Goal: Task Accomplishment & Management: Use online tool/utility

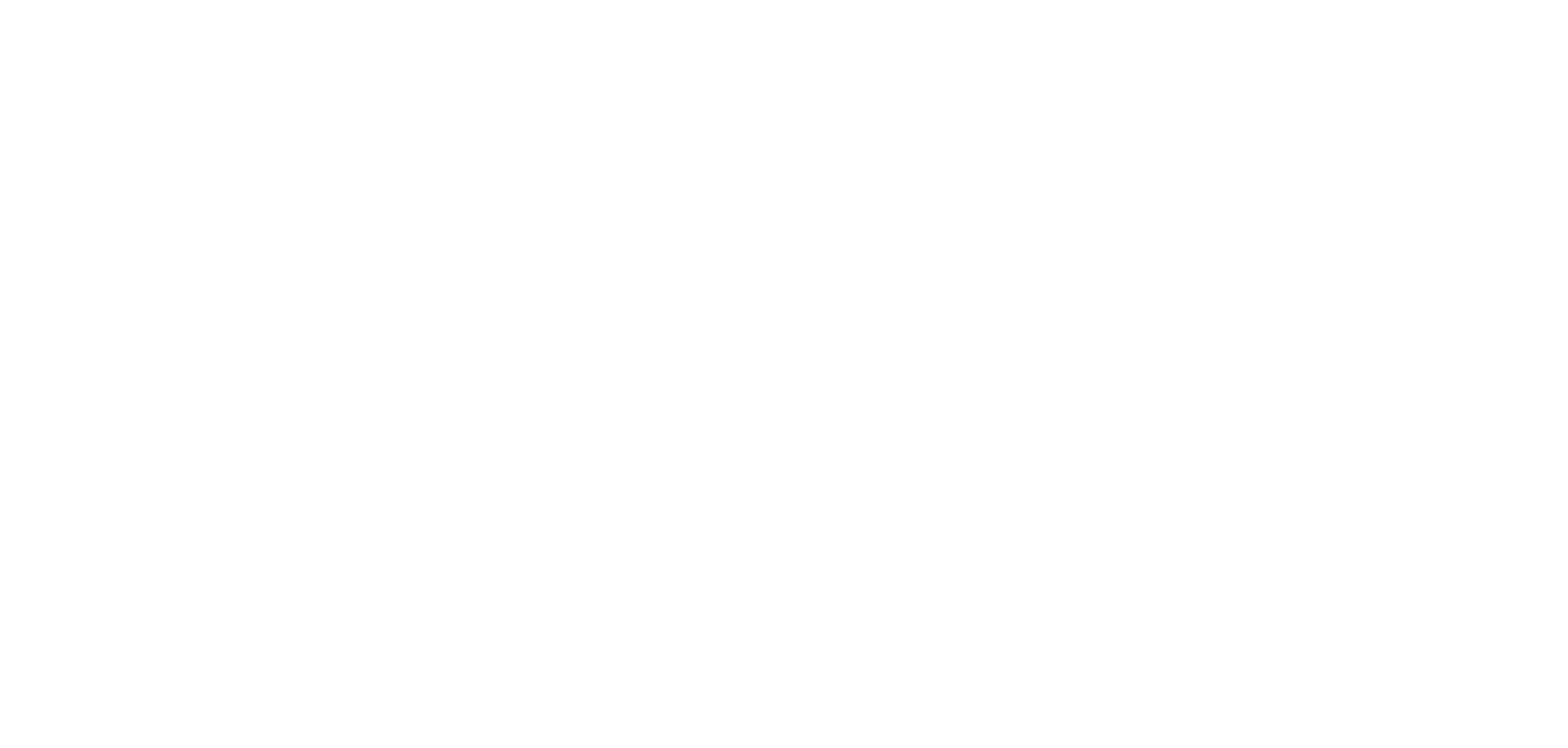
select select "*"
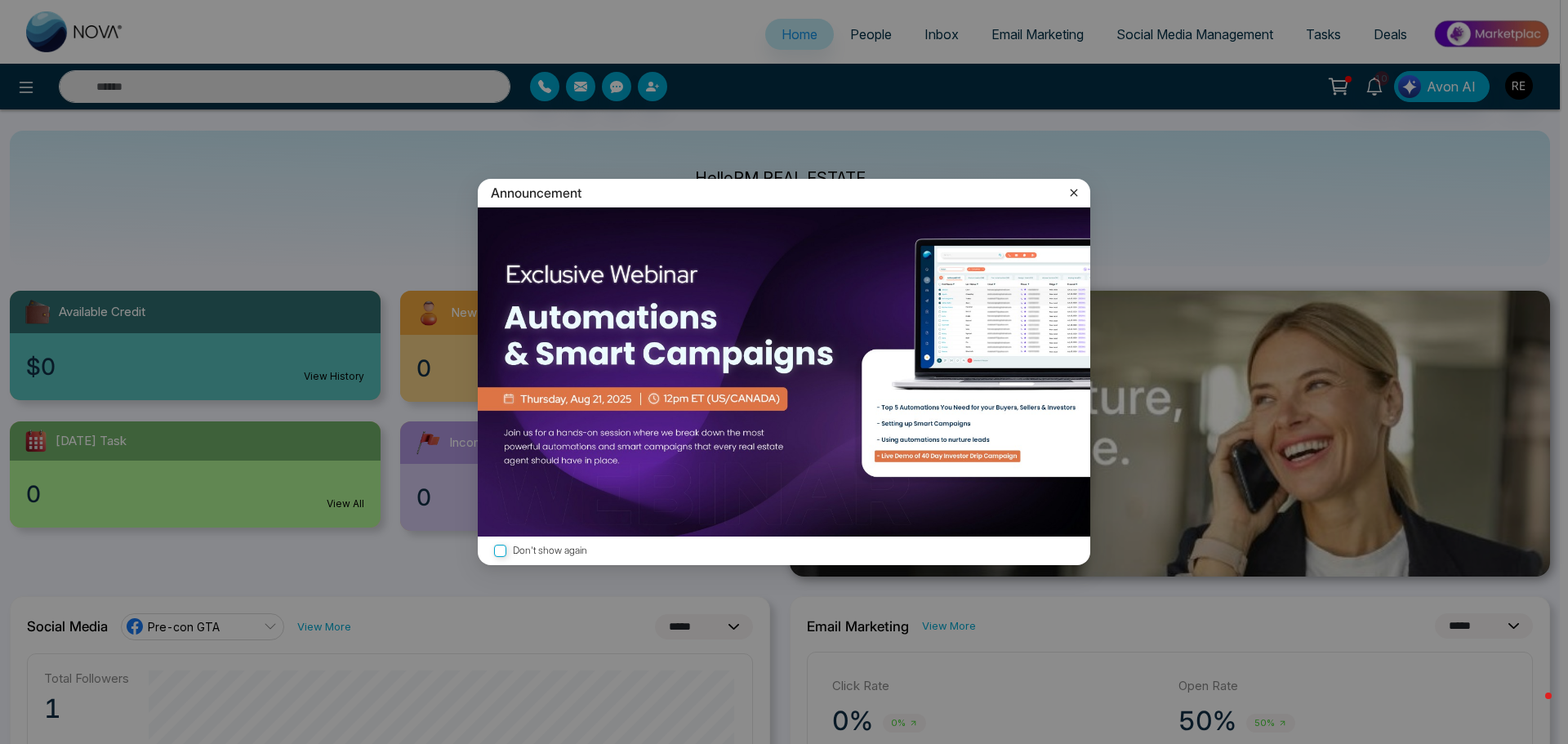
click at [1073, 193] on icon at bounding box center [1074, 192] width 7 height 7
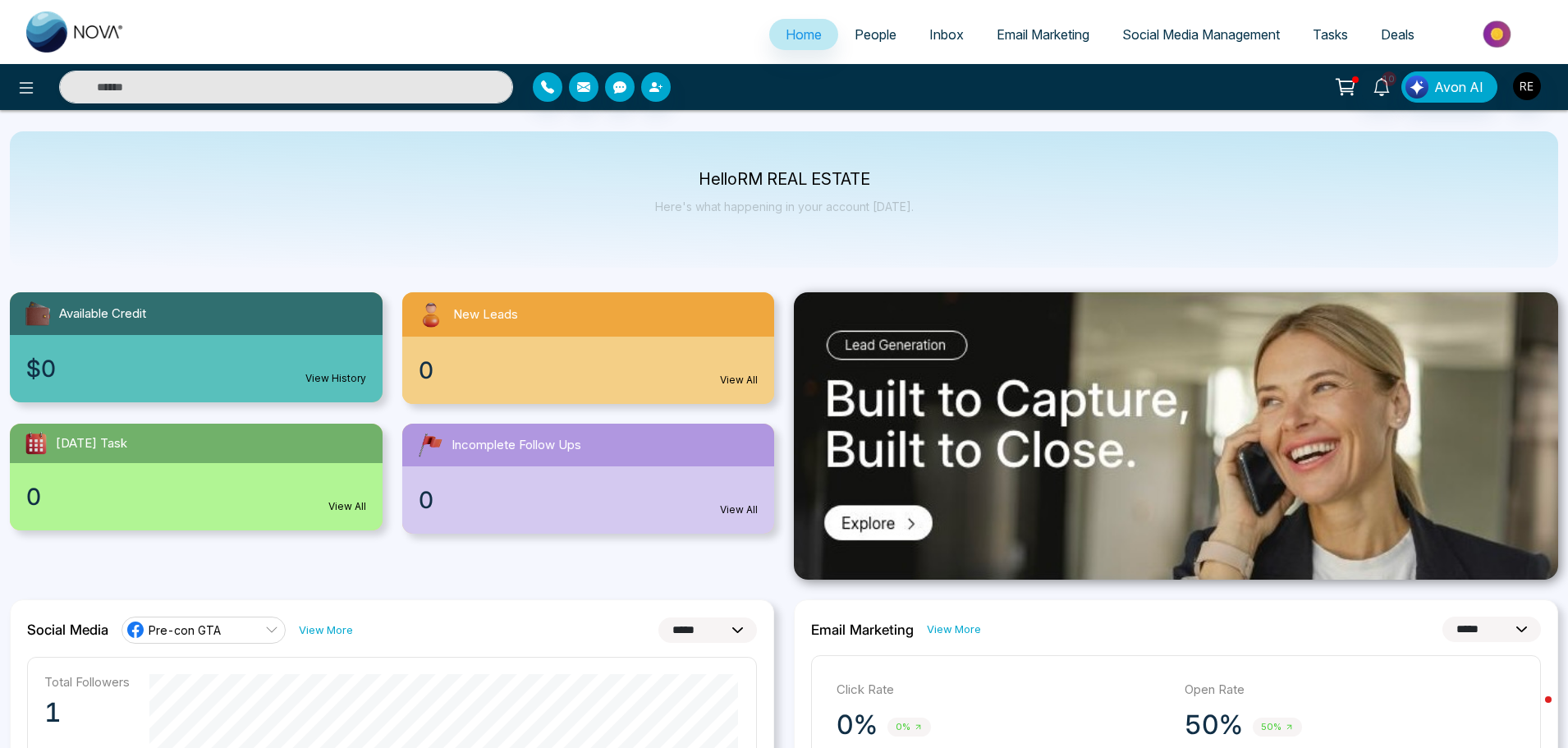
click at [1187, 41] on span "Social Media Management" at bounding box center [1201, 34] width 158 height 17
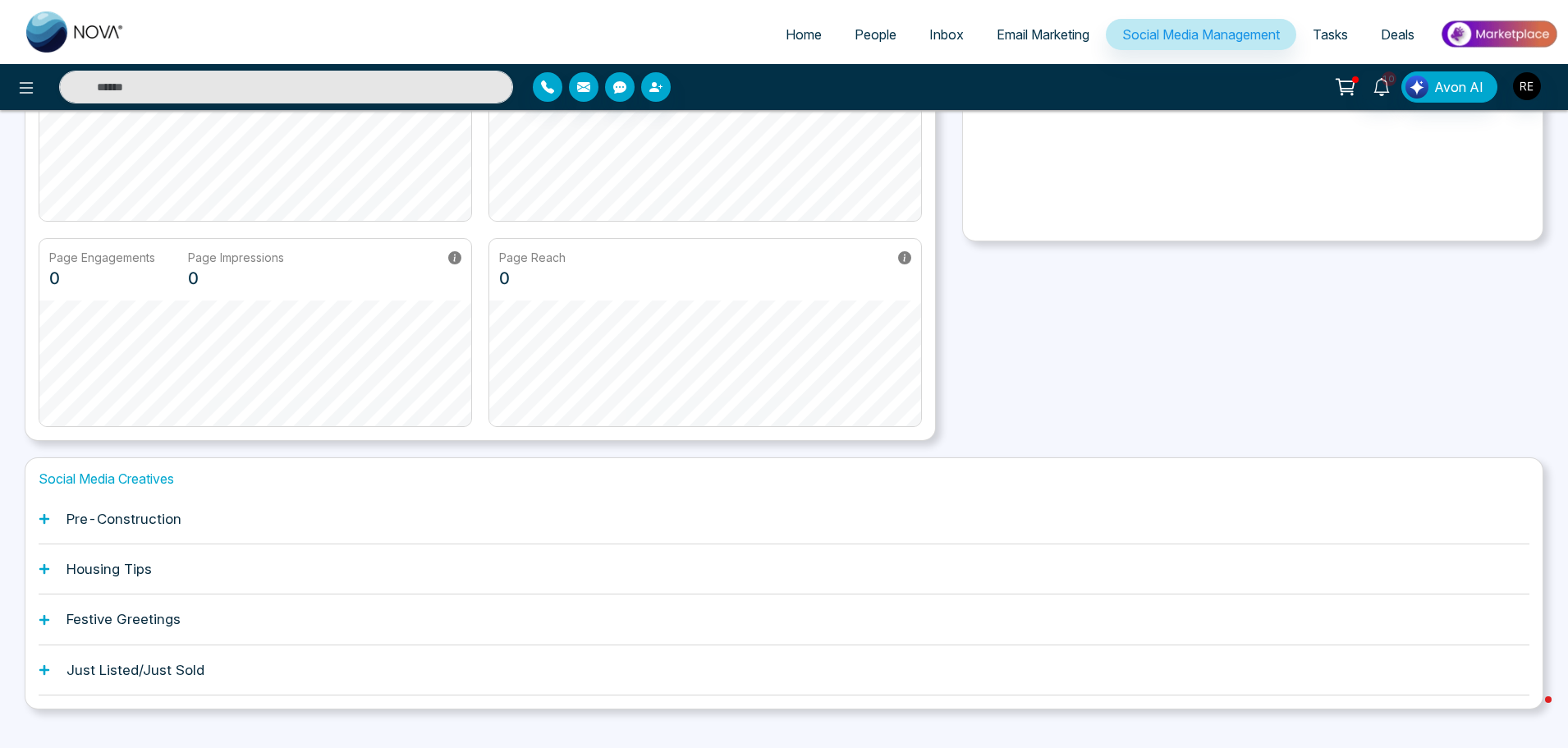
scroll to position [246, 0]
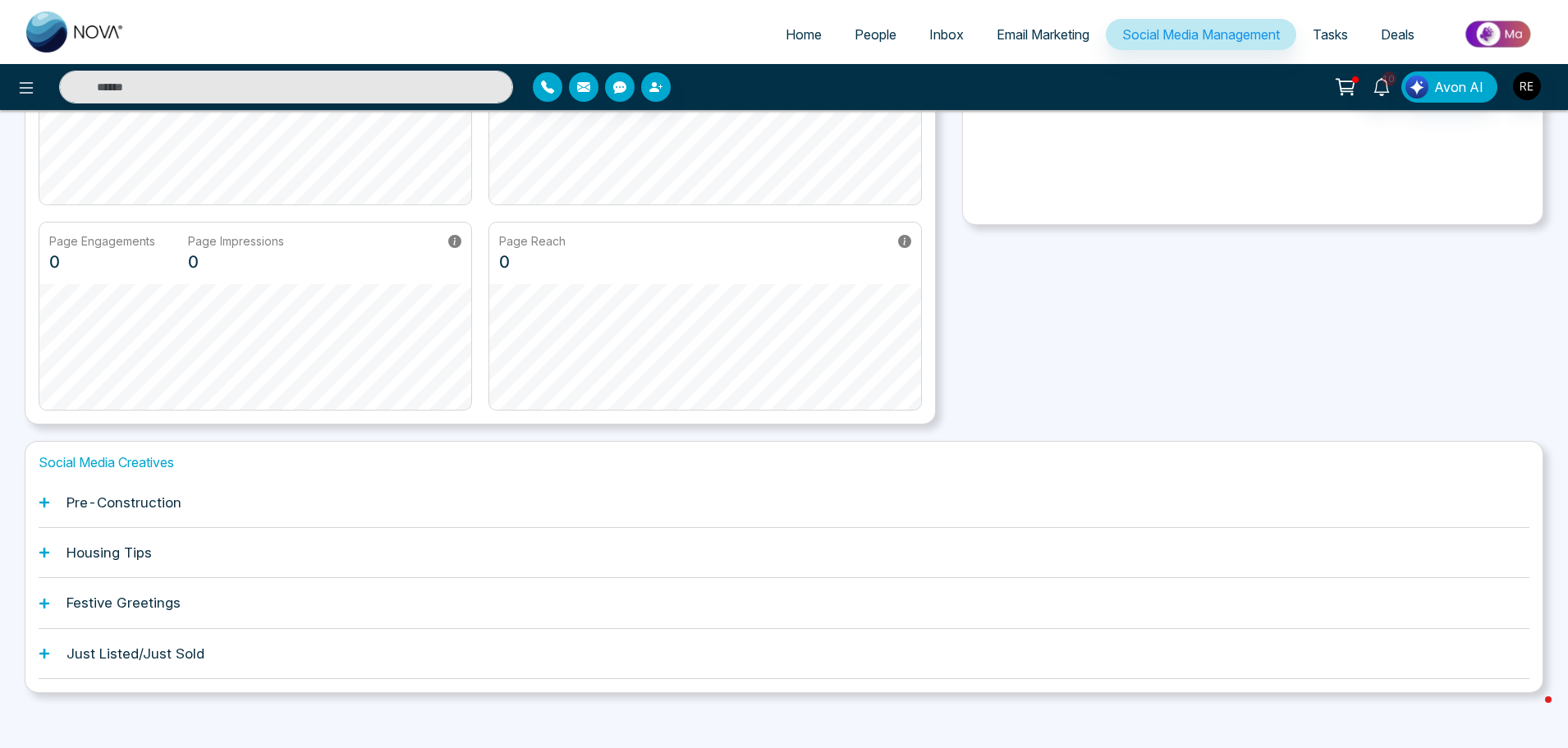
click at [140, 510] on div "Pre-Construction" at bounding box center [784, 502] width 1491 height 50
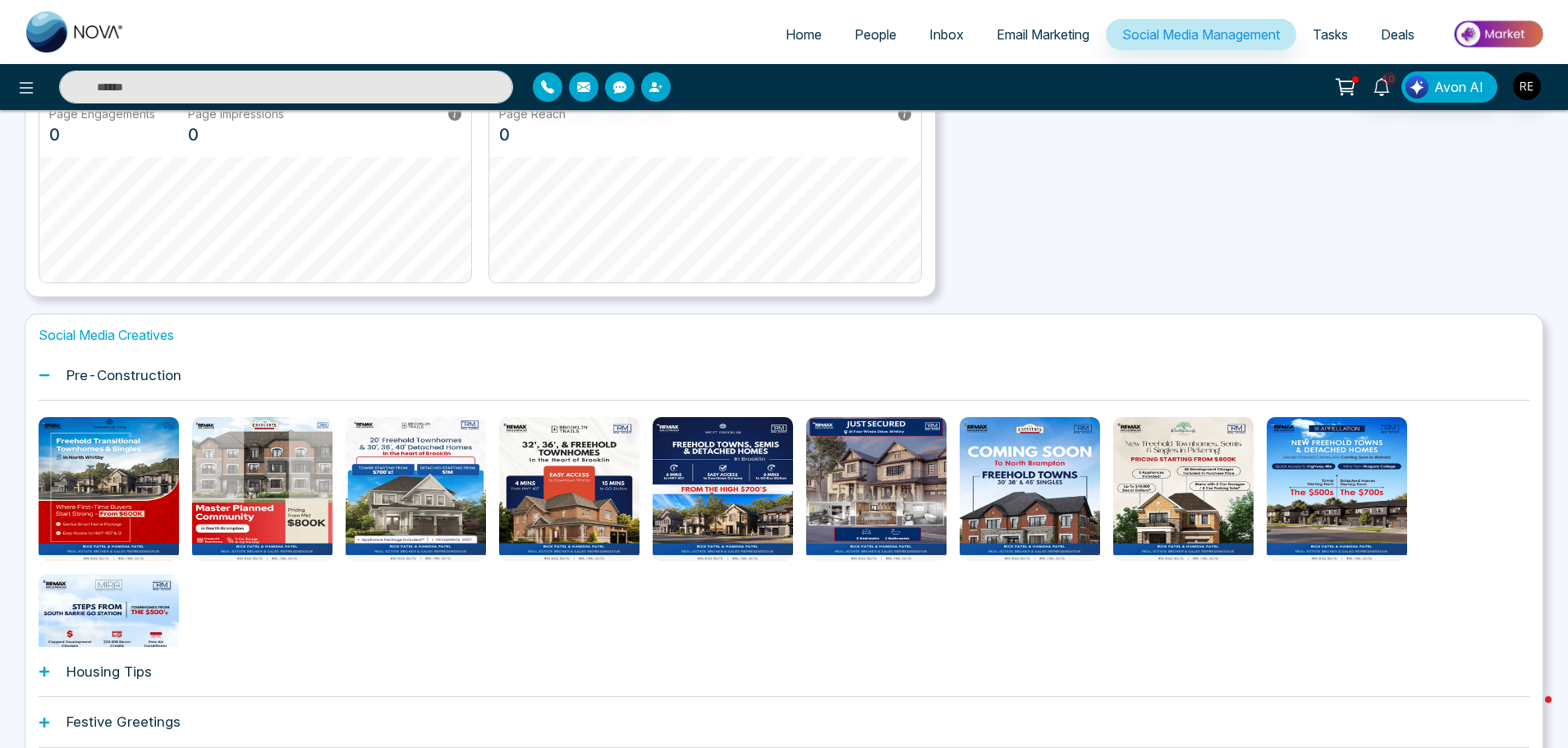
scroll to position [410, 0]
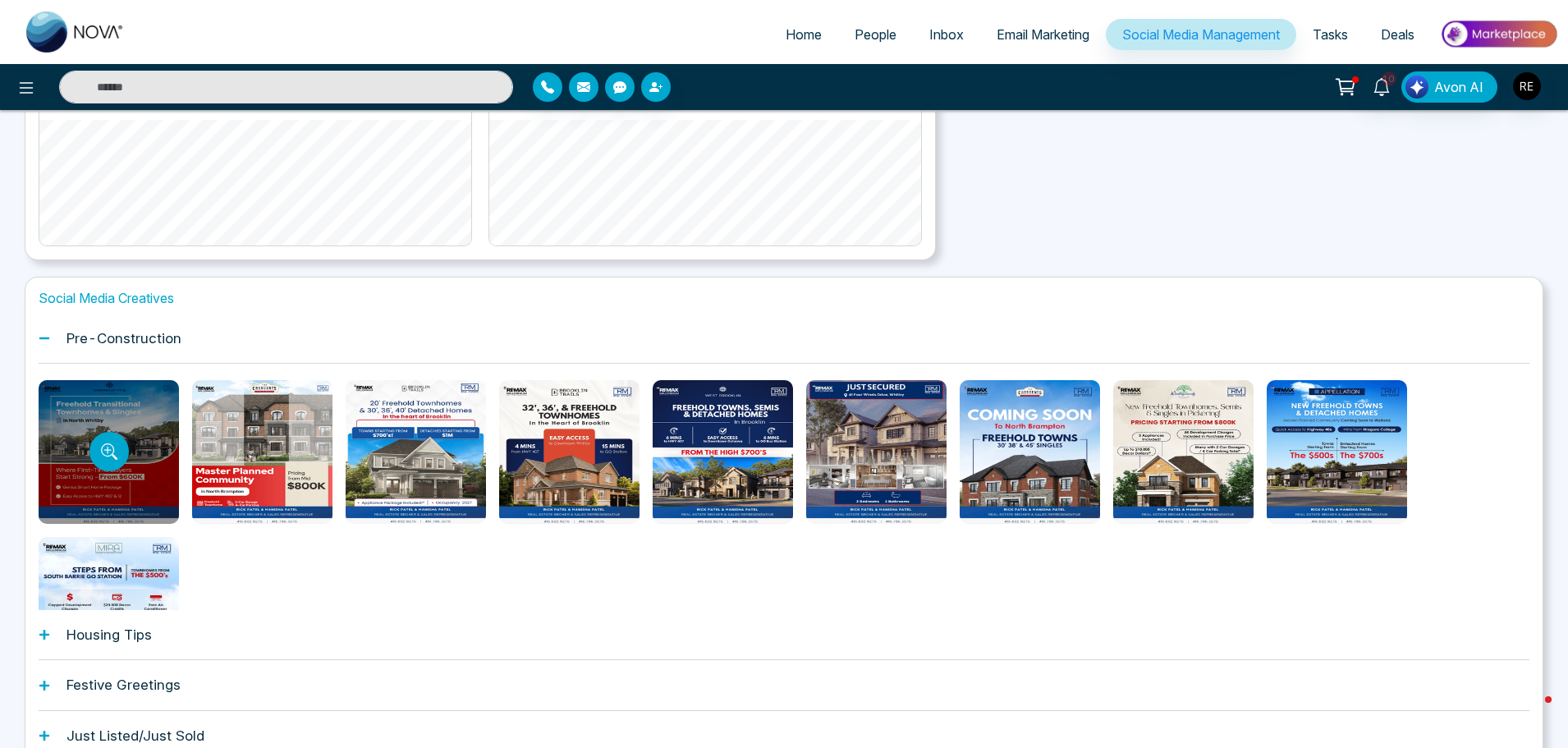
click at [143, 495] on div at bounding box center [109, 452] width 140 height 144
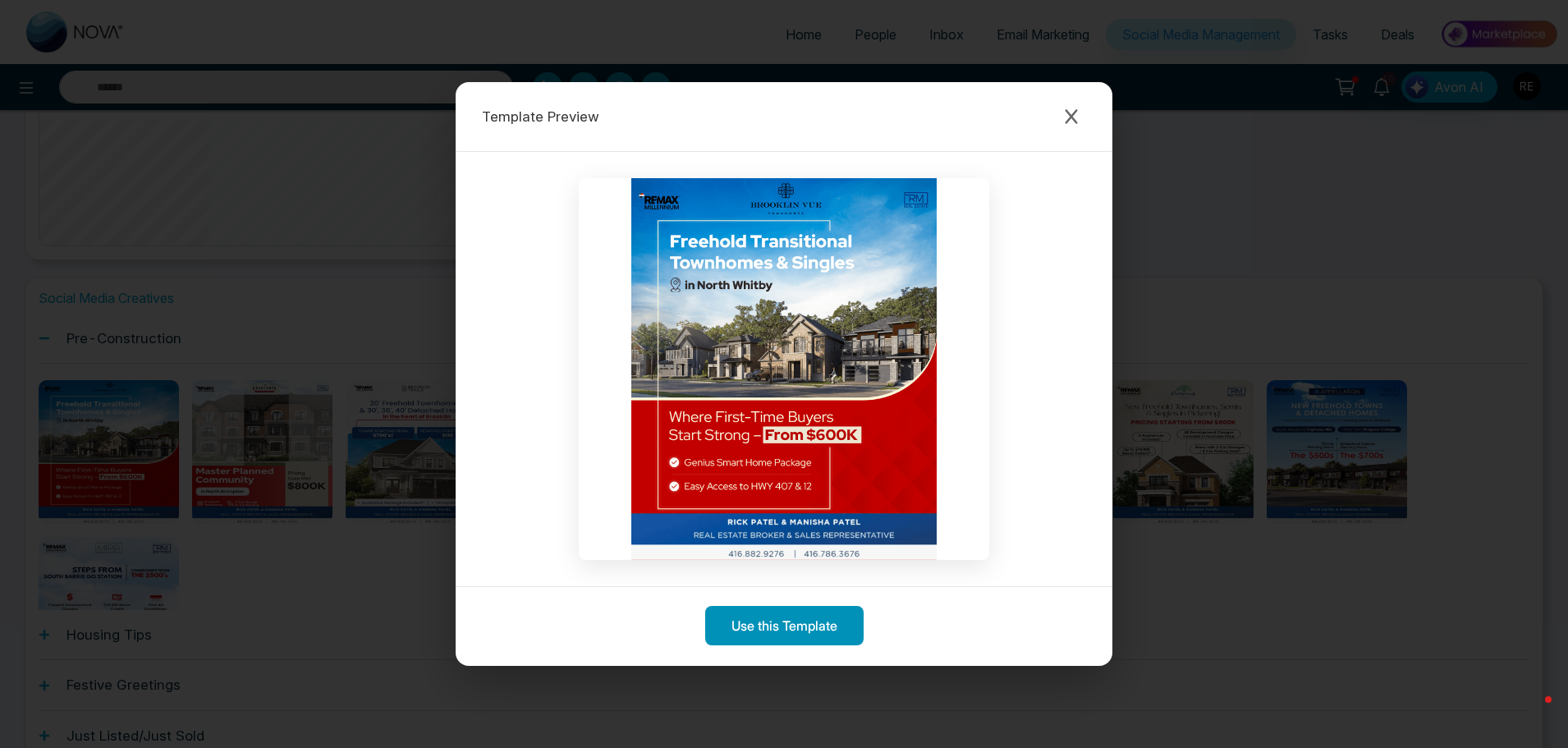
click at [760, 622] on button "Use this Template" at bounding box center [784, 625] width 159 height 39
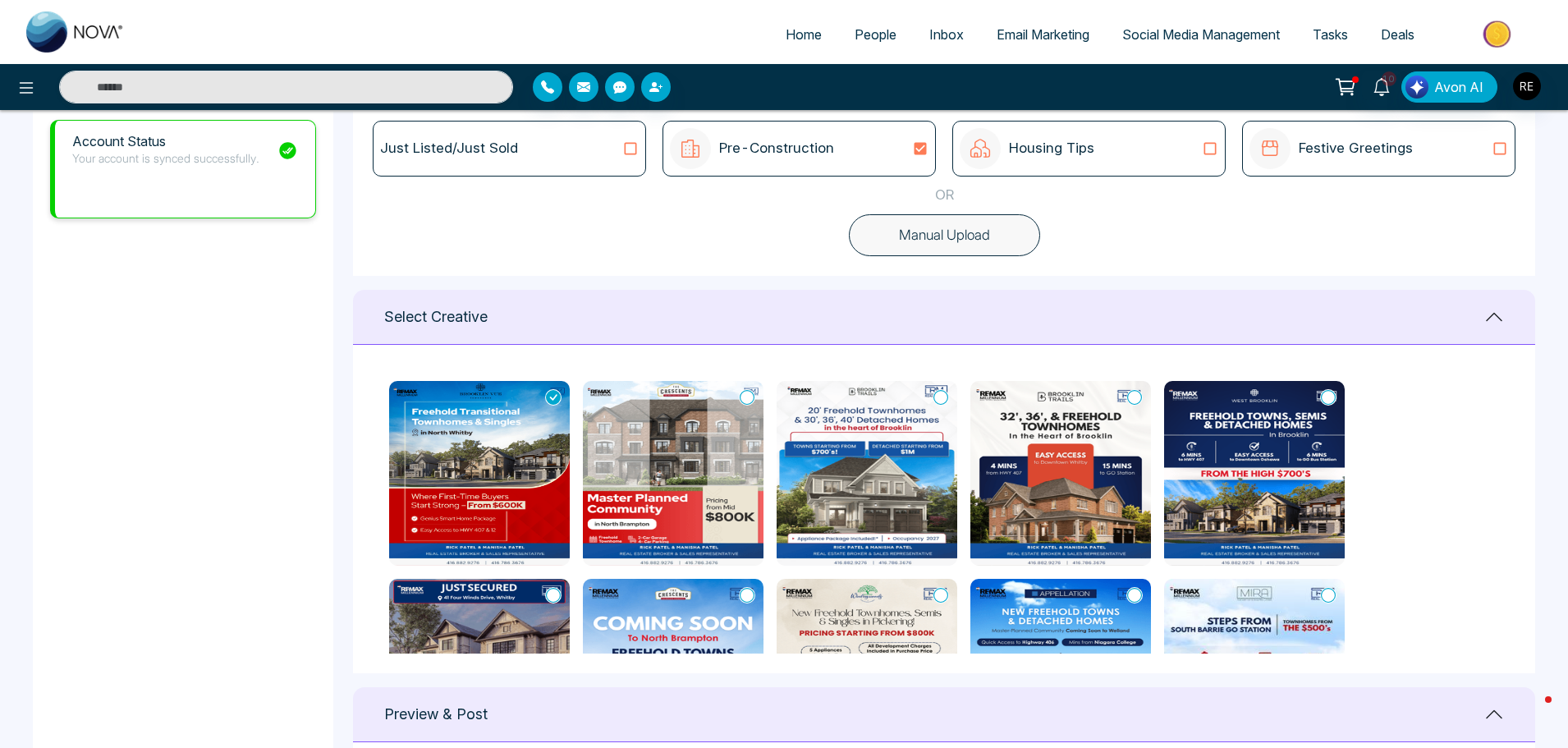
type textarea "**********"
click at [536, 450] on img at bounding box center [480, 473] width 181 height 185
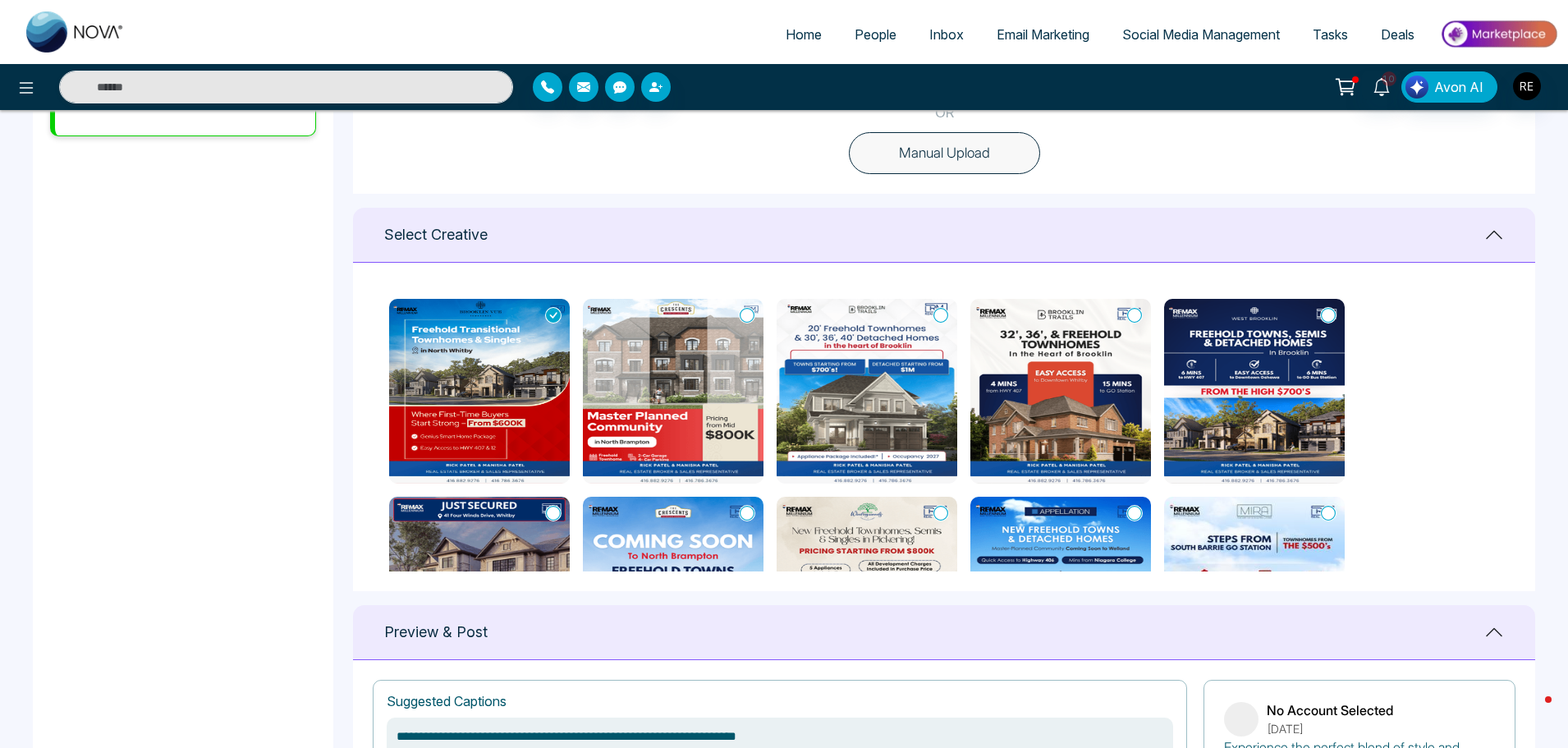
scroll to position [985, 0]
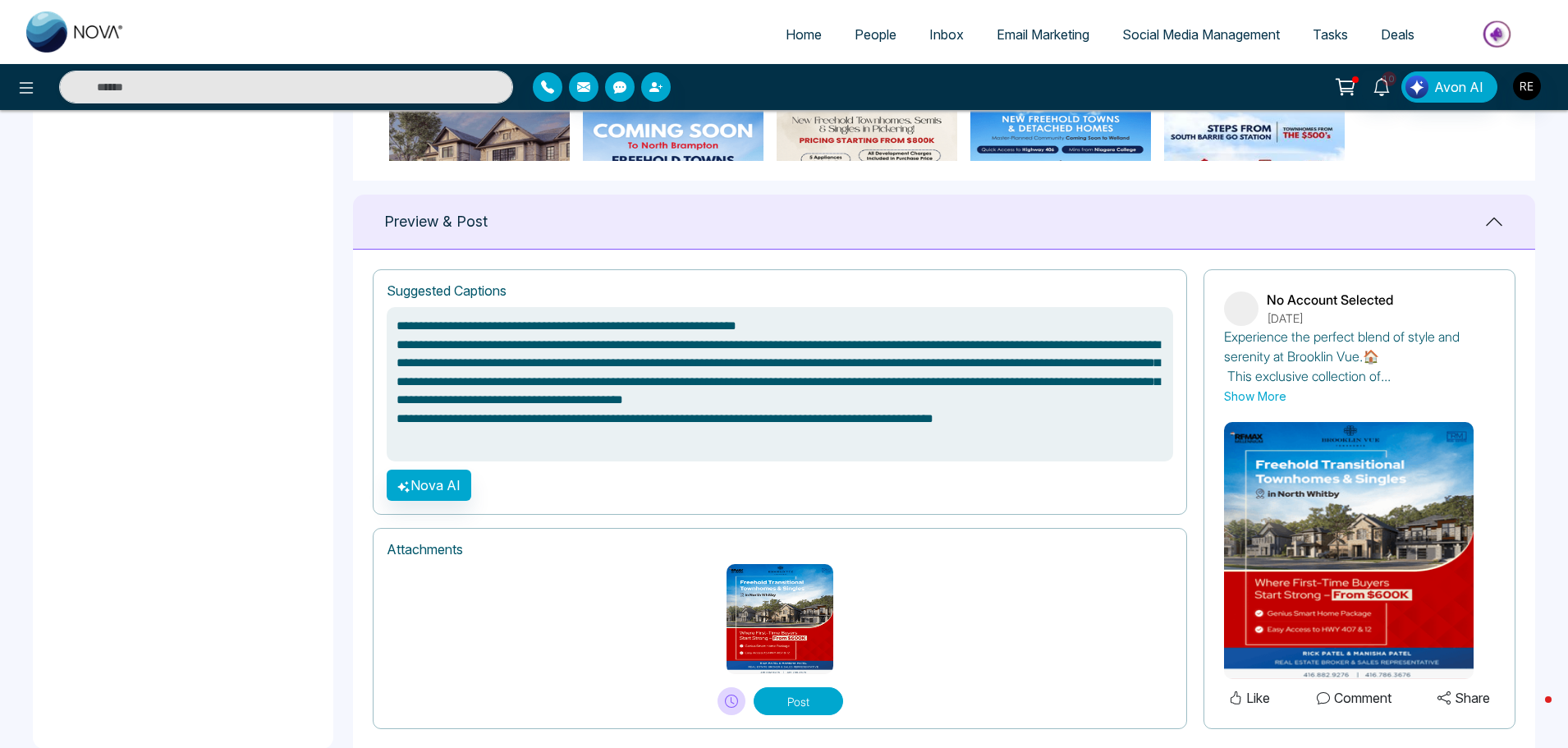
click at [796, 602] on img at bounding box center [780, 618] width 107 height 110
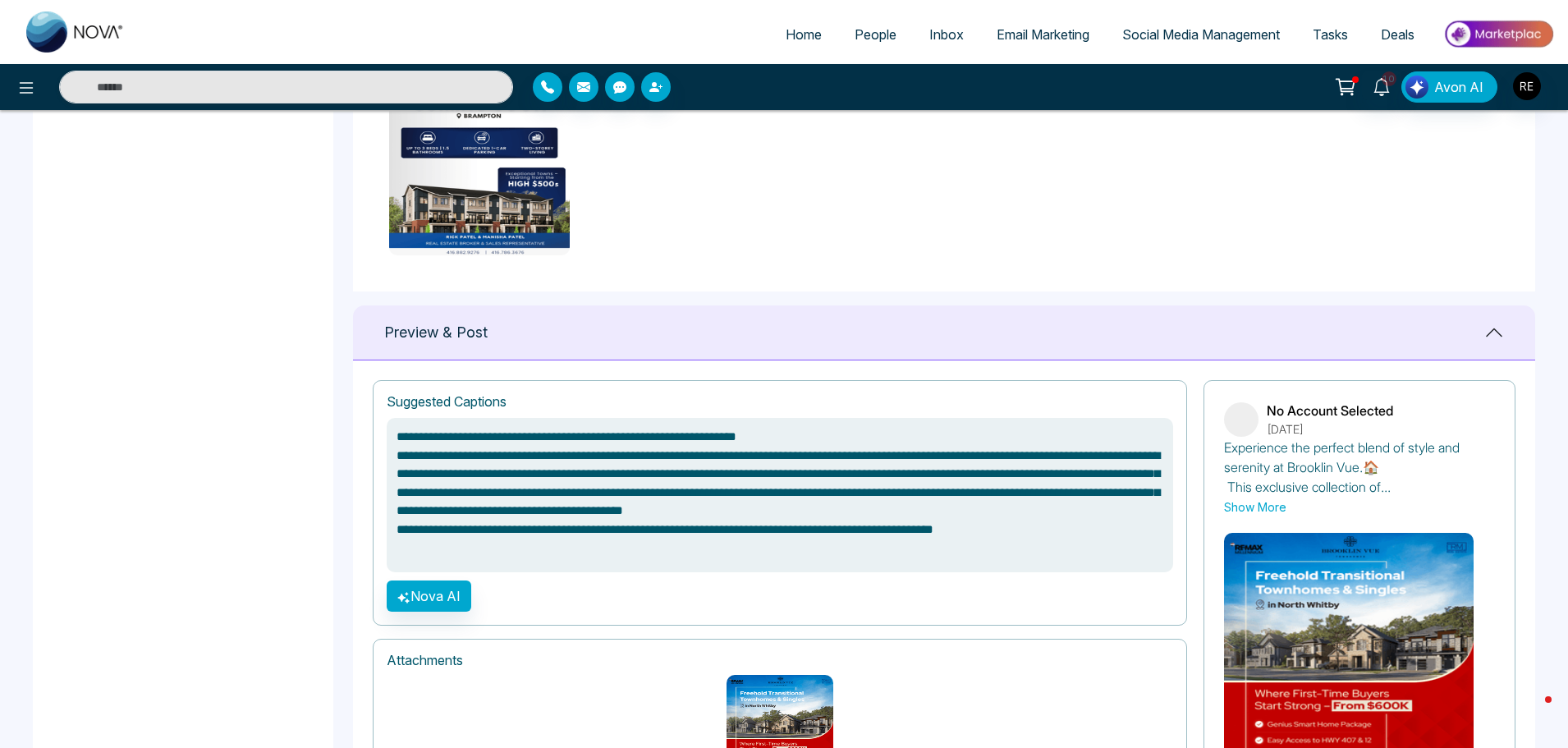
scroll to position [902, 0]
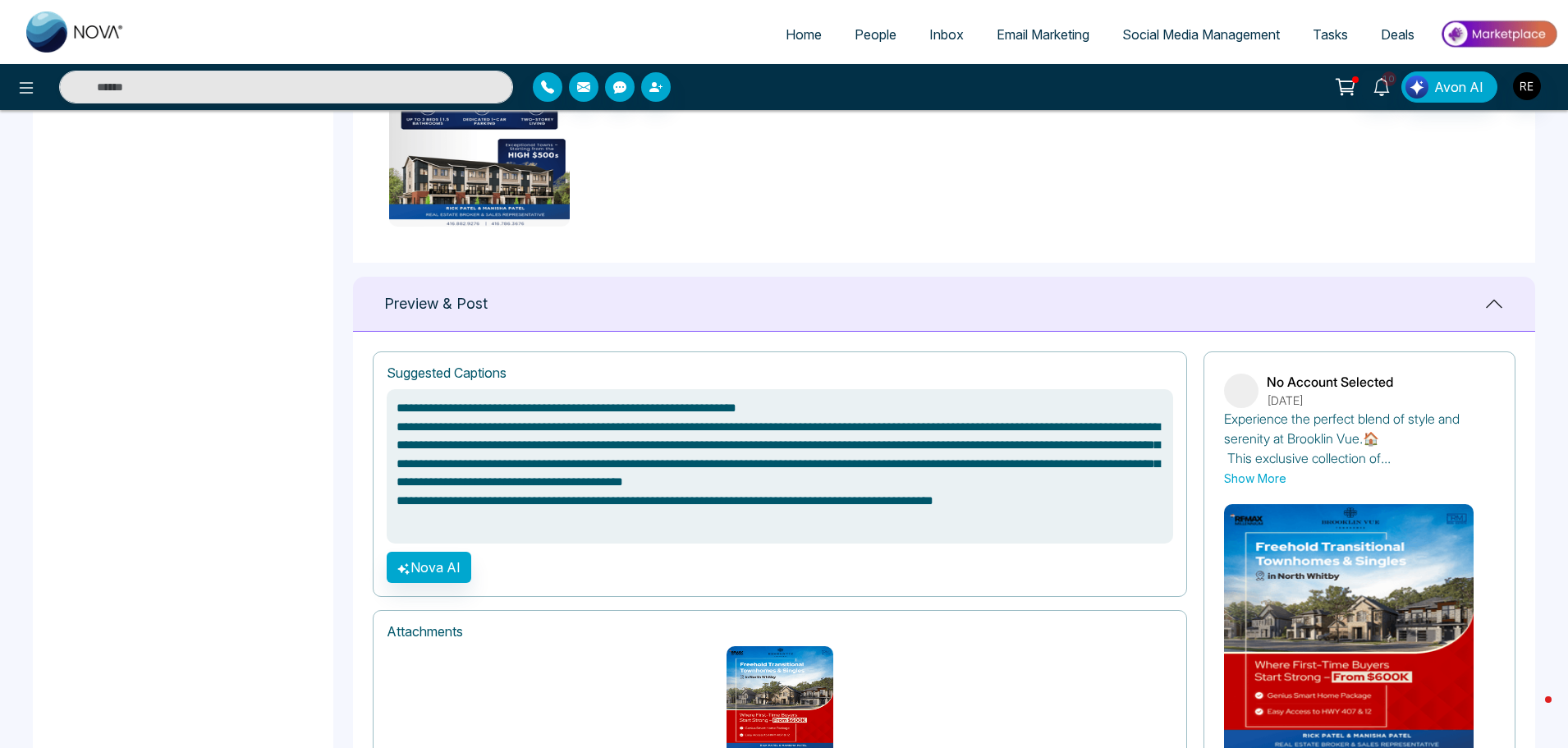
drag, startPoint x: 401, startPoint y: 501, endPoint x: 1114, endPoint y: 505, distance: 713.0
click at [1114, 505] on textarea "**********" at bounding box center [780, 467] width 787 height 154
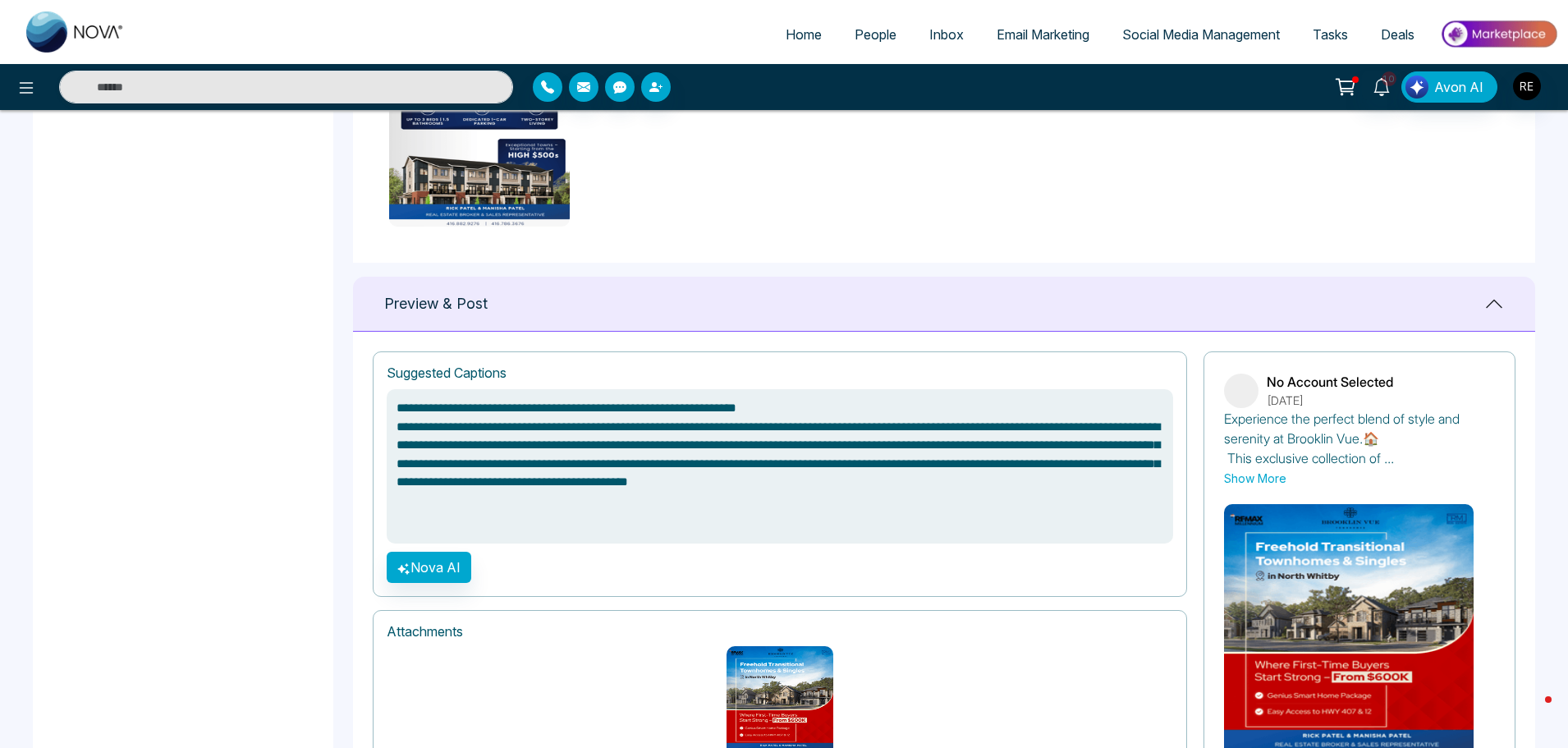
click at [795, 412] on textarea "**********" at bounding box center [780, 467] width 787 height 154
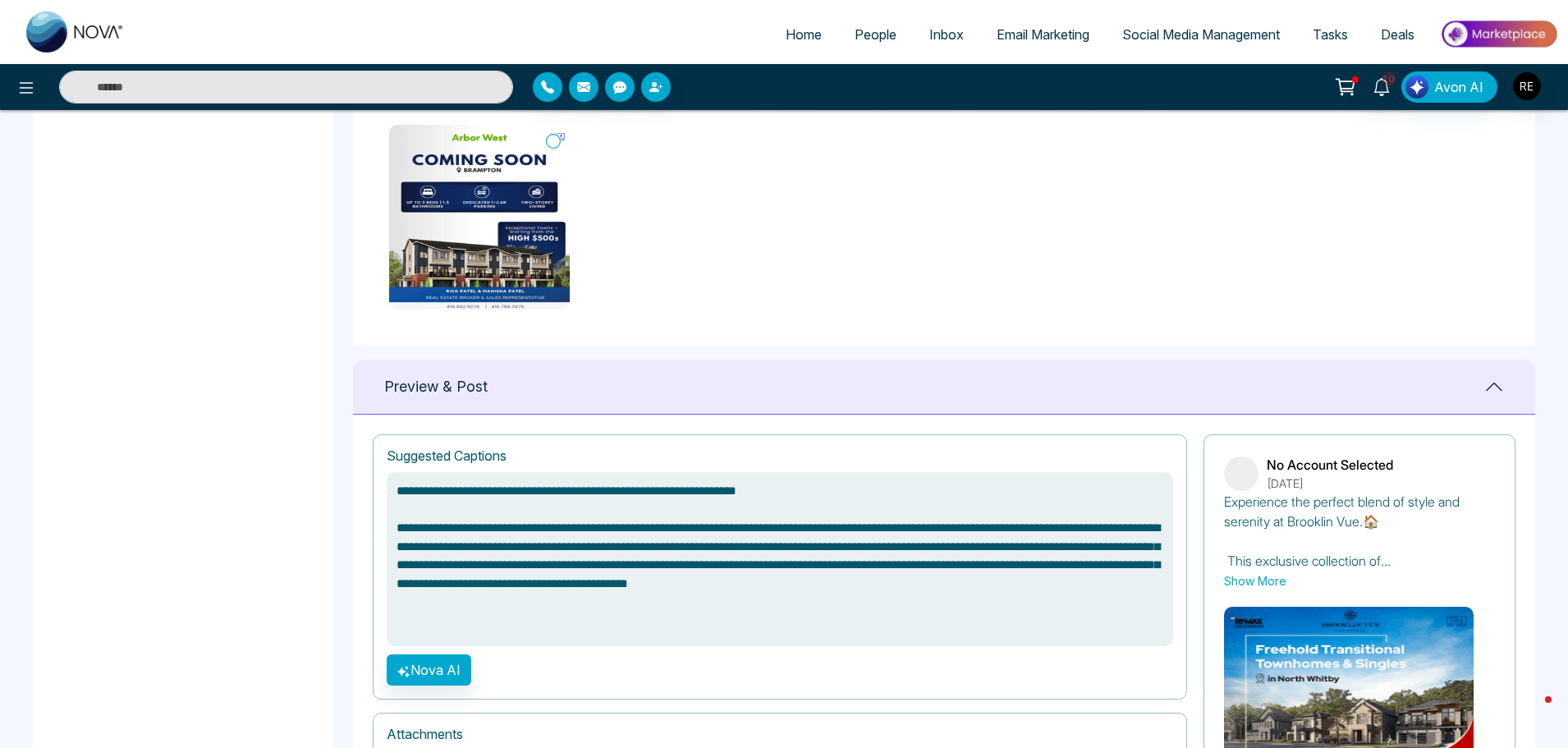
scroll to position [821, 0]
click at [429, 566] on textarea "**********" at bounding box center [780, 558] width 787 height 174
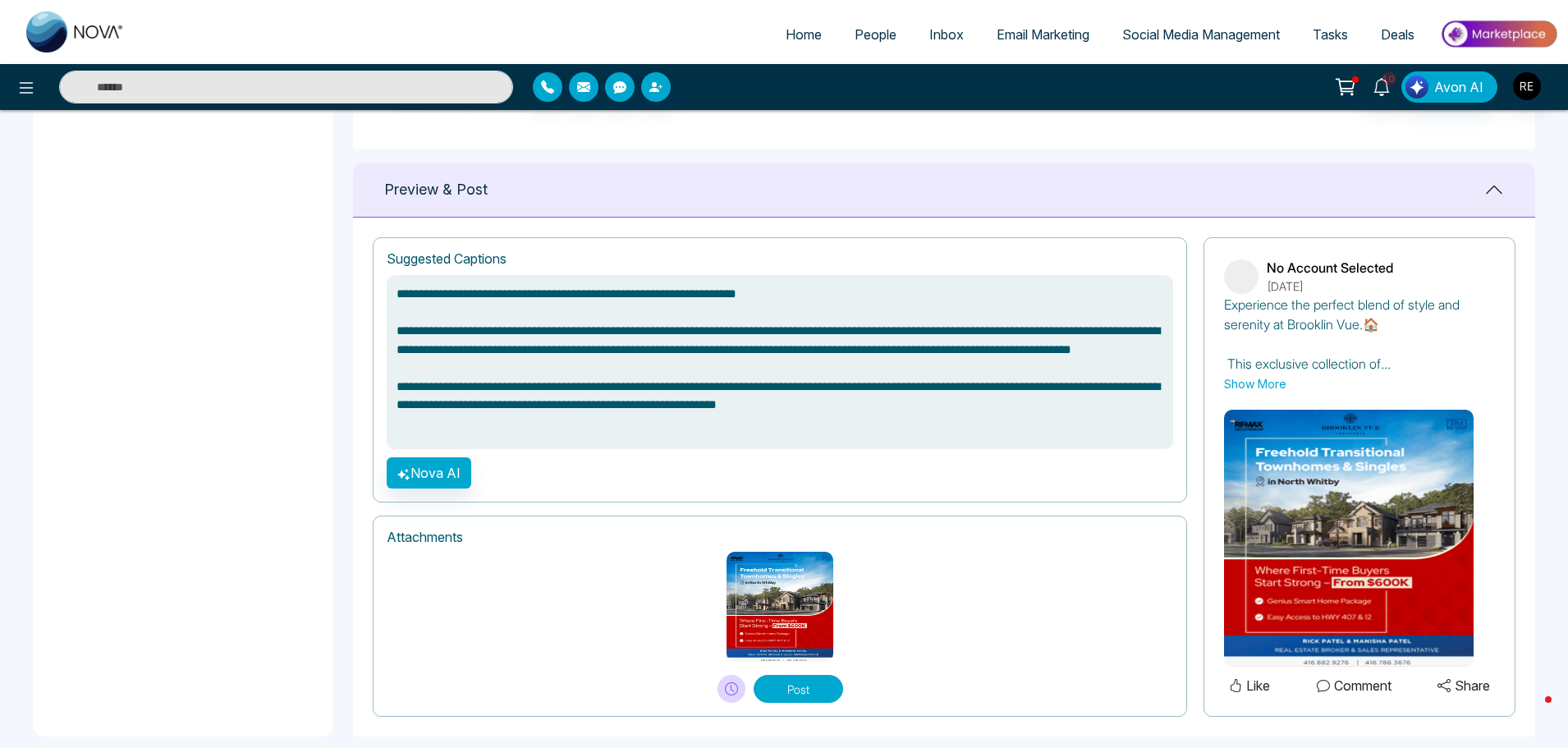
scroll to position [1038, 0]
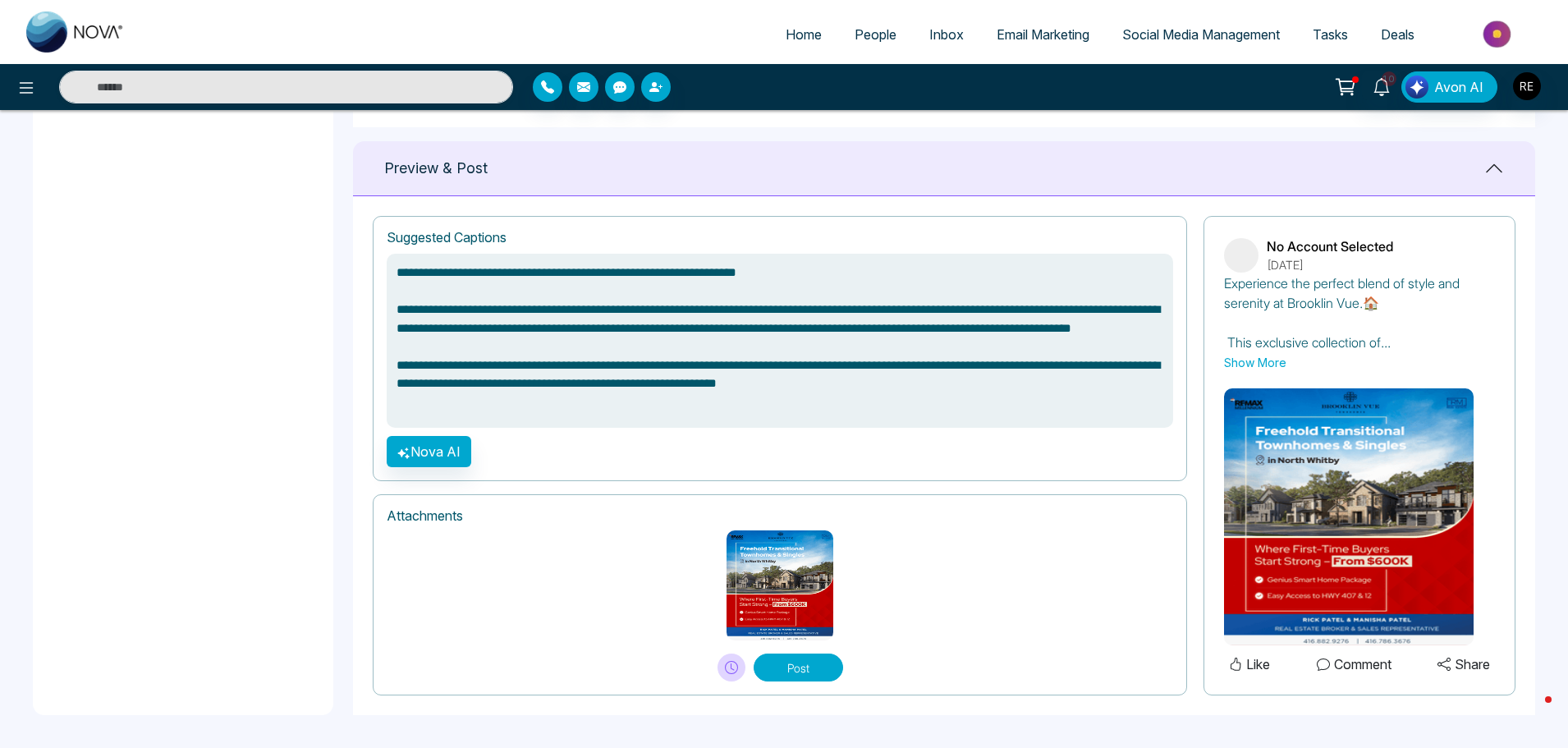
type textarea "**********"
click at [787, 666] on button "Post" at bounding box center [798, 667] width 89 height 28
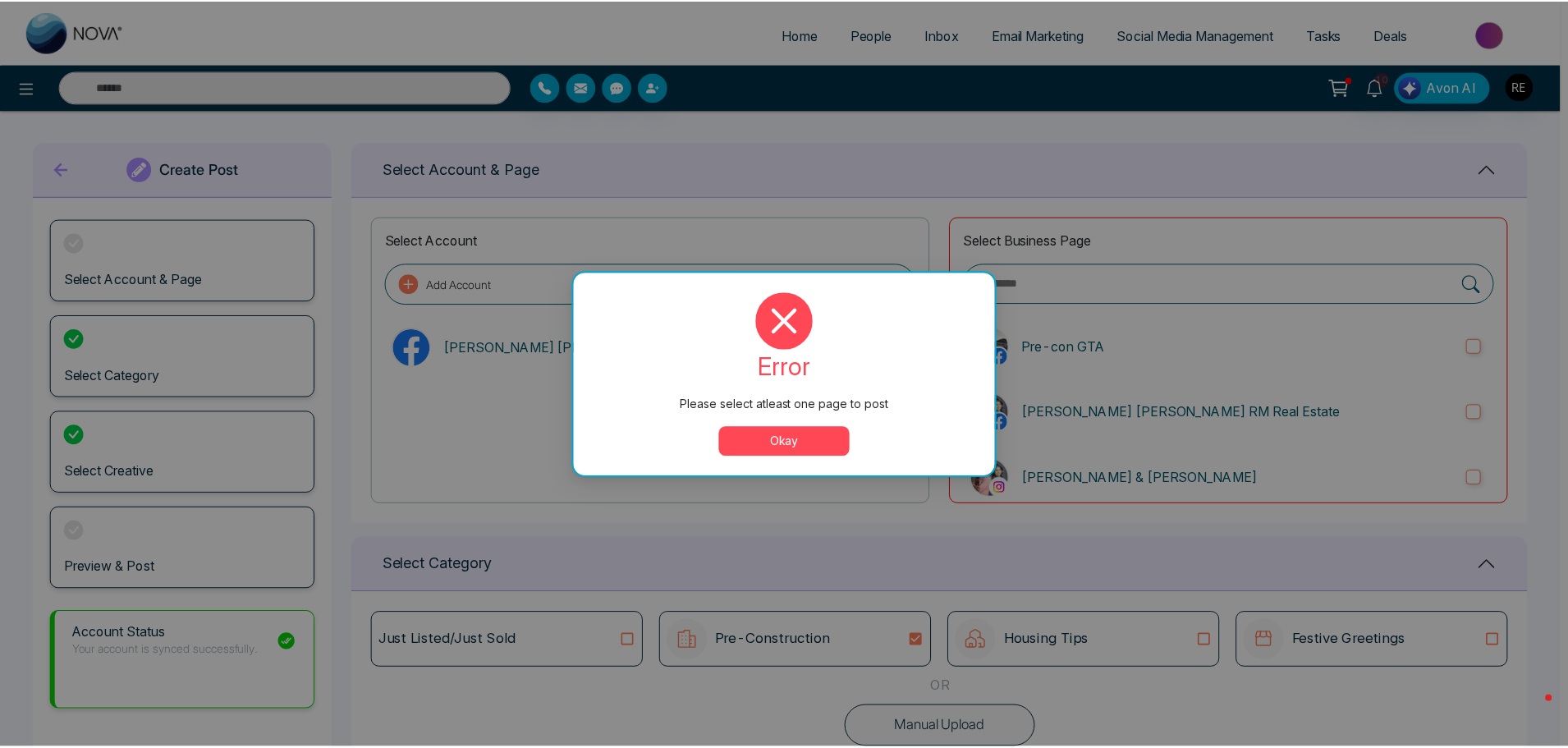
scroll to position [0, 0]
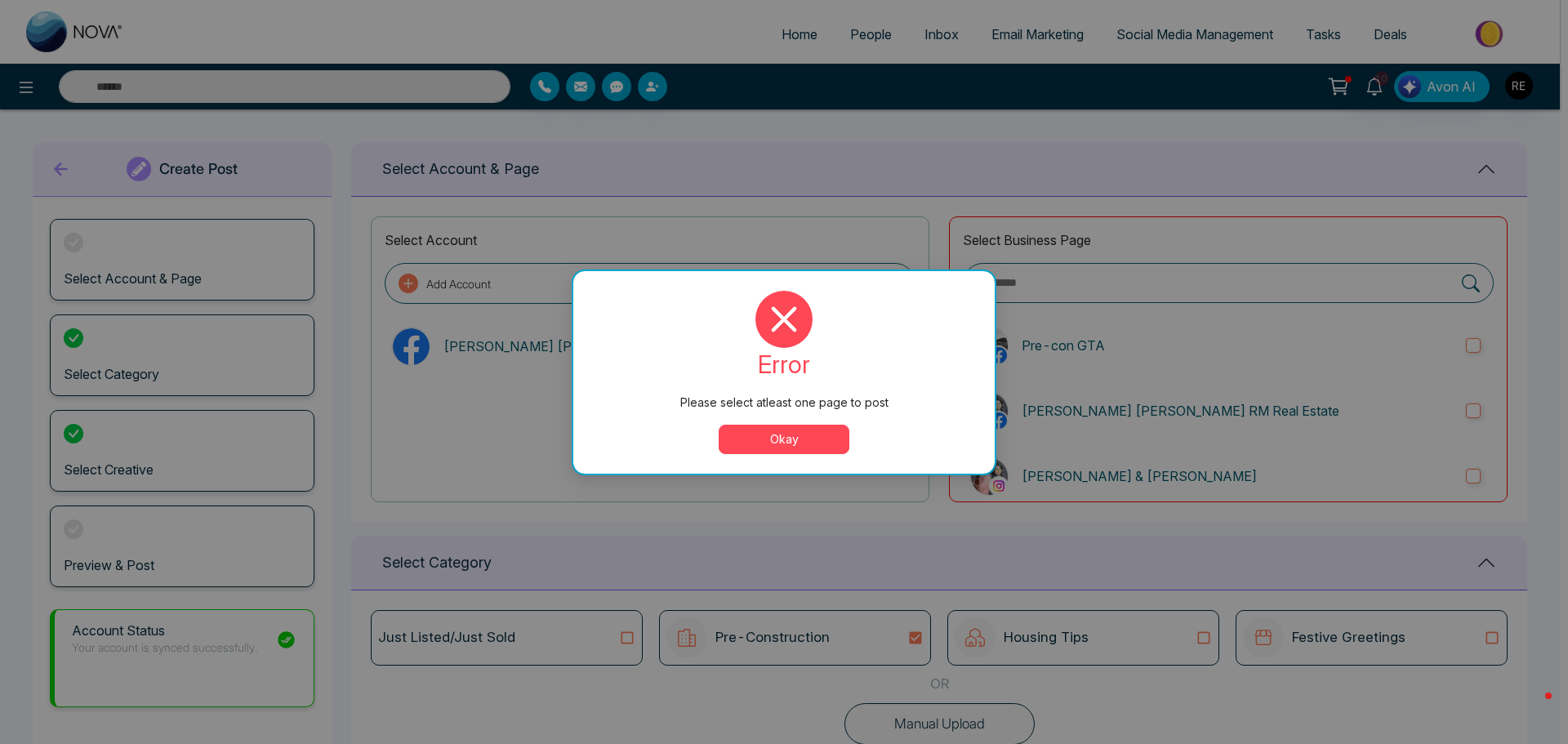
drag, startPoint x: 853, startPoint y: 443, endPoint x: 905, endPoint y: 439, distance: 52.2
click at [852, 443] on div "Okay" at bounding box center [784, 440] width 382 height 30
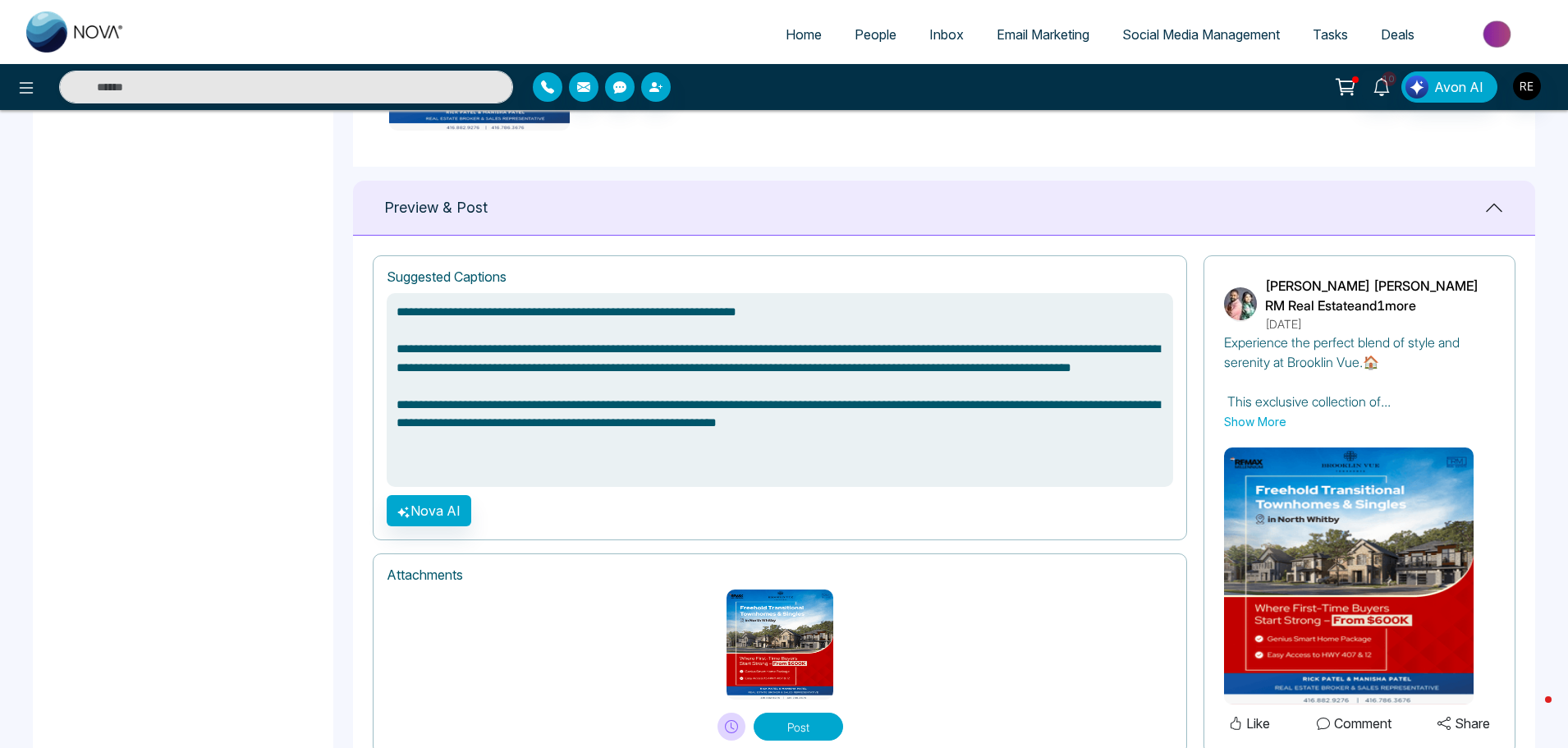
scroll to position [1058, 0]
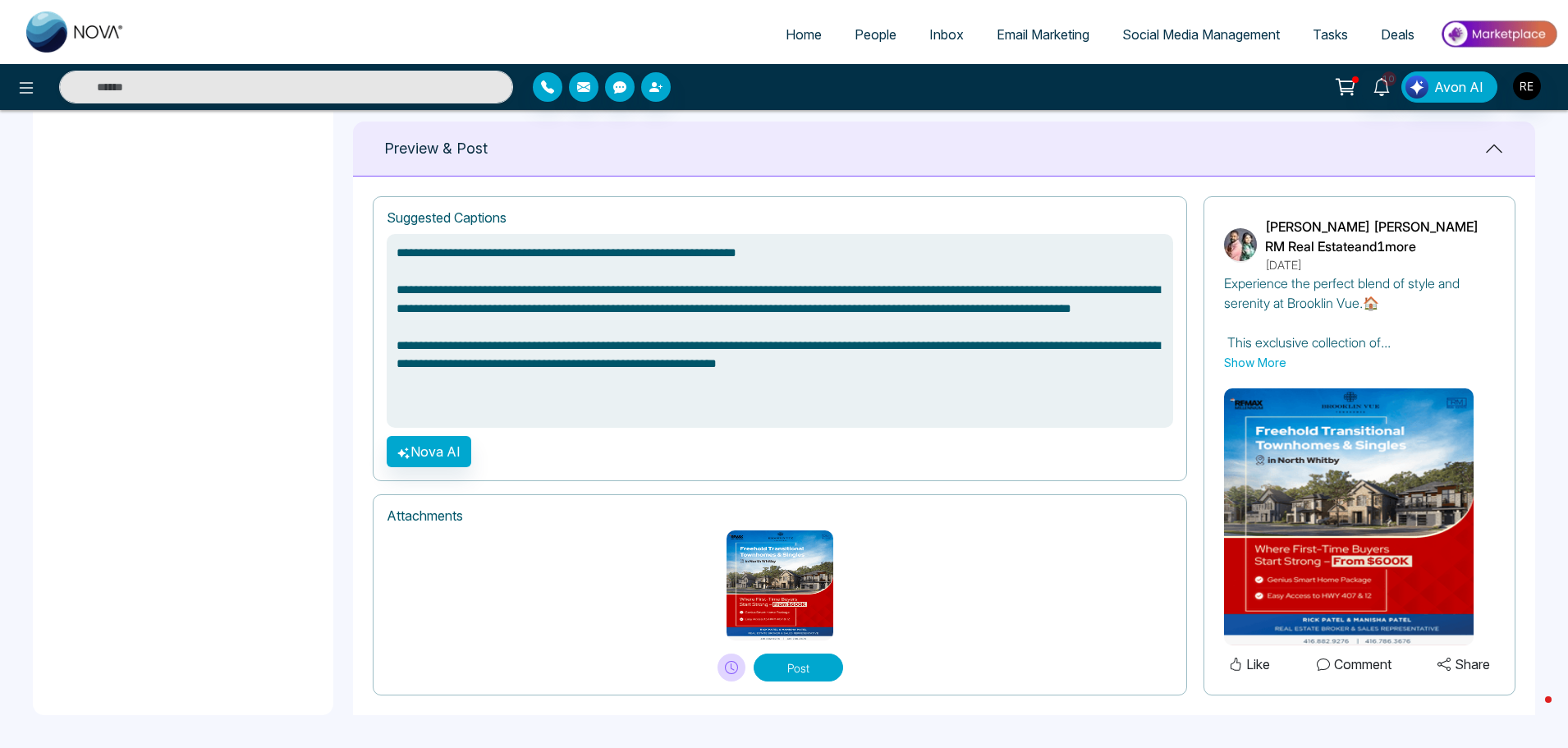
click at [809, 673] on button "Post" at bounding box center [798, 667] width 89 height 28
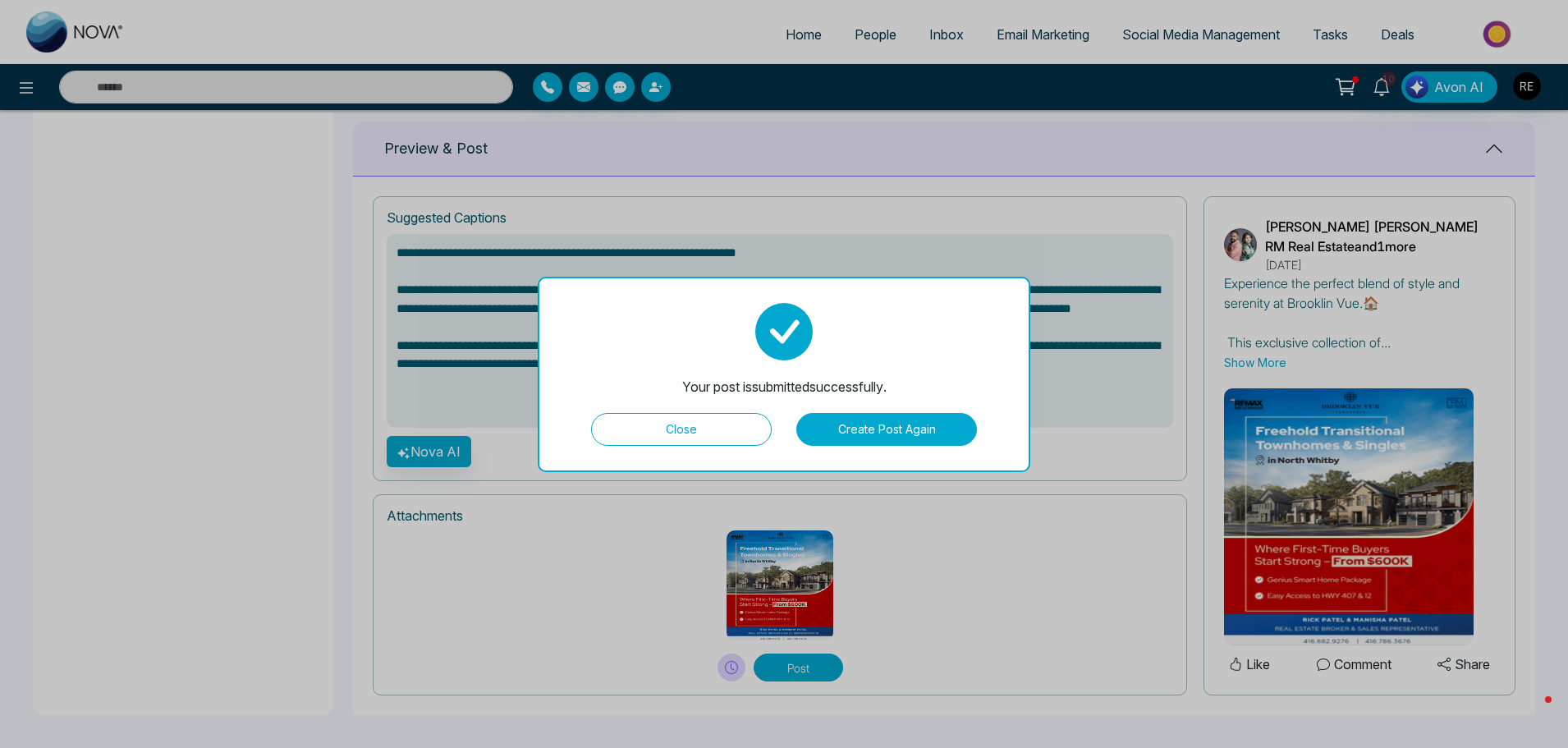
click at [718, 427] on button "Close" at bounding box center [681, 429] width 181 height 32
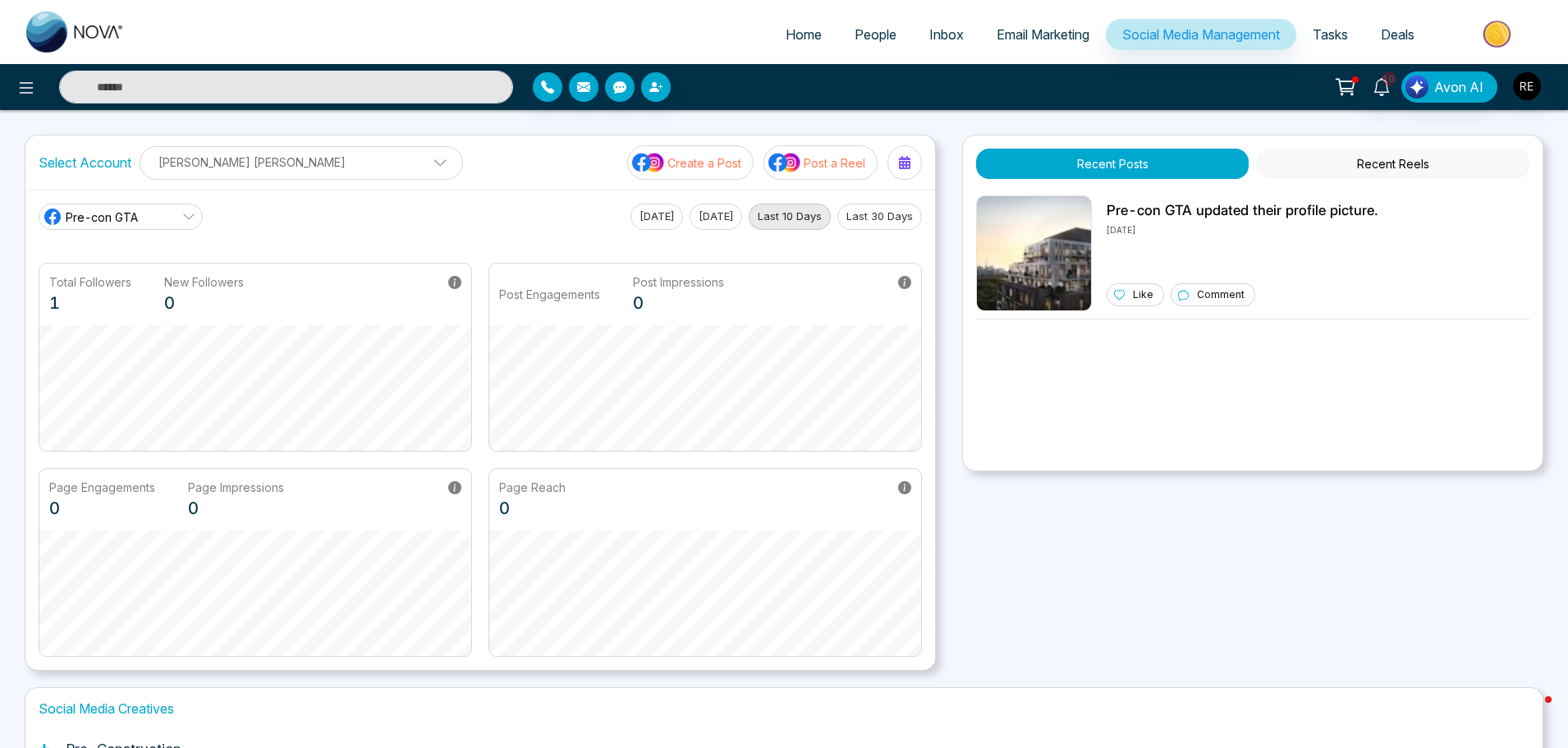
click at [1191, 41] on span "Social Media Management" at bounding box center [1201, 34] width 158 height 17
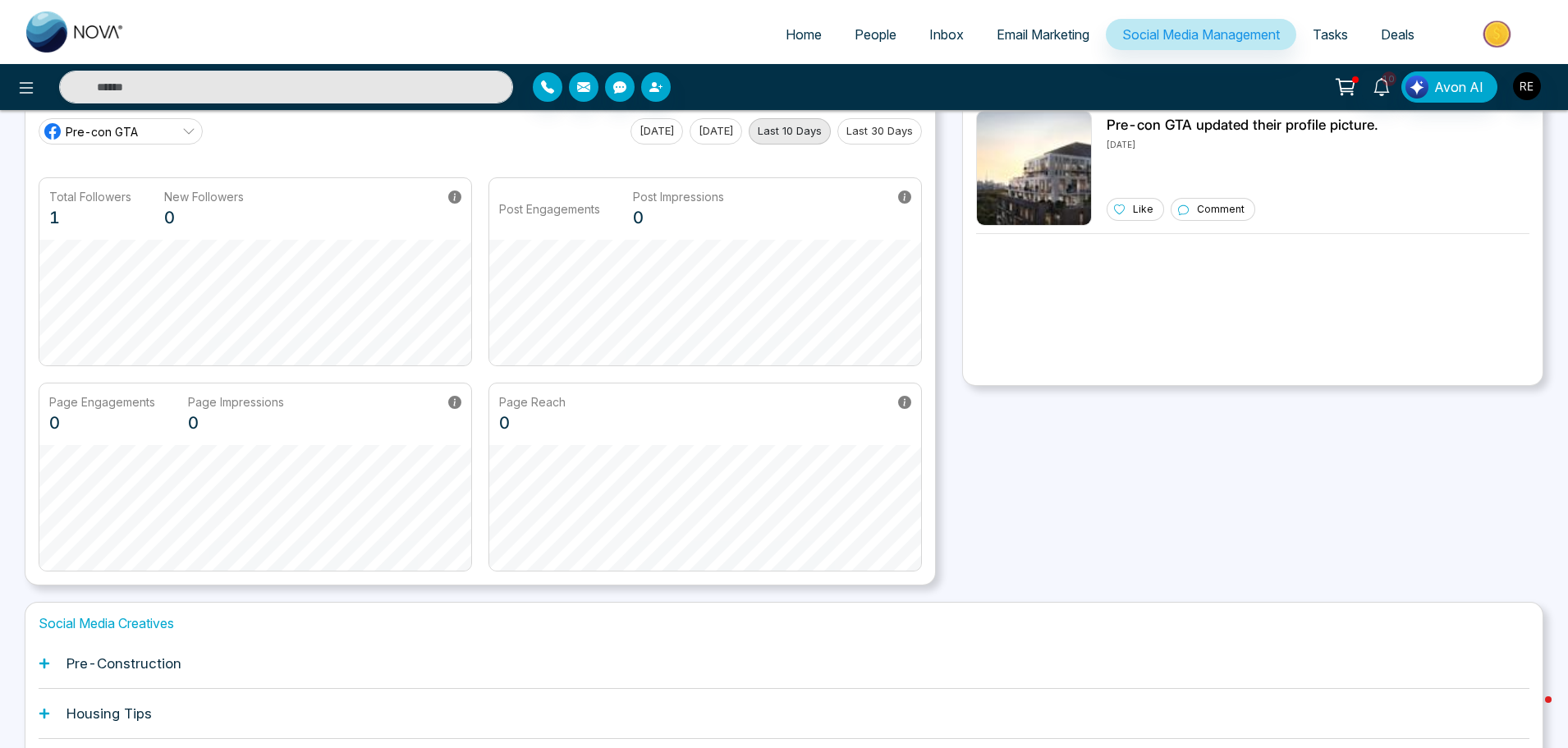
scroll to position [257, 0]
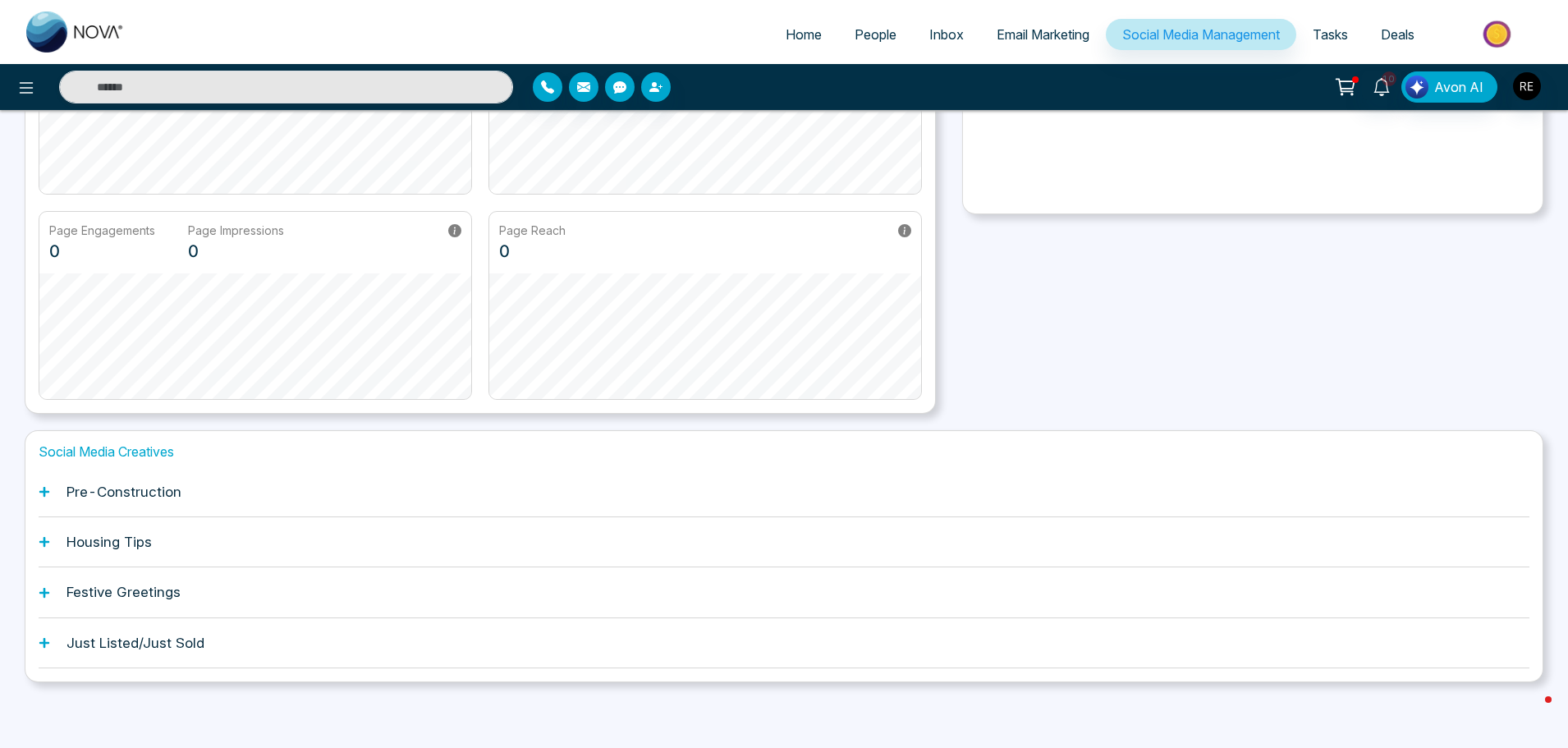
click at [44, 491] on icon at bounding box center [44, 491] width 10 height 10
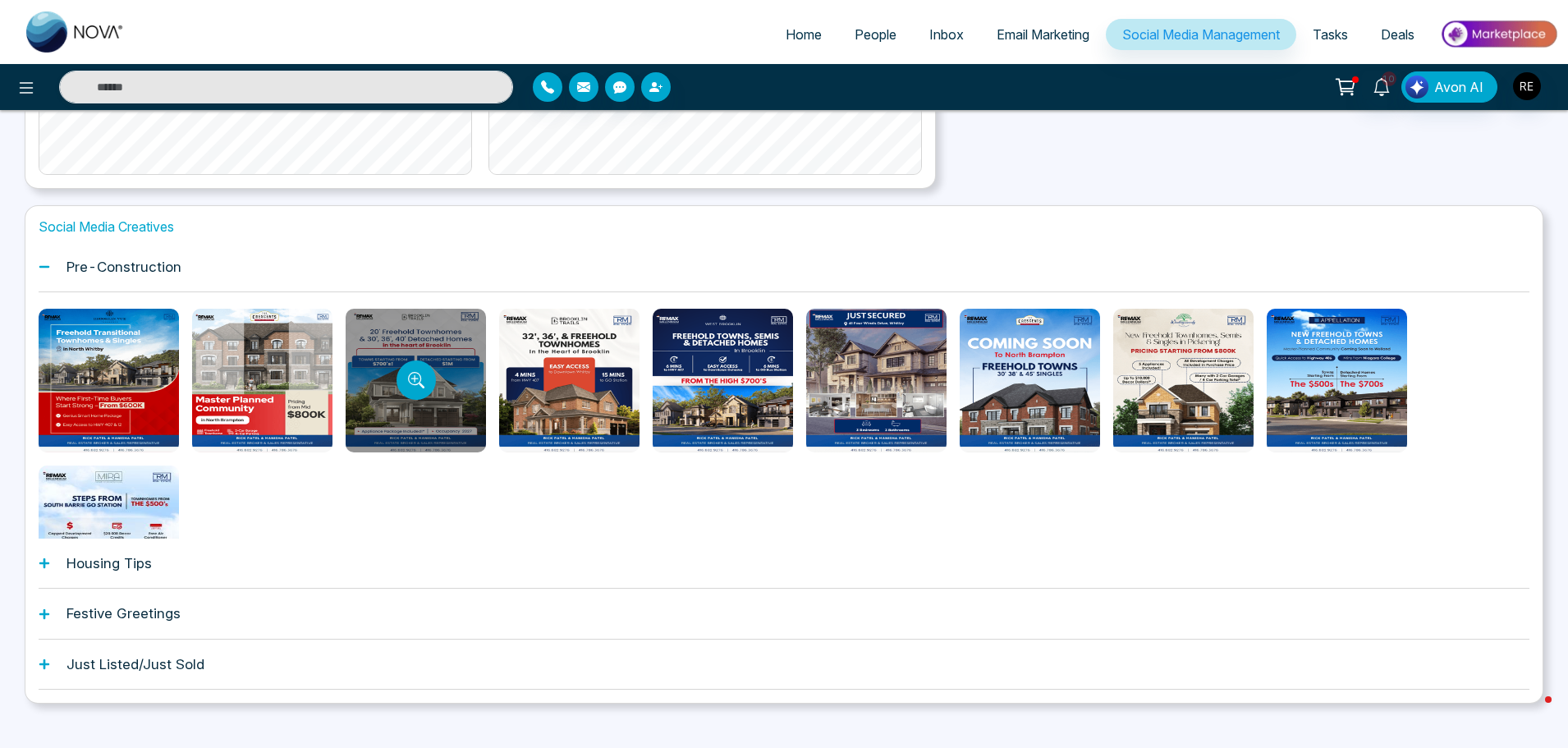
scroll to position [503, 0]
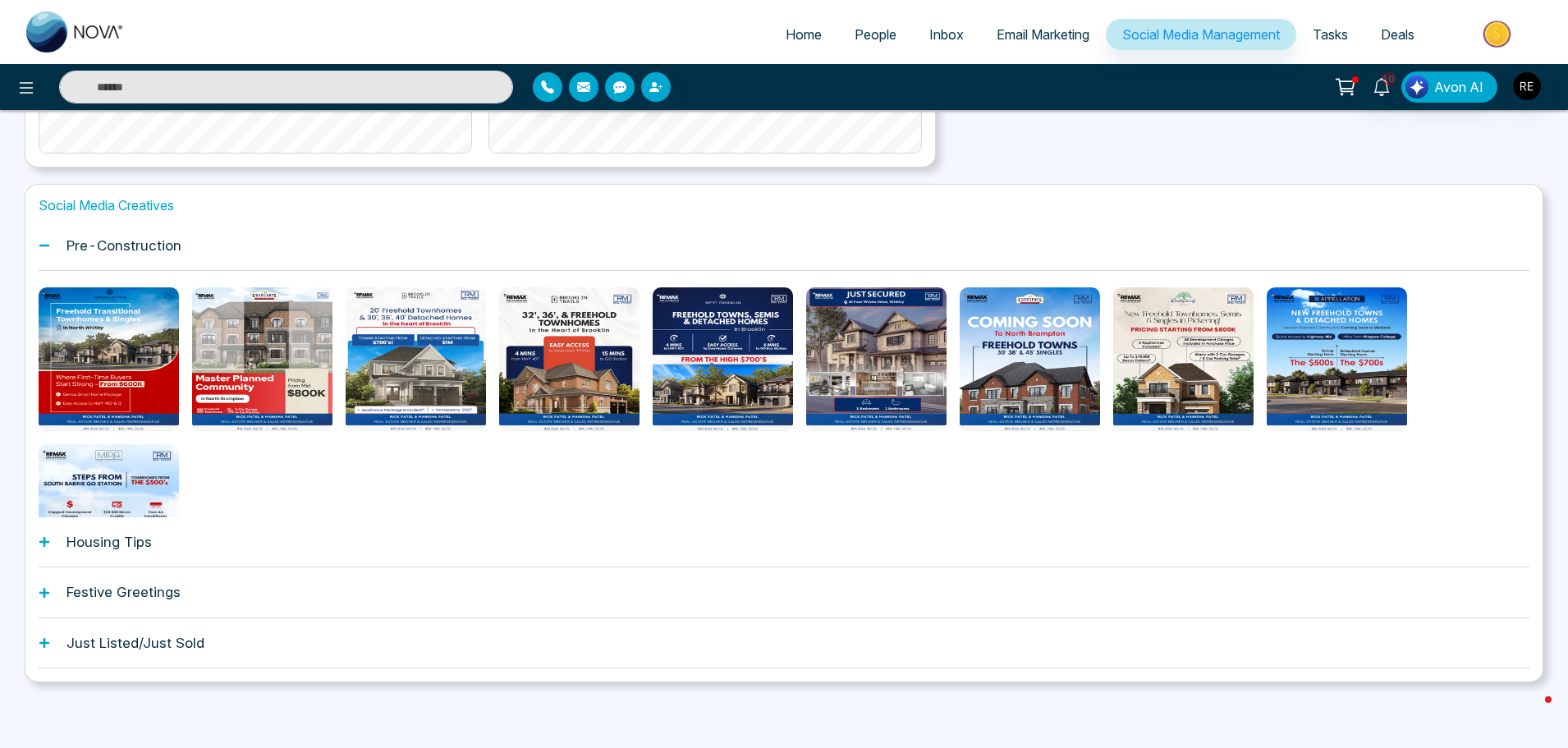
click at [46, 545] on icon at bounding box center [44, 541] width 11 height 11
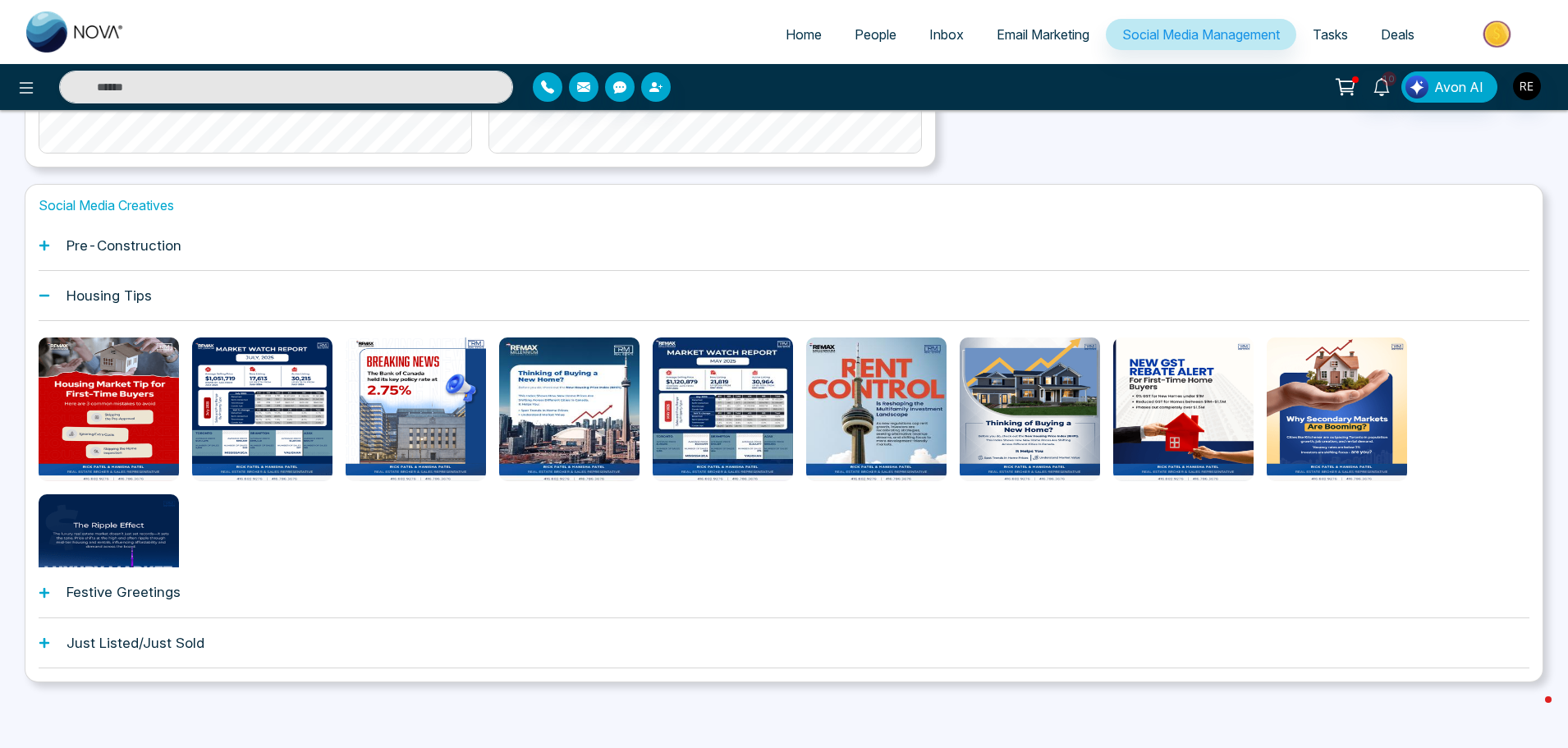
click at [49, 298] on icon at bounding box center [44, 295] width 11 height 11
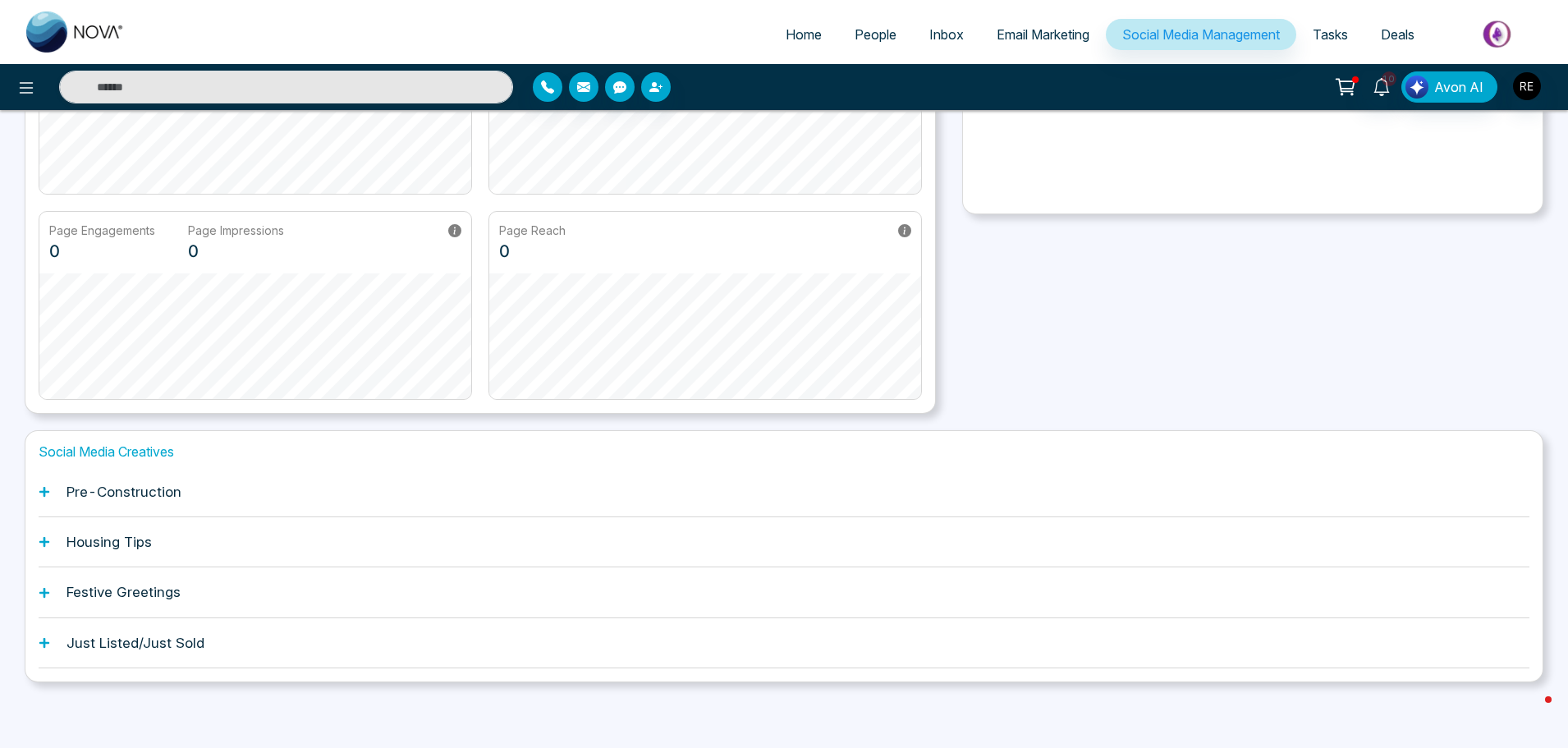
click at [40, 648] on div "Just Listed/Just Sold" at bounding box center [784, 643] width 1491 height 50
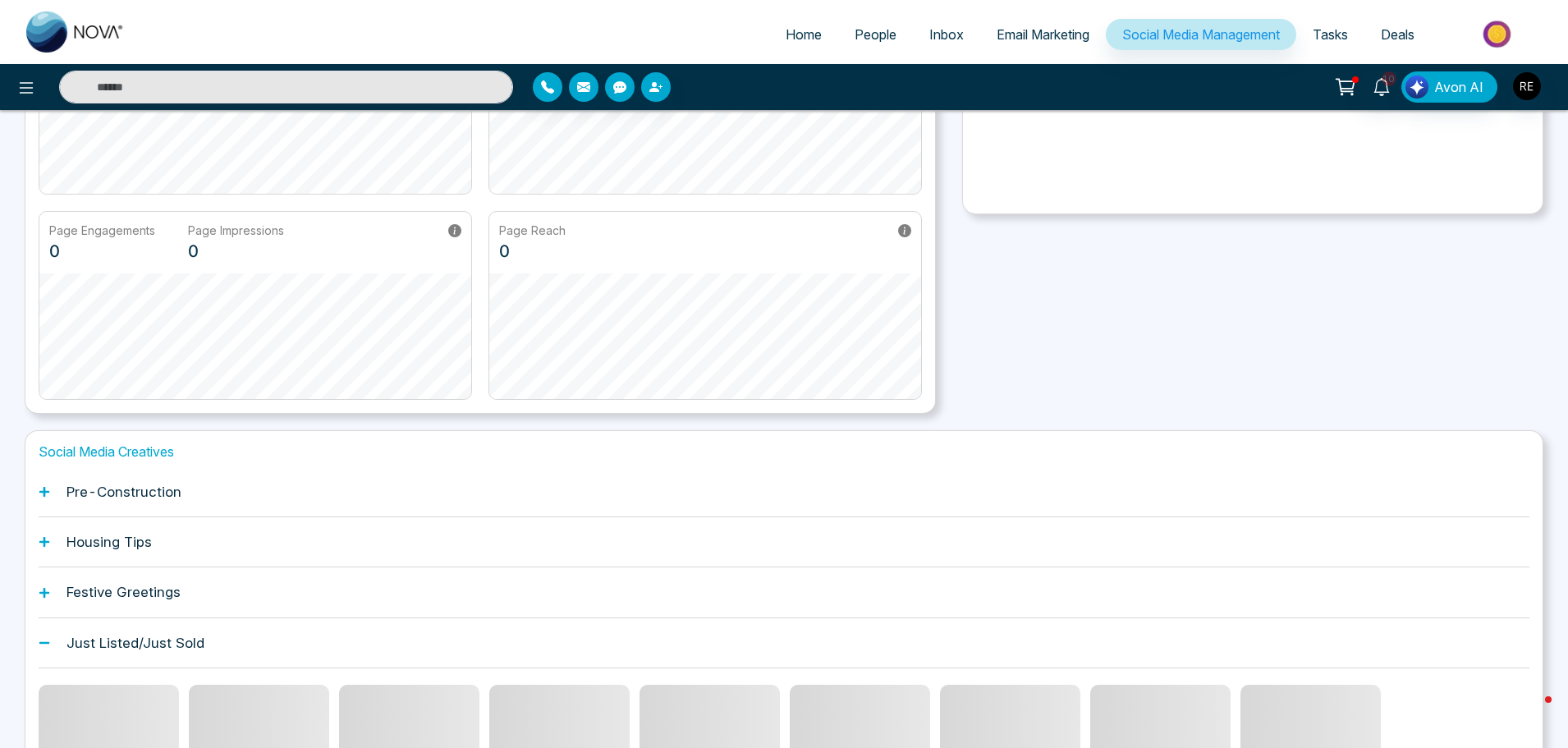
scroll to position [503, 0]
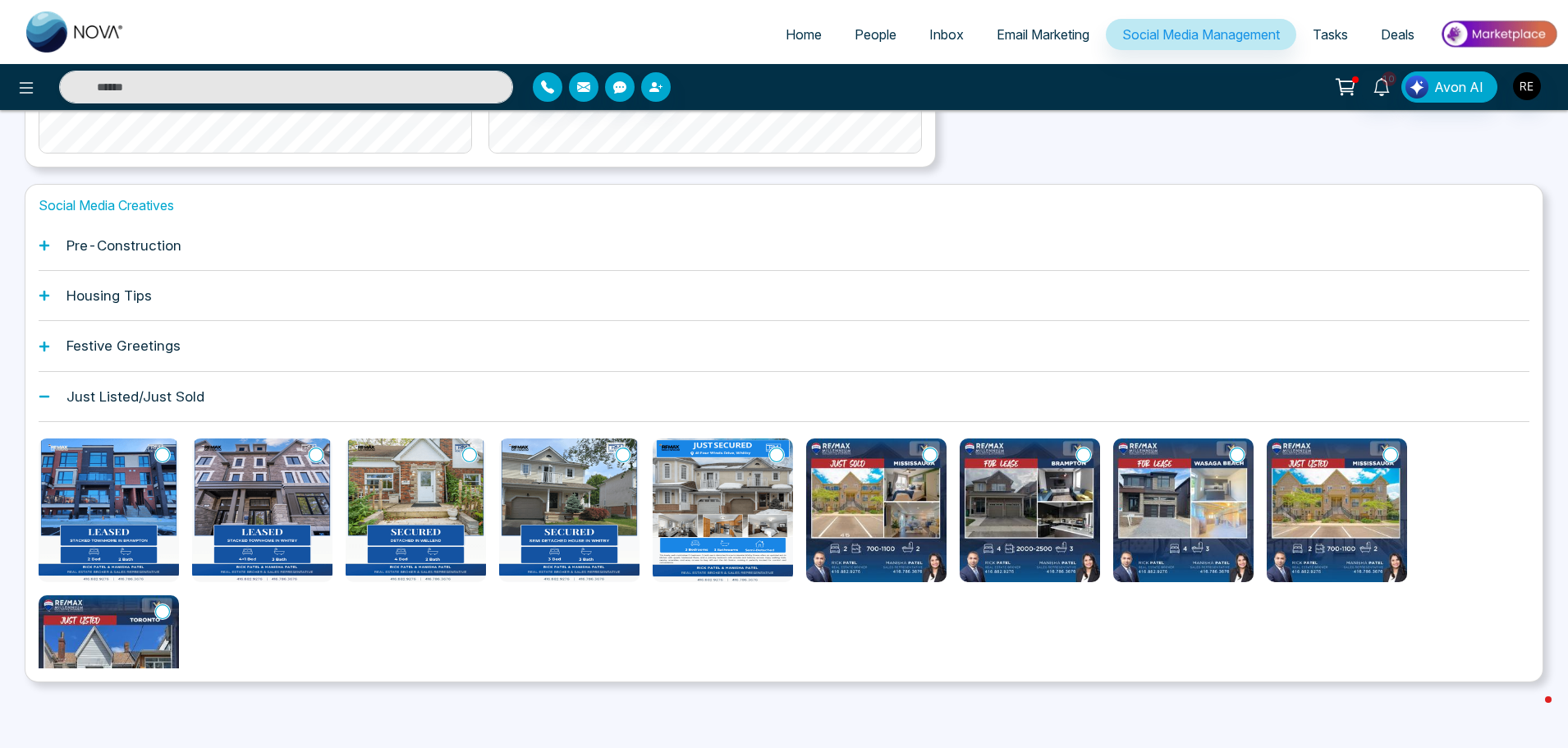
click at [624, 455] on icon at bounding box center [623, 454] width 15 height 17
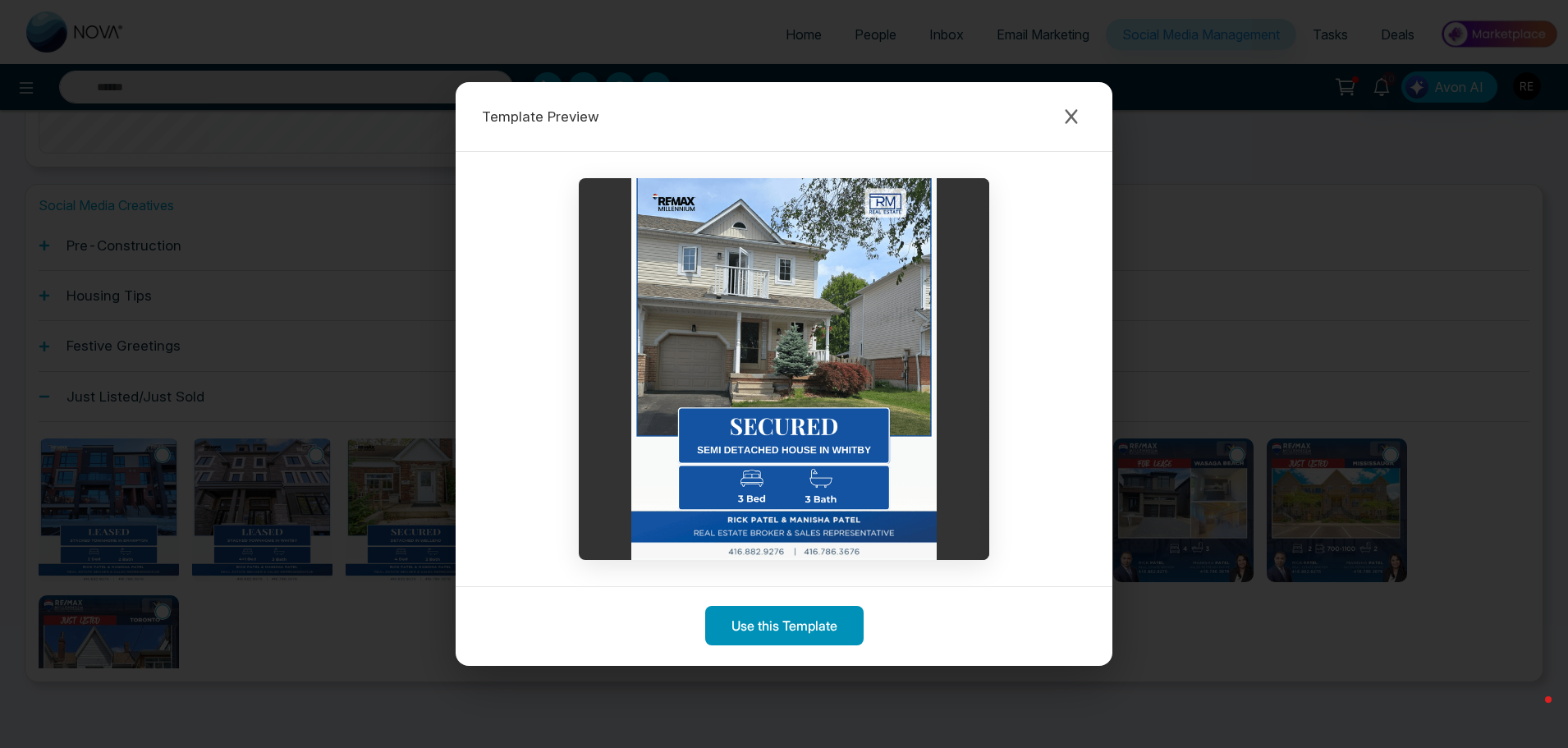
click at [819, 622] on button "Use this Template" at bounding box center [784, 625] width 159 height 39
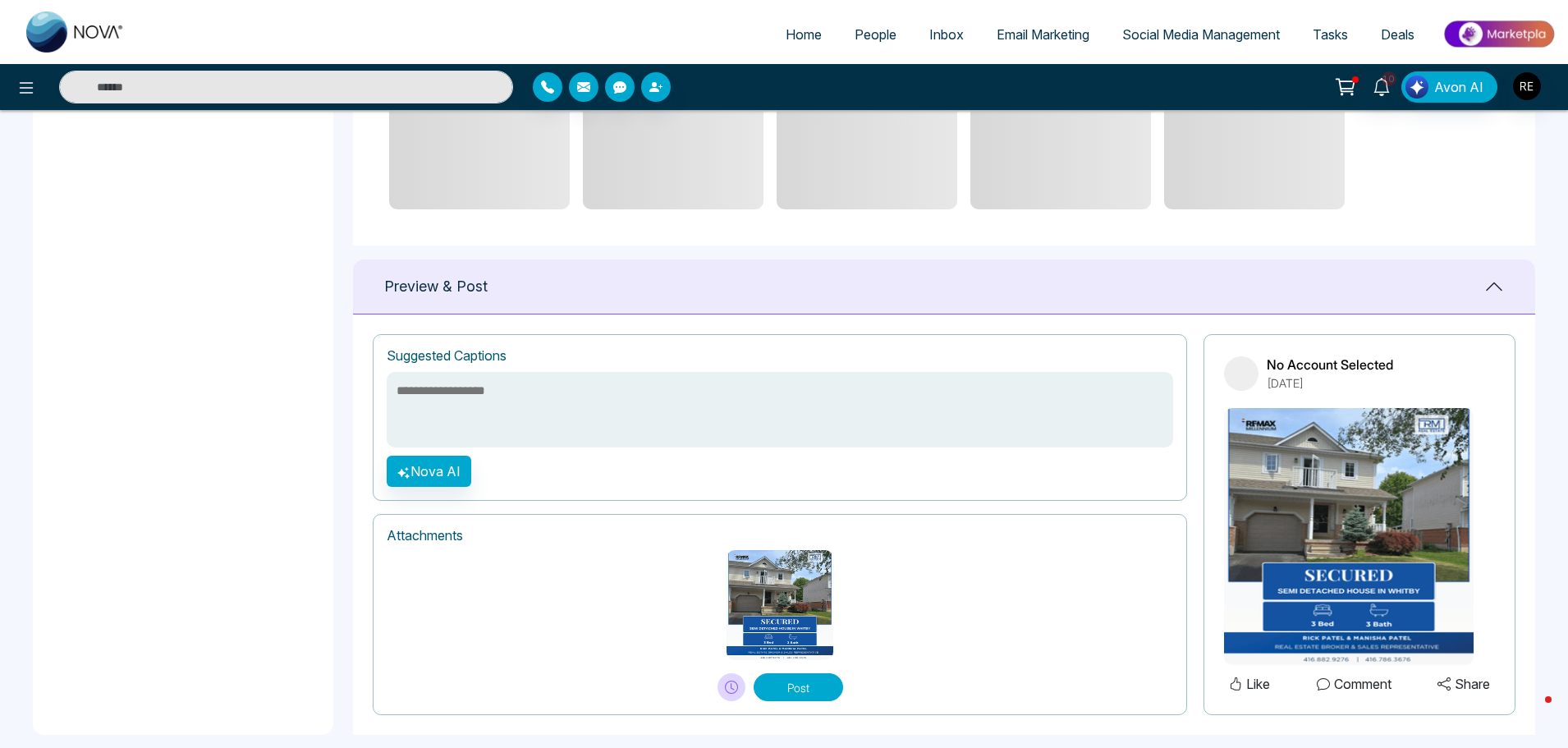
scroll to position [940, 0]
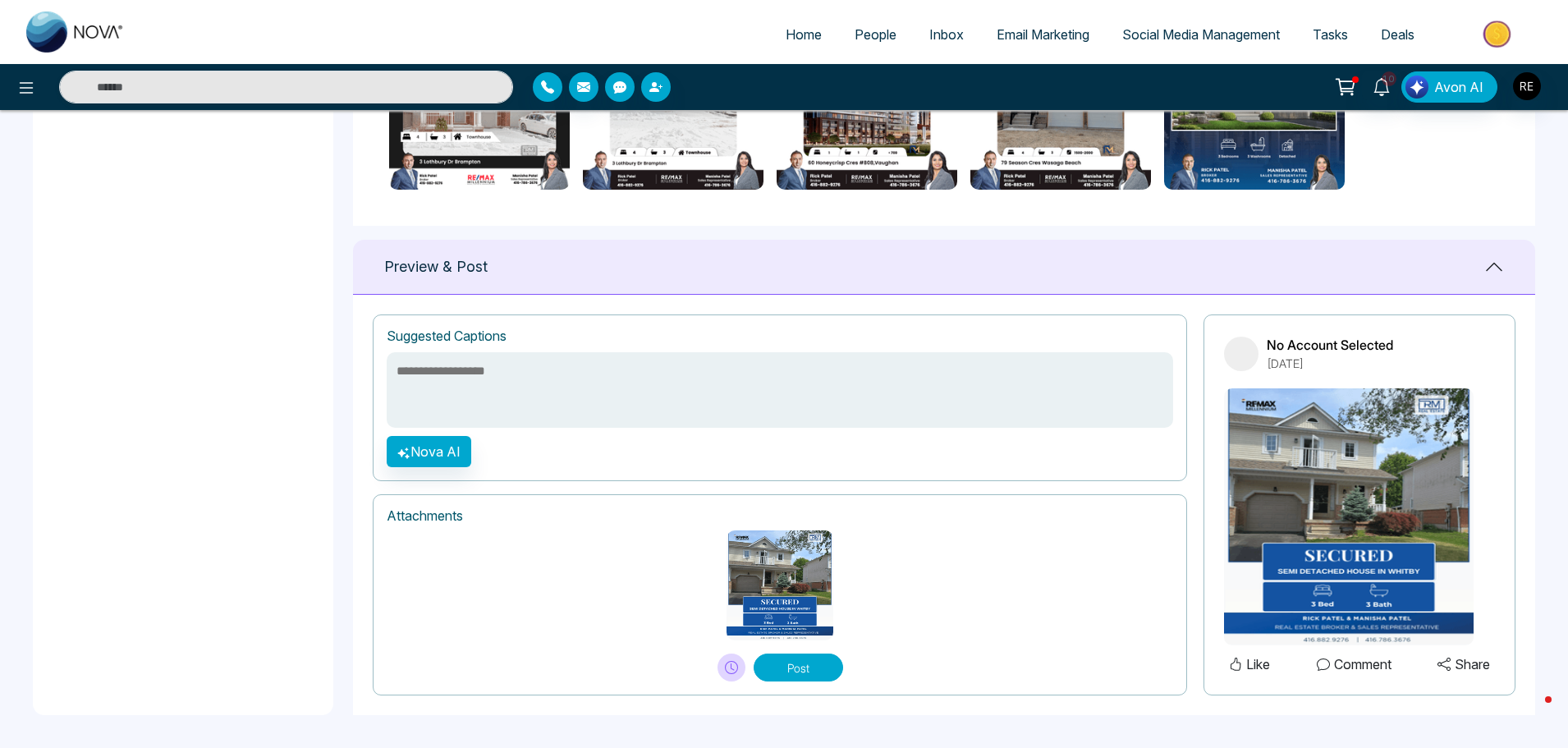
drag, startPoint x: 431, startPoint y: 383, endPoint x: 426, endPoint y: 377, distance: 7.8
click at [431, 383] on textarea at bounding box center [780, 389] width 787 height 75
paste textarea "**********"
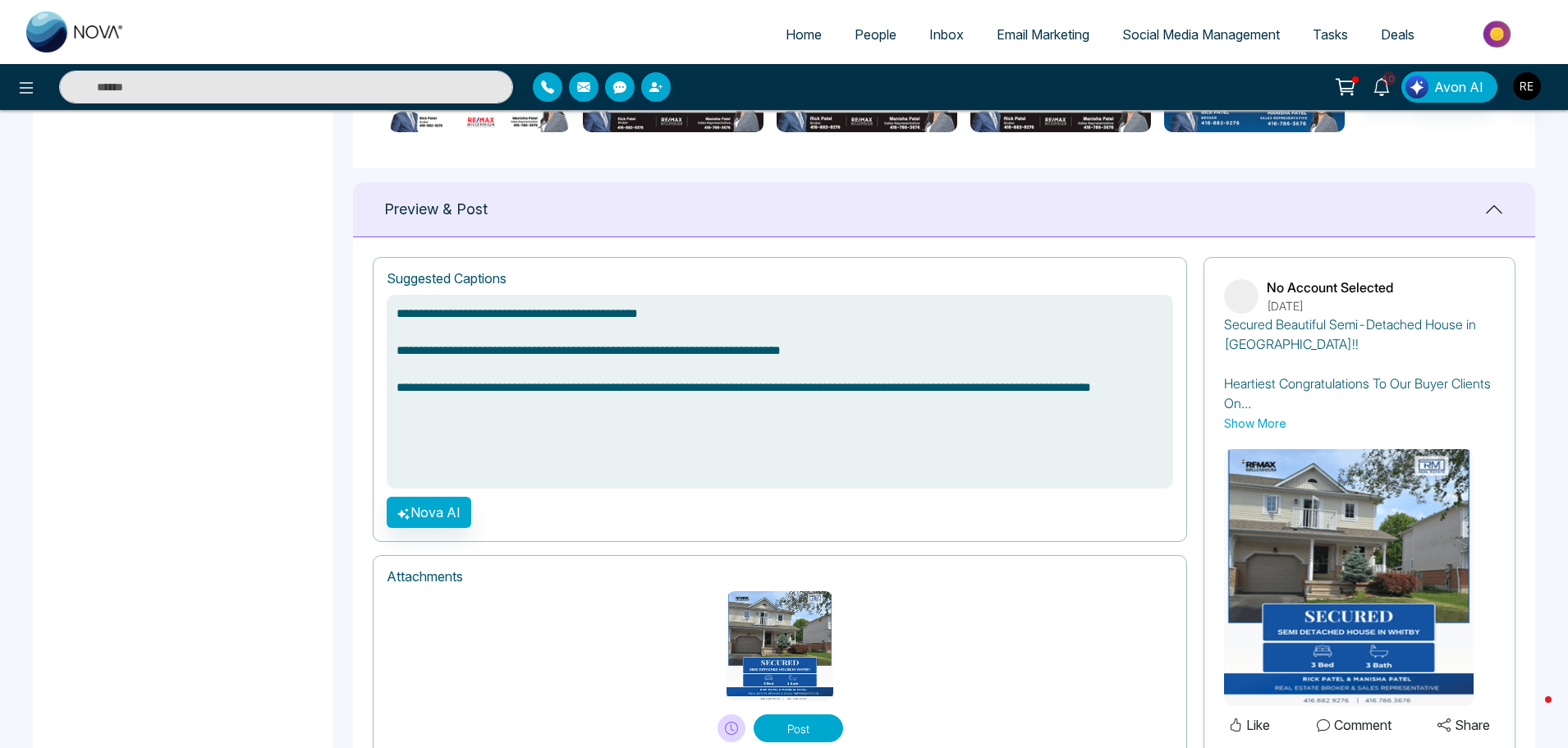
scroll to position [1058, 0]
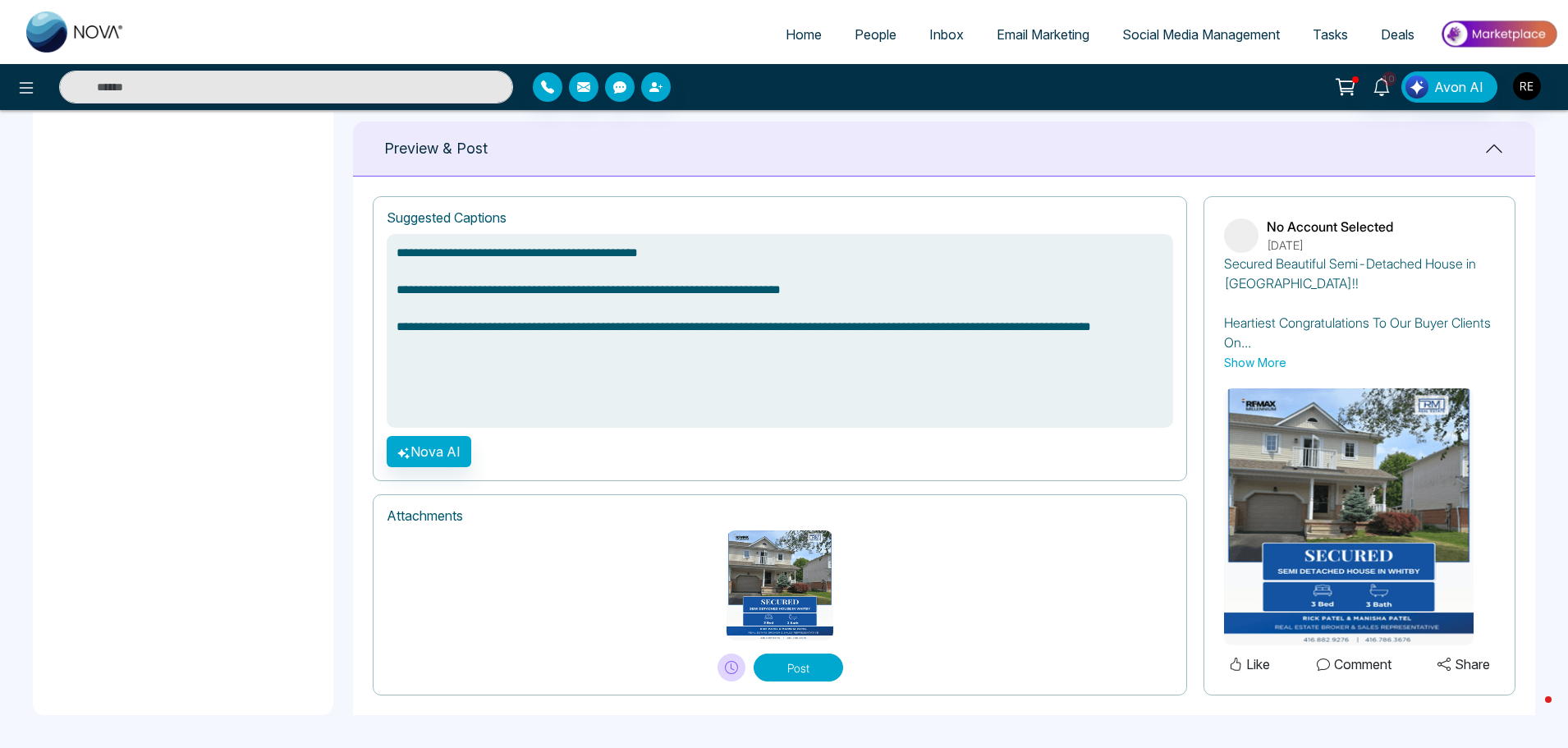
type textarea "**********"
click at [736, 670] on icon at bounding box center [731, 666] width 13 height 13
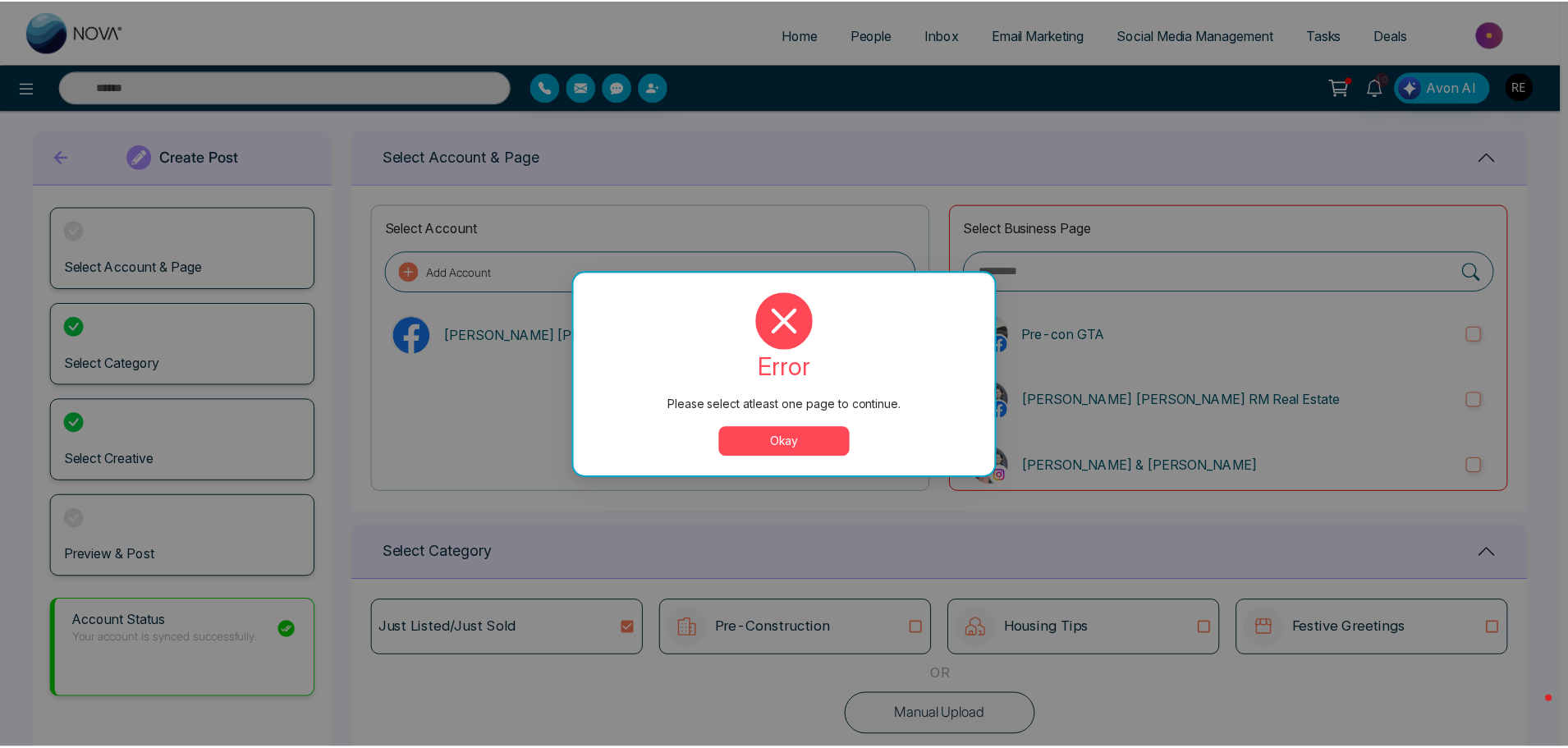
scroll to position [0, 0]
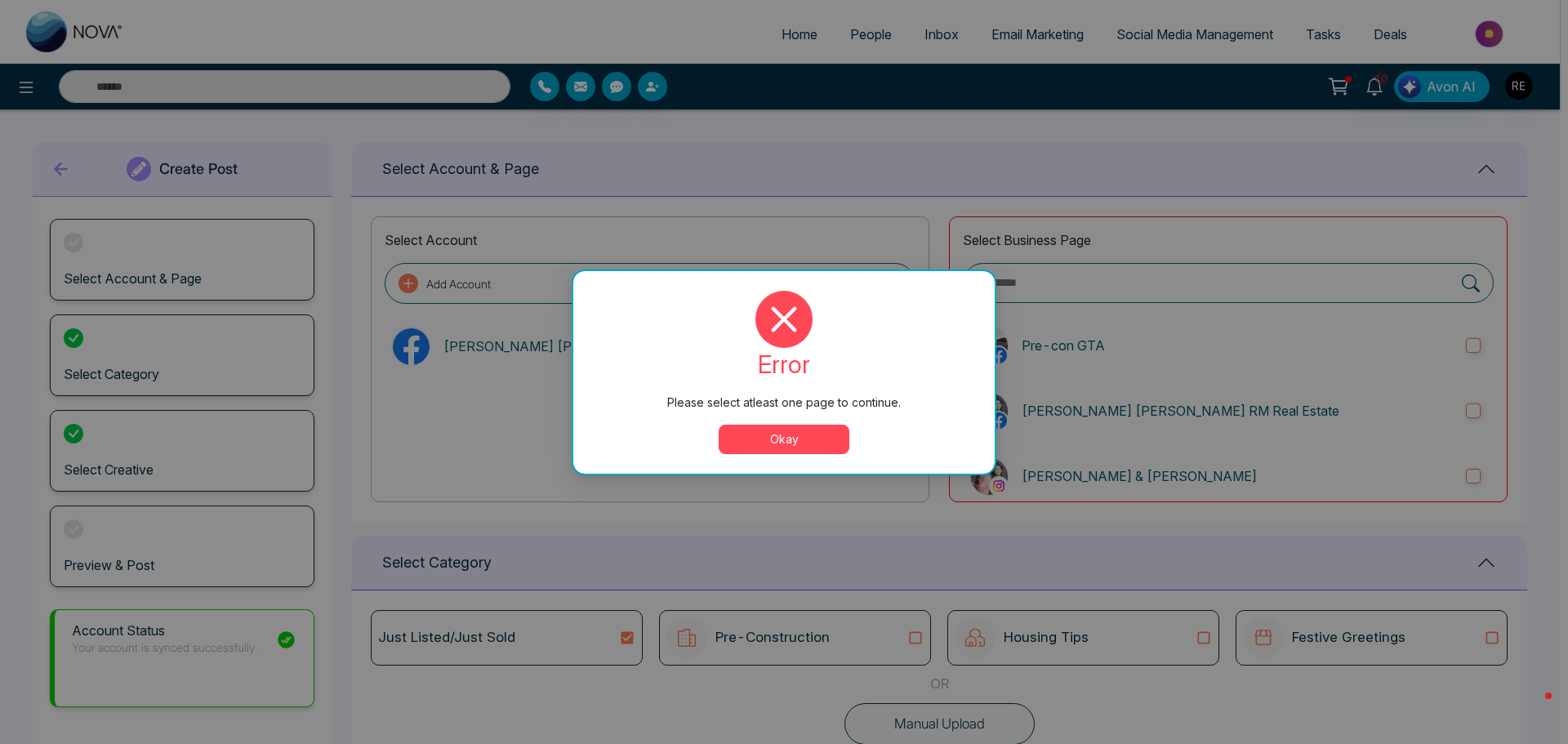
click at [784, 447] on button "Okay" at bounding box center [784, 440] width 131 height 30
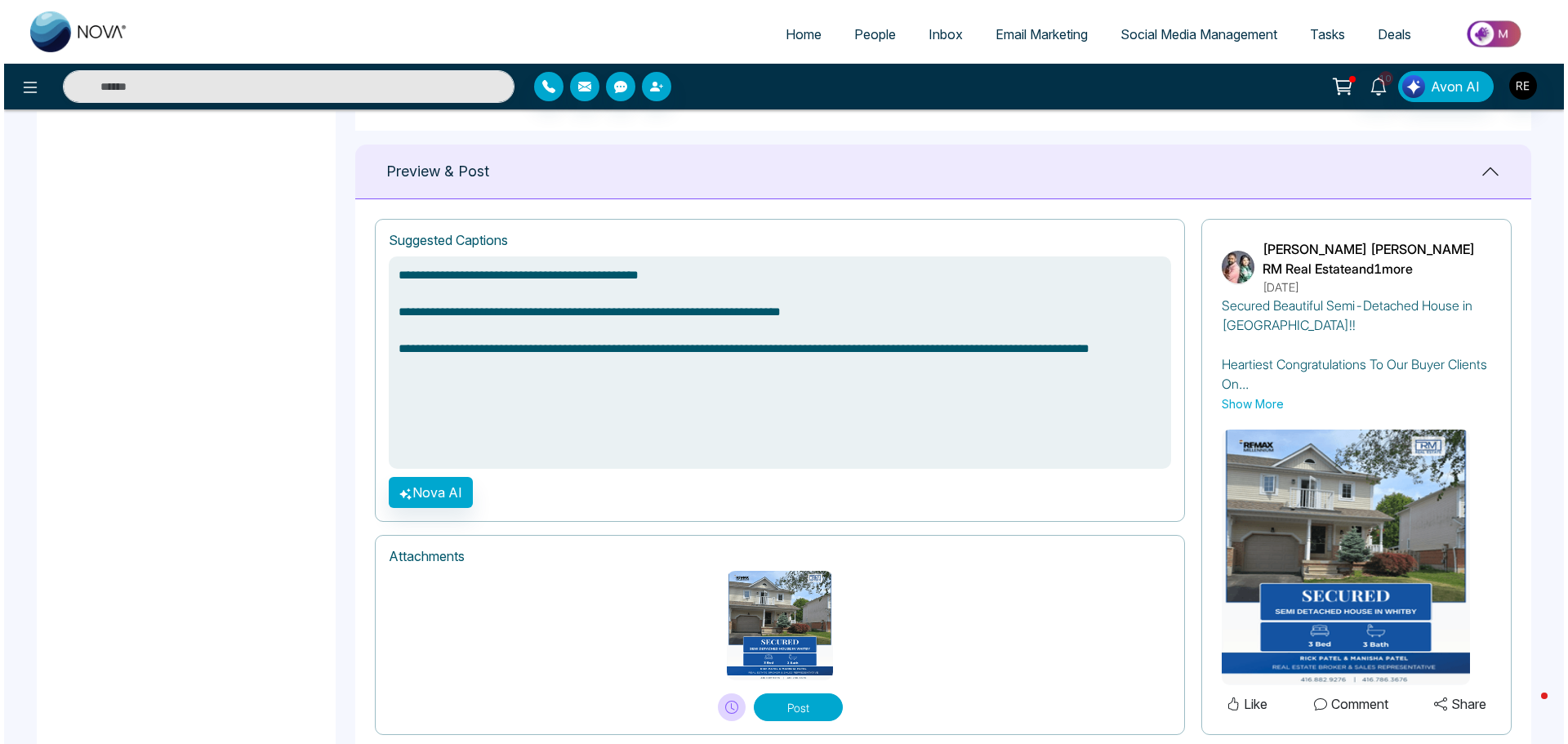
scroll to position [1072, 0]
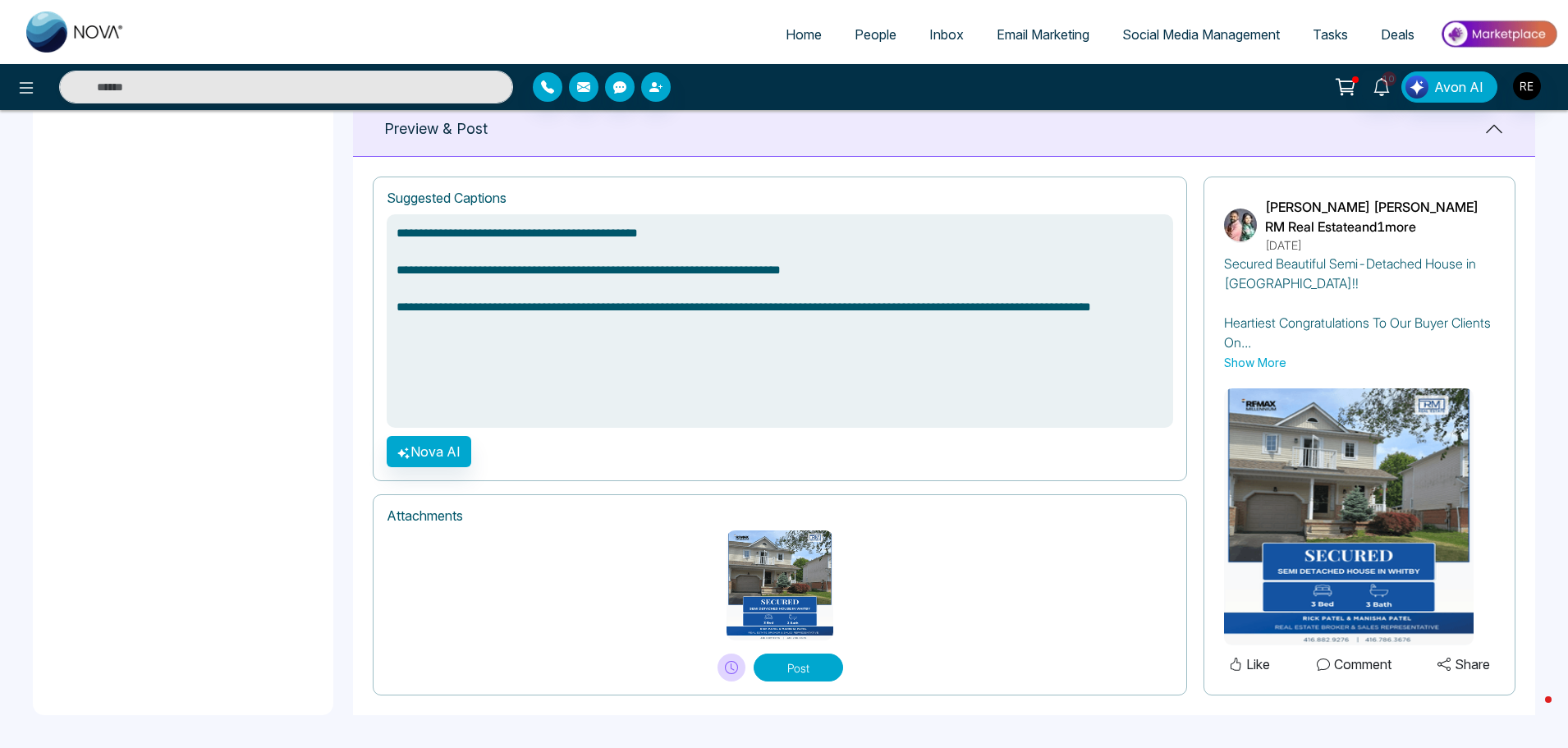
click at [733, 666] on icon at bounding box center [731, 666] width 13 height 13
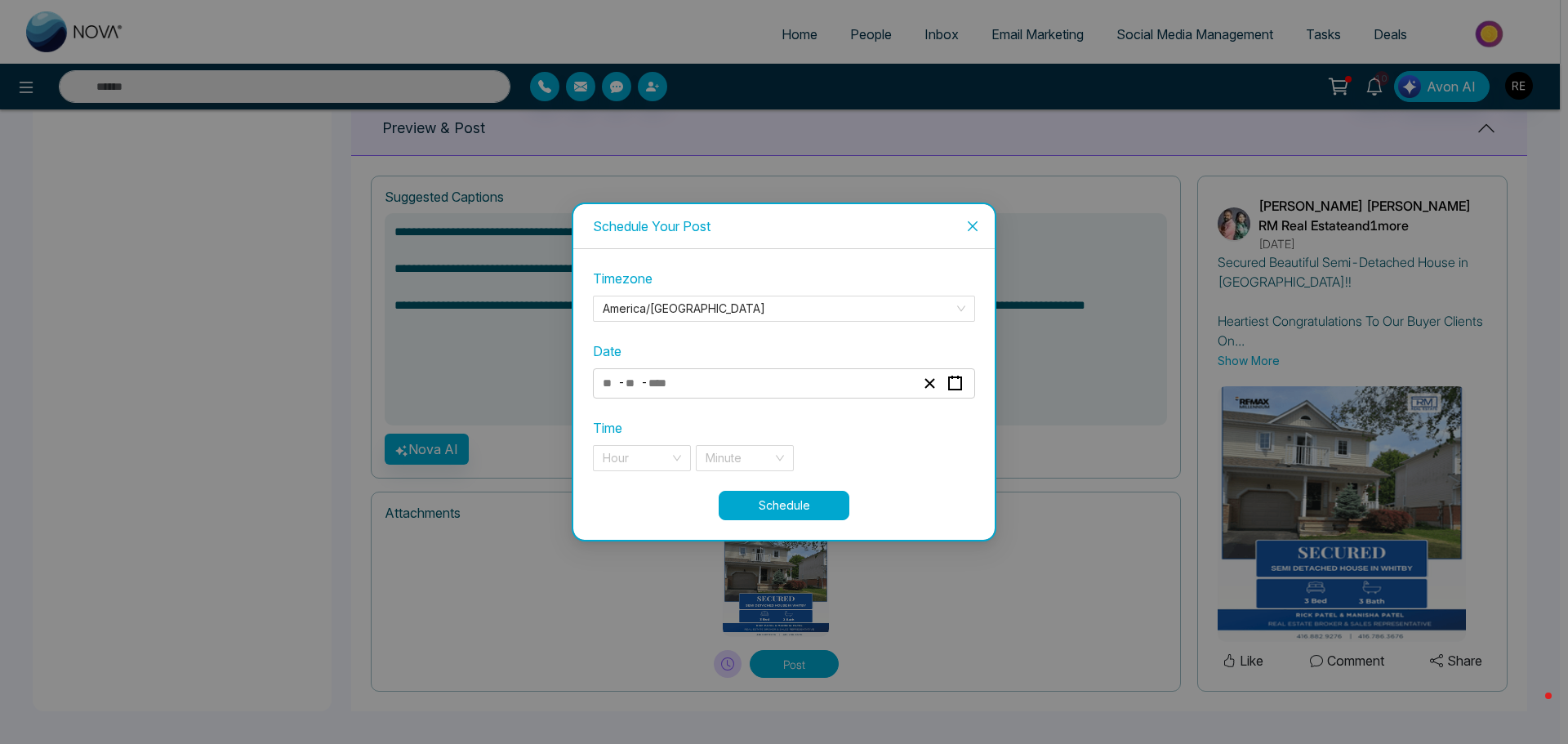
click at [854, 386] on div "- -" at bounding box center [758, 383] width 317 height 22
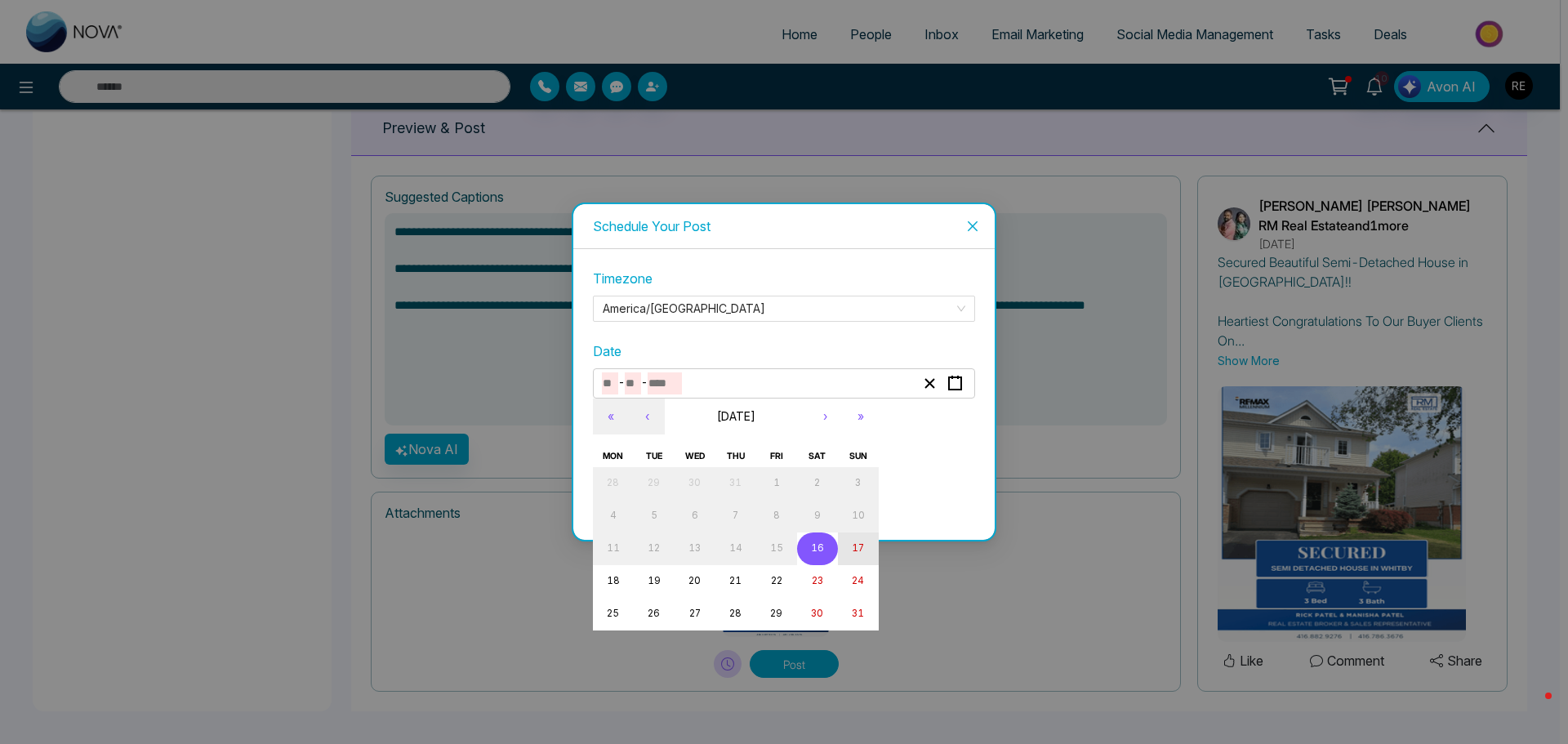
click at [860, 555] on button "17" at bounding box center [858, 548] width 41 height 32
type input "*"
type input "**"
type input "****"
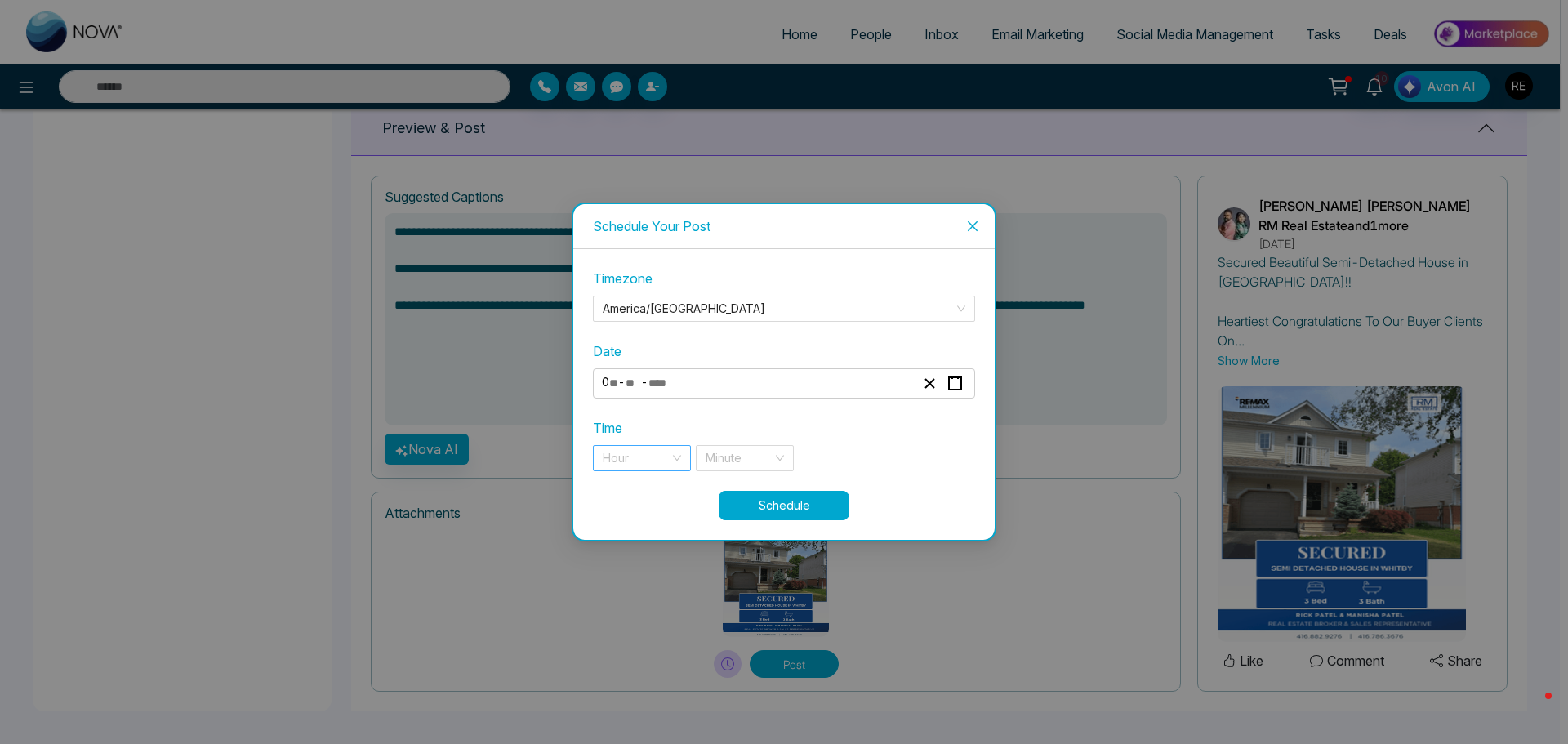
click at [676, 459] on div "Hour" at bounding box center [641, 458] width 98 height 26
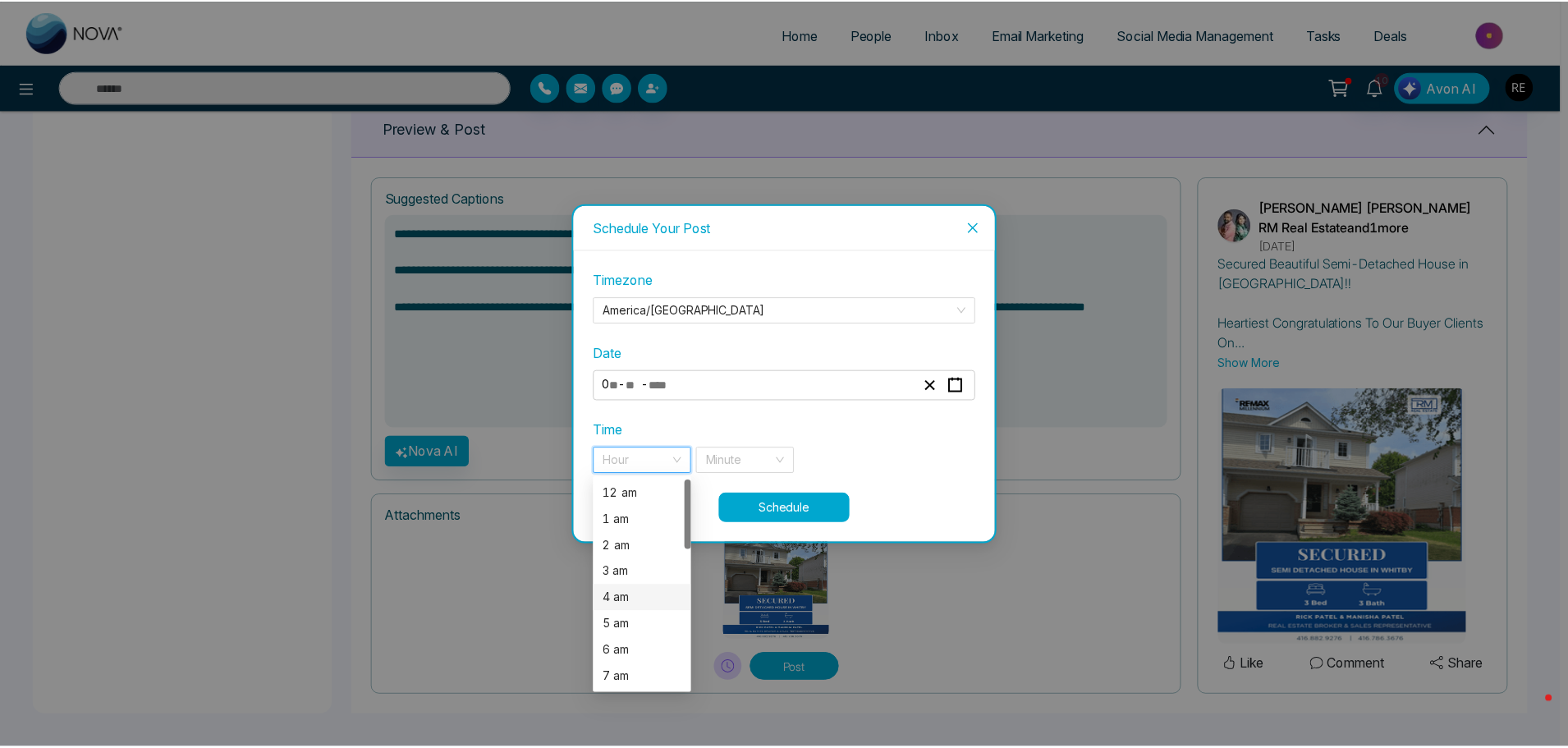
scroll to position [82, 0]
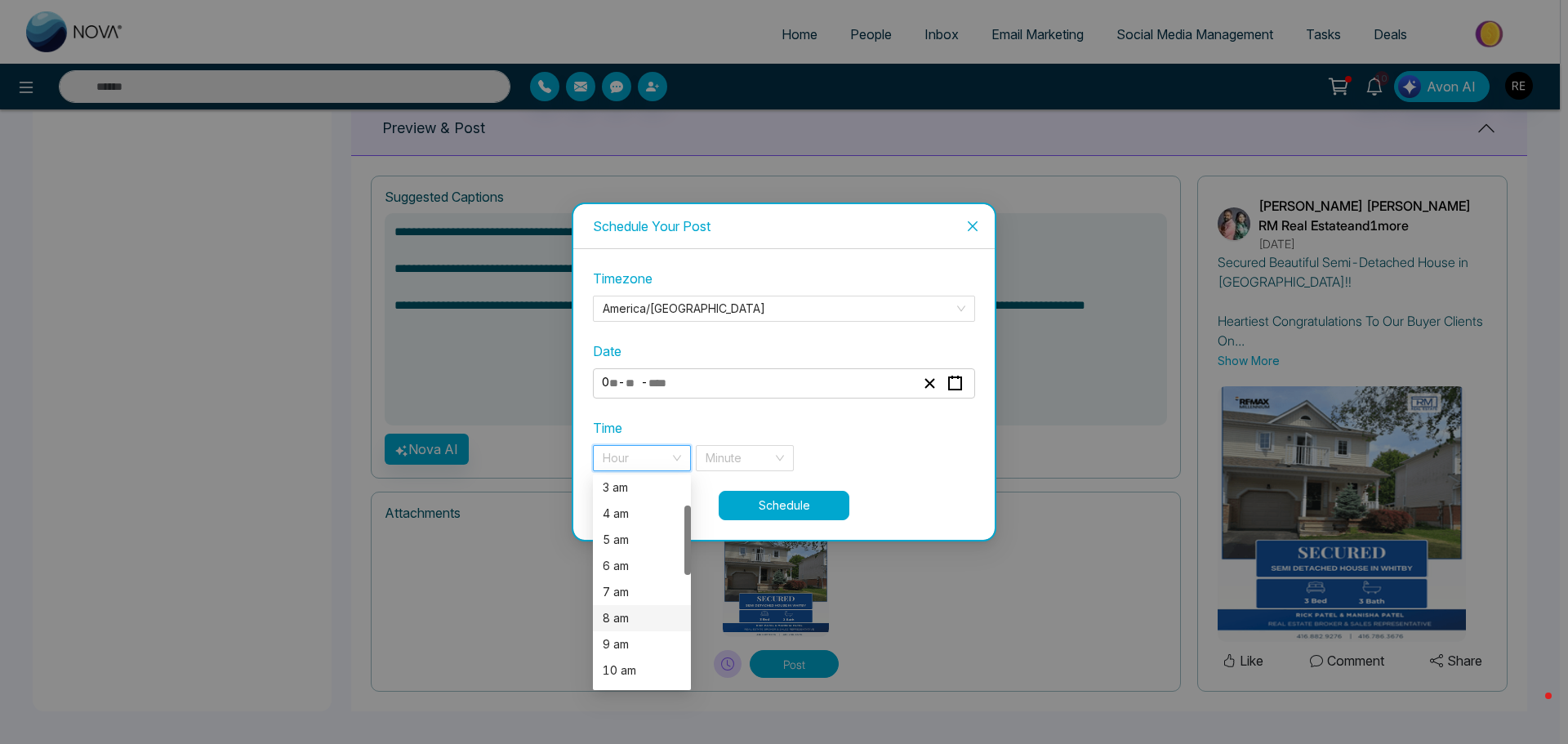
click at [625, 617] on div "8 am" at bounding box center [642, 618] width 79 height 18
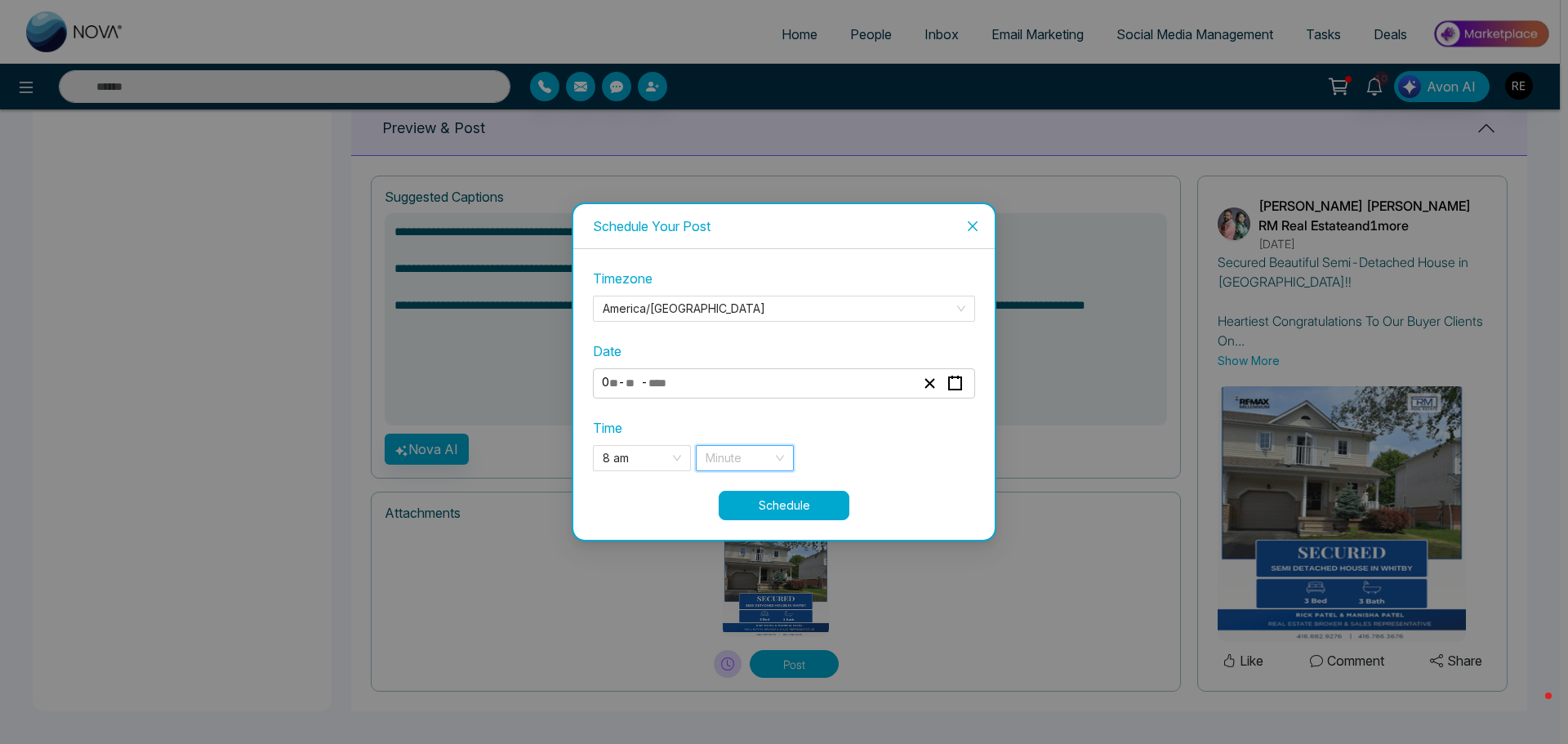
click at [765, 467] on input "search" at bounding box center [739, 458] width 67 height 24
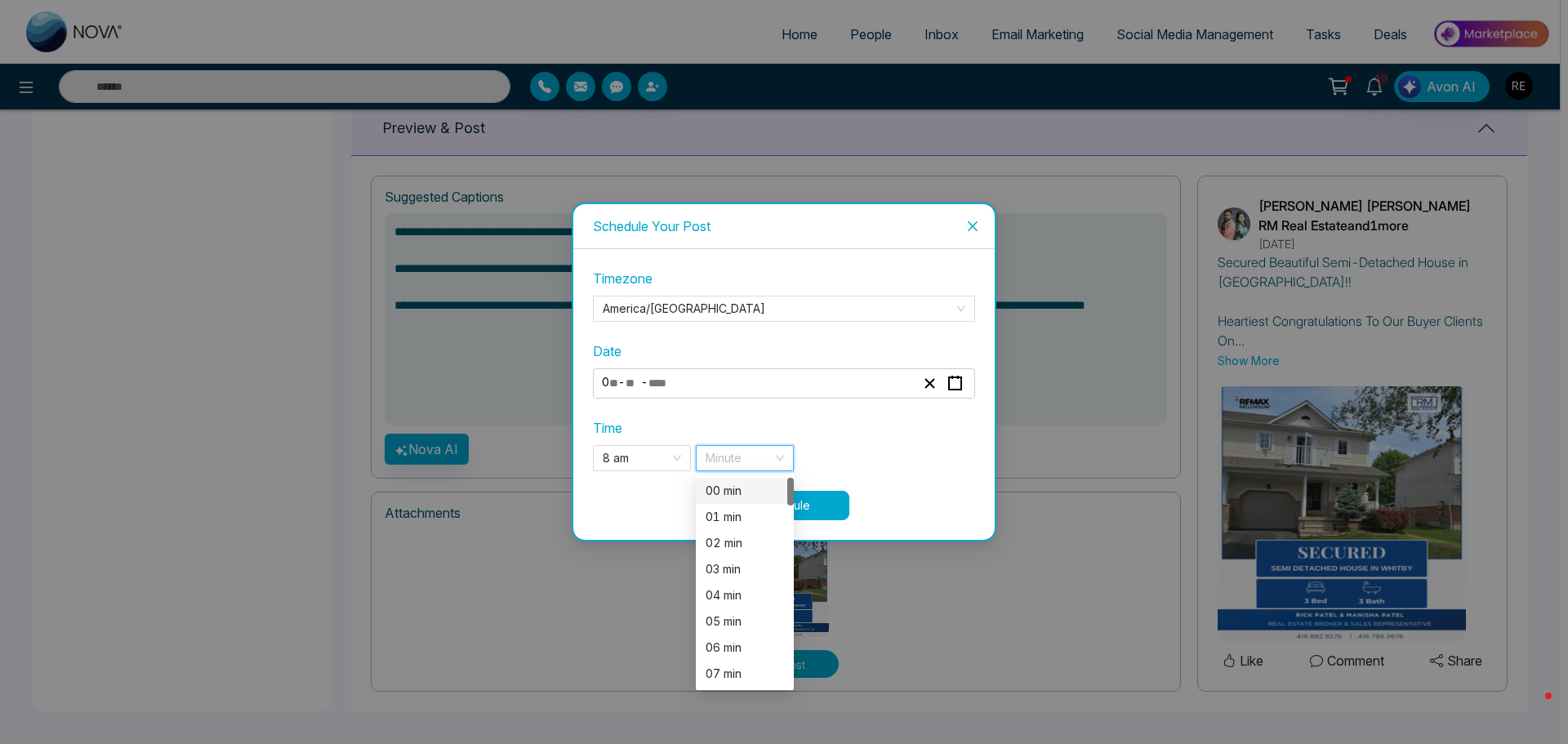
click at [751, 495] on div "00 min" at bounding box center [745, 490] width 79 height 18
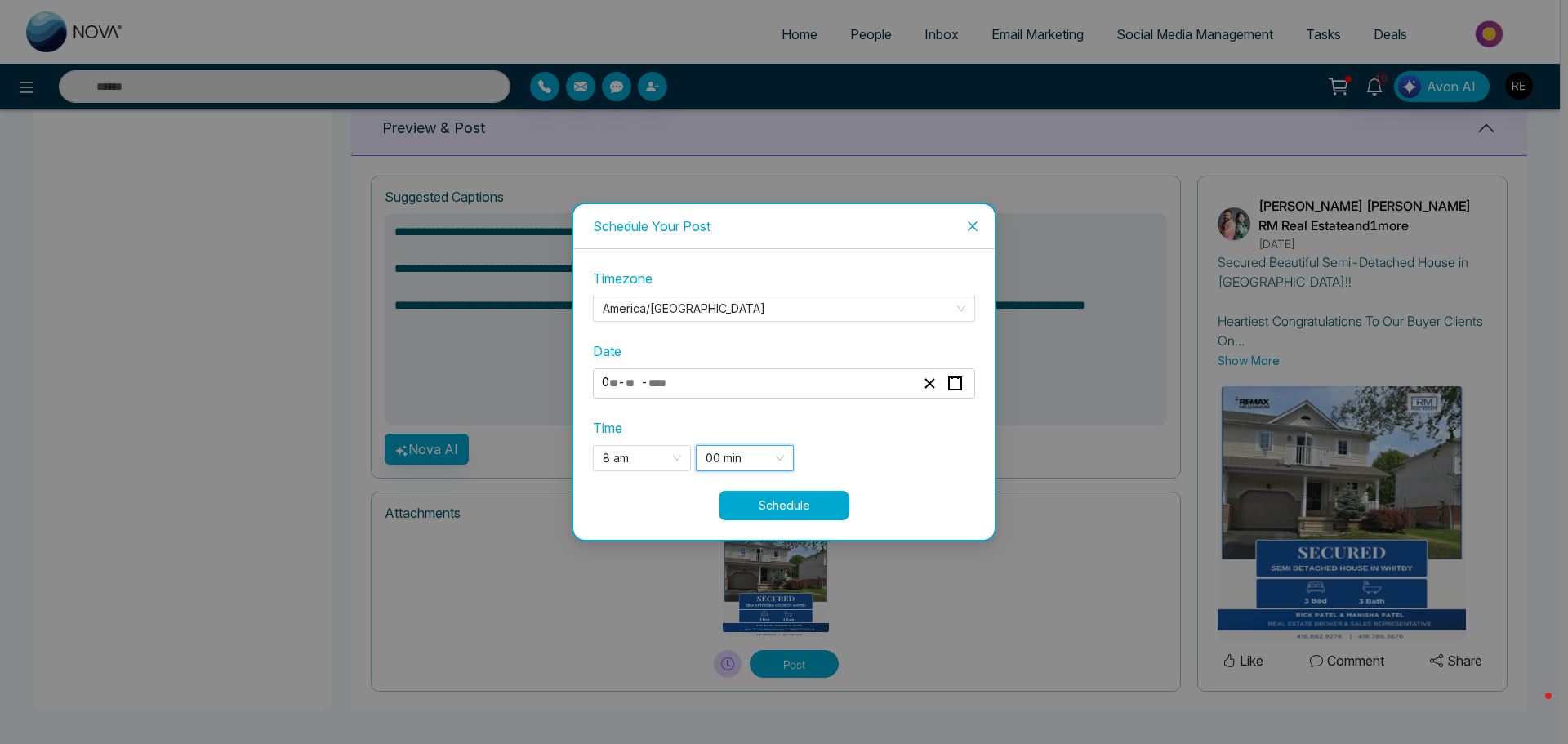
click at [811, 510] on button "Schedule" at bounding box center [784, 505] width 131 height 30
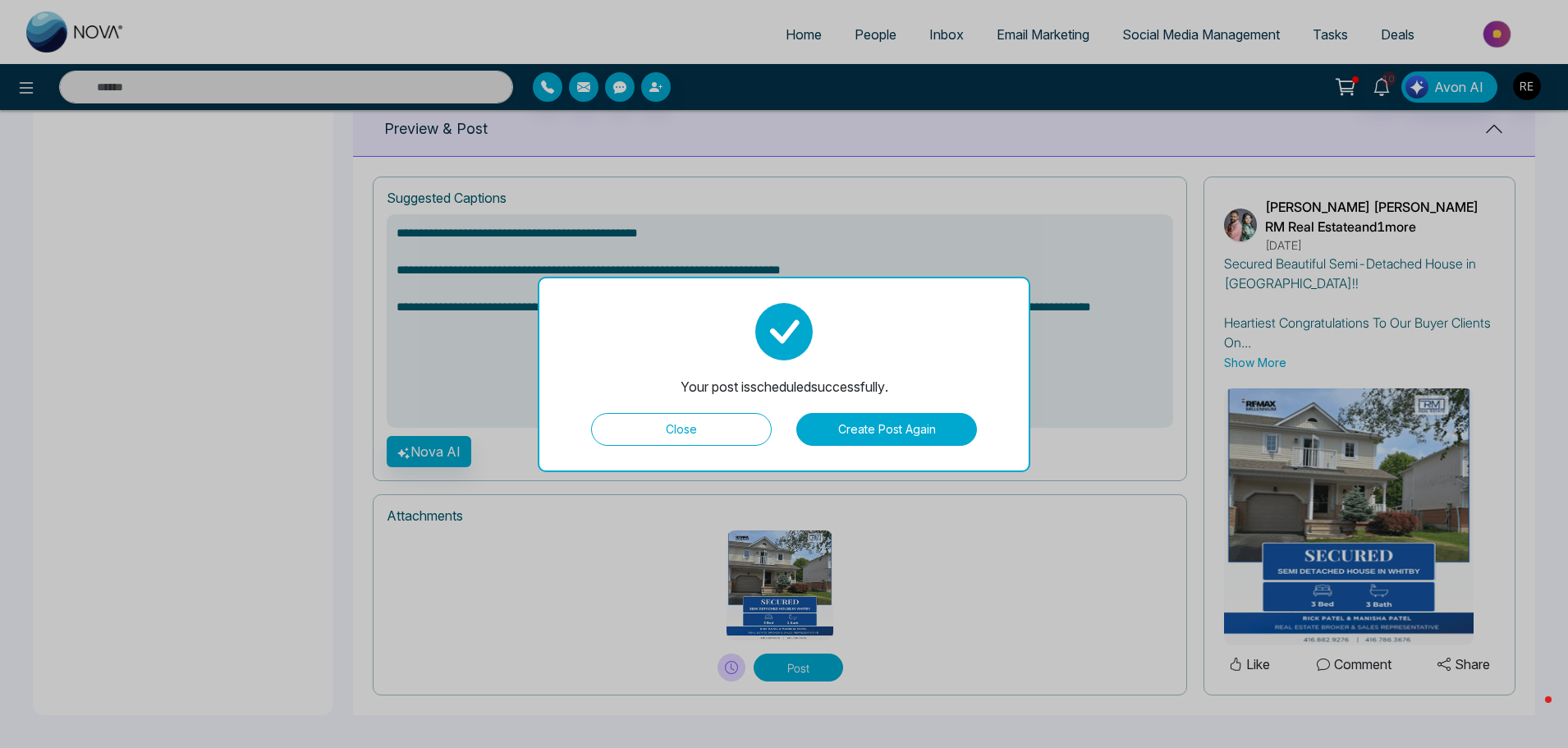
click at [840, 444] on button "Create Post Again" at bounding box center [887, 429] width 181 height 32
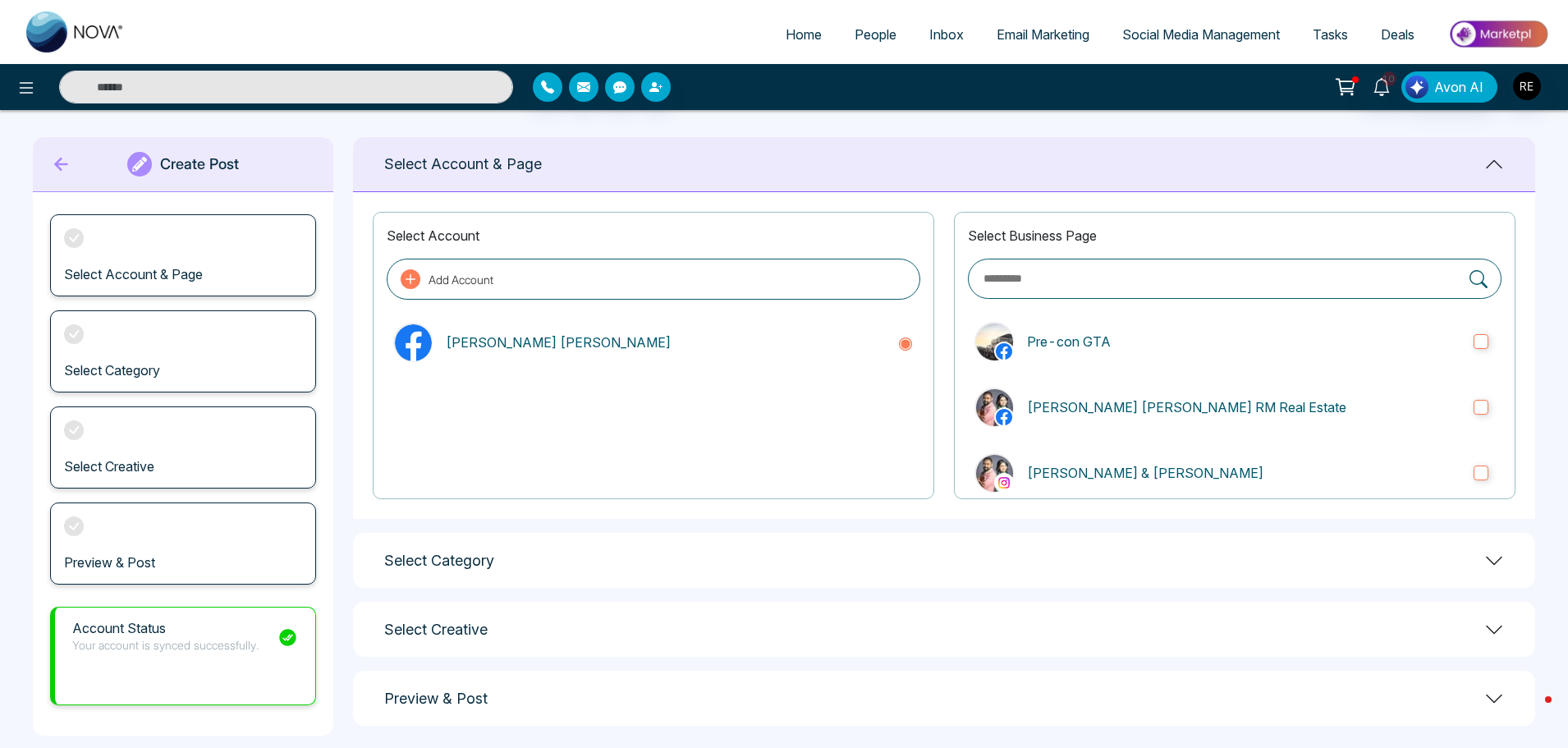
scroll to position [0, 0]
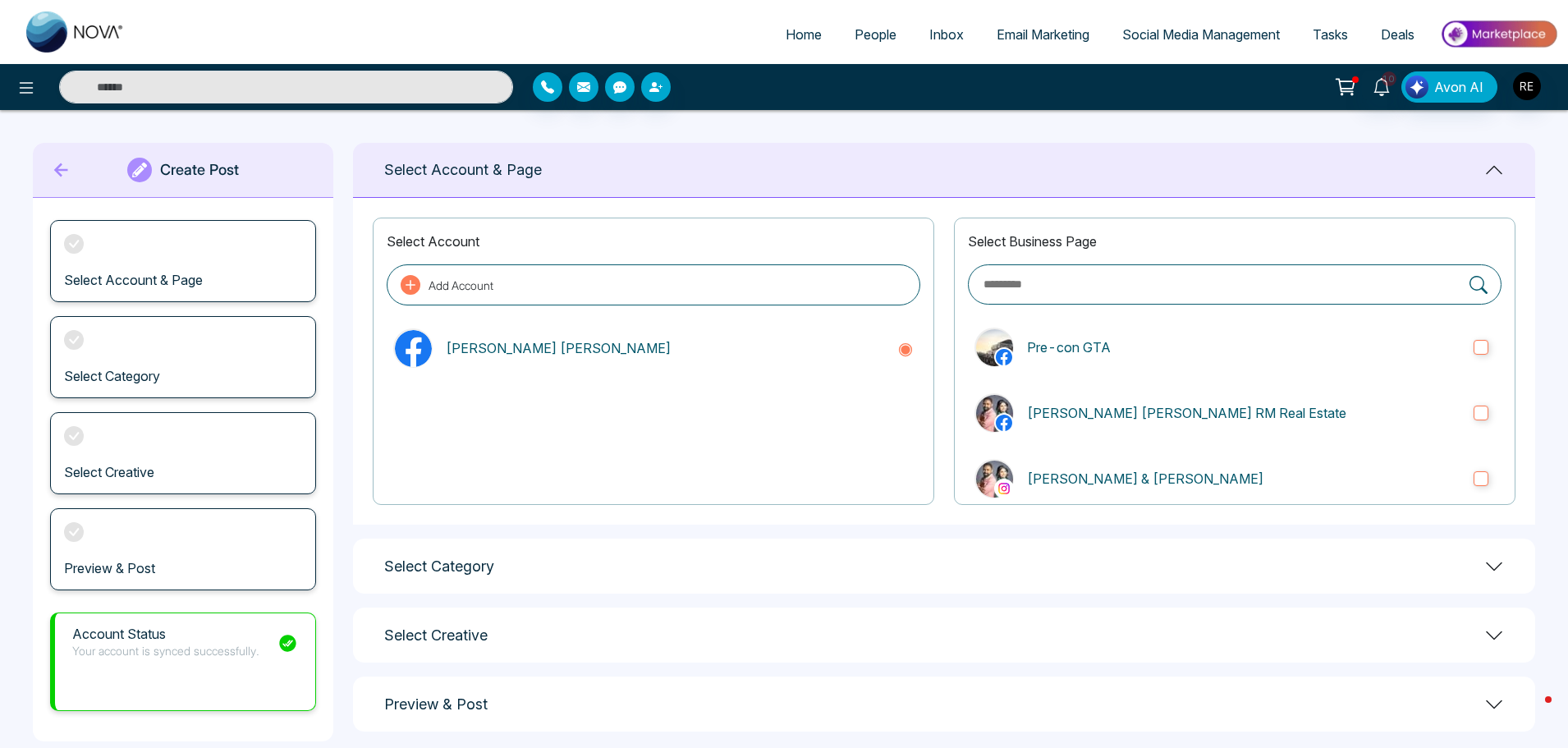
click at [1132, 36] on span "Social Media Management" at bounding box center [1201, 34] width 158 height 17
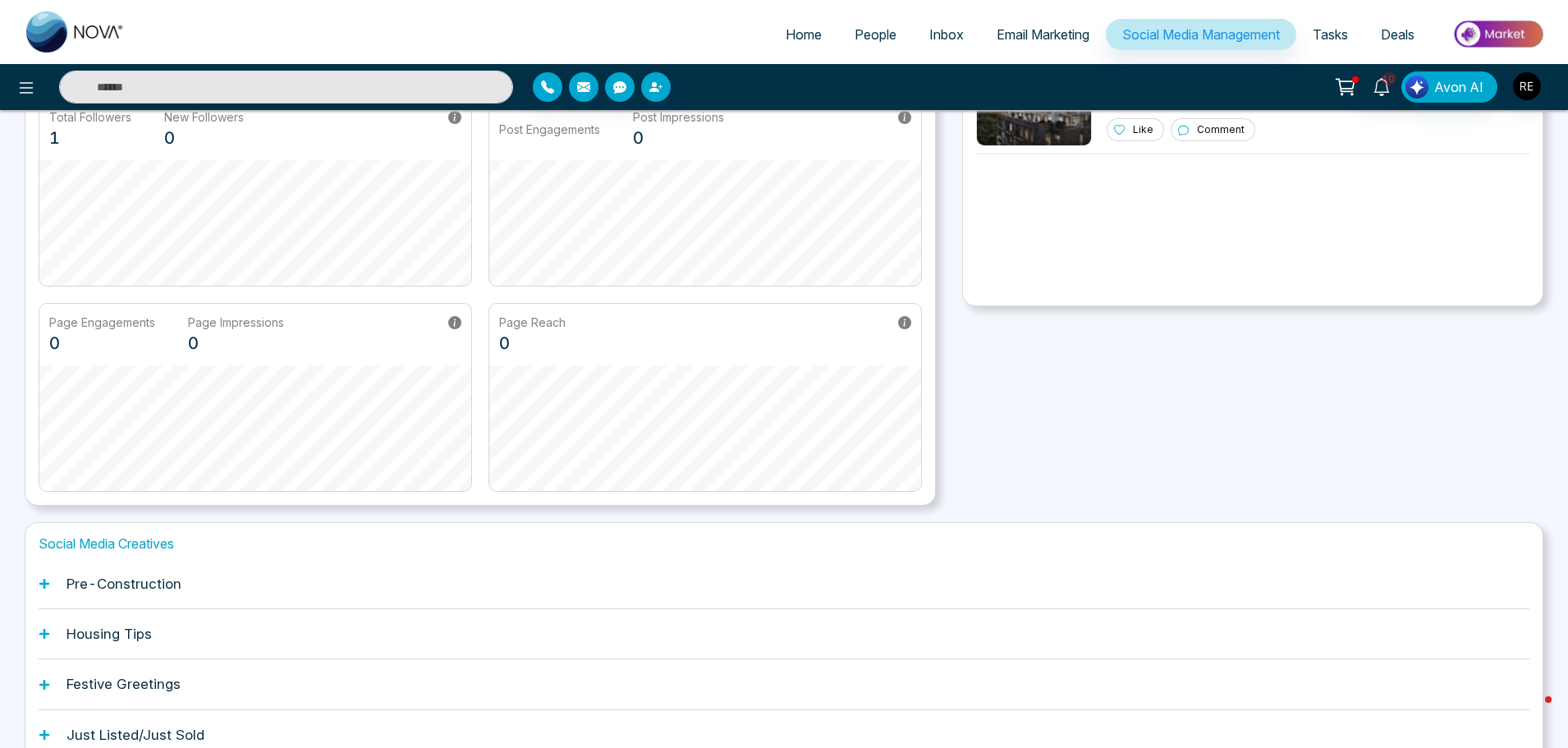
scroll to position [257, 0]
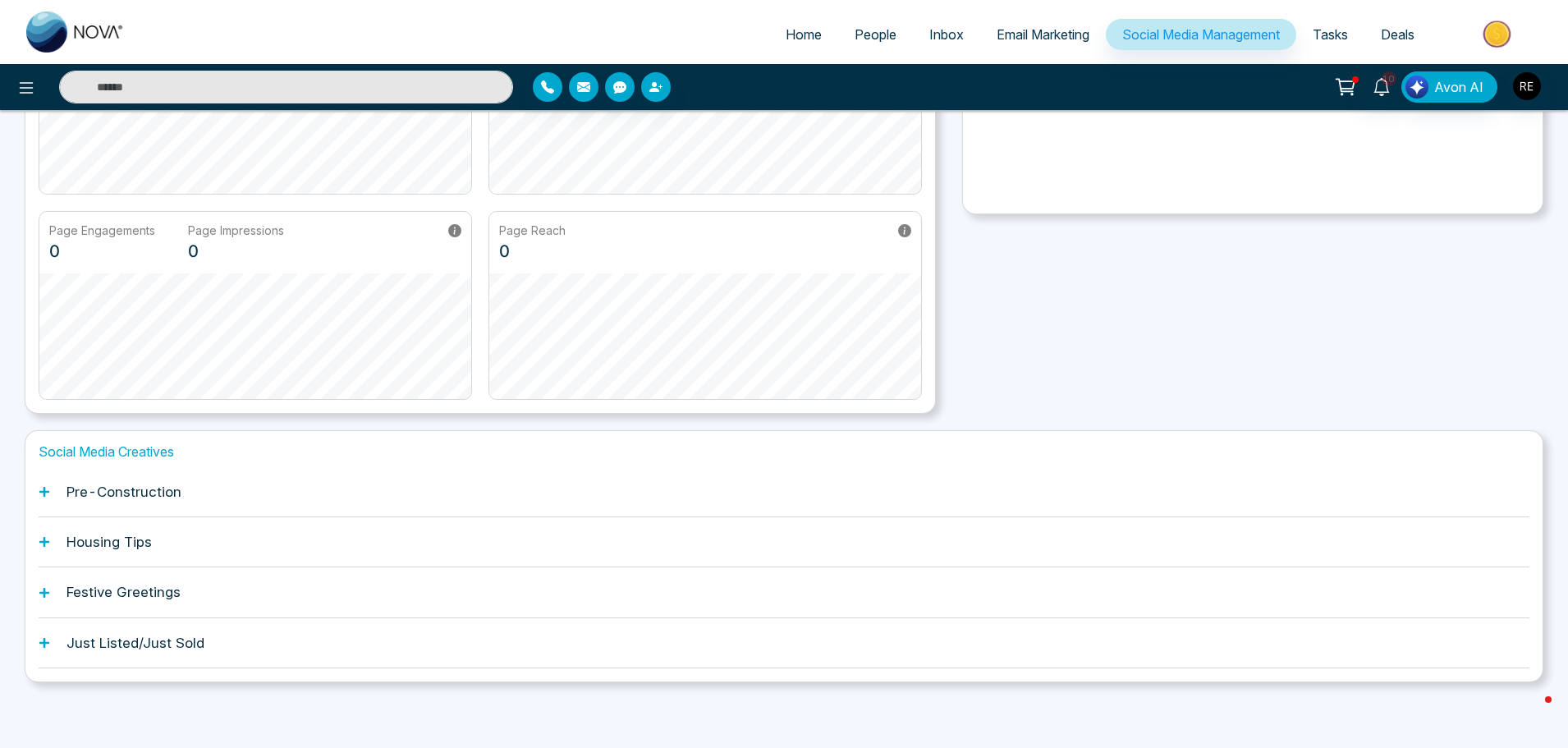
click at [46, 488] on icon at bounding box center [44, 491] width 11 height 11
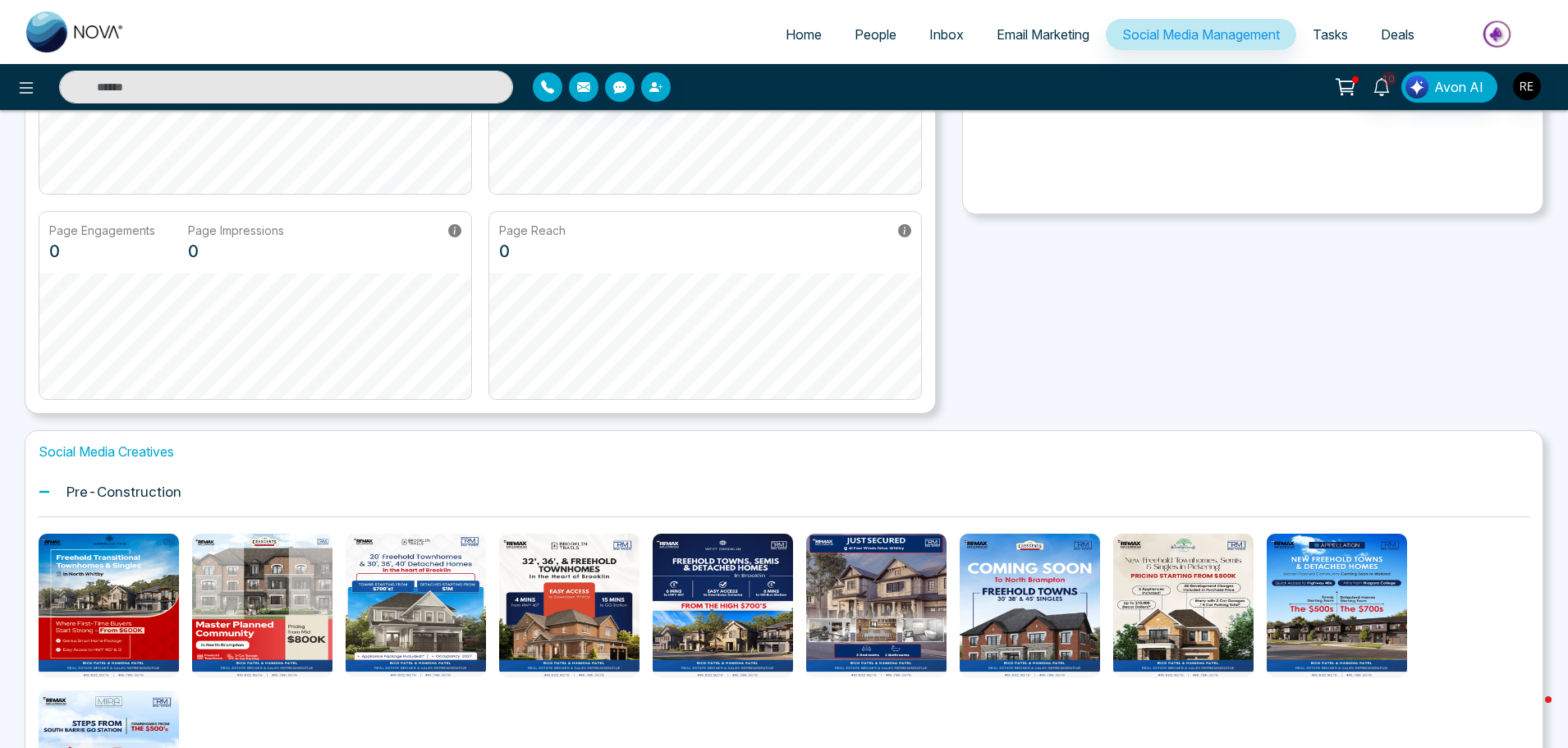
click at [39, 490] on icon at bounding box center [44, 491] width 11 height 11
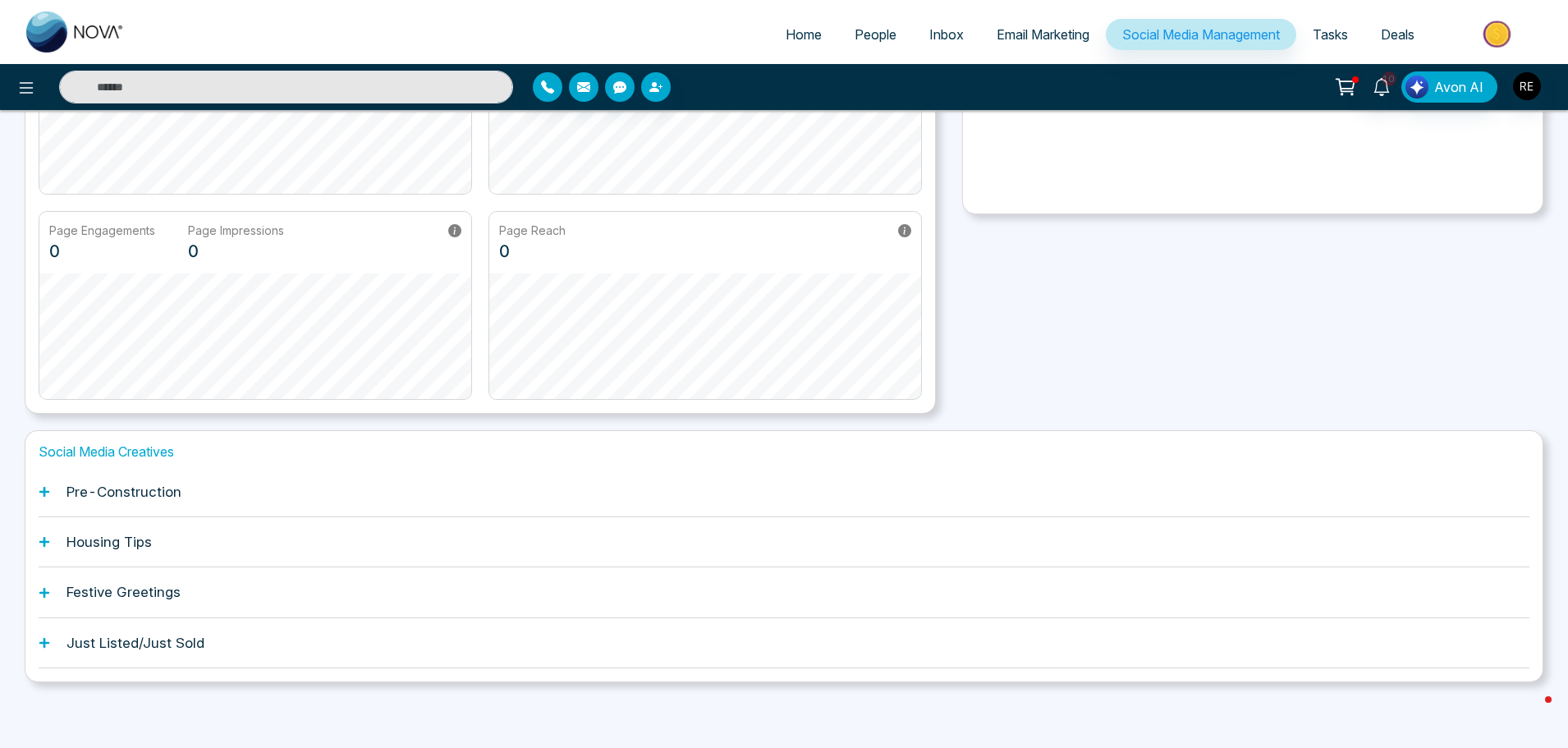
click at [46, 541] on icon at bounding box center [44, 541] width 10 height 10
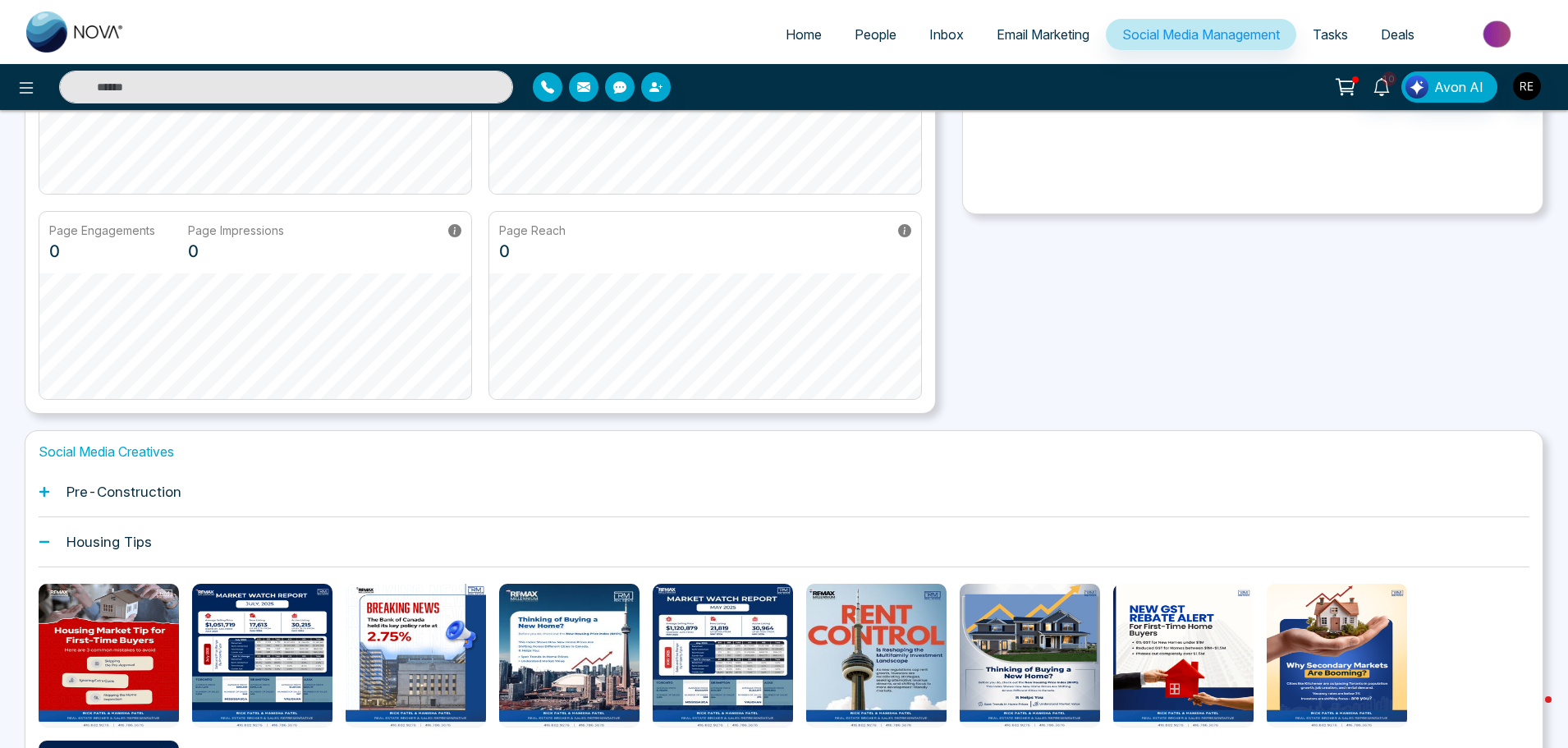
click at [46, 542] on icon at bounding box center [44, 542] width 10 height 3
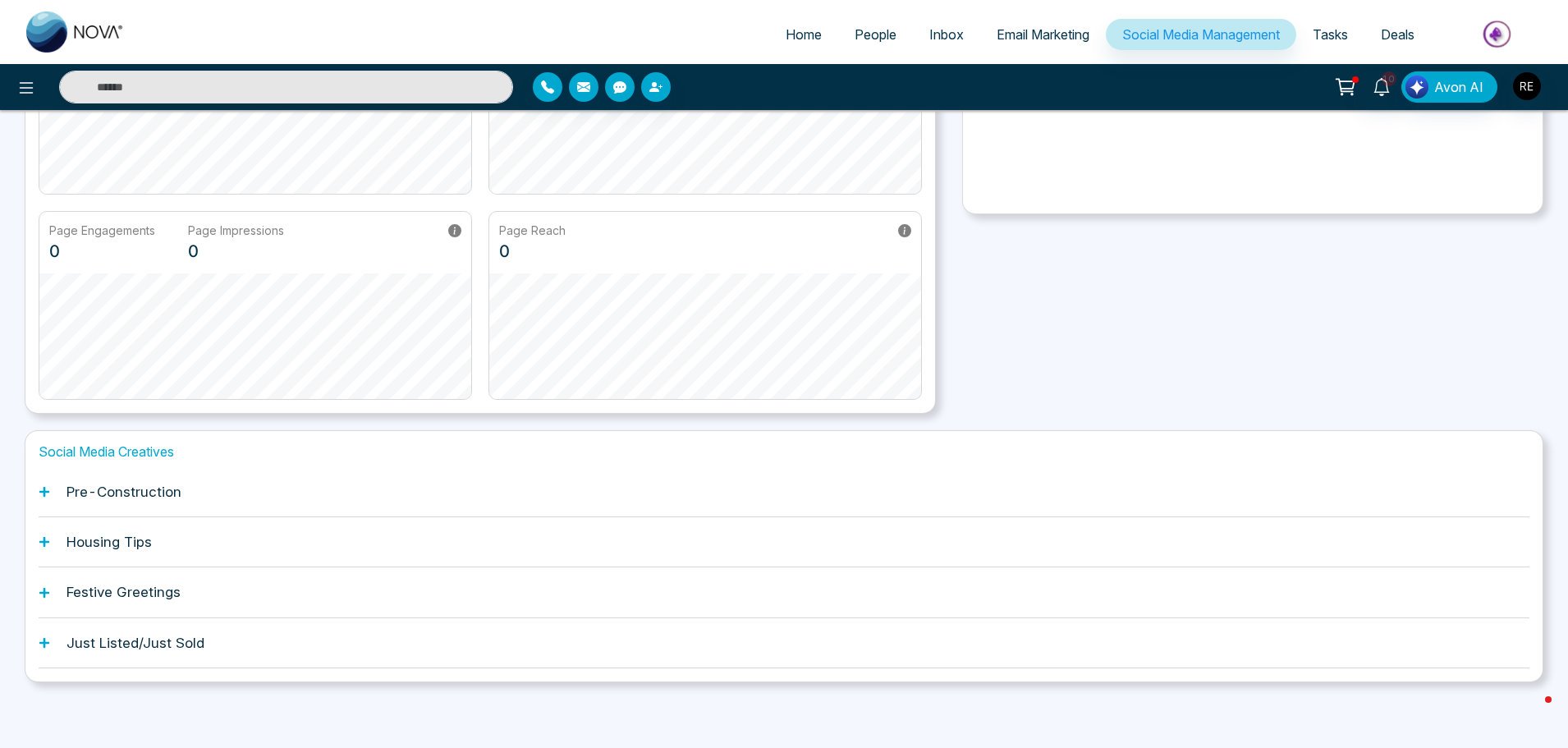
click at [45, 645] on icon at bounding box center [44, 642] width 10 height 10
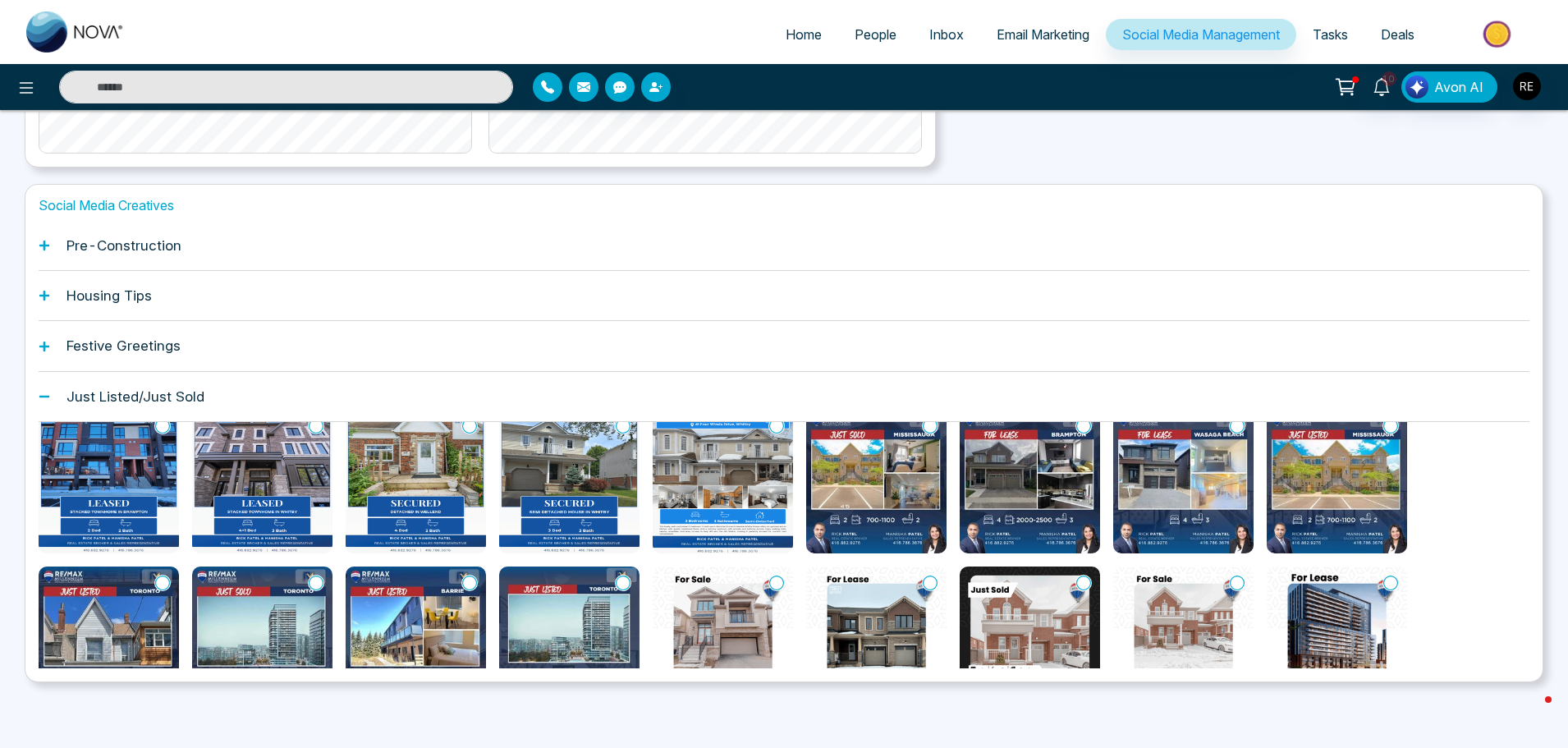
scroll to position [0, 0]
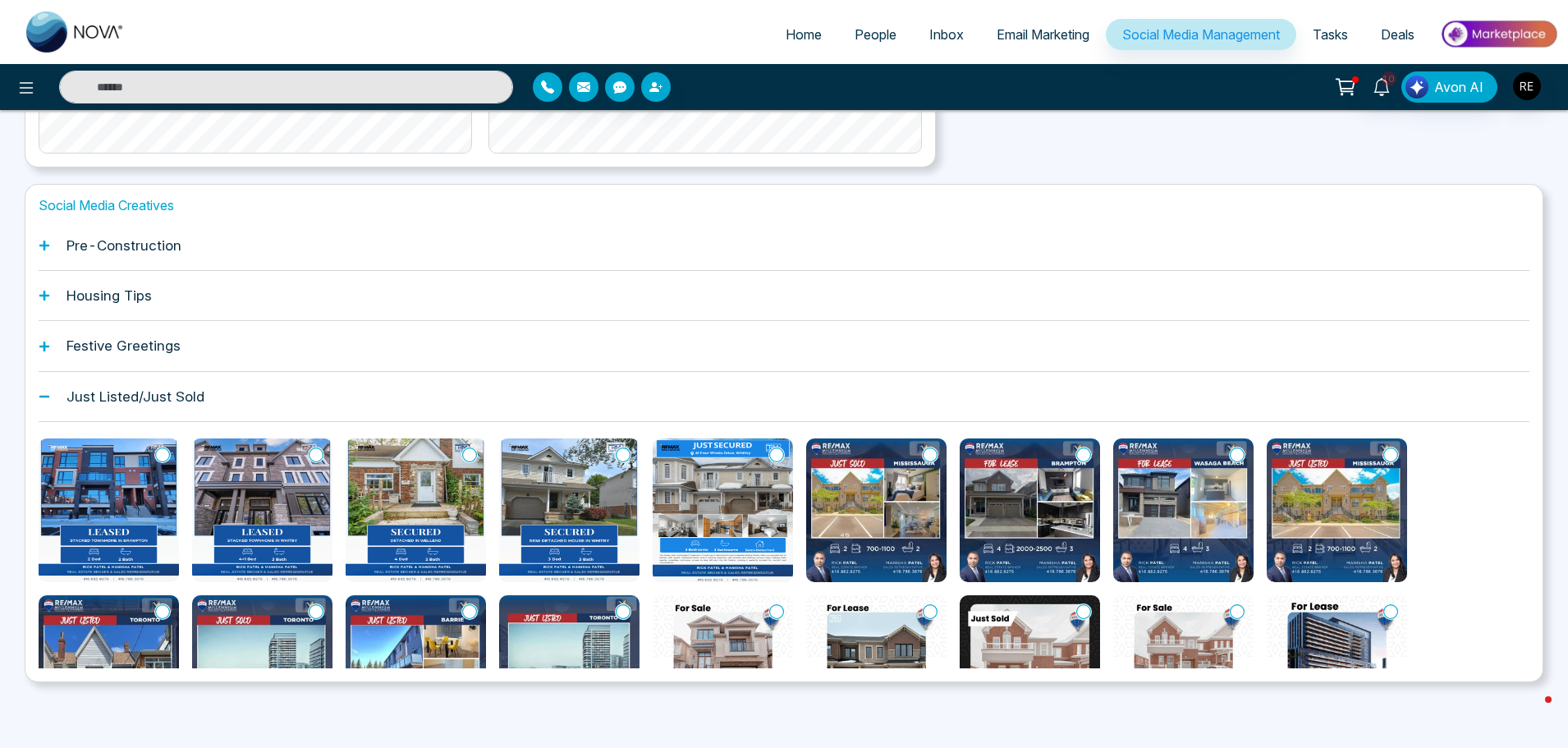
click at [44, 339] on div "Festive Greetings" at bounding box center [784, 346] width 1491 height 50
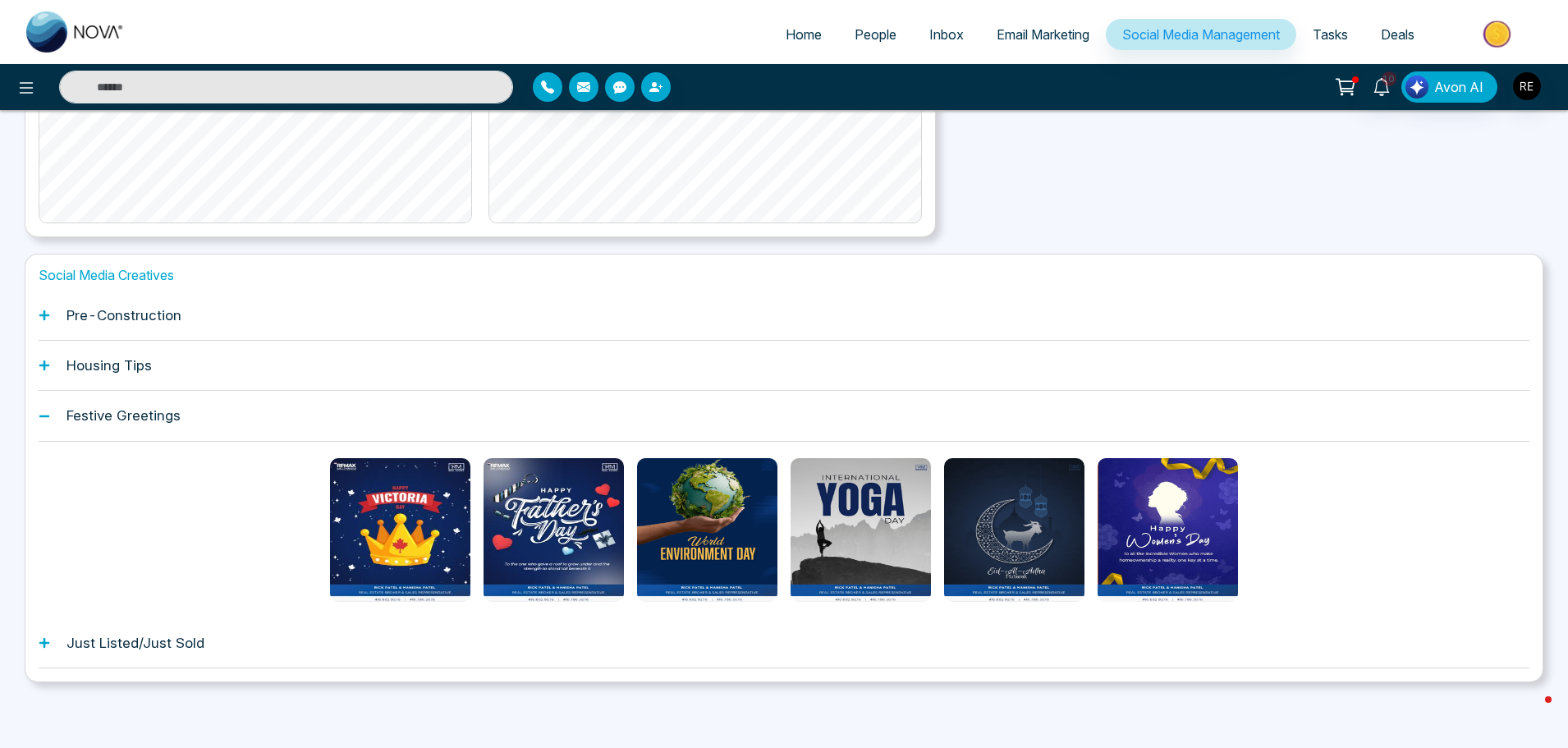
scroll to position [433, 0]
click at [47, 358] on div "Housing Tips" at bounding box center [784, 365] width 1491 height 50
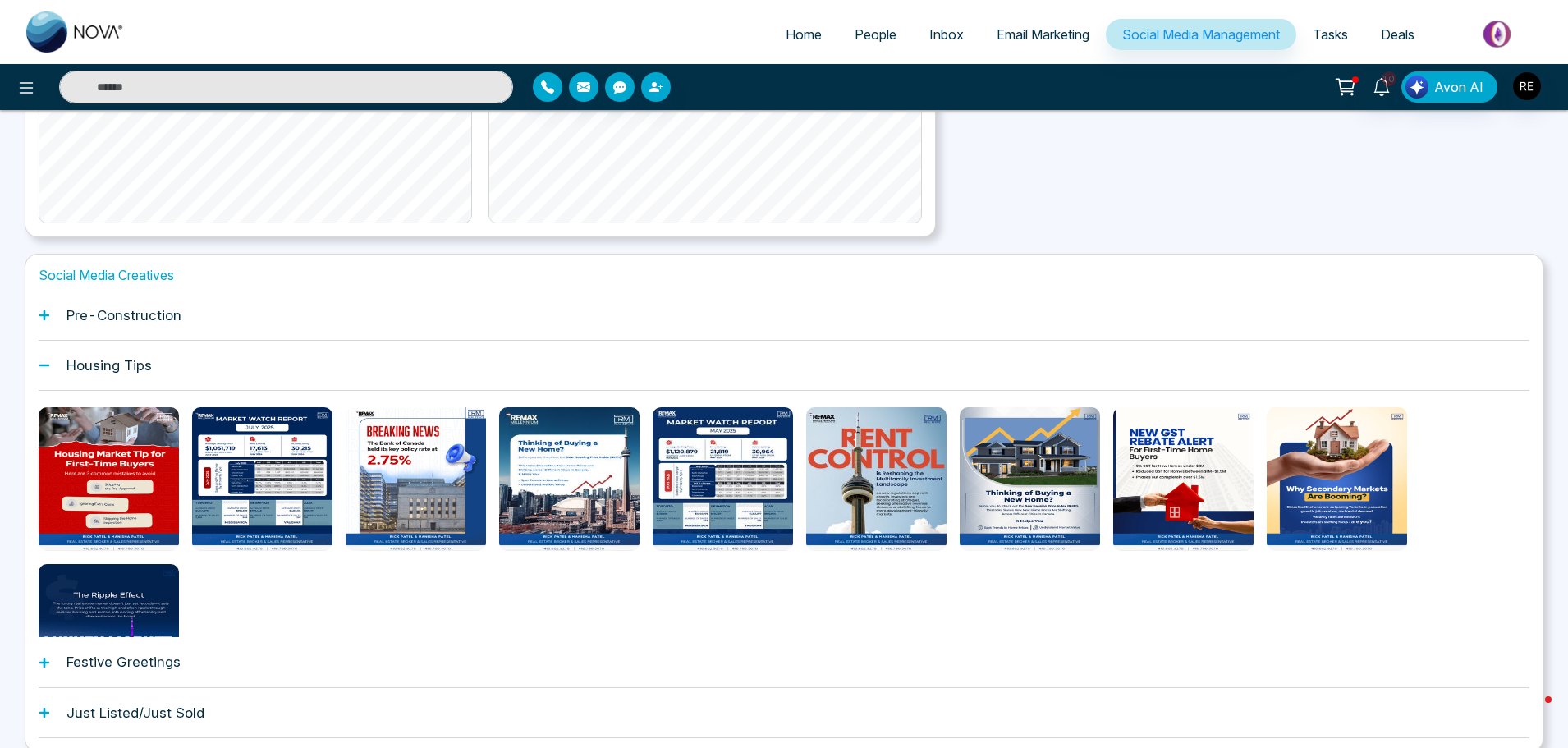
scroll to position [503, 0]
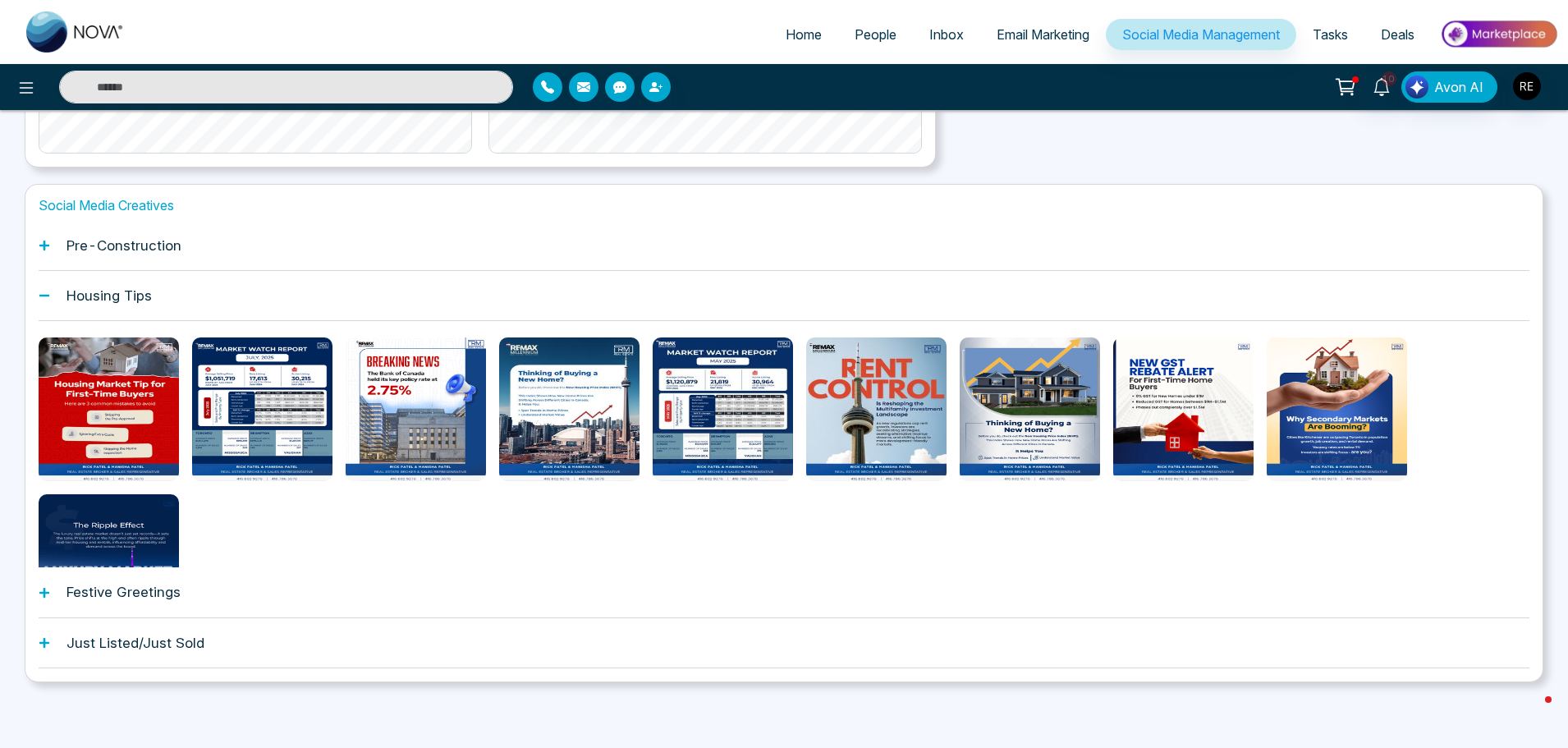
click at [71, 200] on div "Social Media Creatives Pre-Construction Housing Tips Festive Greetings Just Lis…" at bounding box center [783, 433] width 1518 height 498
click at [51, 246] on div "Pre-Construction" at bounding box center [784, 246] width 1491 height 50
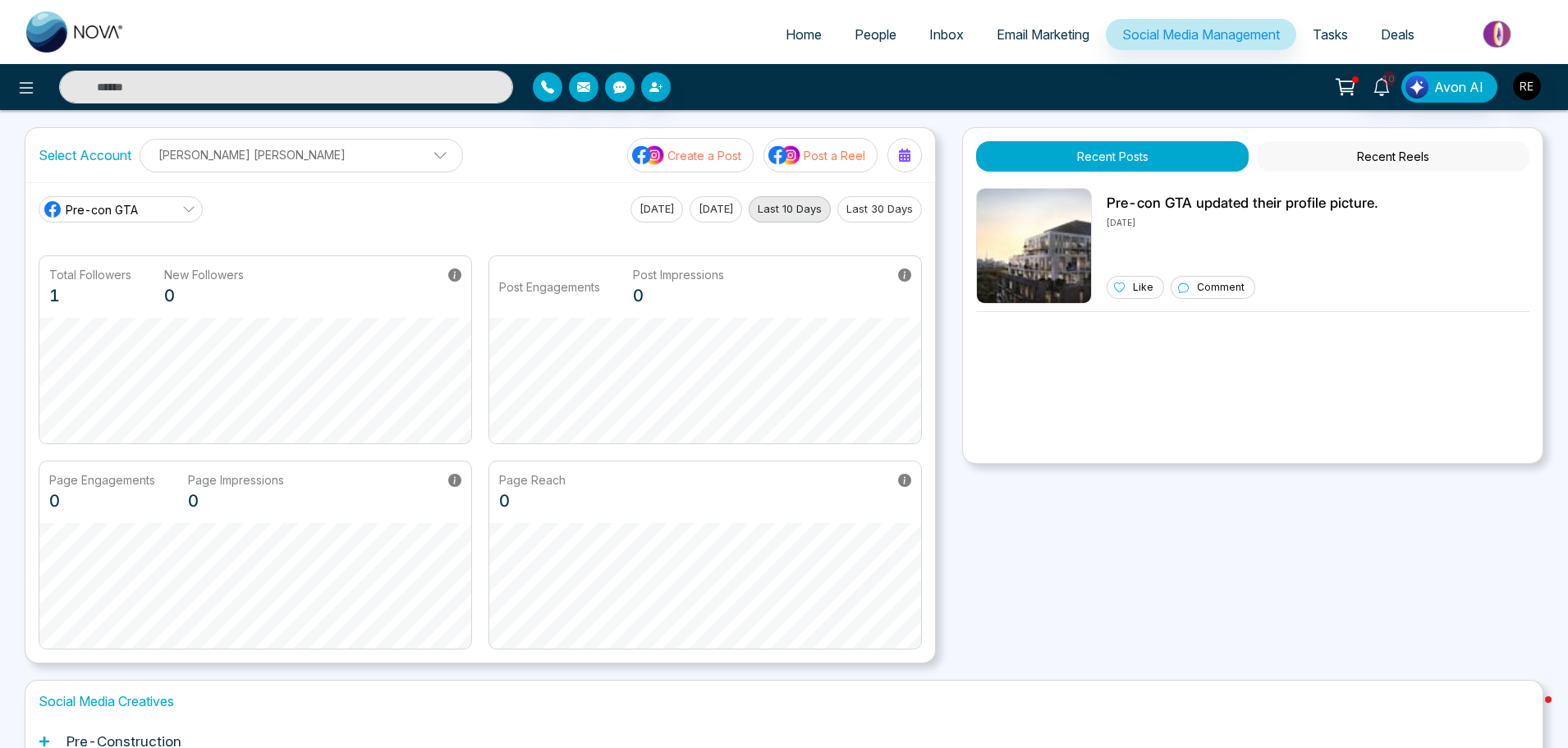
scroll to position [0, 0]
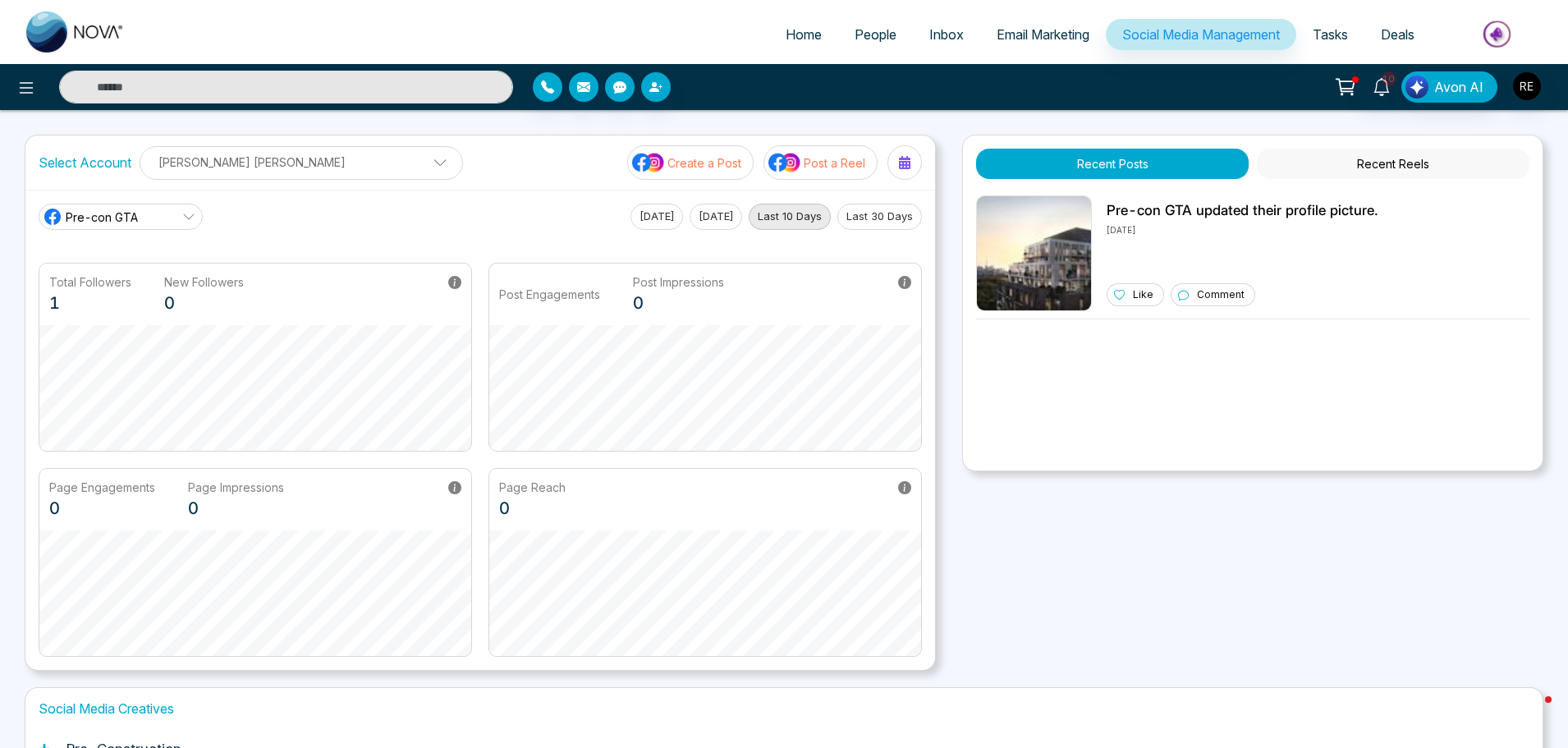
drag, startPoint x: 818, startPoint y: 32, endPoint x: 812, endPoint y: 39, distance: 9.2
click at [817, 32] on link "Home" at bounding box center [803, 35] width 69 height 32
select select "*"
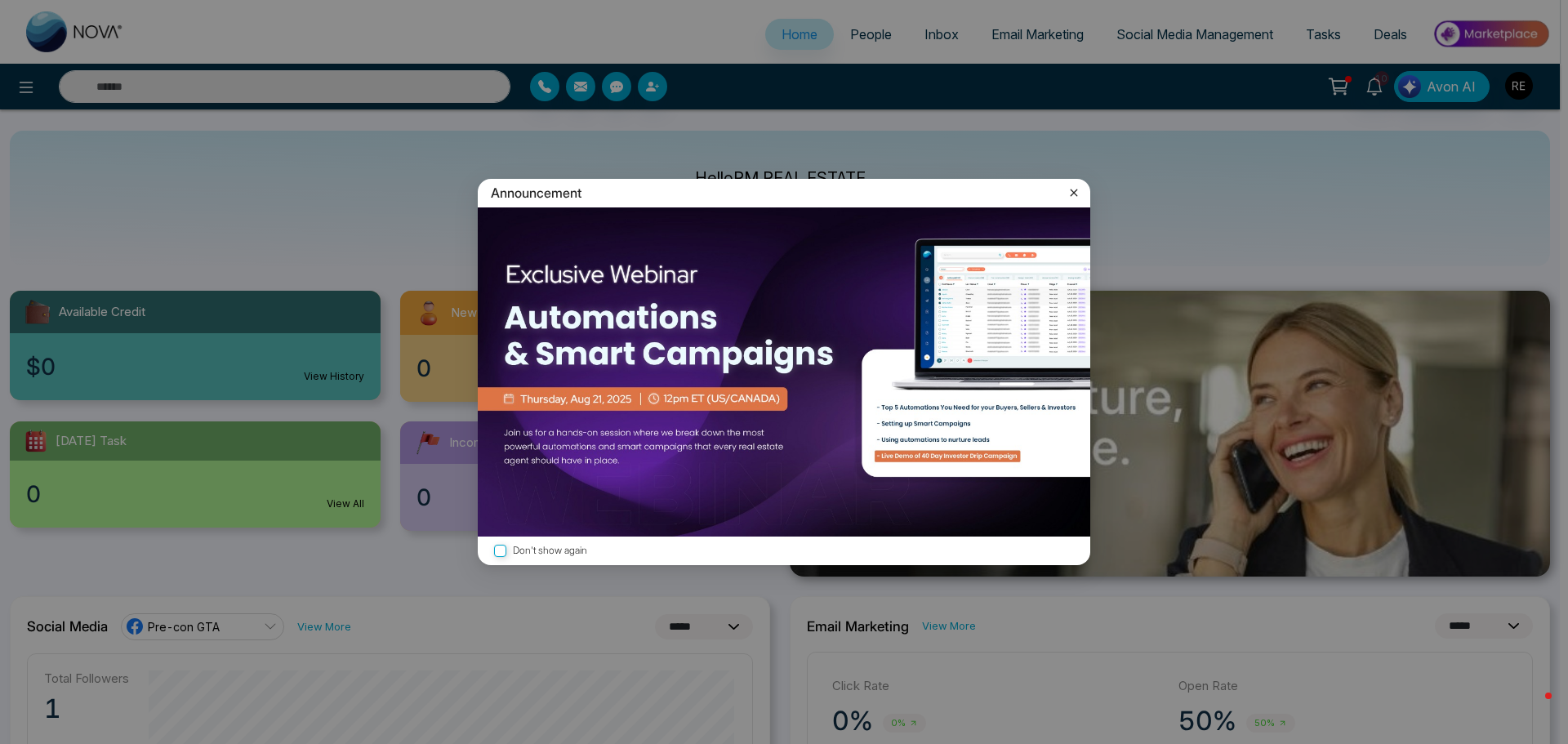
click at [1078, 197] on icon at bounding box center [1073, 193] width 17 height 17
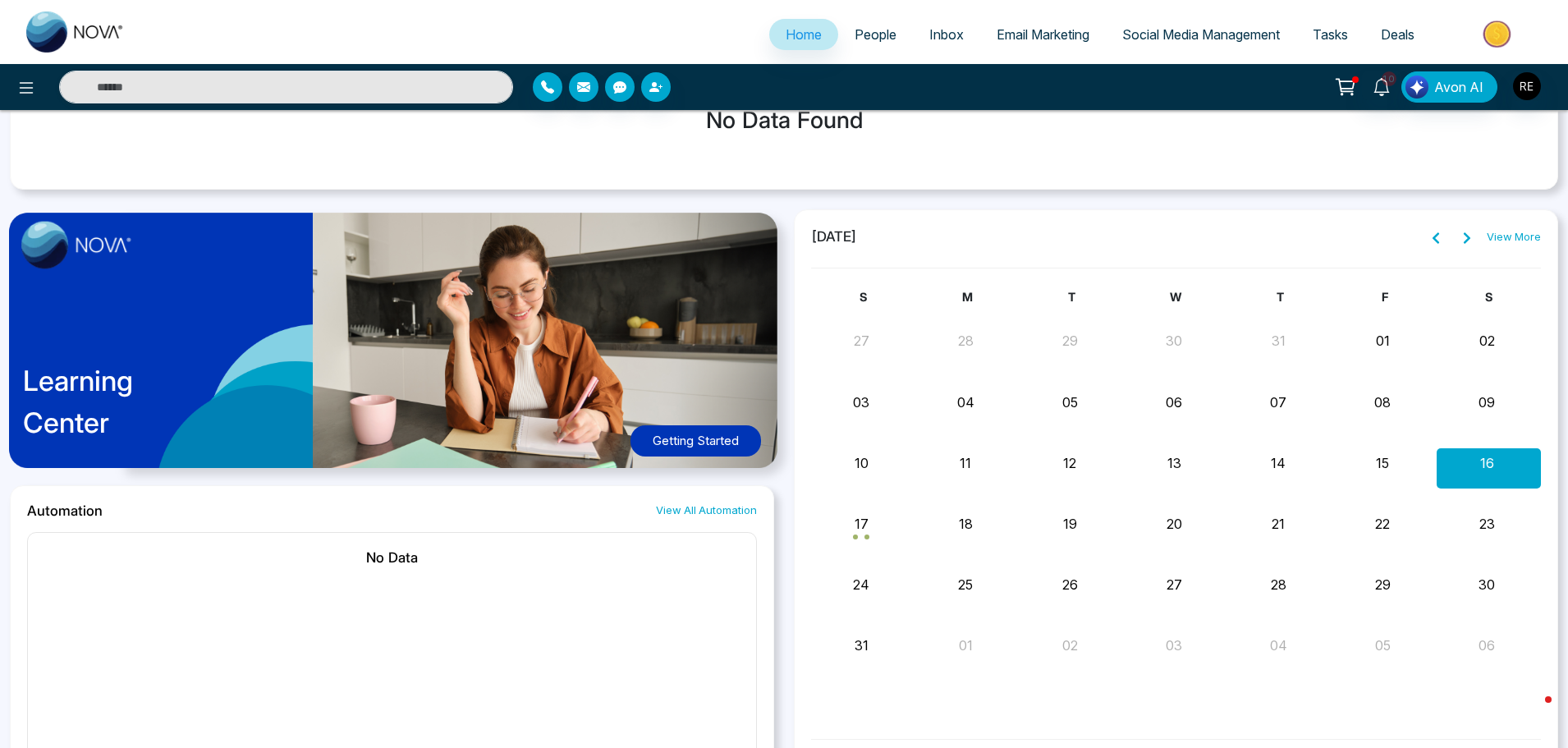
scroll to position [1477, 0]
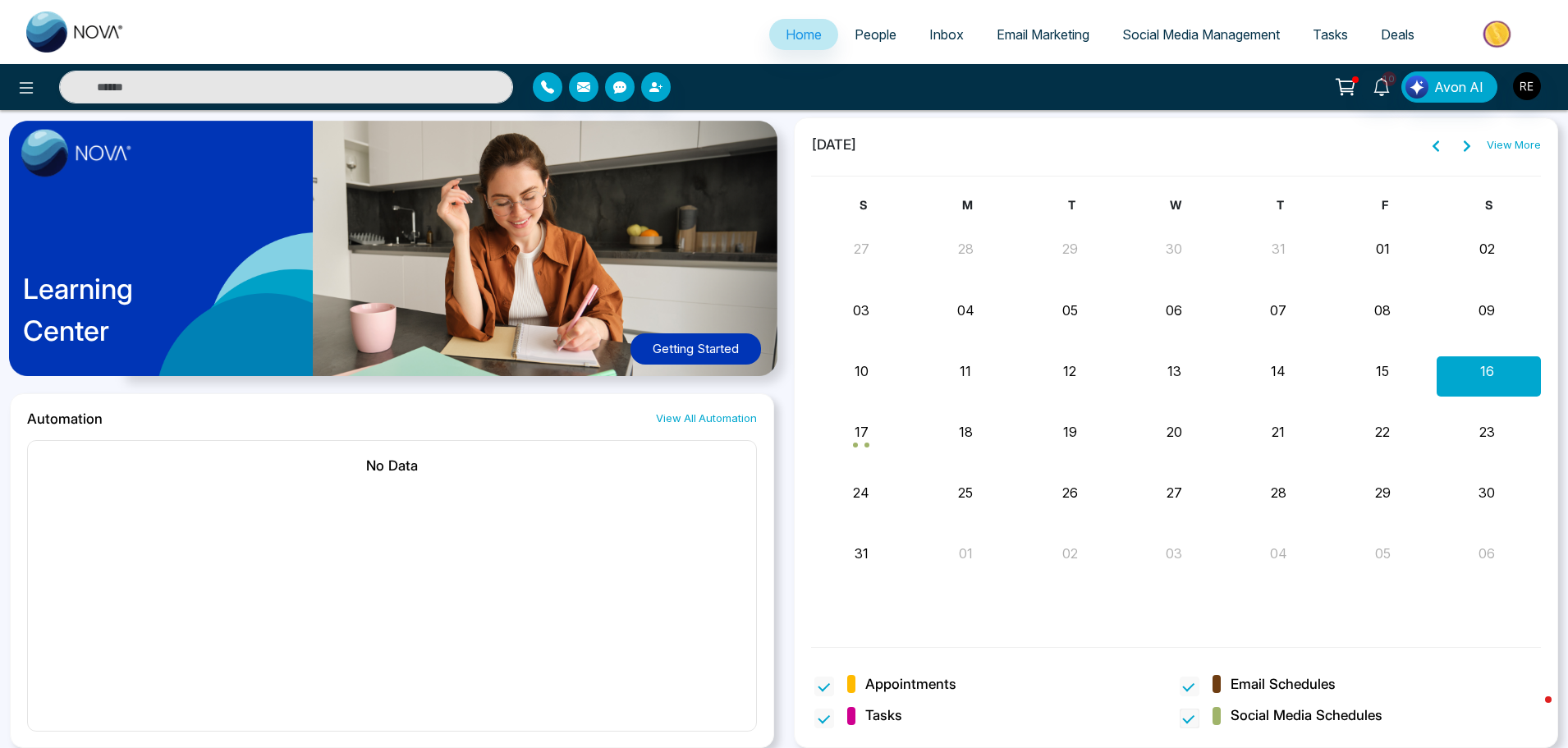
click at [1255, 720] on span "Social Media Schedules" at bounding box center [1306, 716] width 152 height 21
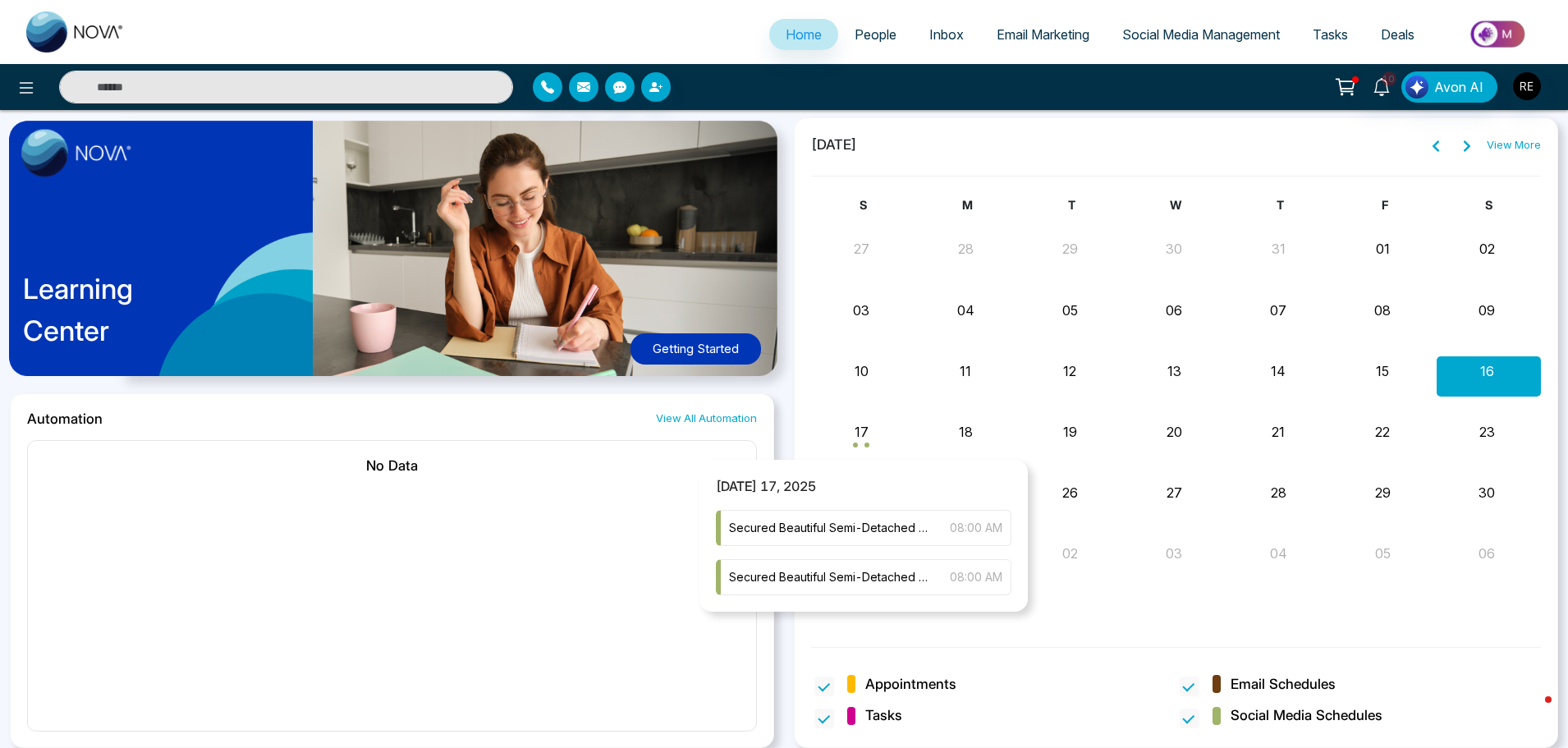
click at [864, 440] on div "Month View" at bounding box center [863, 436] width 104 height 39
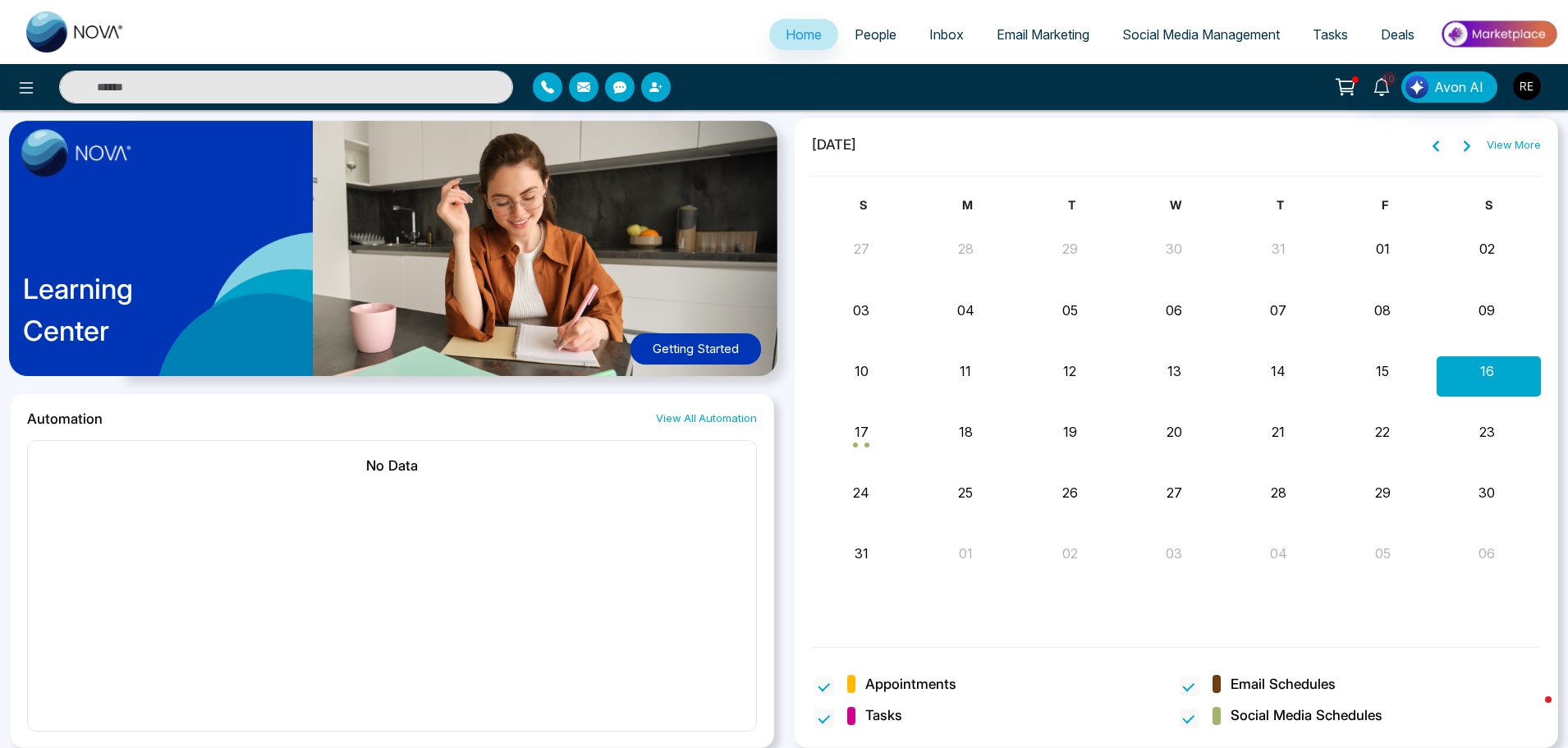
click at [871, 445] on div "Month View" at bounding box center [863, 436] width 104 height 39
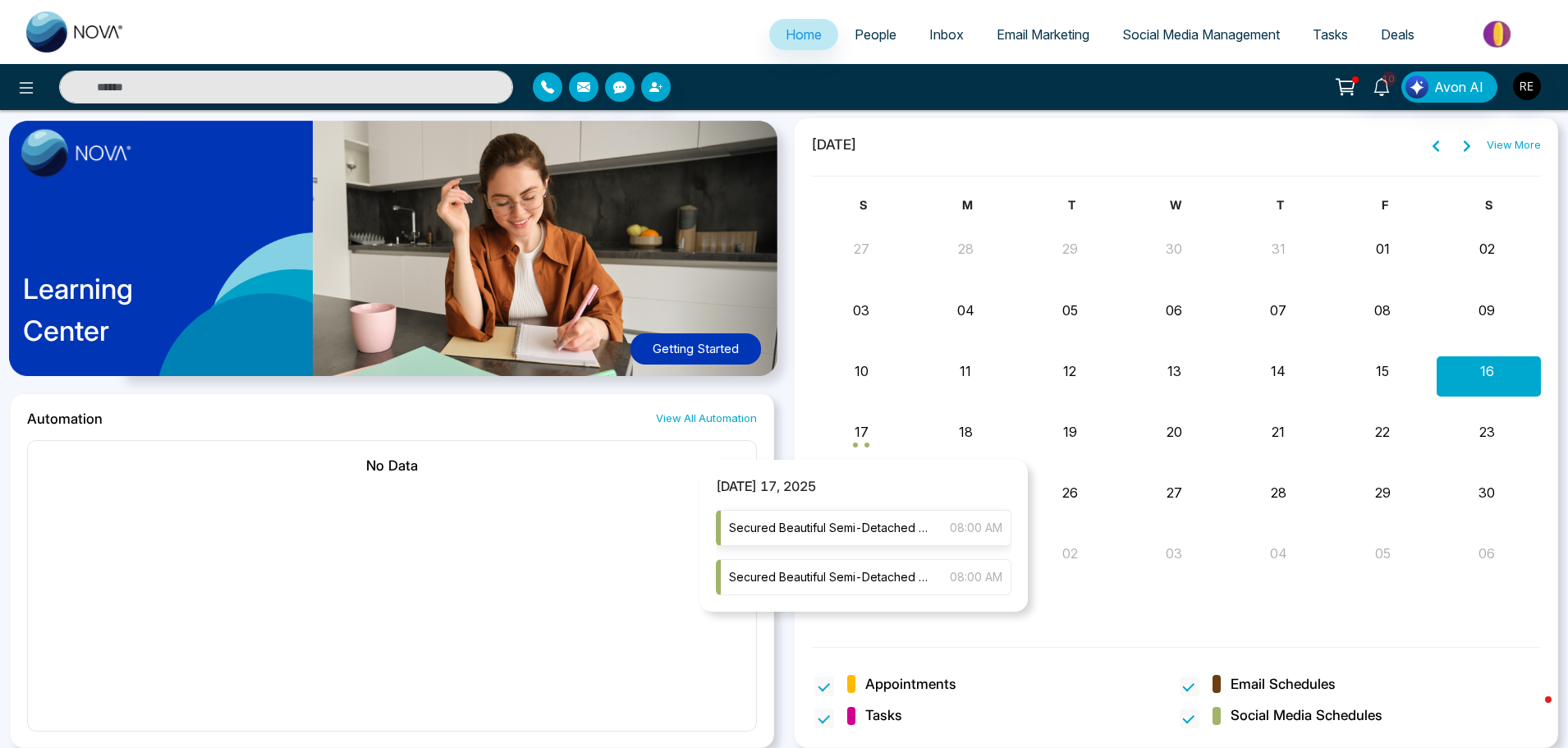
click at [854, 534] on span "Secured Beautiful Semi-Detached House in [GEOGRAPHIC_DATA]!! Heartiest Congratu…" at bounding box center [830, 527] width 204 height 18
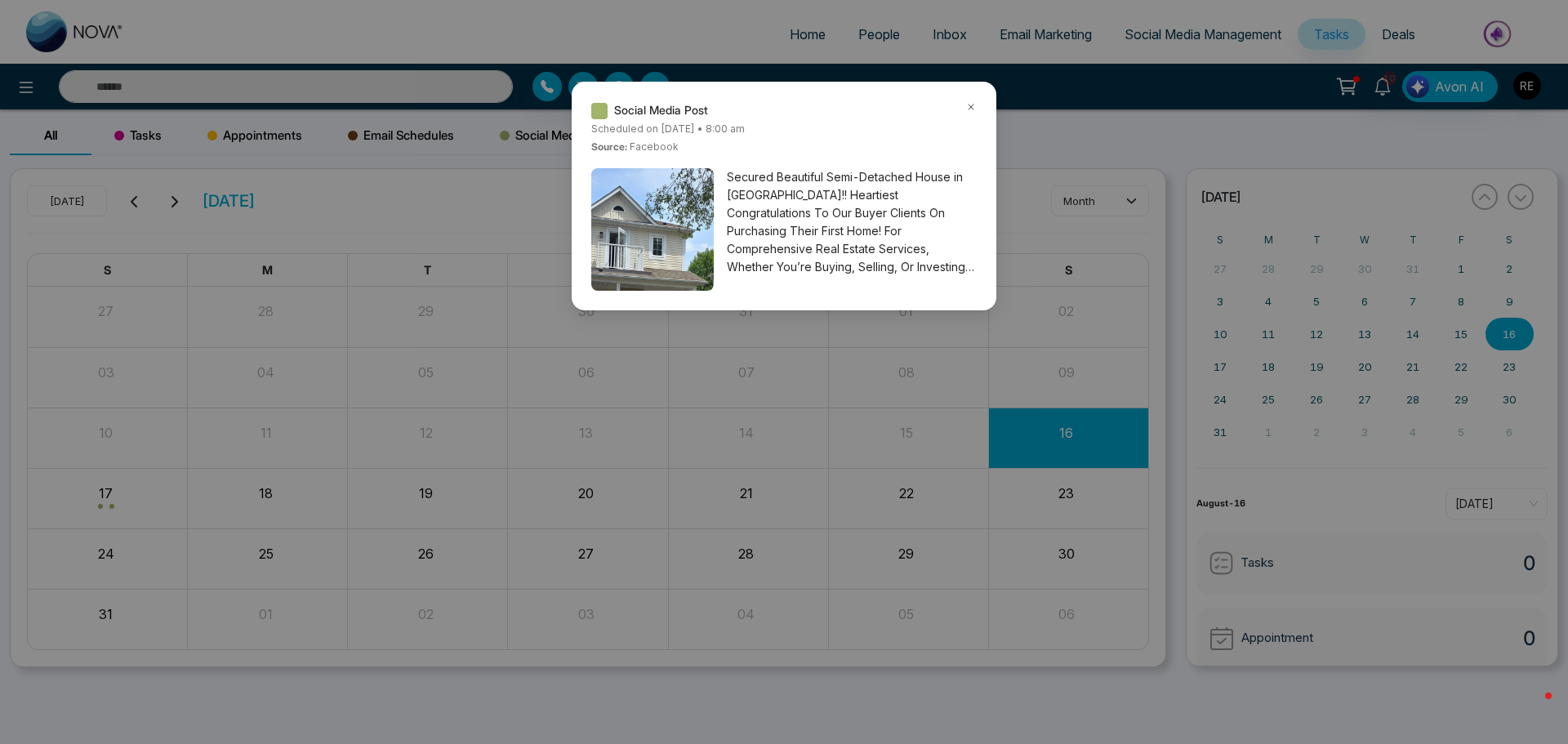
click at [970, 113] on div at bounding box center [970, 110] width 11 height 18
click at [974, 108] on icon at bounding box center [970, 106] width 11 height 11
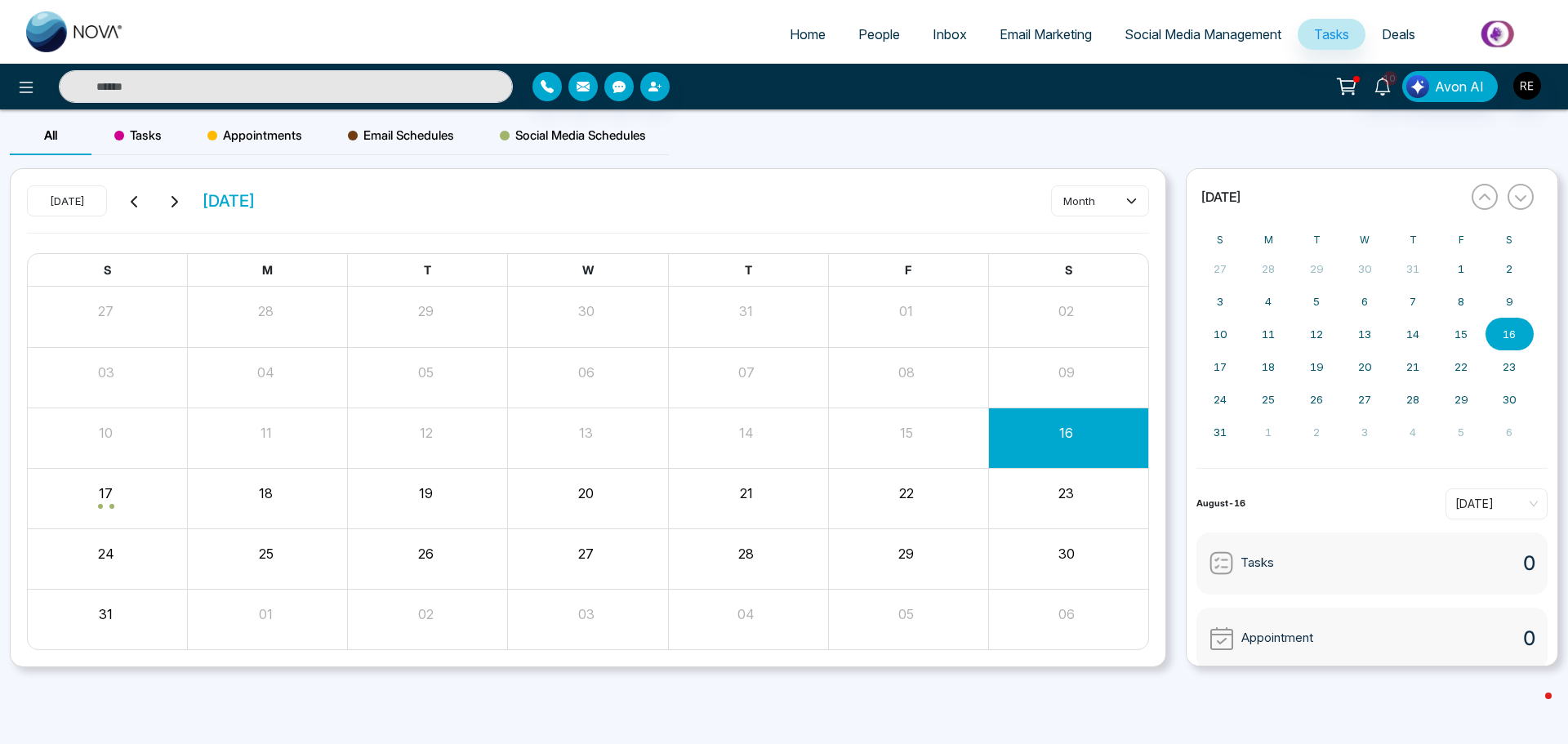
click at [526, 137] on span "Social Media Schedules" at bounding box center [573, 135] width 147 height 19
click at [405, 145] on span "Email Schedules" at bounding box center [401, 135] width 106 height 19
click at [1145, 34] on span "Social Media Management" at bounding box center [1203, 34] width 157 height 17
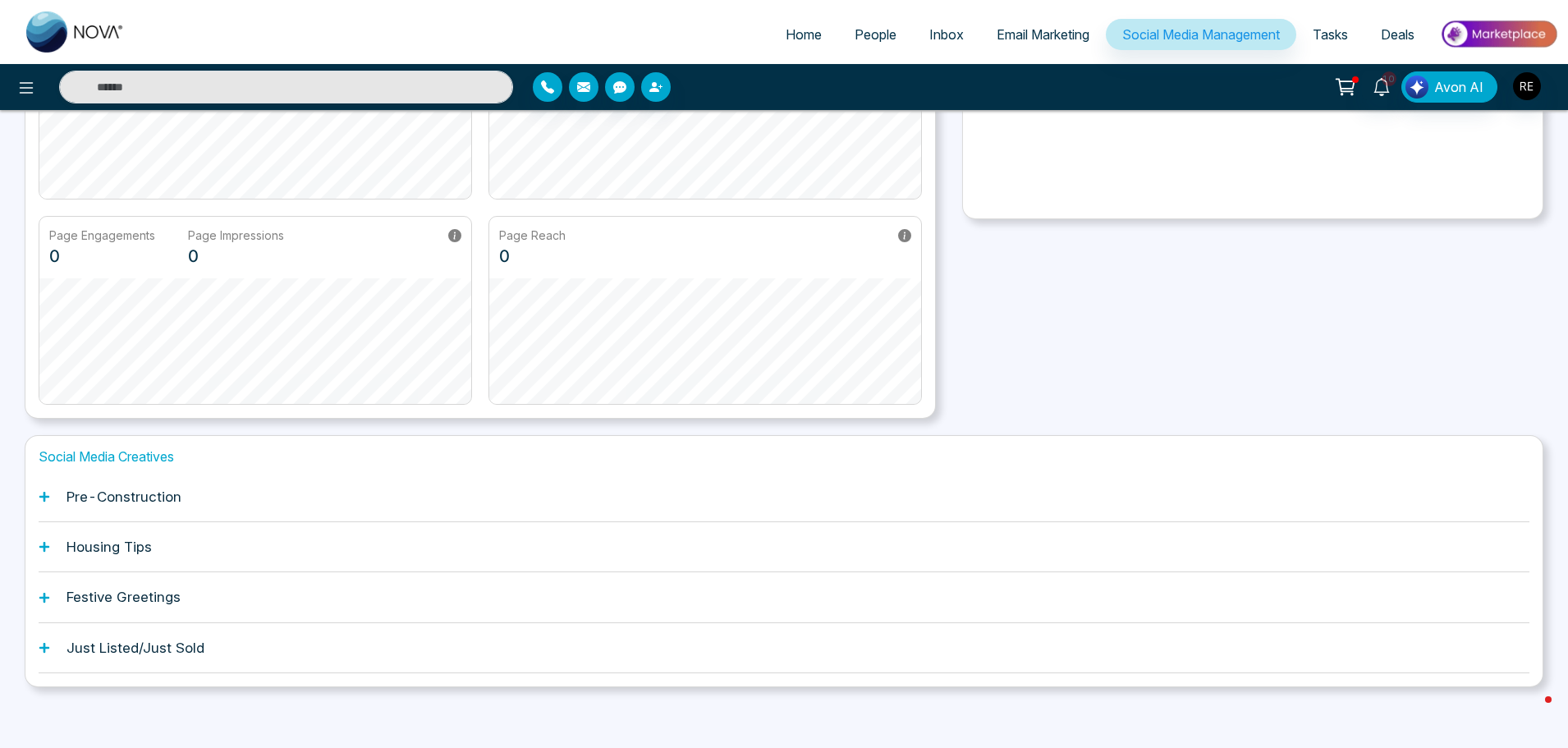
scroll to position [257, 0]
click at [47, 495] on icon at bounding box center [44, 491] width 11 height 11
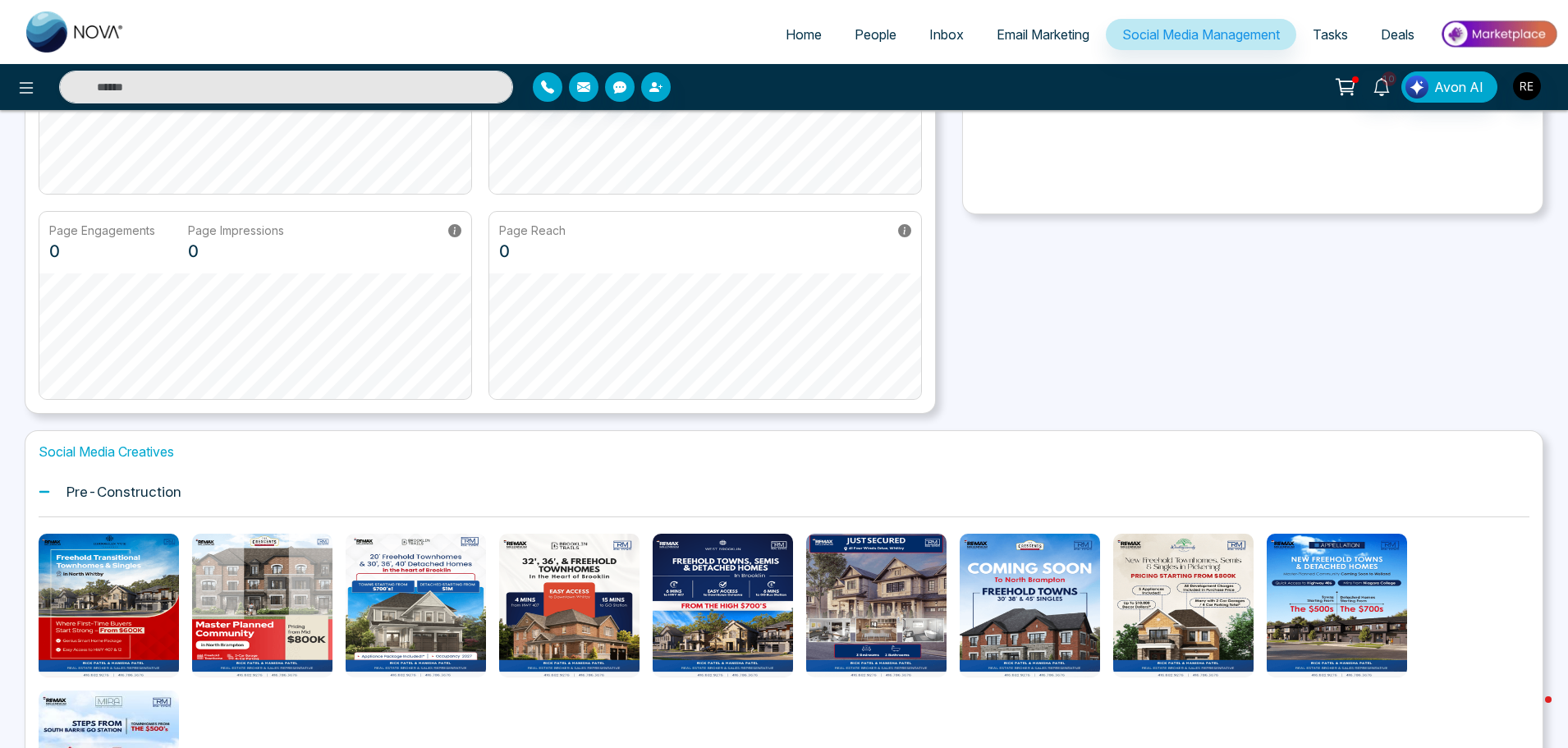
click at [42, 495] on icon at bounding box center [44, 491] width 11 height 11
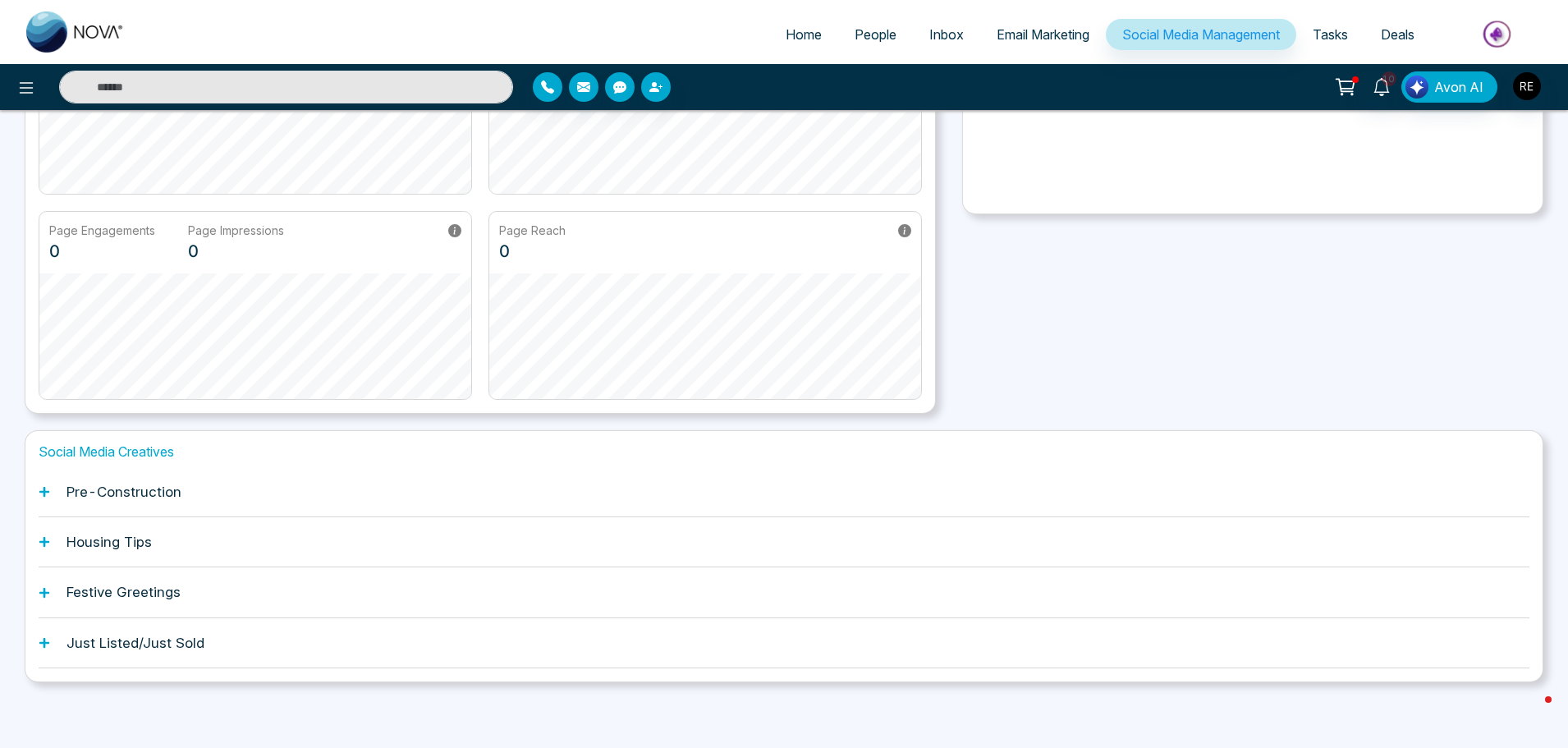
click at [46, 545] on icon at bounding box center [44, 541] width 11 height 11
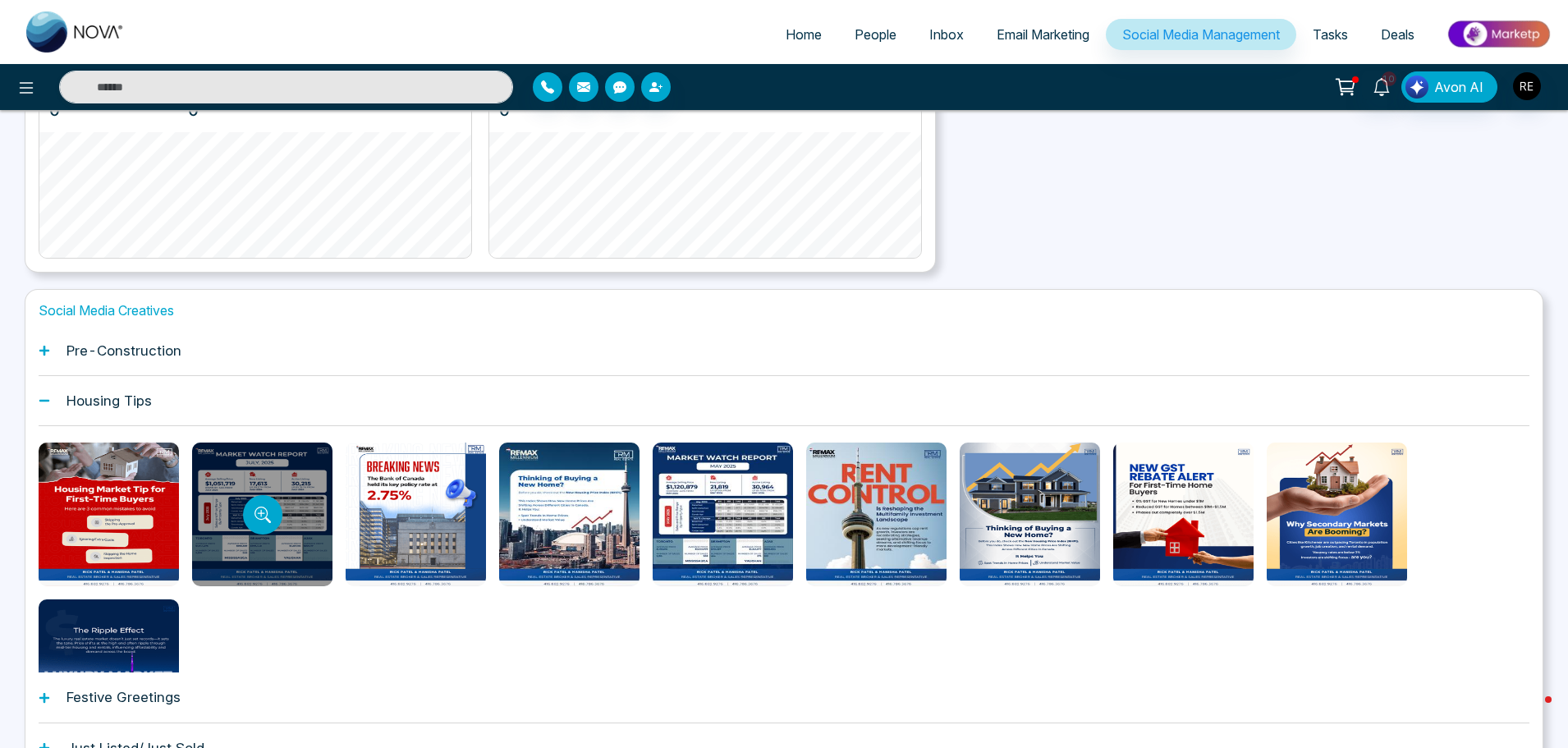
scroll to position [503, 0]
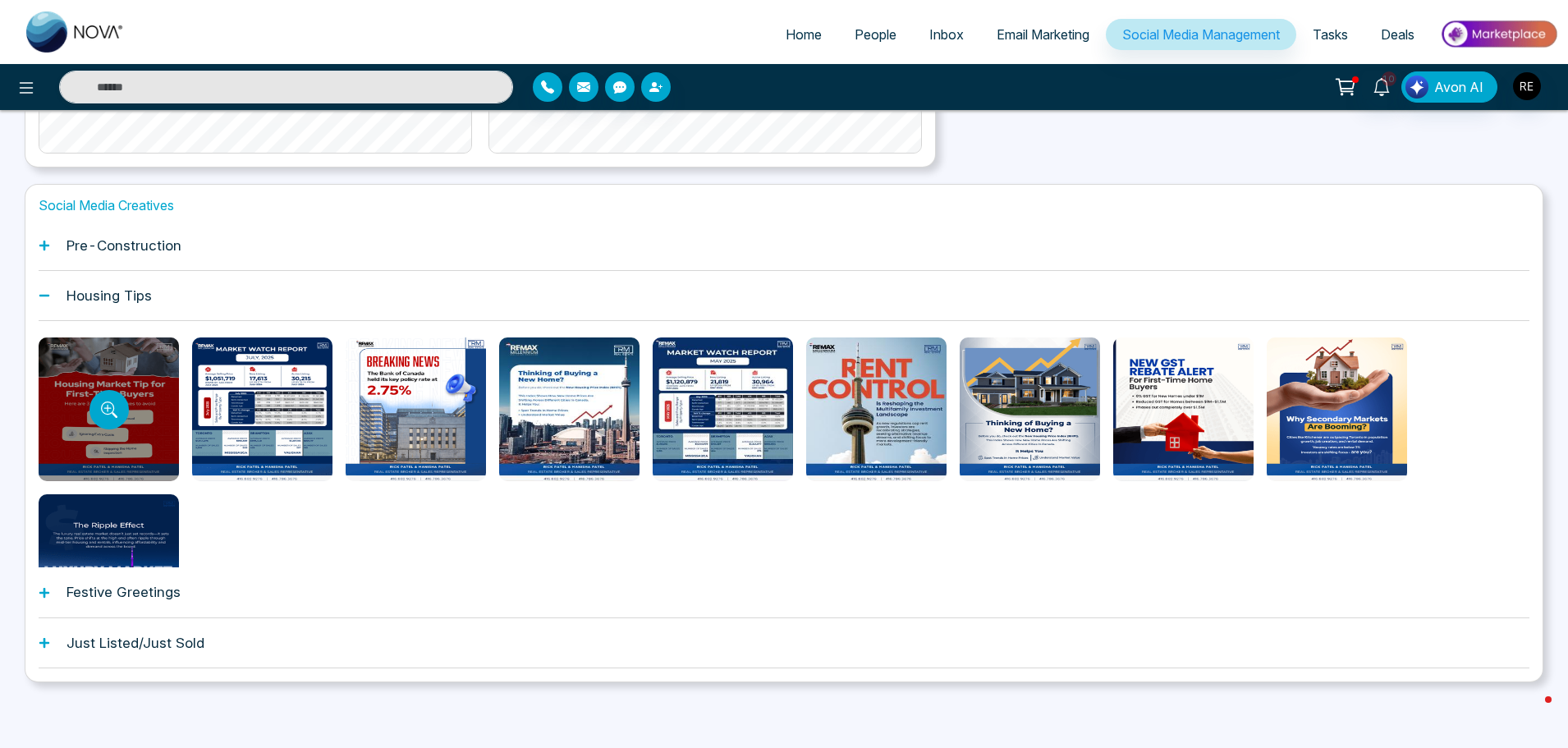
click at [149, 384] on div at bounding box center [109, 410] width 140 height 144
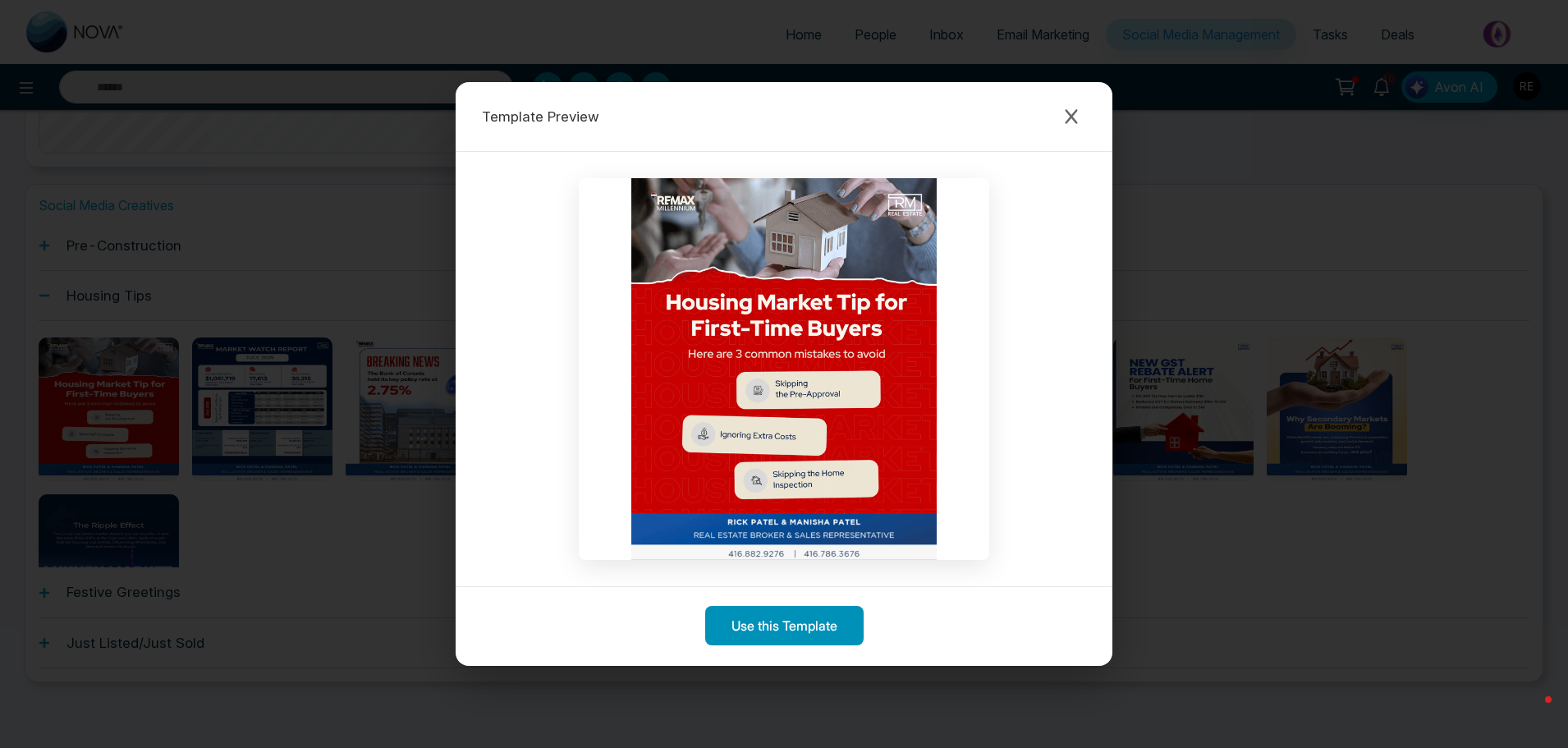
click at [794, 628] on button "Use this Template" at bounding box center [784, 625] width 159 height 39
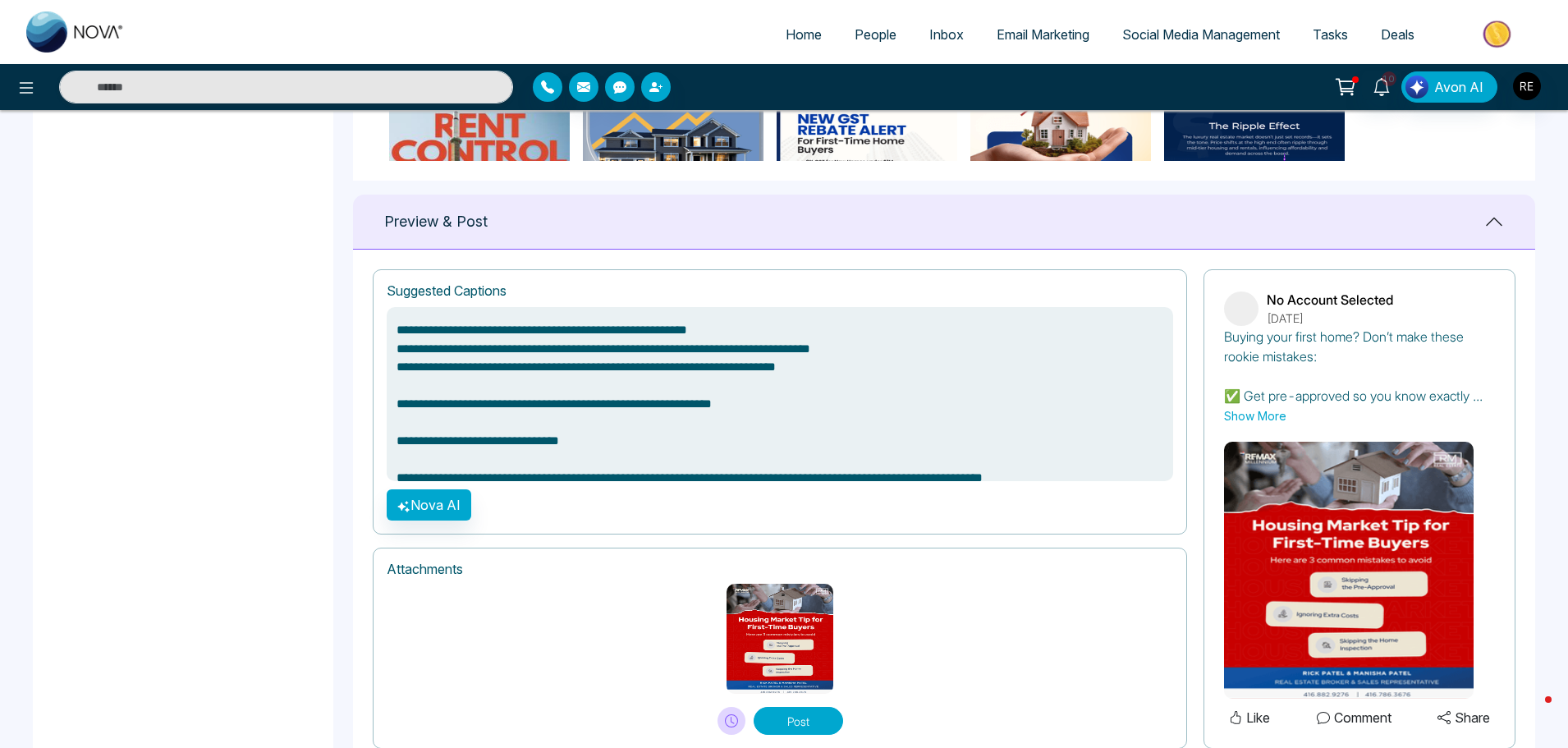
scroll to position [49, 0]
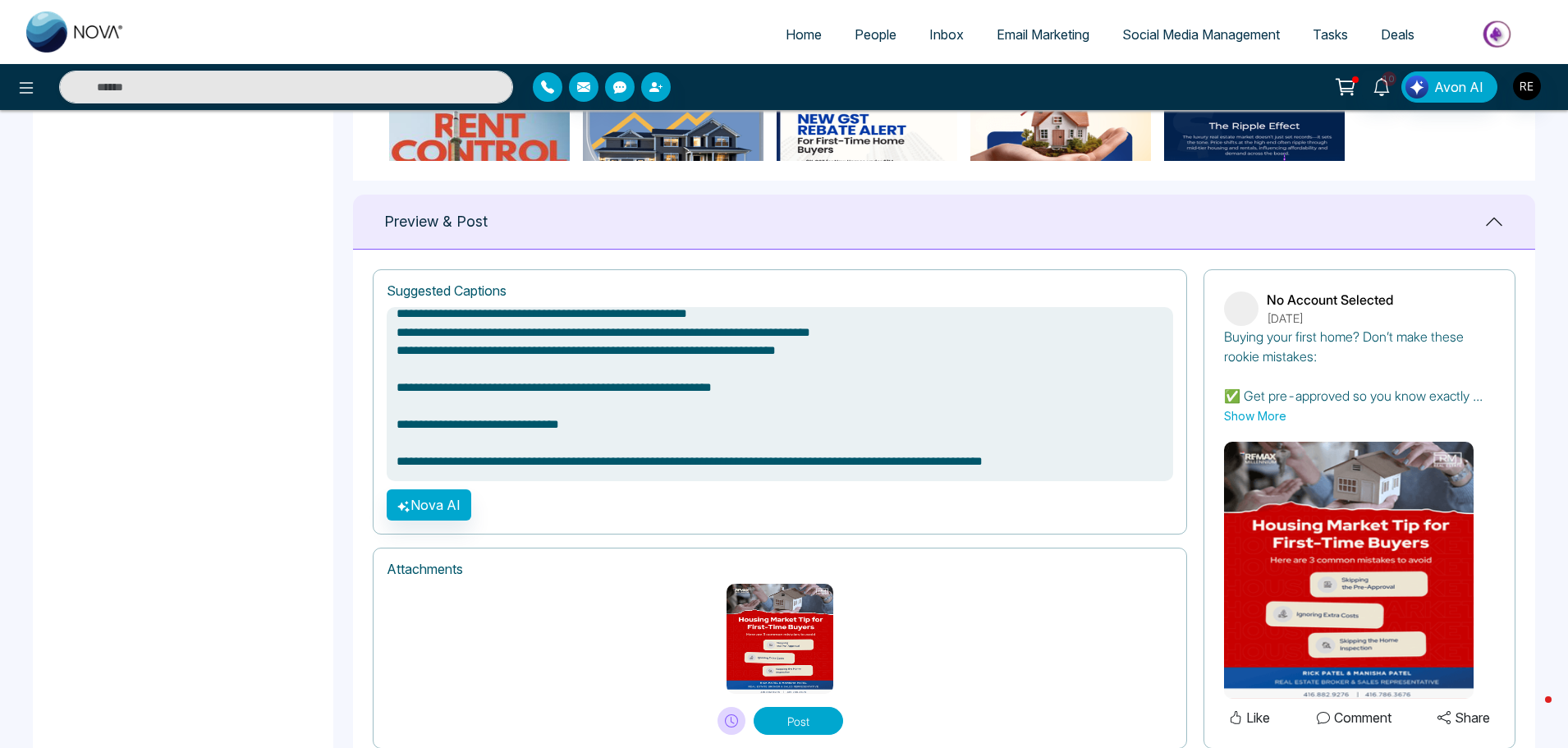
drag, startPoint x: 394, startPoint y: 464, endPoint x: 1141, endPoint y: 467, distance: 747.0
click at [1141, 467] on textarea "**********" at bounding box center [780, 394] width 787 height 174
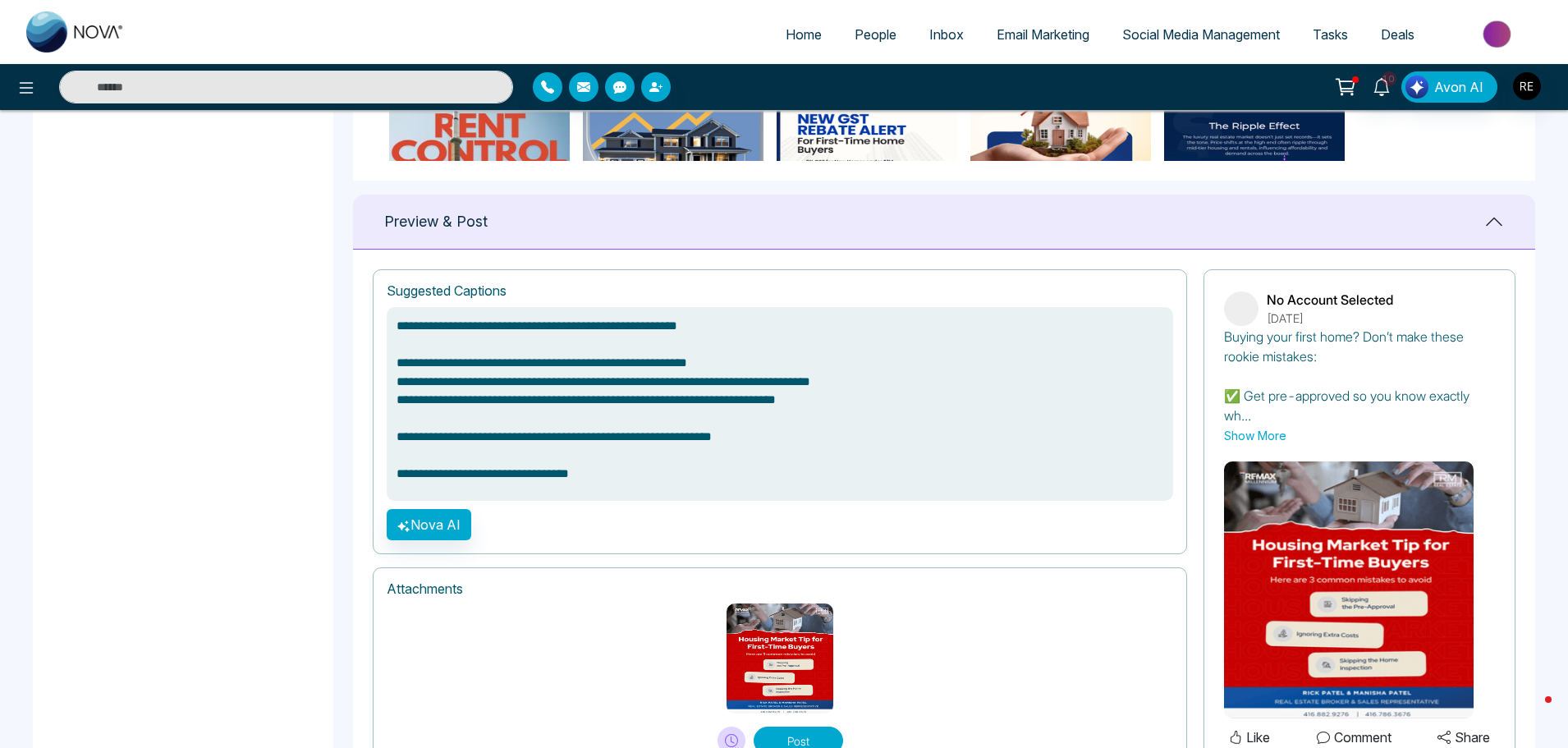
scroll to position [30, 0]
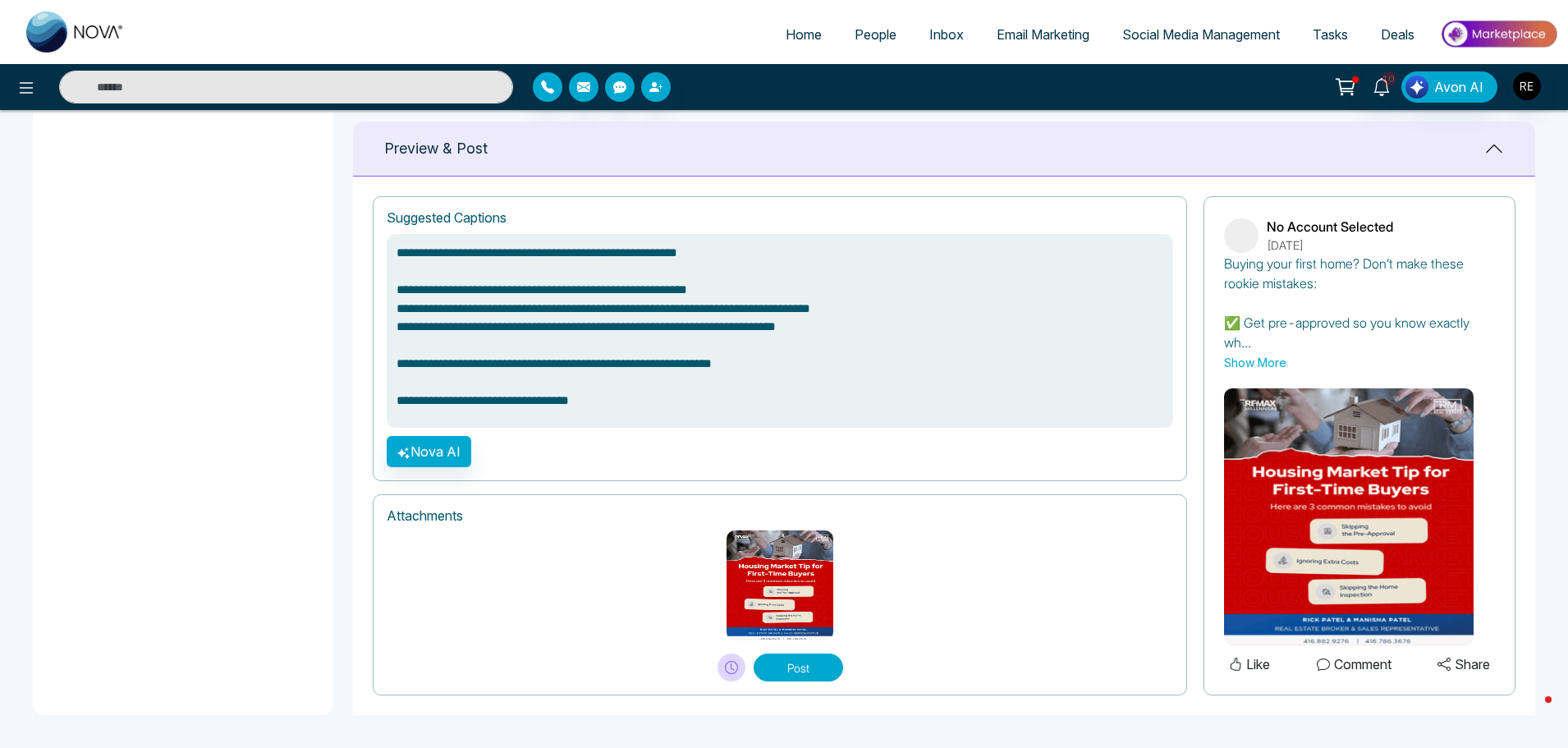
type textarea "**********"
click at [737, 671] on icon at bounding box center [731, 666] width 13 height 13
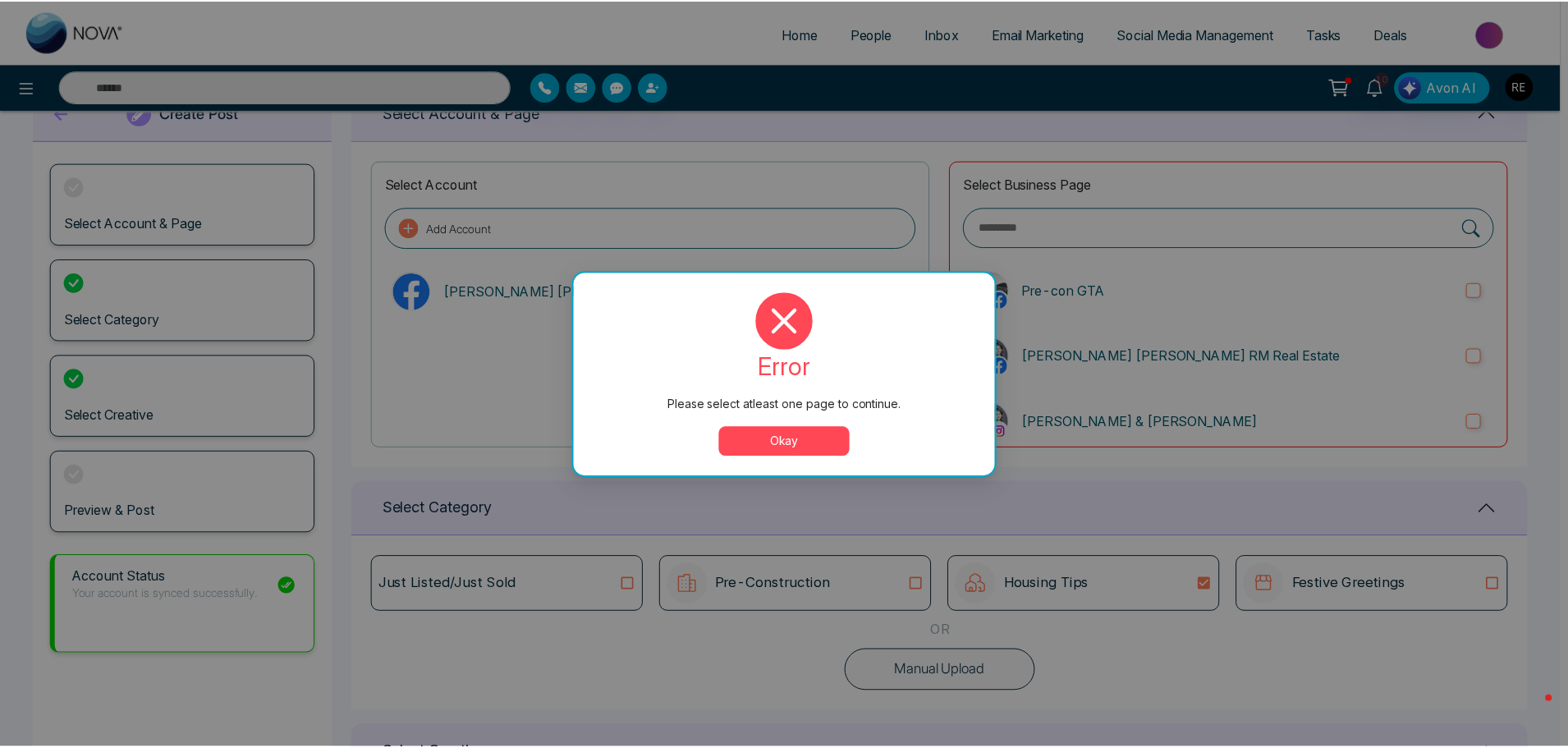
scroll to position [0, 0]
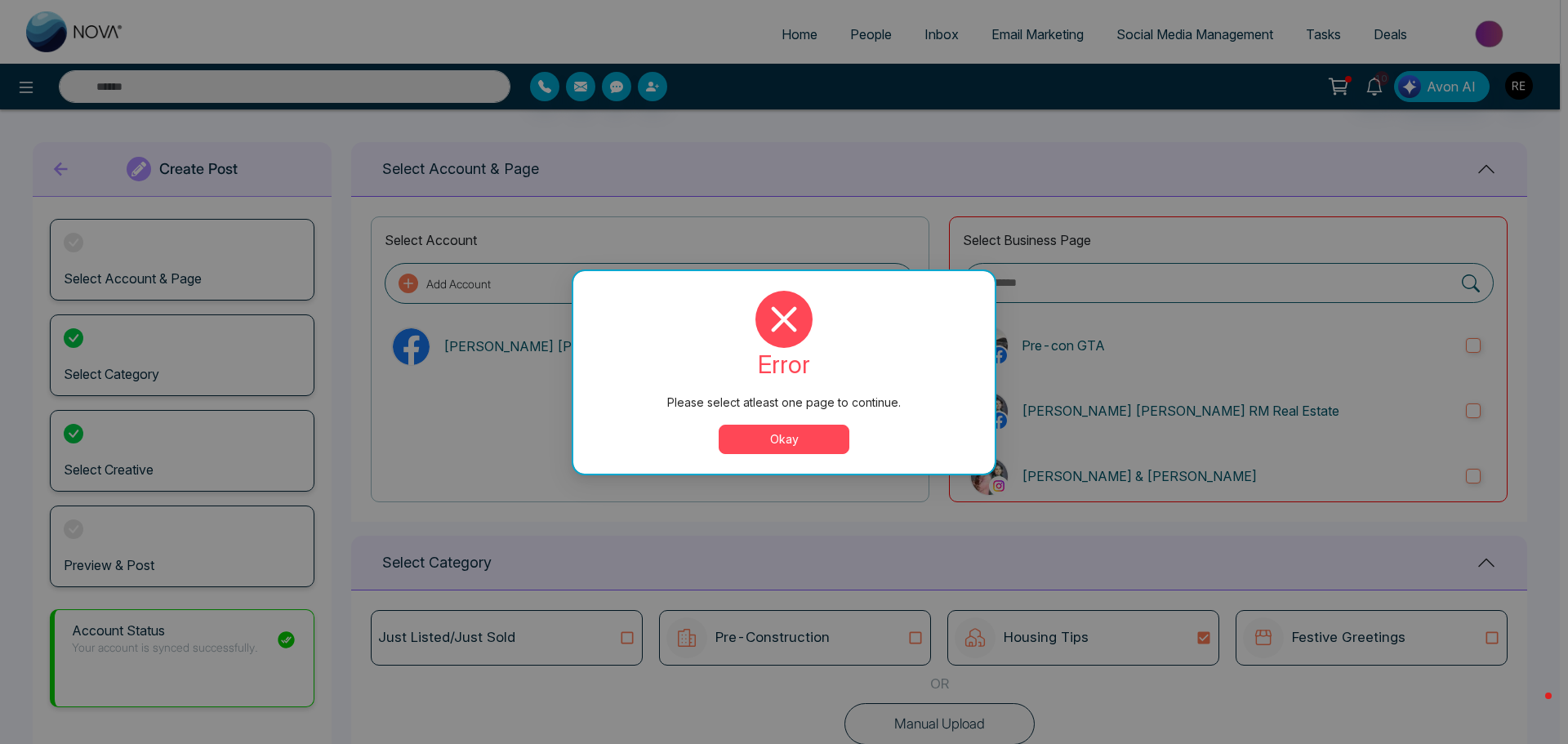
drag, startPoint x: 808, startPoint y: 450, endPoint x: 921, endPoint y: 454, distance: 113.1
click at [808, 451] on button "Okay" at bounding box center [784, 440] width 131 height 30
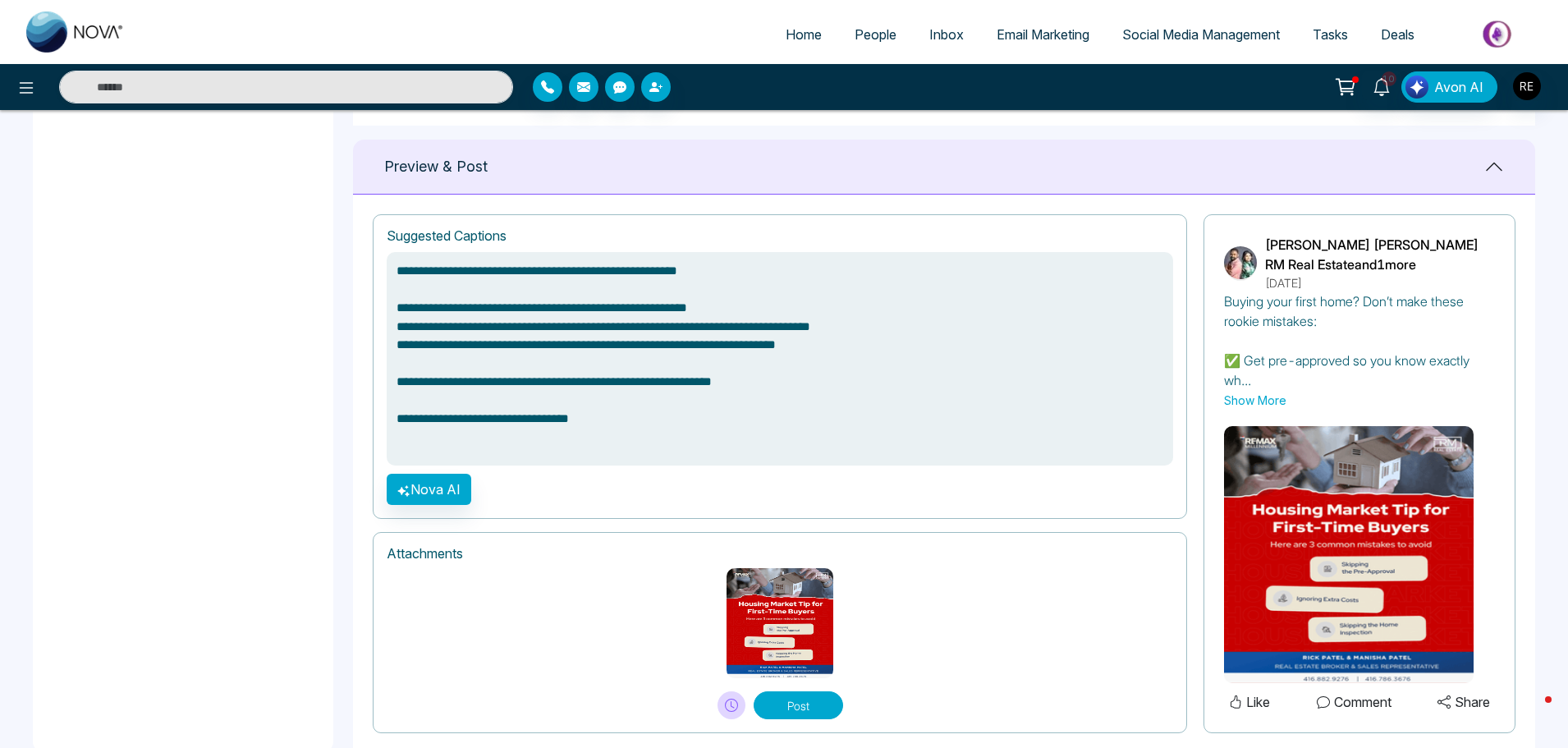
scroll to position [1067, 0]
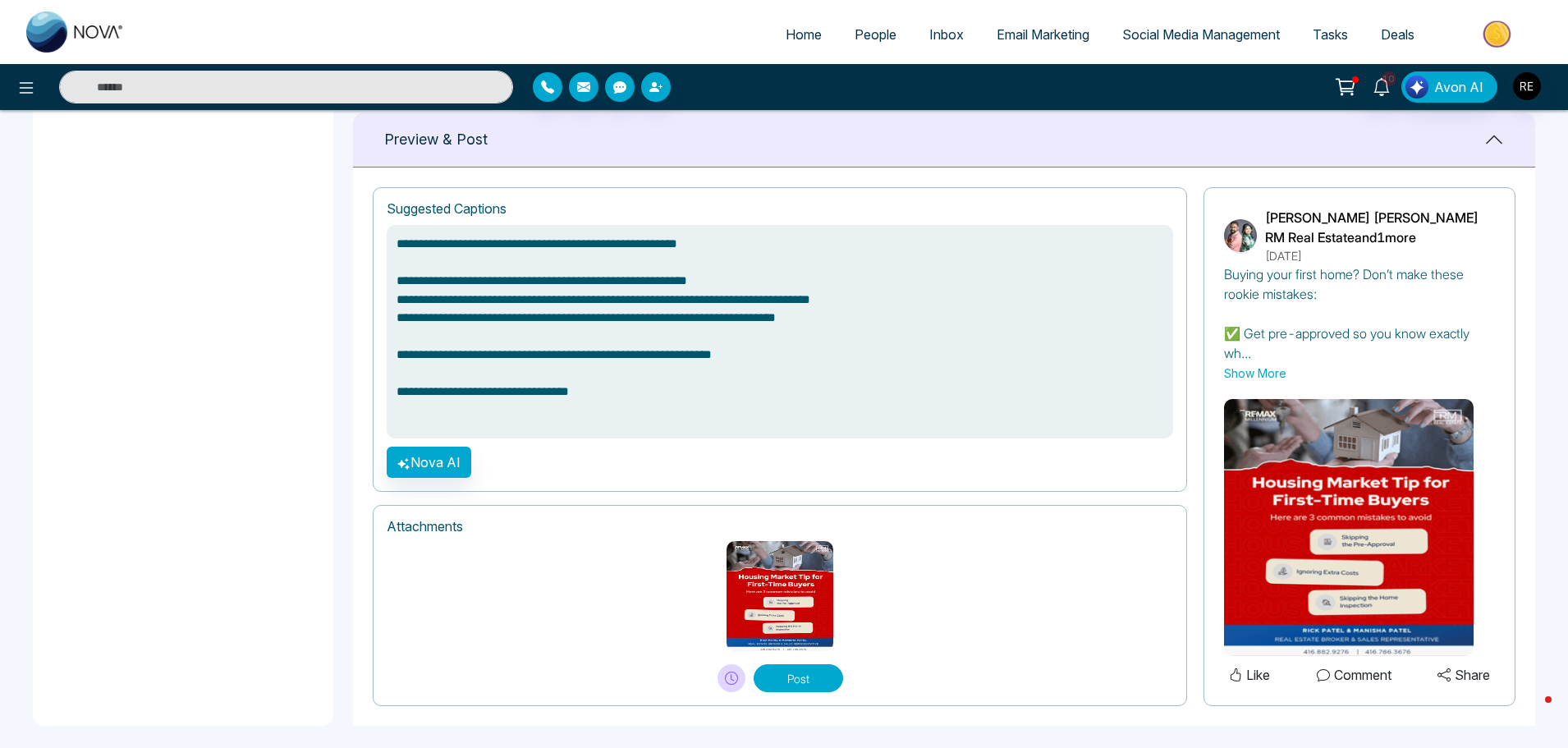
click at [791, 685] on button "Post" at bounding box center [798, 678] width 89 height 28
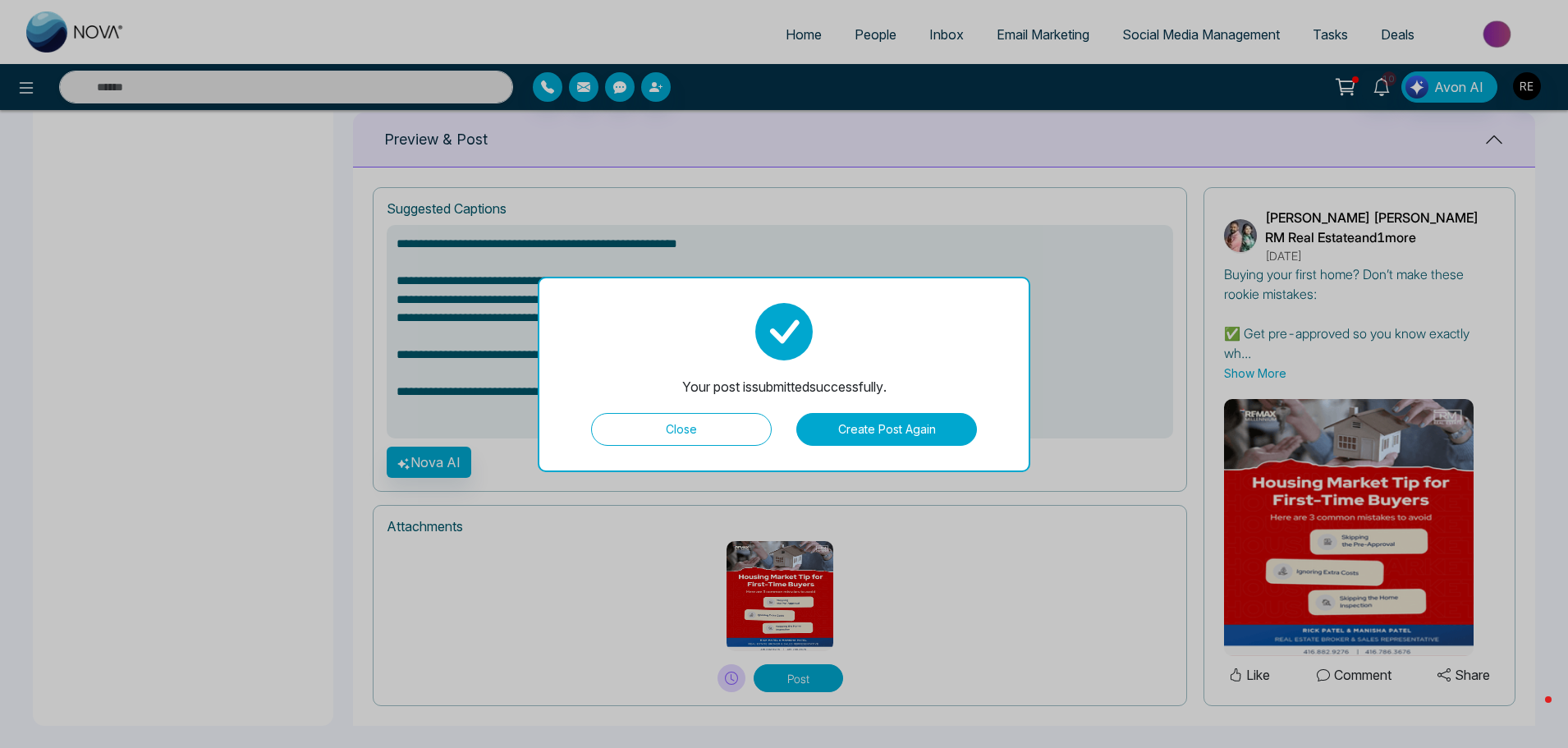
click at [707, 441] on button "Close" at bounding box center [681, 429] width 181 height 32
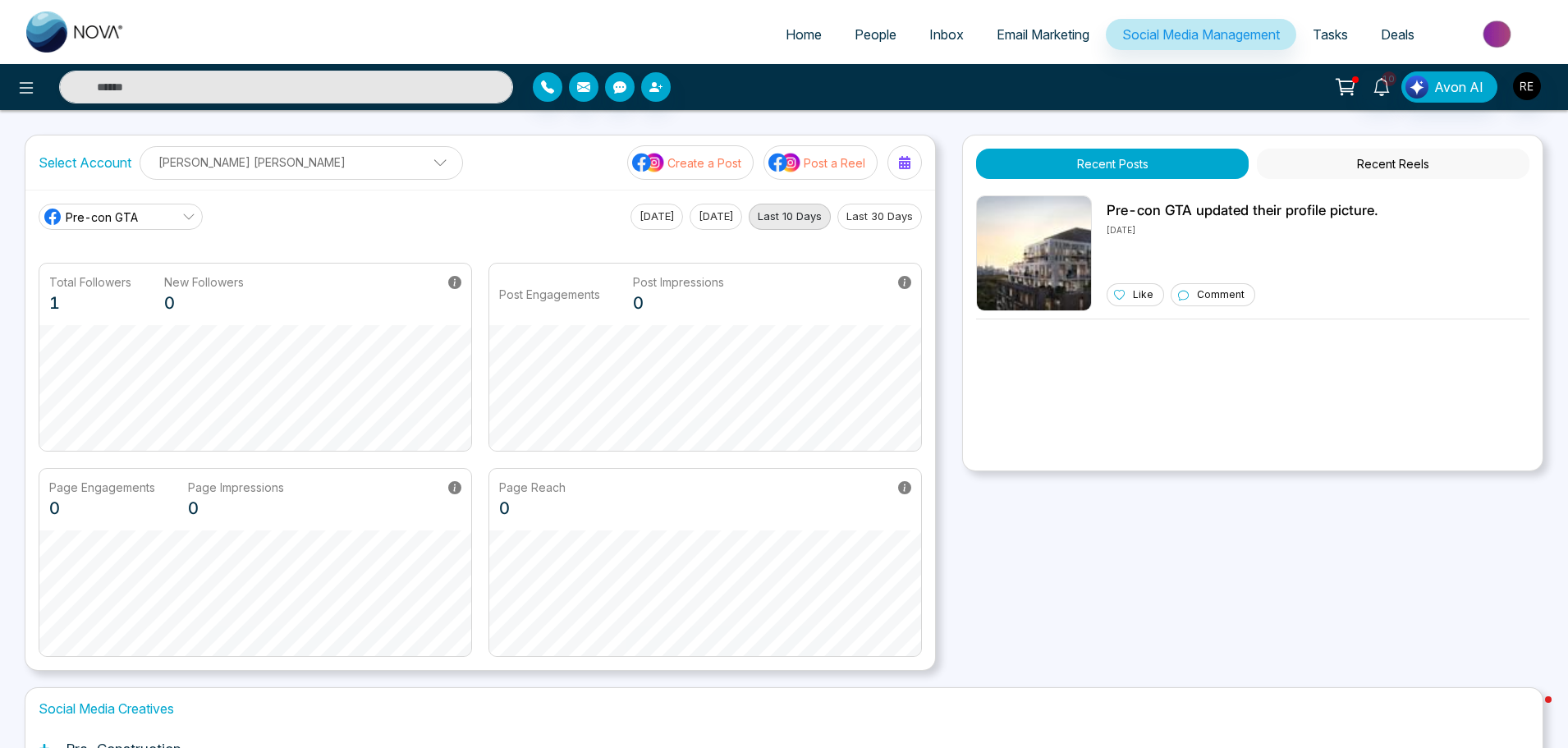
click at [1212, 46] on link "Social Media Management" at bounding box center [1201, 35] width 190 height 32
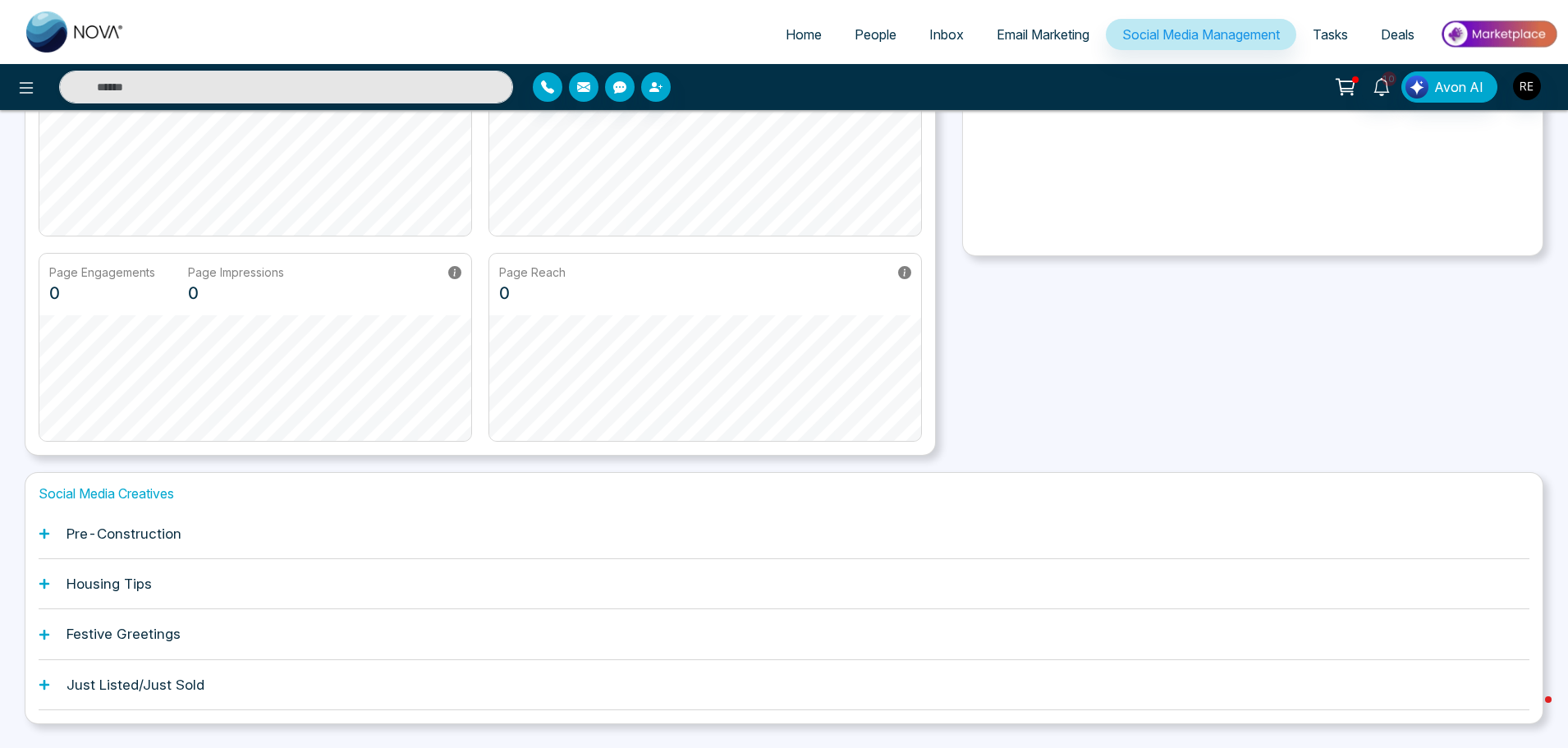
scroll to position [257, 0]
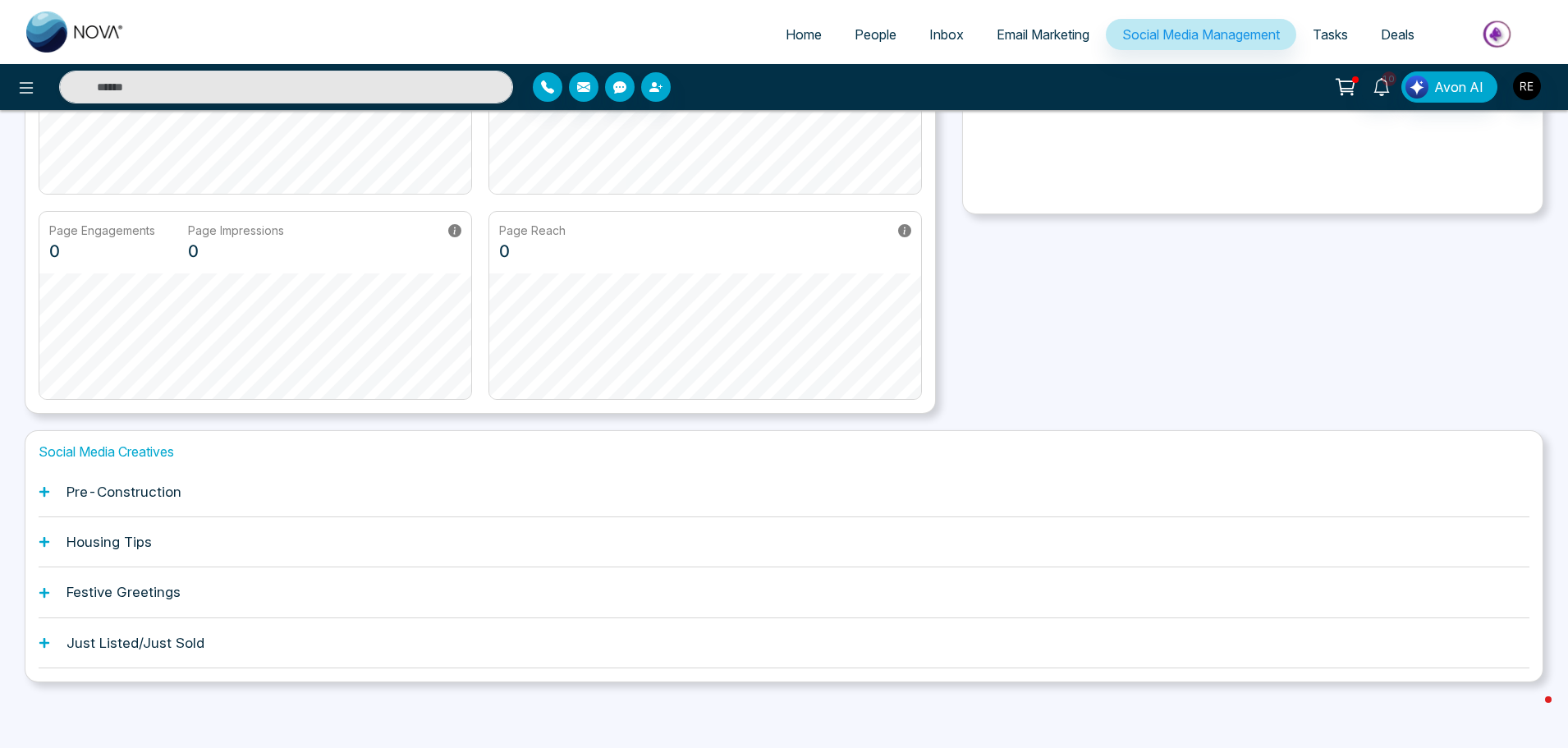
click at [42, 544] on icon at bounding box center [44, 541] width 11 height 11
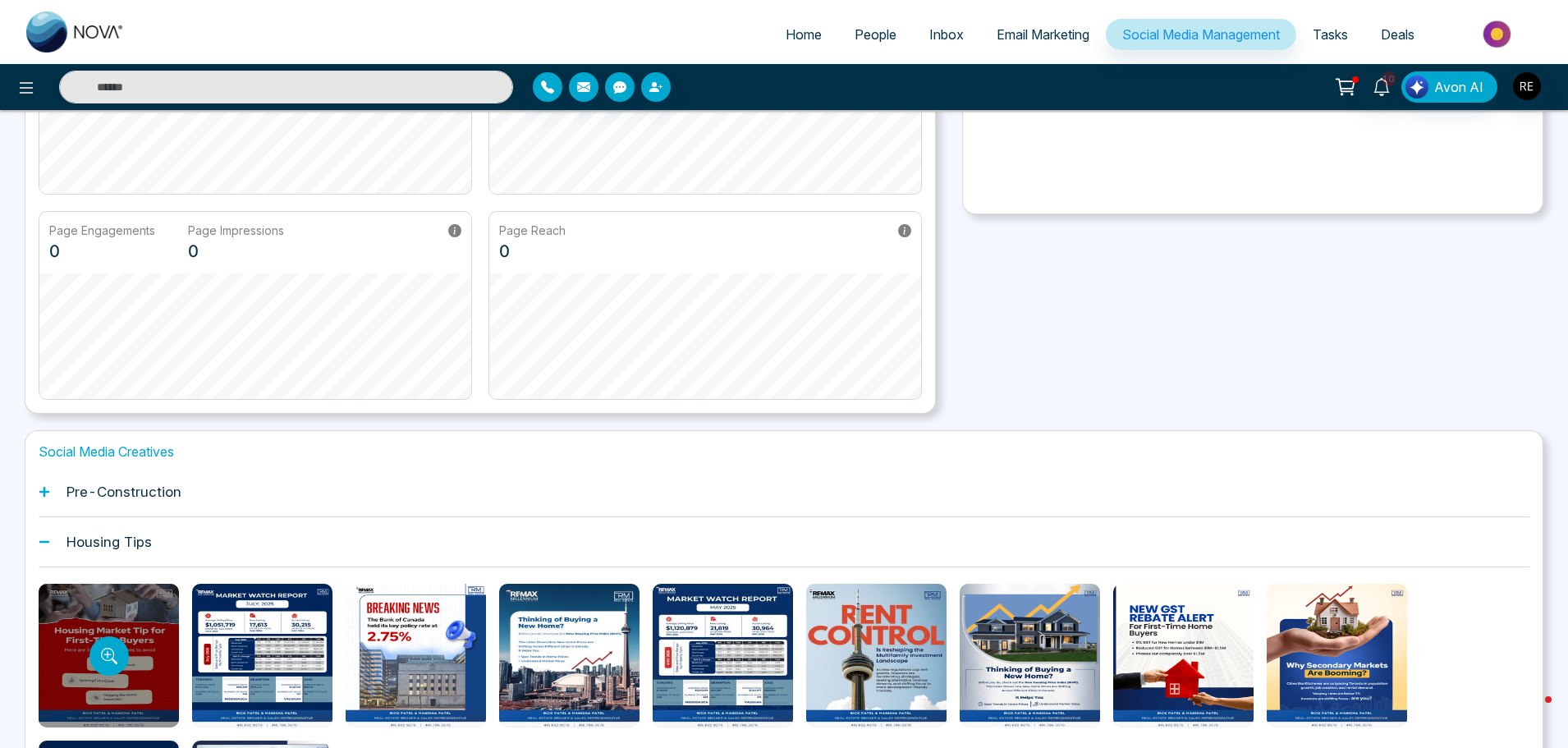
click at [128, 607] on div at bounding box center [109, 655] width 140 height 144
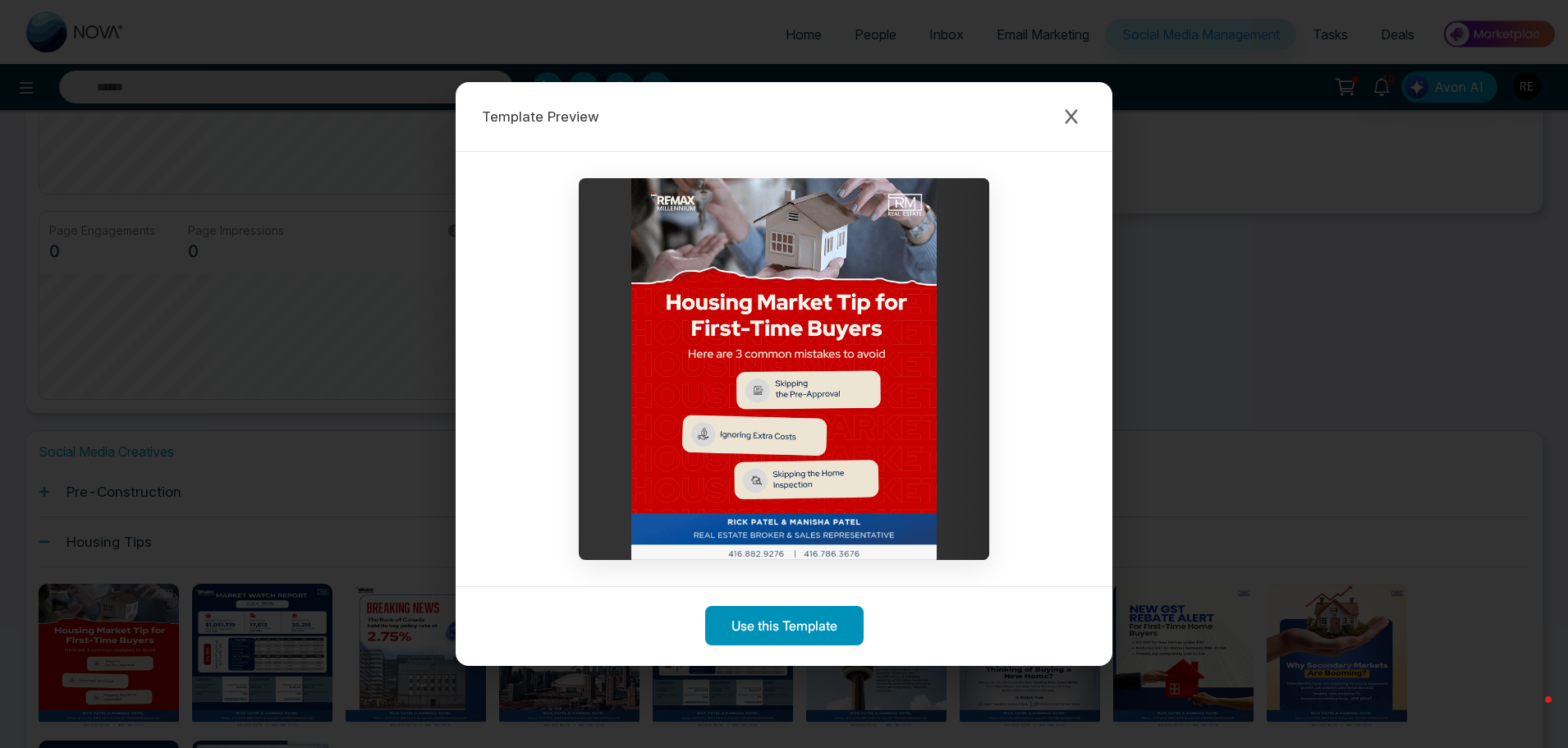
click at [745, 628] on button "Use this Template" at bounding box center [784, 625] width 159 height 39
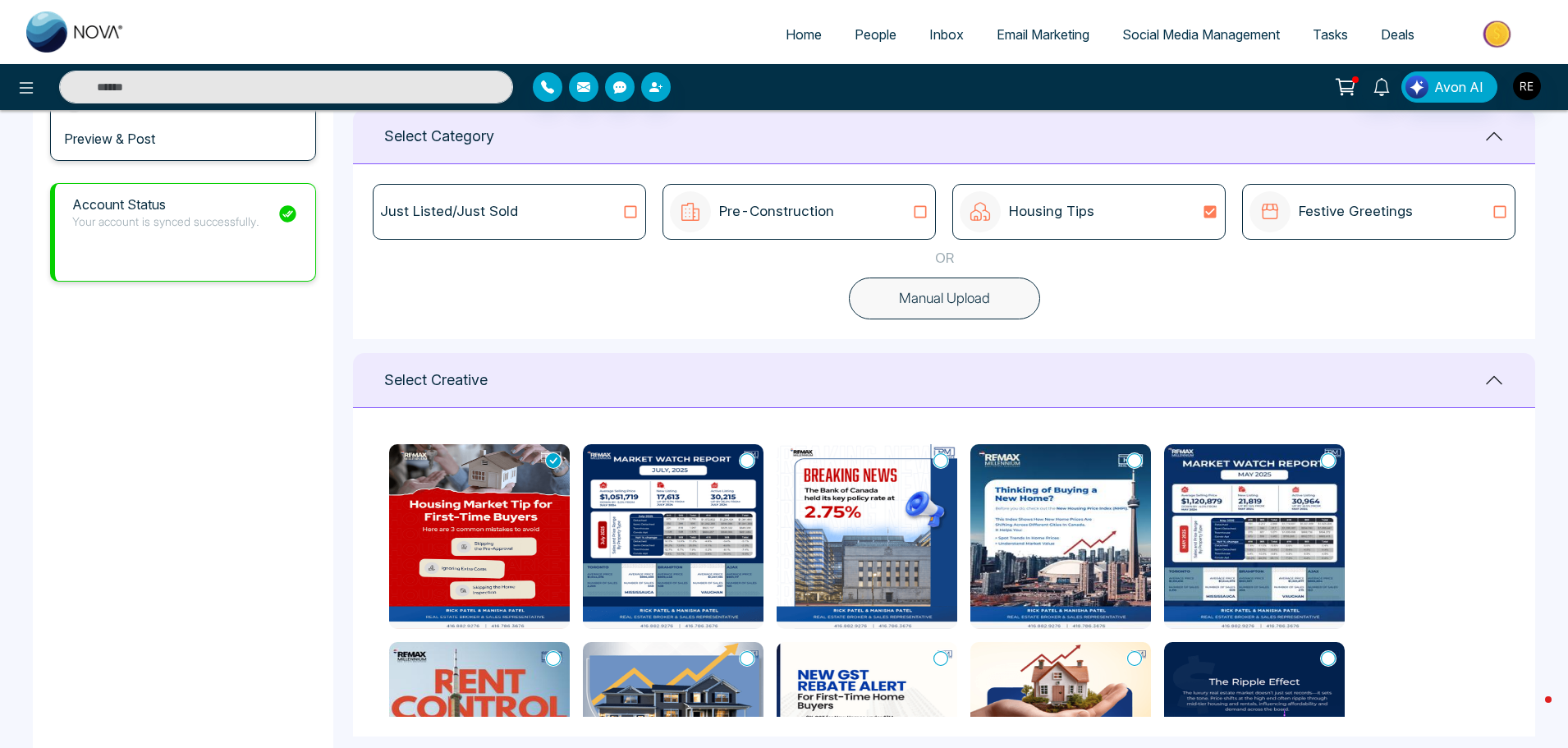
scroll to position [164, 0]
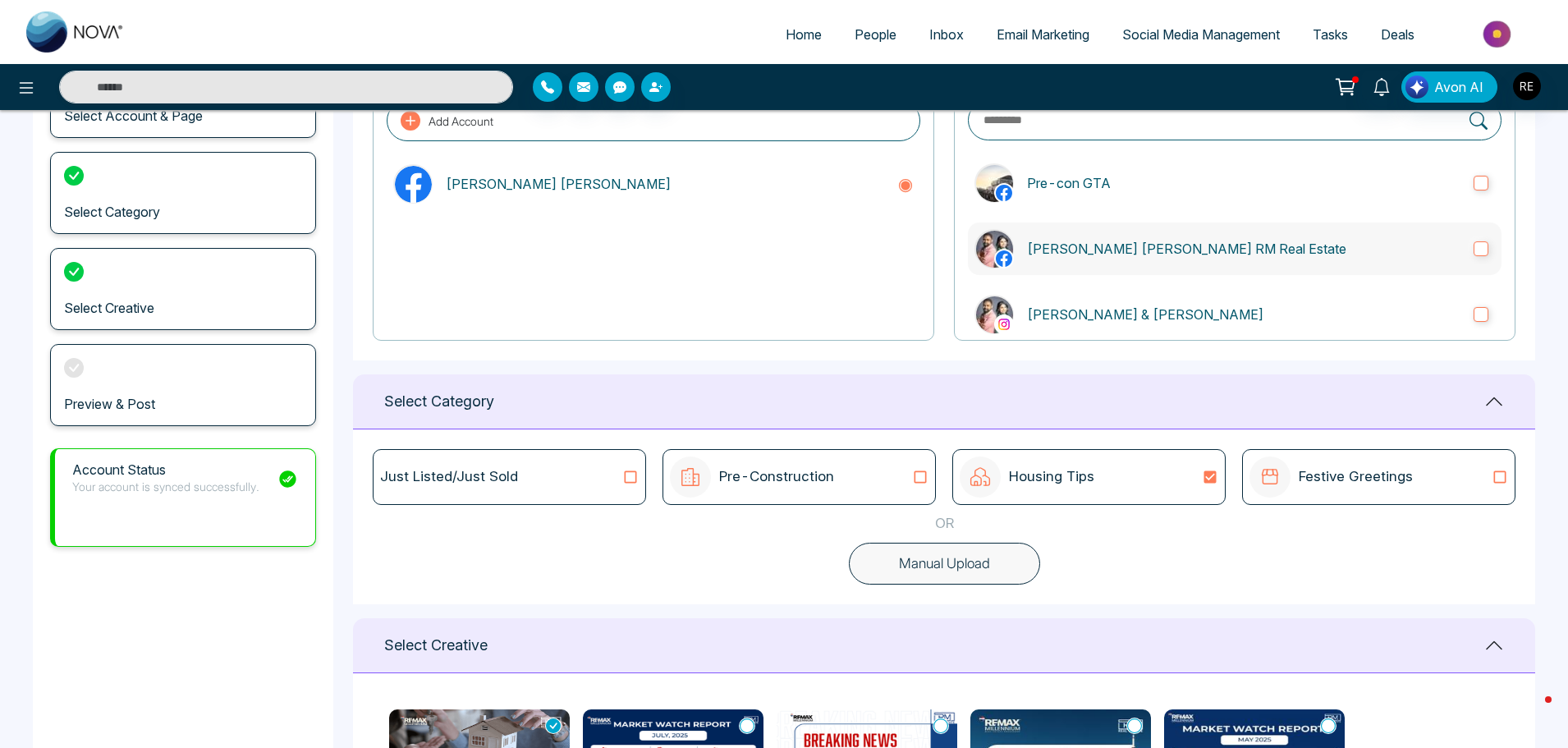
click at [1479, 248] on label "[PERSON_NAME] [PERSON_NAME] RM Real Estate" at bounding box center [1234, 249] width 533 height 53
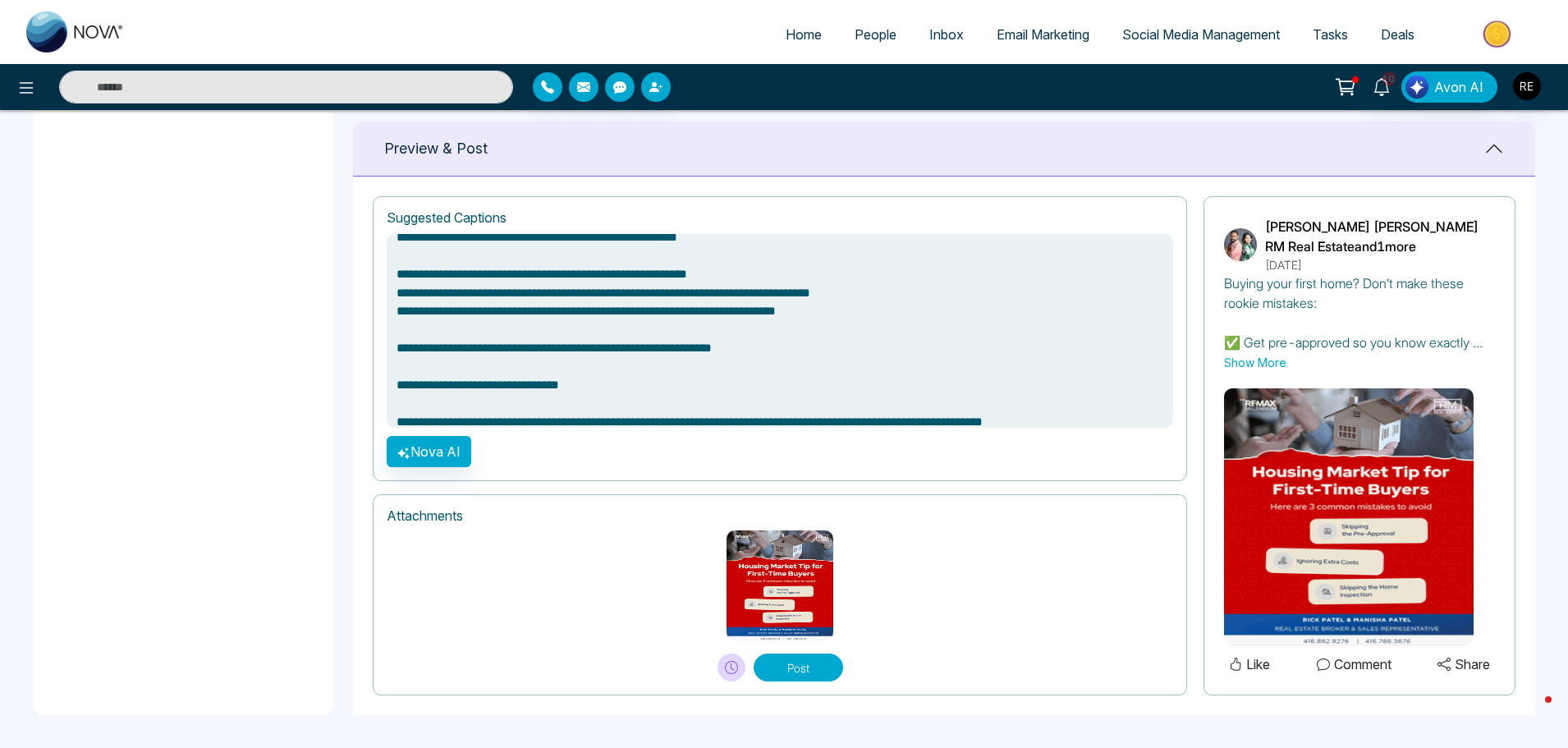
scroll to position [30, 0]
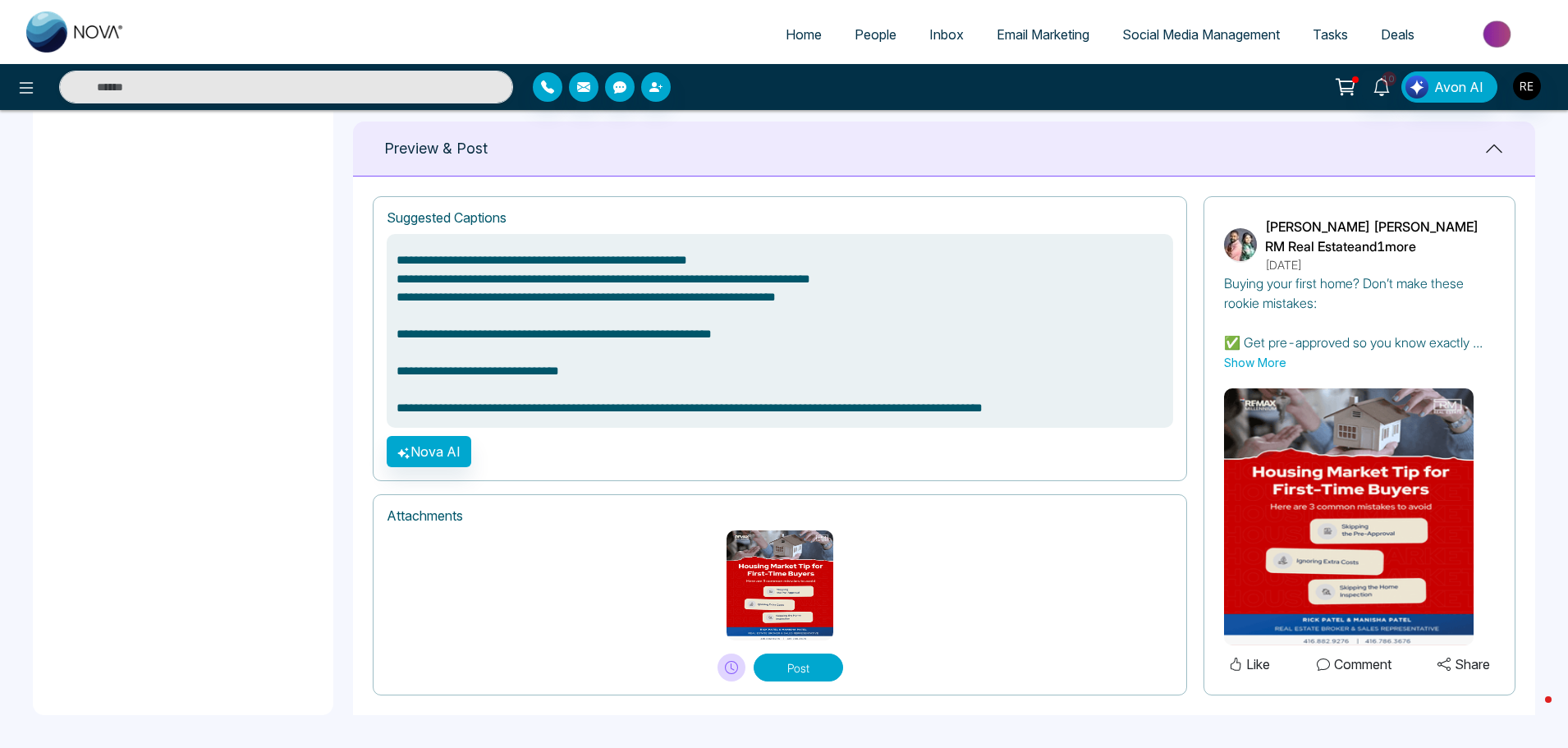
drag, startPoint x: 390, startPoint y: 408, endPoint x: 1144, endPoint y: 412, distance: 754.0
click at [1144, 412] on textarea "**********" at bounding box center [780, 331] width 787 height 194
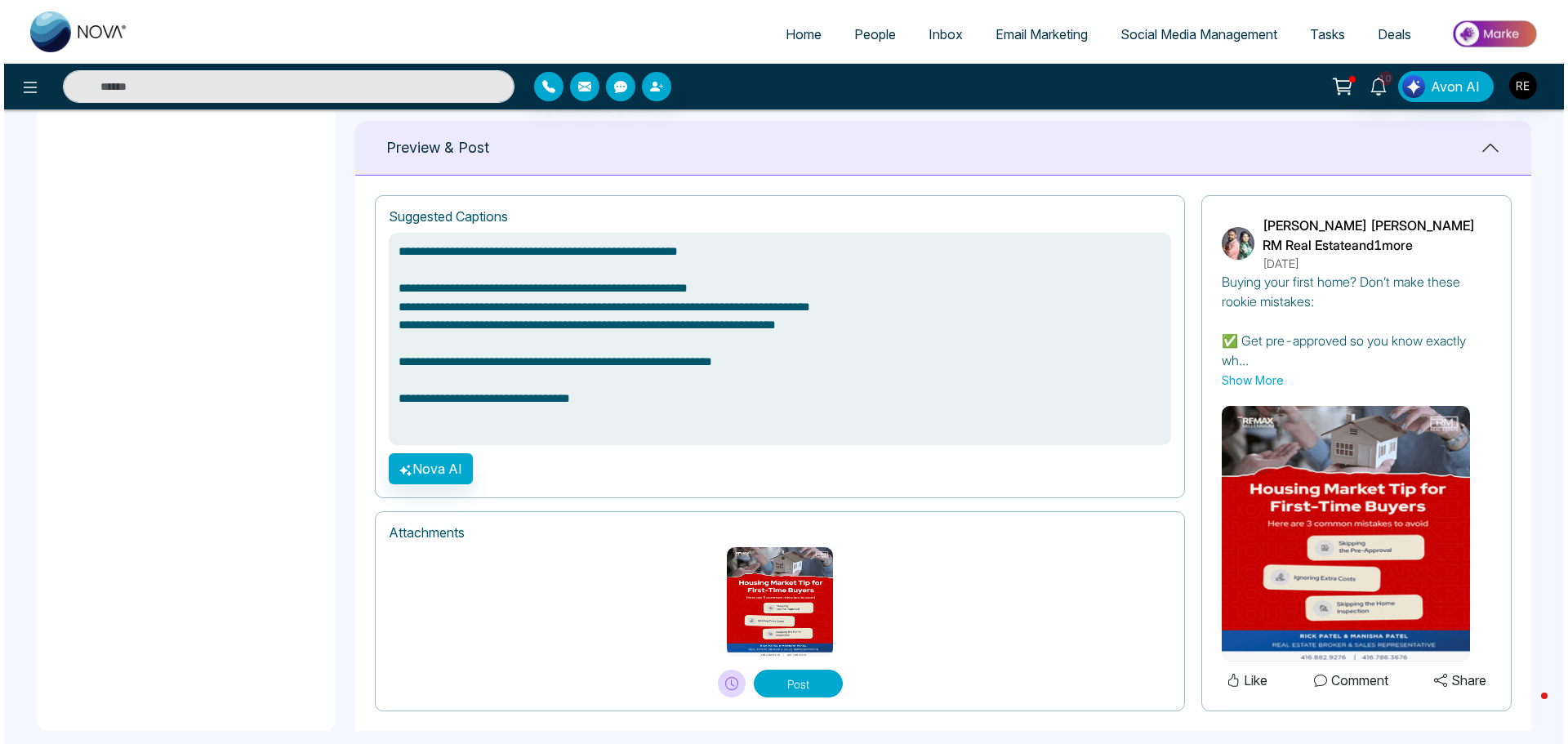
scroll to position [10, 0]
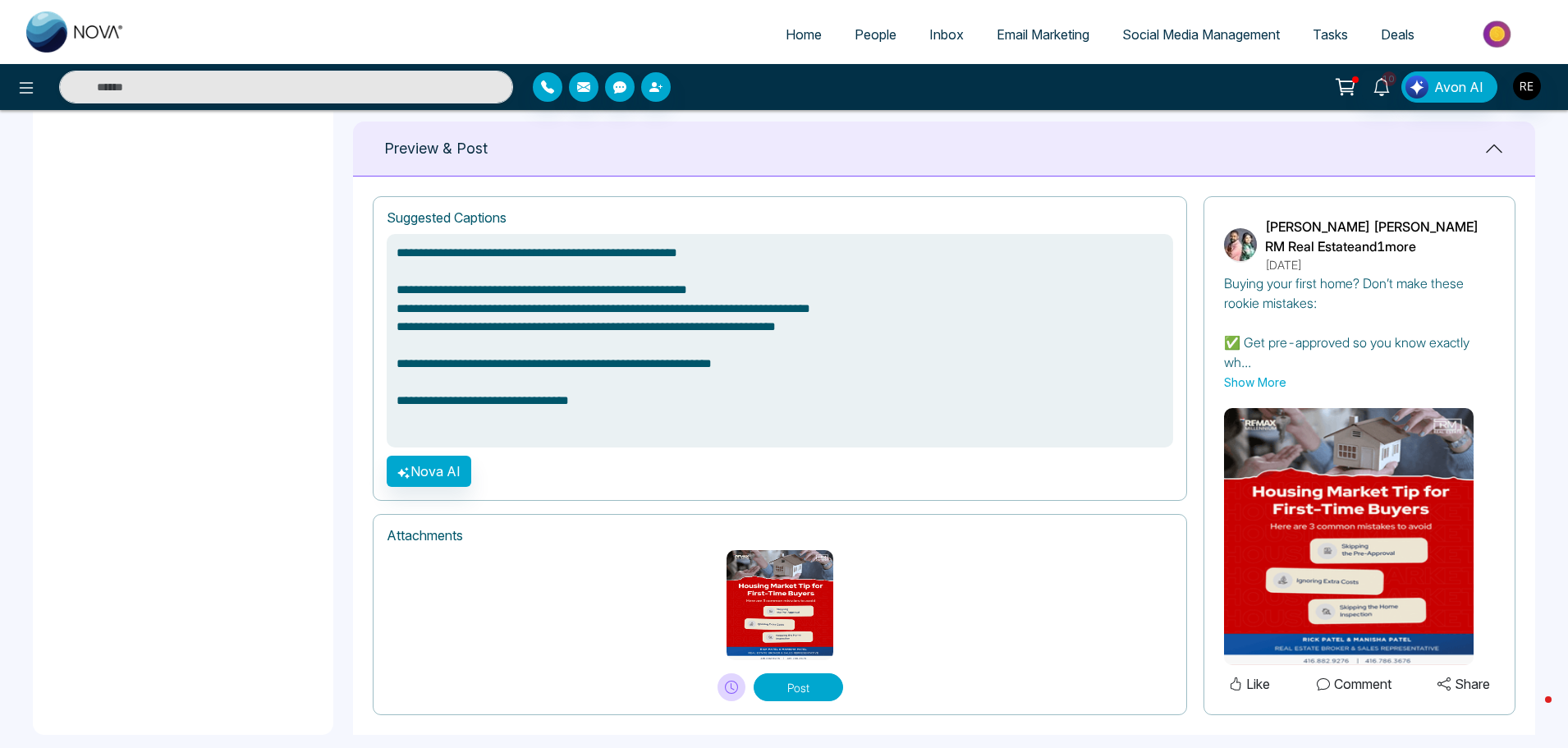
type textarea "**********"
click at [735, 687] on icon at bounding box center [731, 687] width 13 height 13
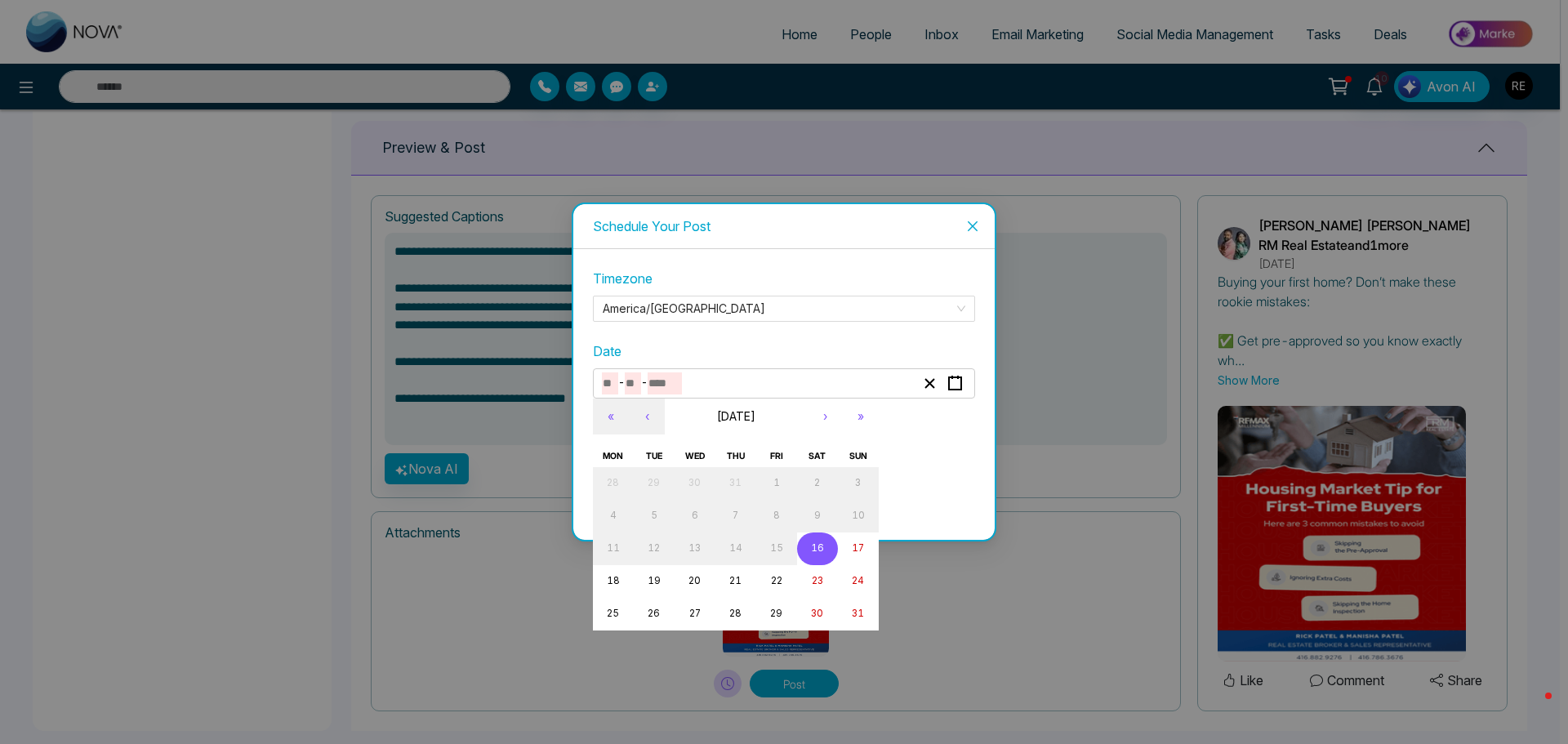
click at [660, 392] on input "number" at bounding box center [664, 383] width 34 height 22
click at [625, 577] on button "18" at bounding box center [613, 581] width 41 height 32
type input "*"
type input "**"
type input "****"
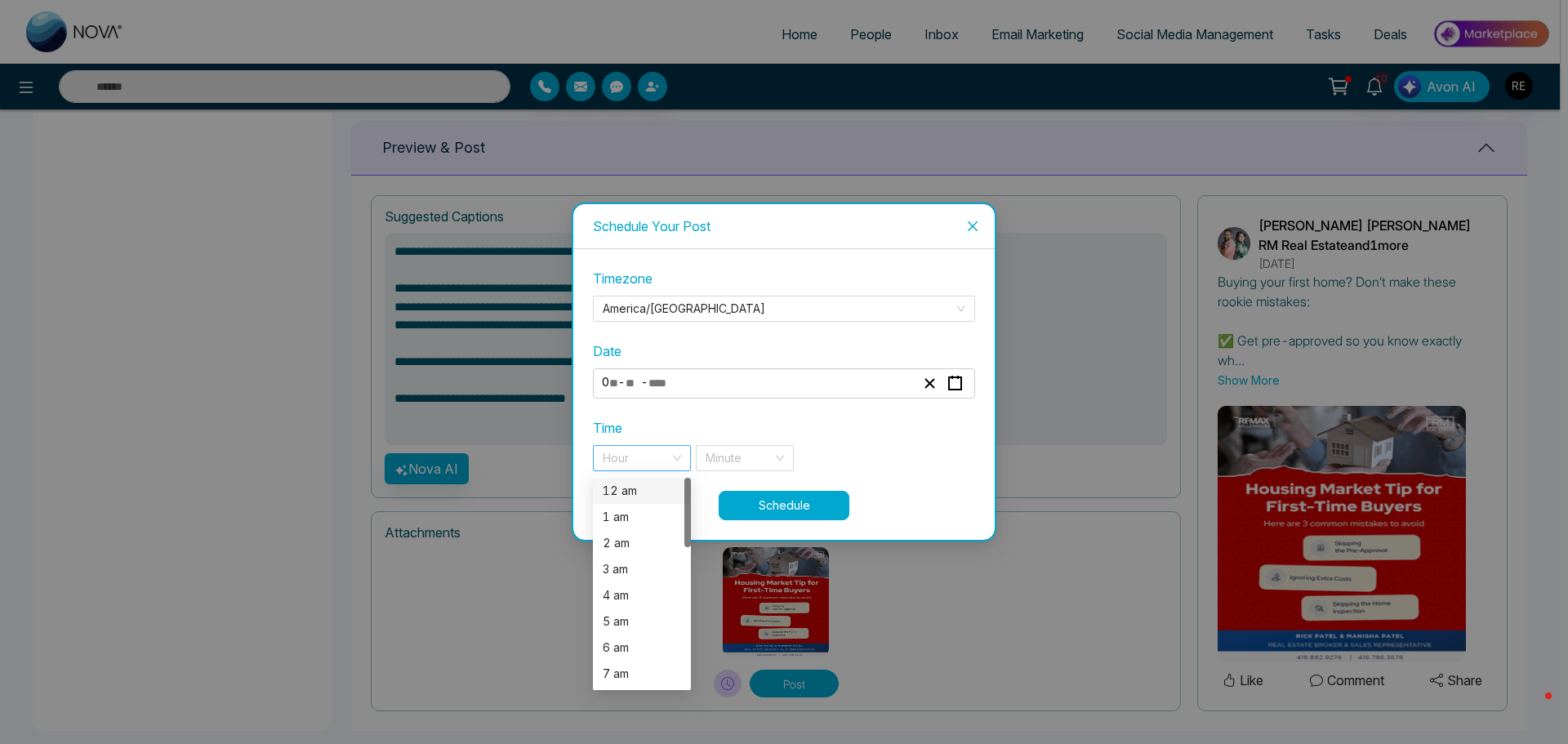
click at [679, 460] on div "Hour" at bounding box center [641, 458] width 98 height 26
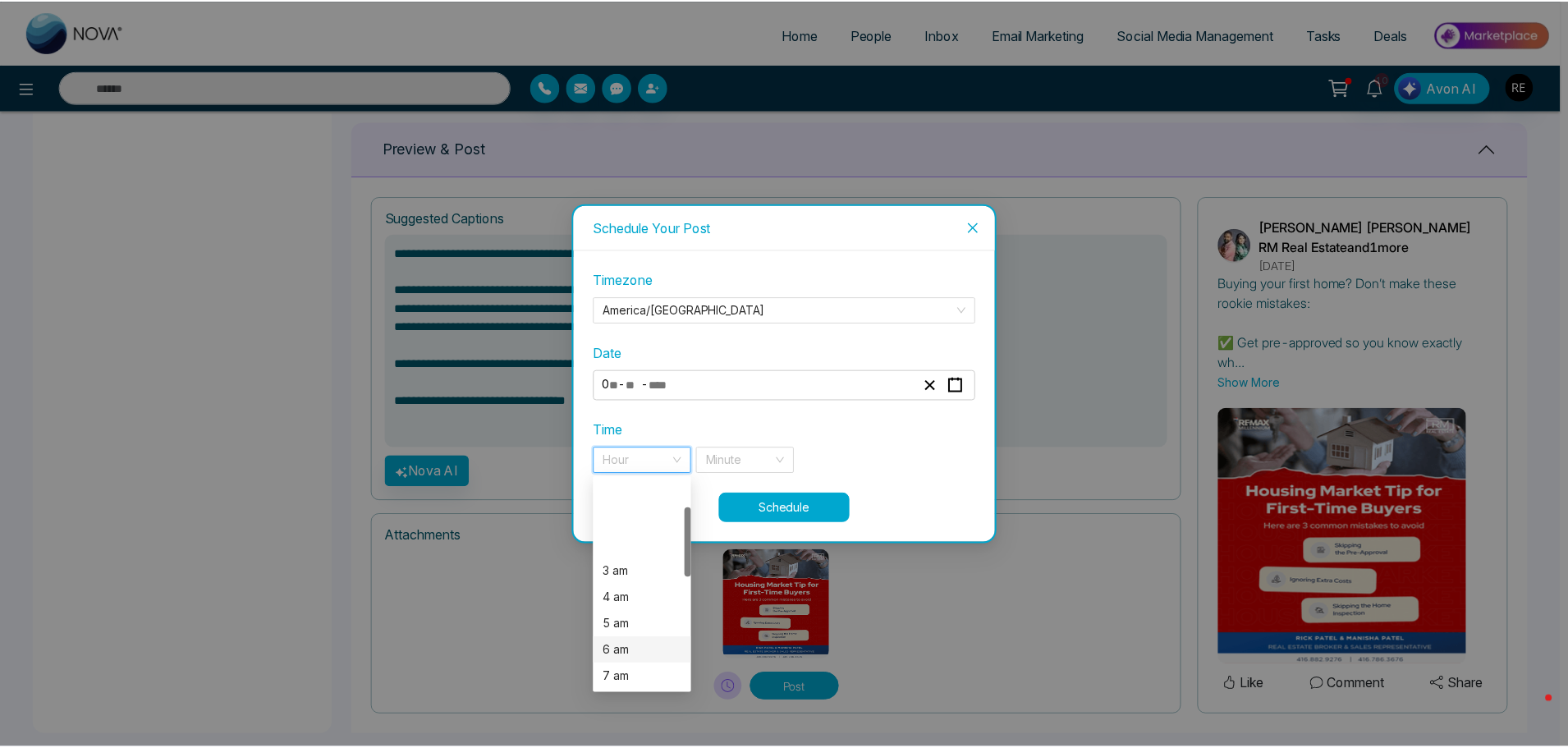
scroll to position [82, 0]
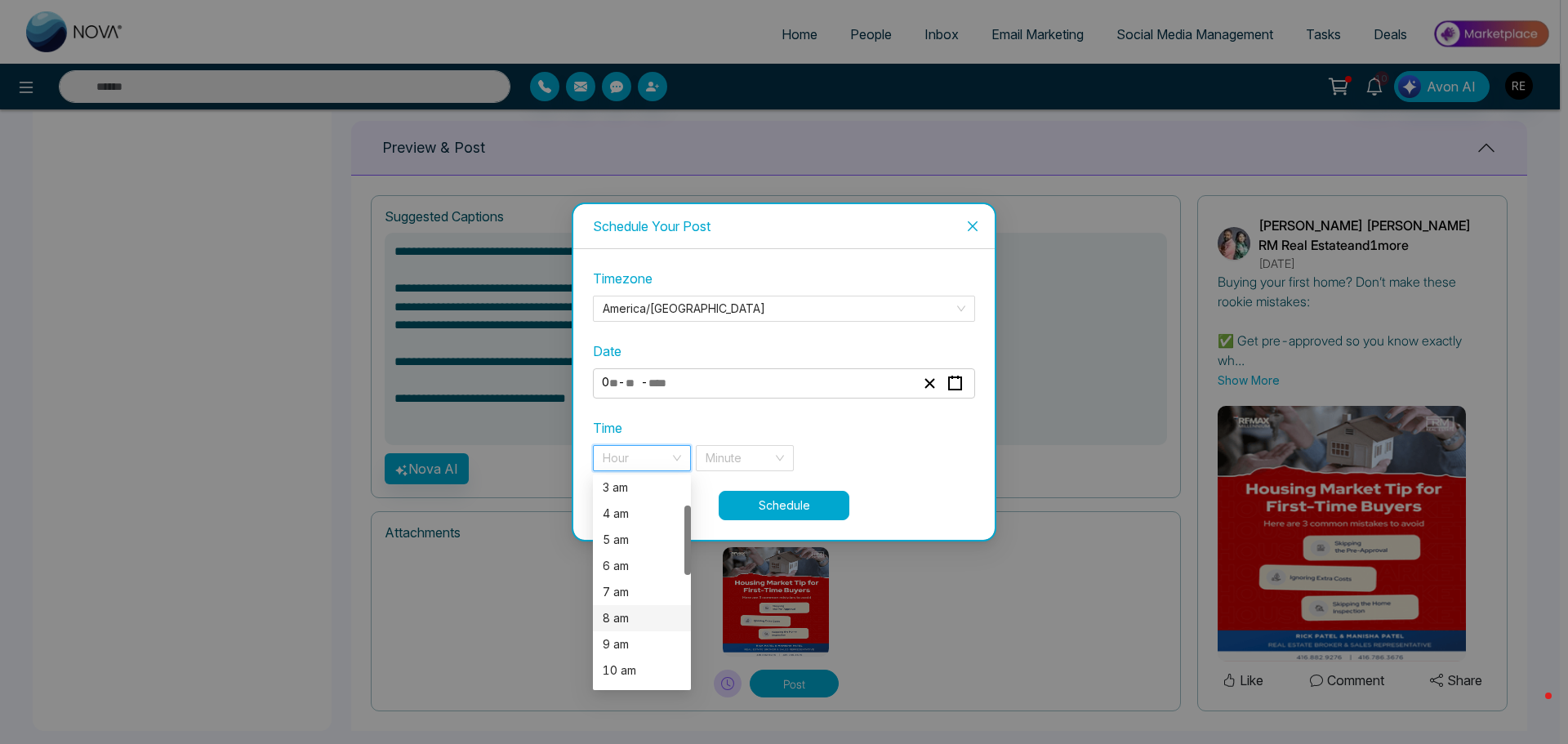
click at [627, 626] on div "8 am" at bounding box center [642, 618] width 79 height 18
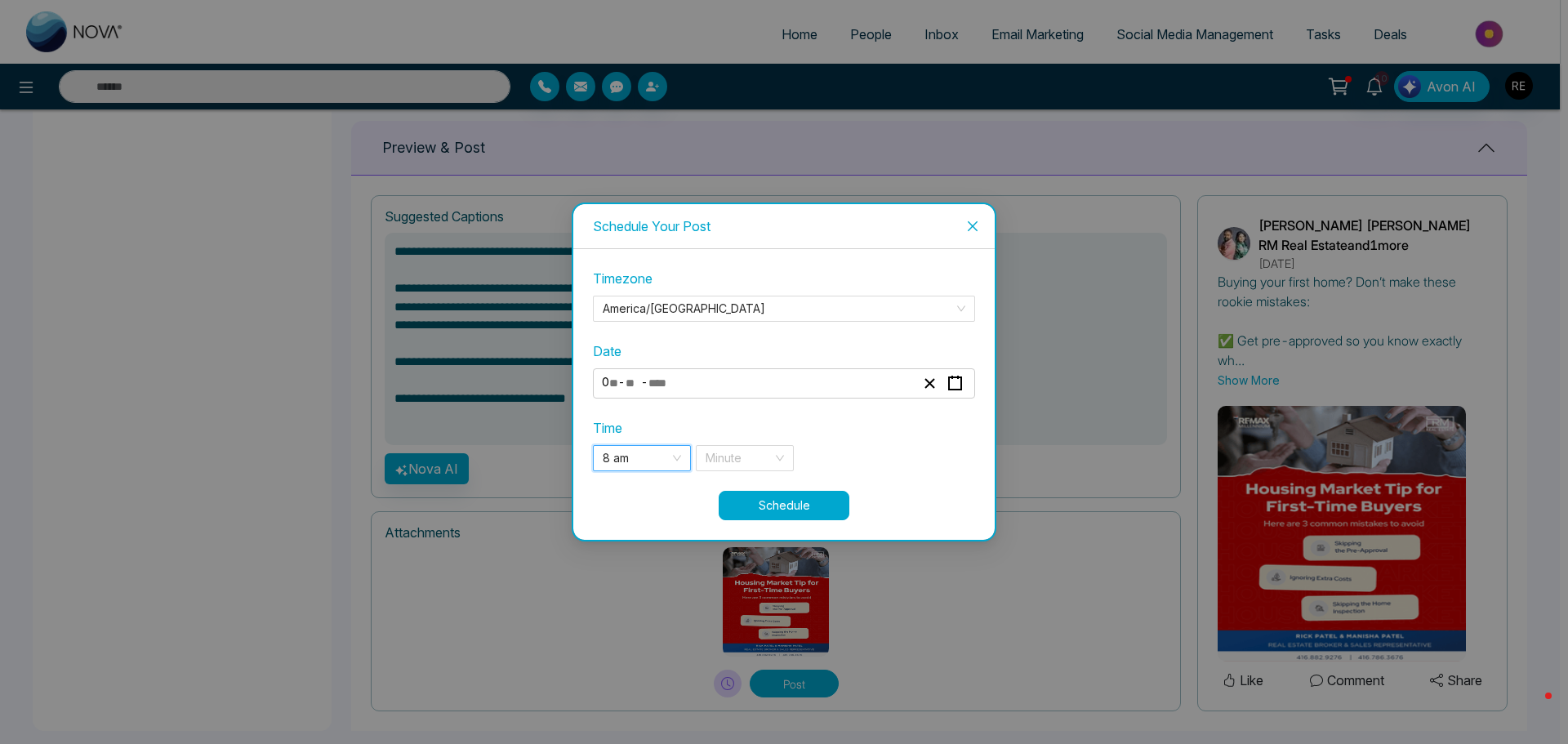
click at [859, 430] on div "Time 8 am 8 am 7 8 9 3 am 4 am 5 am 6 am 7 am 8 am 9 am 10 am 11 am 12 pm Minute" at bounding box center [784, 444] width 382 height 53
click at [787, 515] on button "Schedule" at bounding box center [784, 505] width 131 height 30
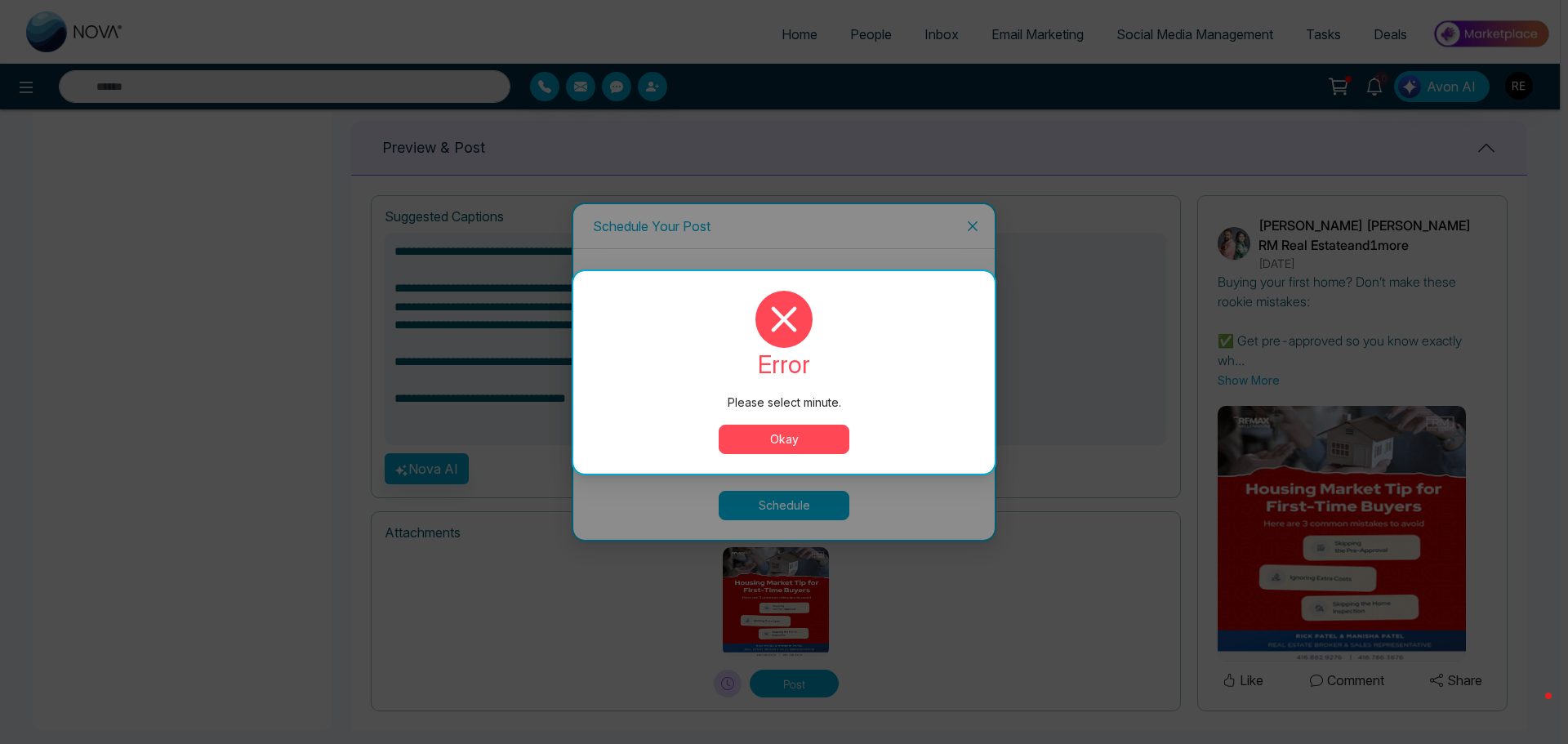
click at [822, 443] on button "Okay" at bounding box center [784, 440] width 131 height 30
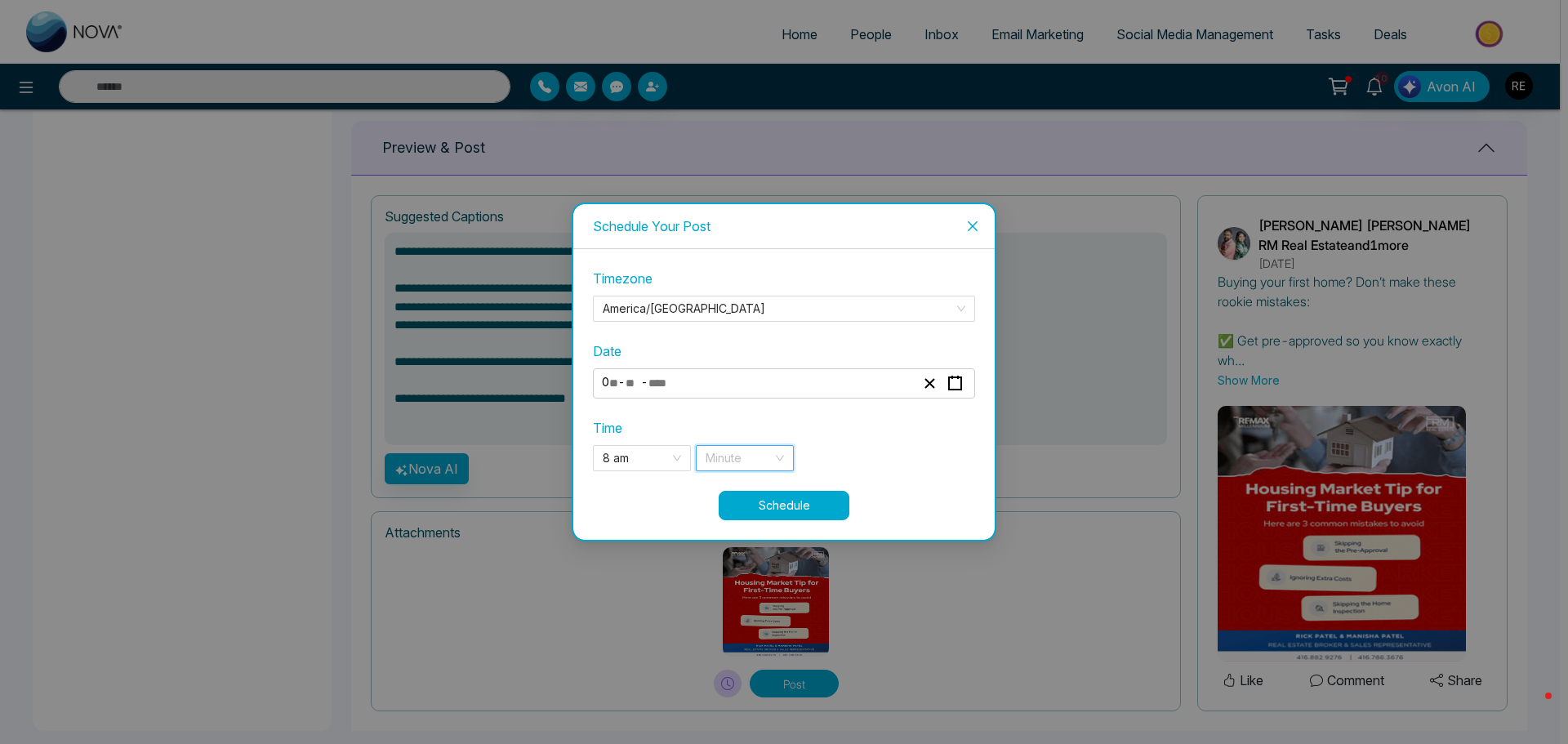
click at [764, 461] on input "search" at bounding box center [739, 458] width 67 height 24
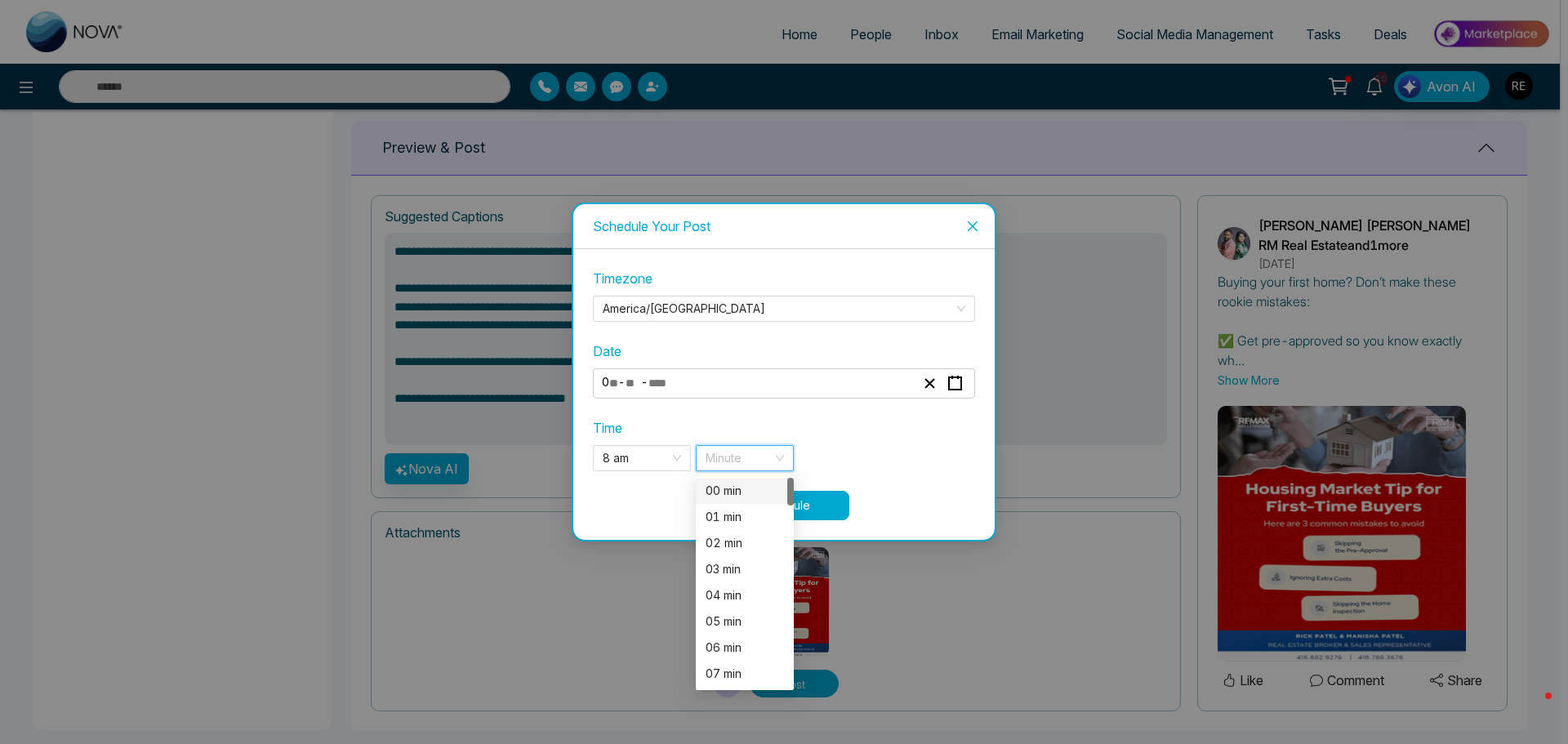
click at [730, 490] on div "00 min" at bounding box center [745, 490] width 79 height 18
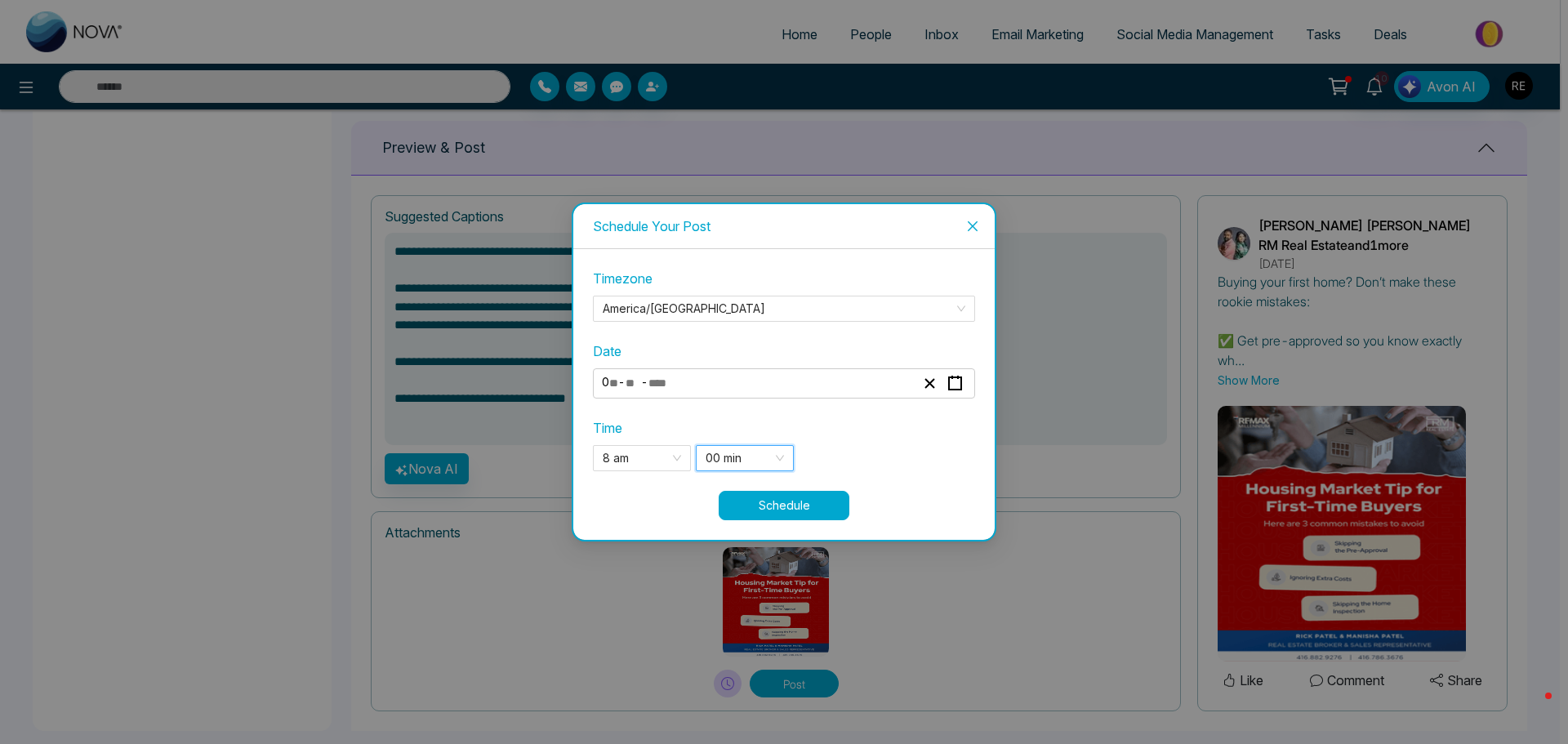
click at [785, 504] on button "Schedule" at bounding box center [784, 505] width 131 height 30
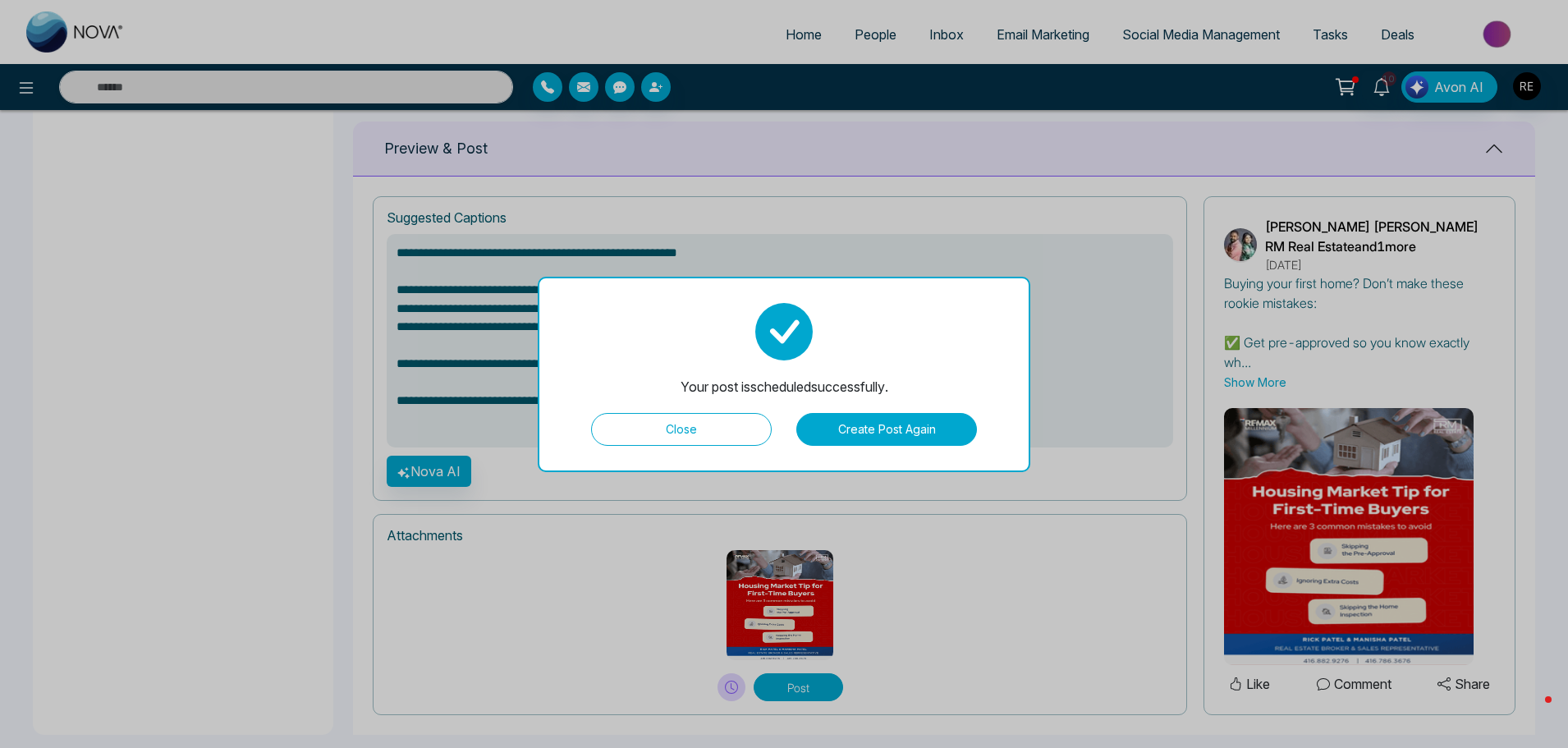
click at [719, 441] on button "Close" at bounding box center [681, 429] width 181 height 32
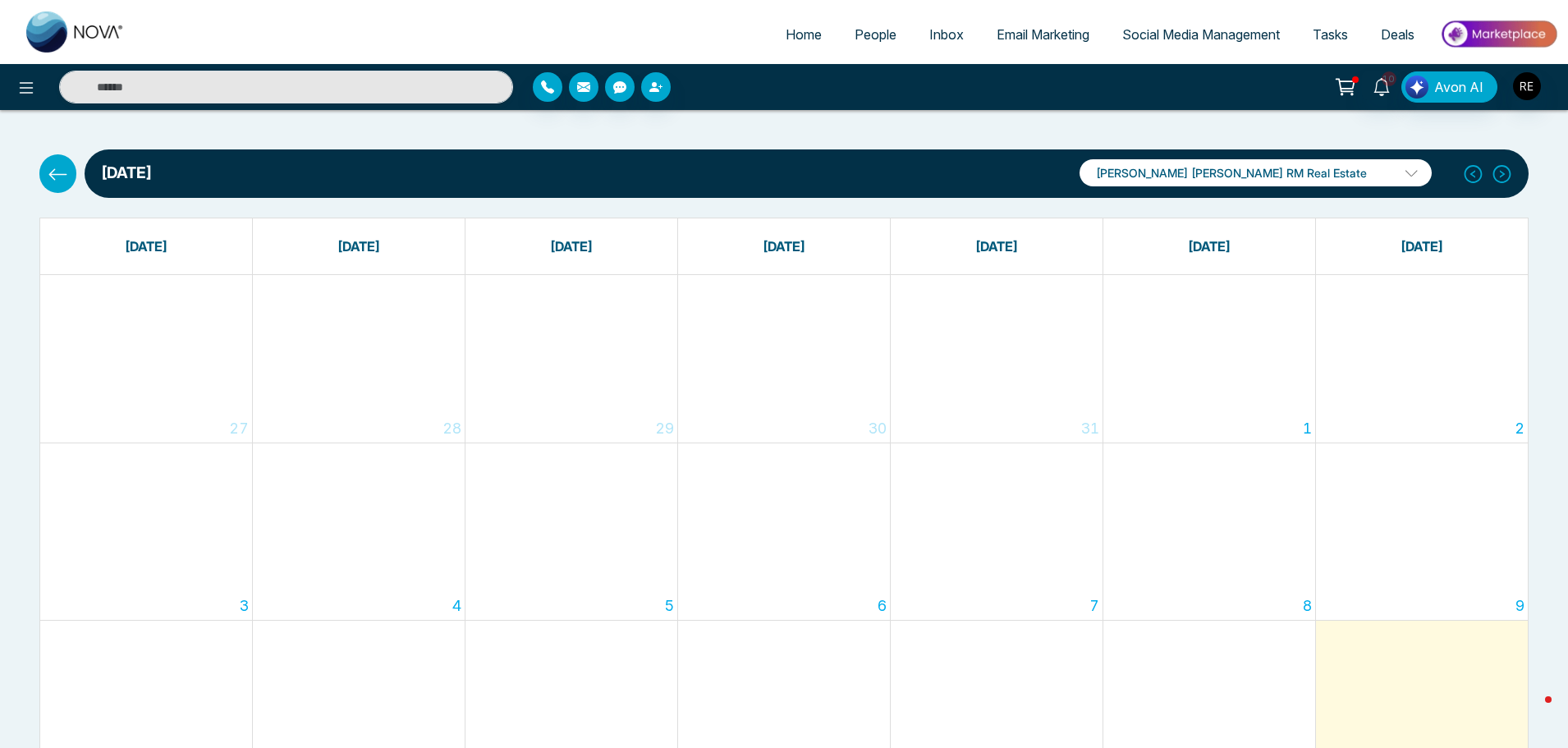
click at [809, 36] on span "Home" at bounding box center [803, 34] width 36 height 17
select select "*"
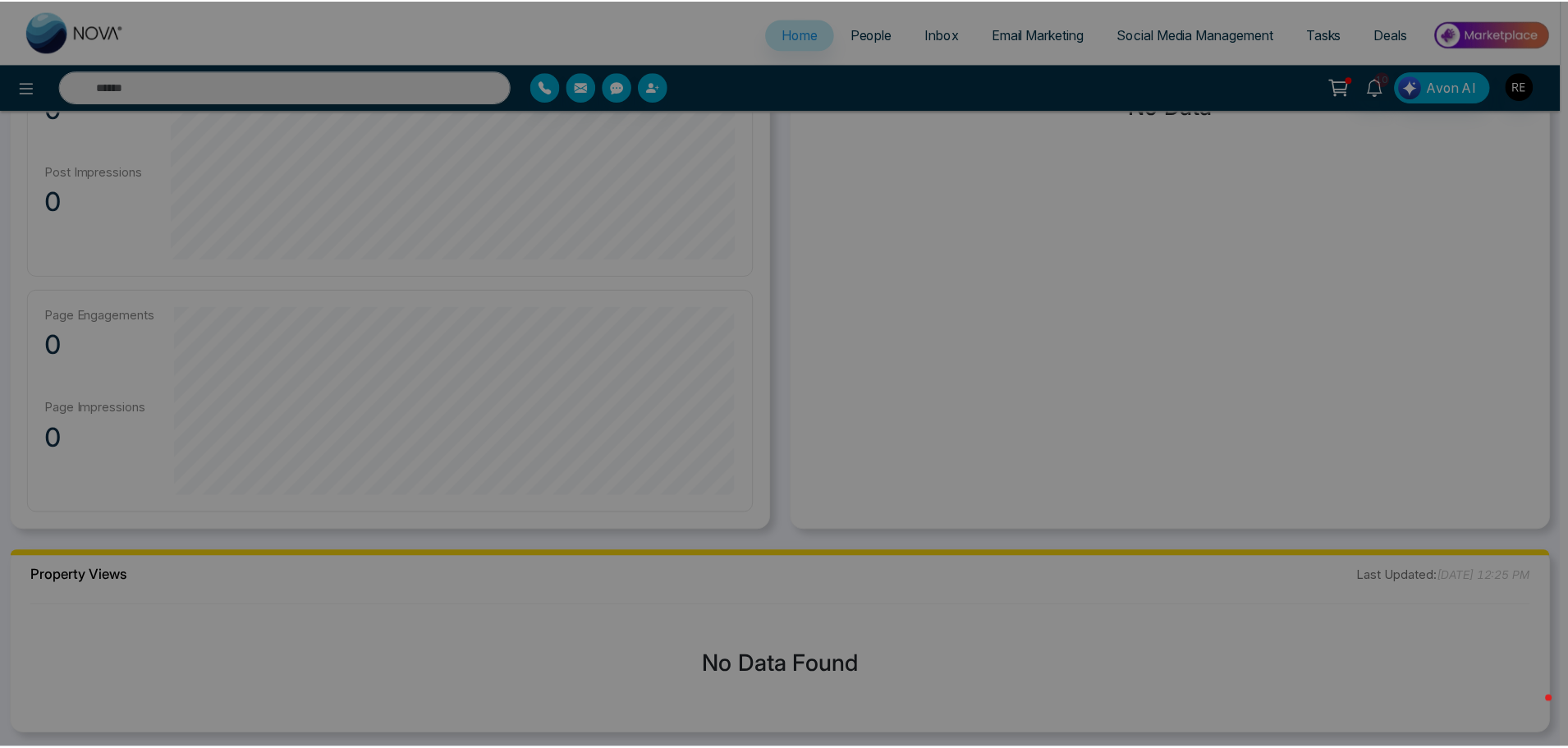
scroll to position [1067, 0]
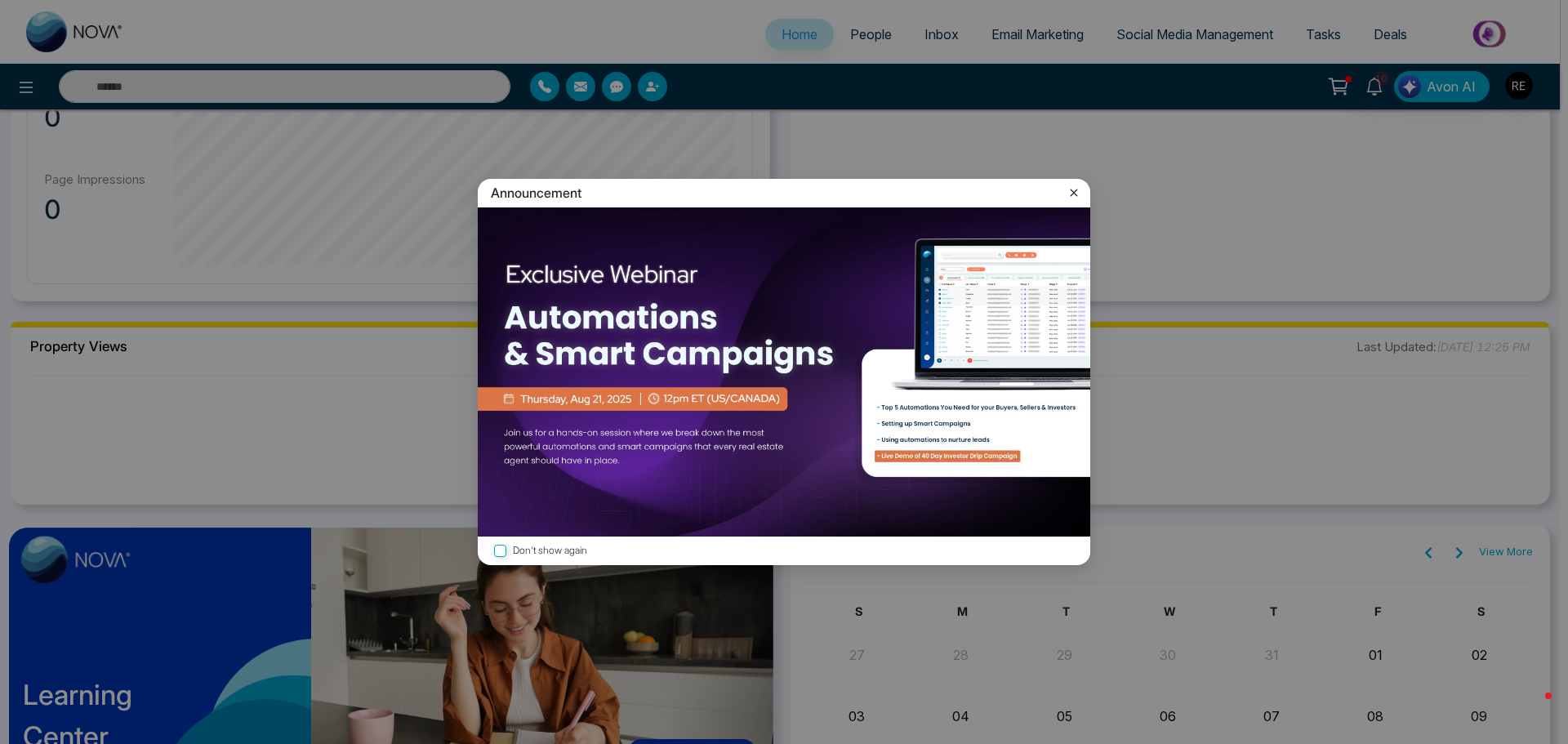
click at [1070, 195] on icon at bounding box center [1073, 193] width 17 height 17
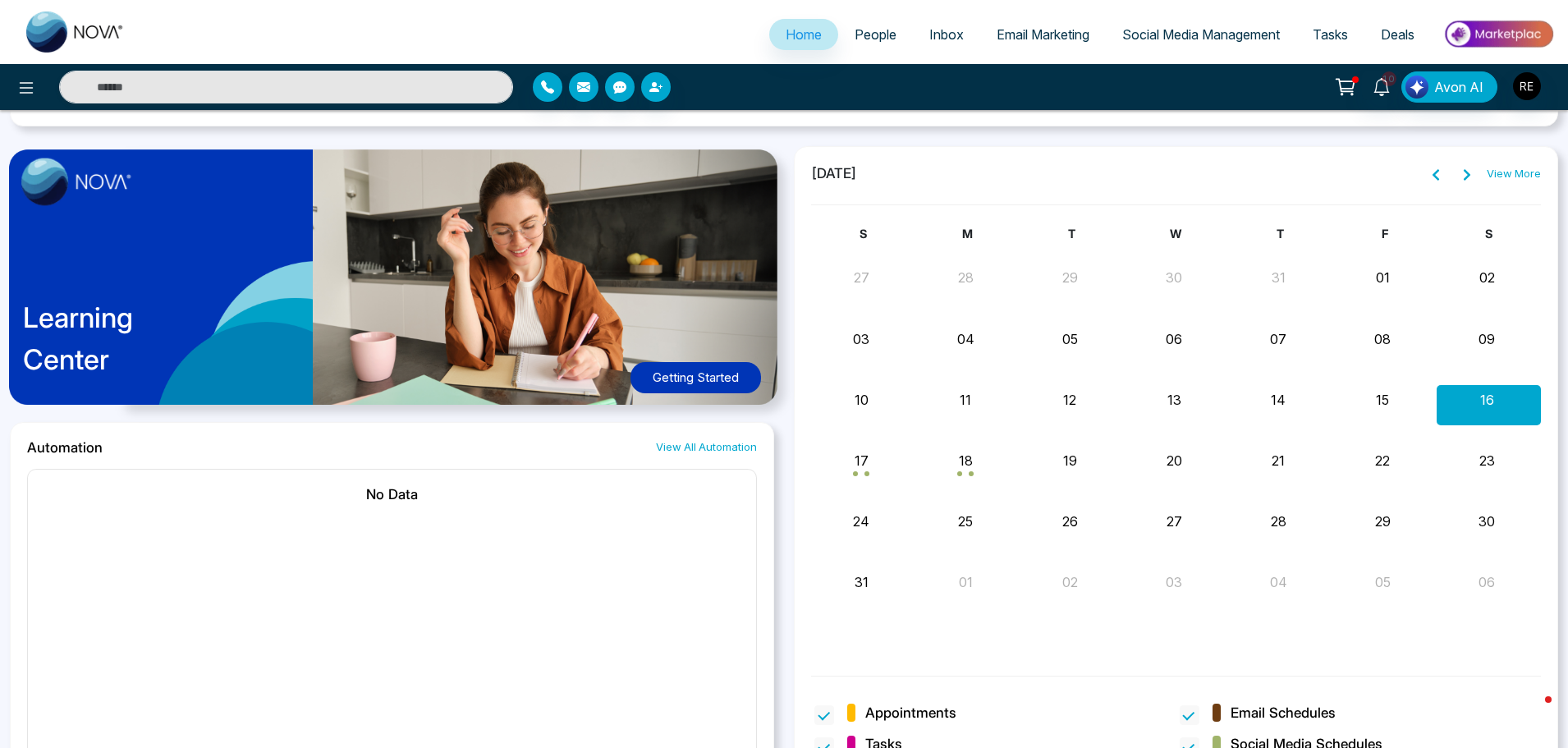
scroll to position [1477, 0]
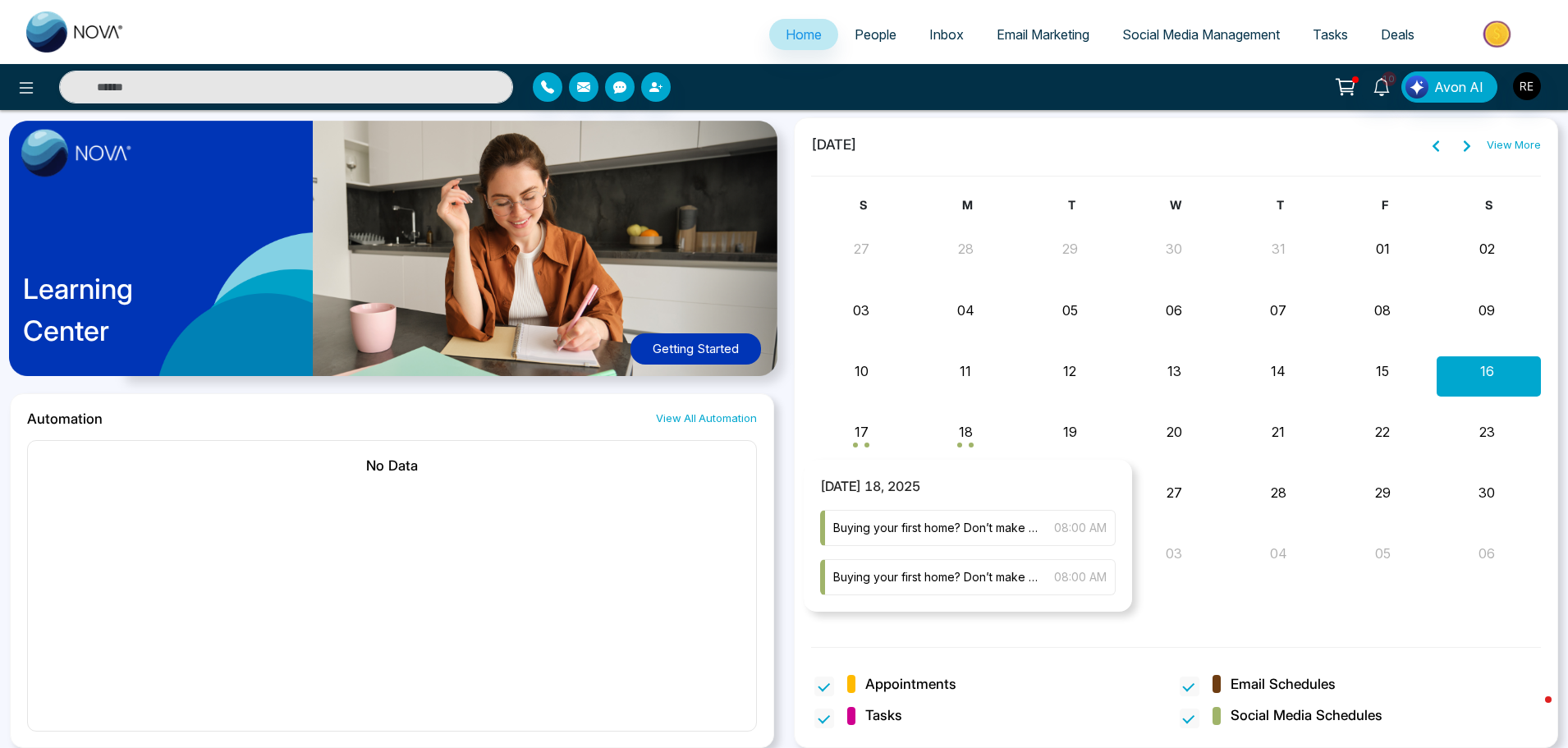
click at [973, 442] on span "Month View" at bounding box center [971, 445] width 5 height 5
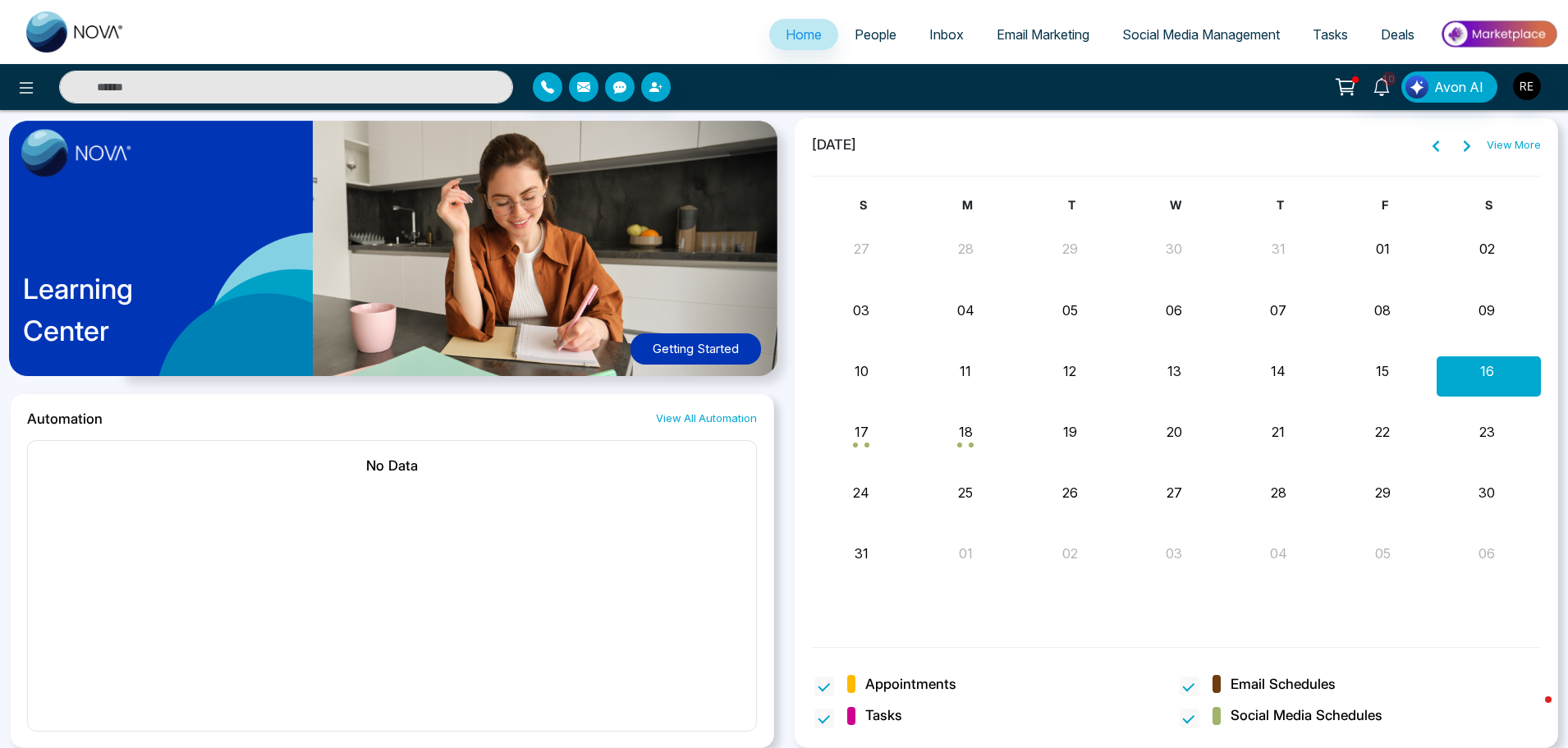
click at [1062, 34] on span "Email Marketing" at bounding box center [1043, 34] width 93 height 17
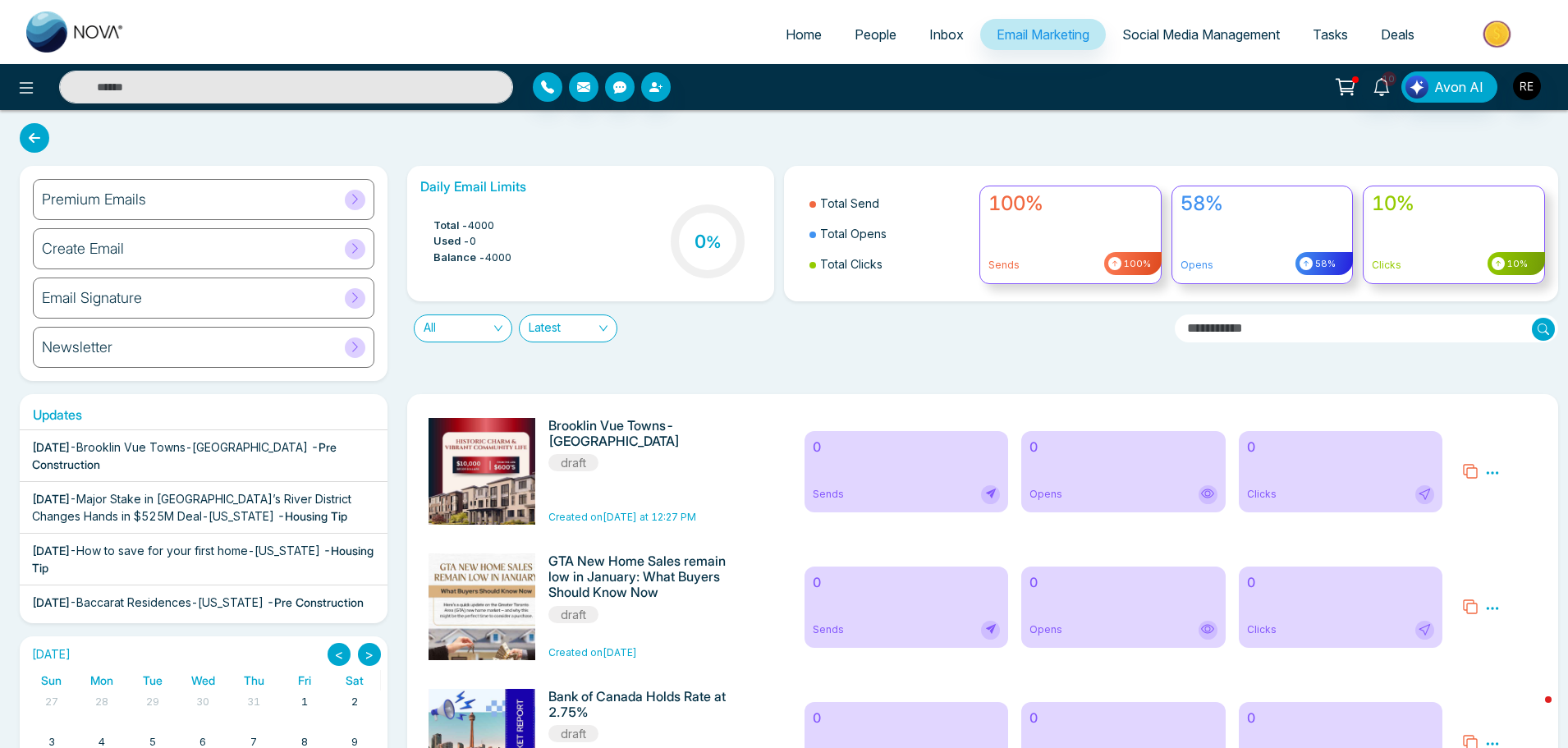
click at [1492, 612] on icon at bounding box center [1492, 608] width 15 height 15
click at [1505, 690] on li "Delete" at bounding box center [1520, 681] width 45 height 20
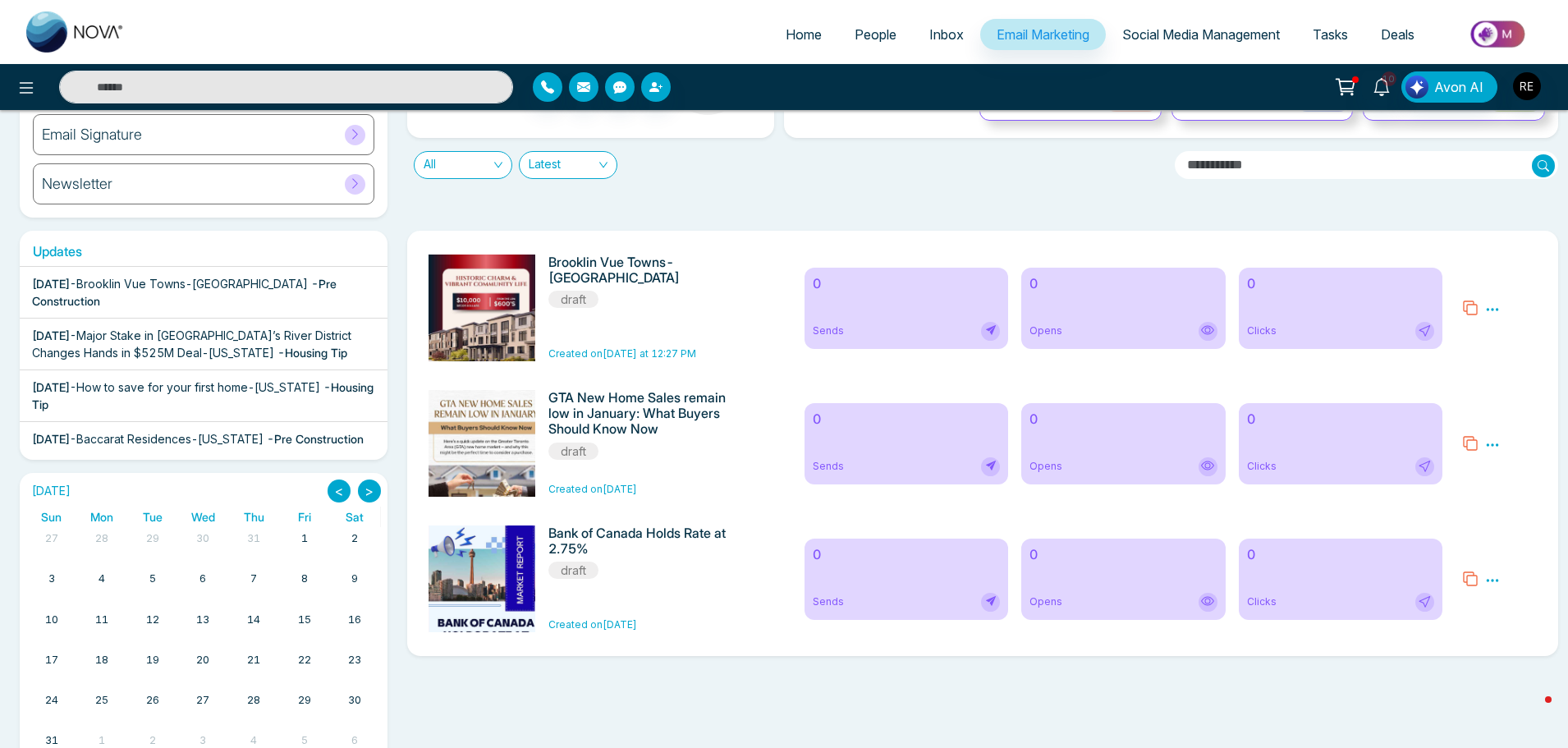
scroll to position [164, 0]
click at [1491, 583] on icon at bounding box center [1492, 579] width 15 height 15
click at [1510, 662] on li "Delete" at bounding box center [1520, 652] width 45 height 20
click at [1495, 307] on icon at bounding box center [1492, 308] width 15 height 15
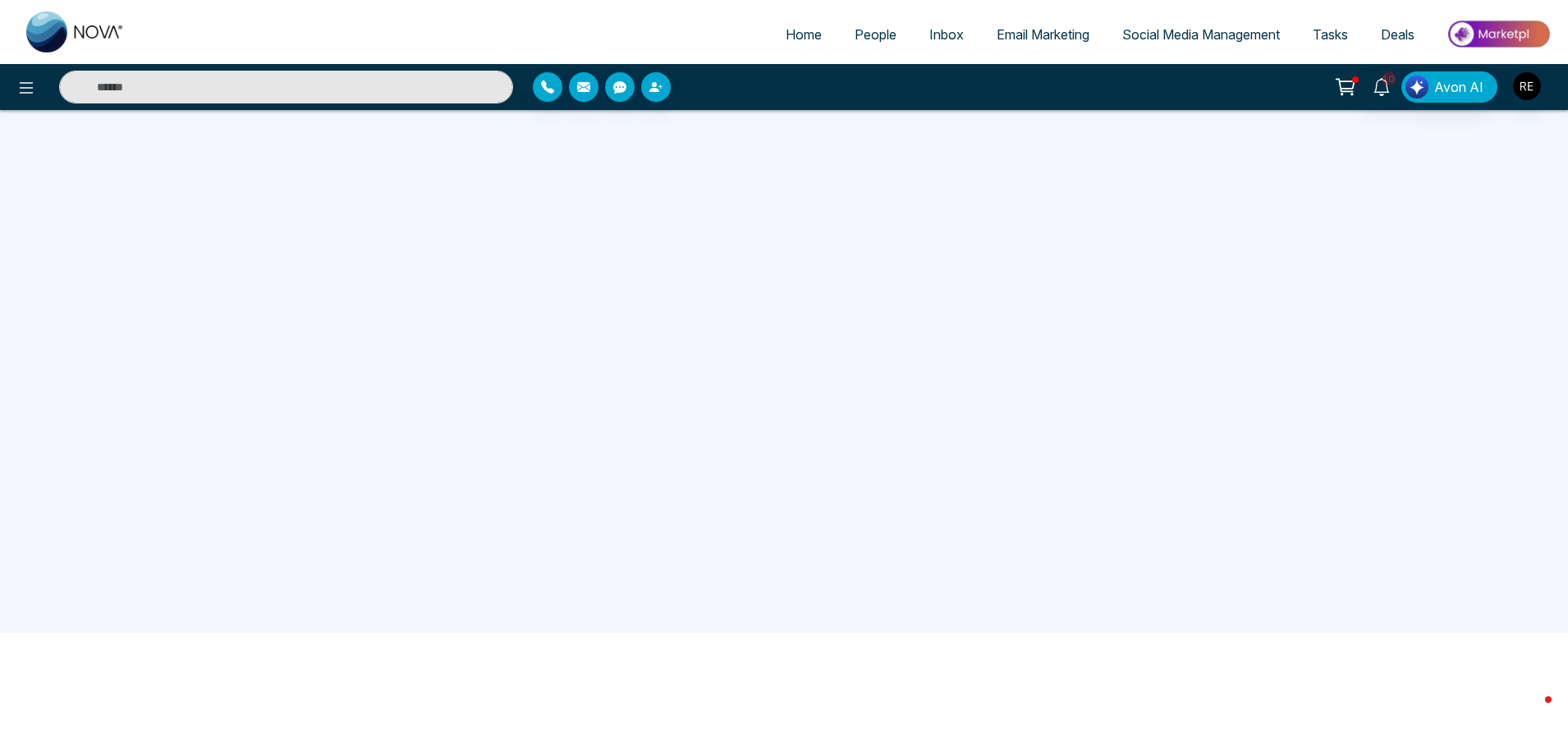
scroll to position [156, 0]
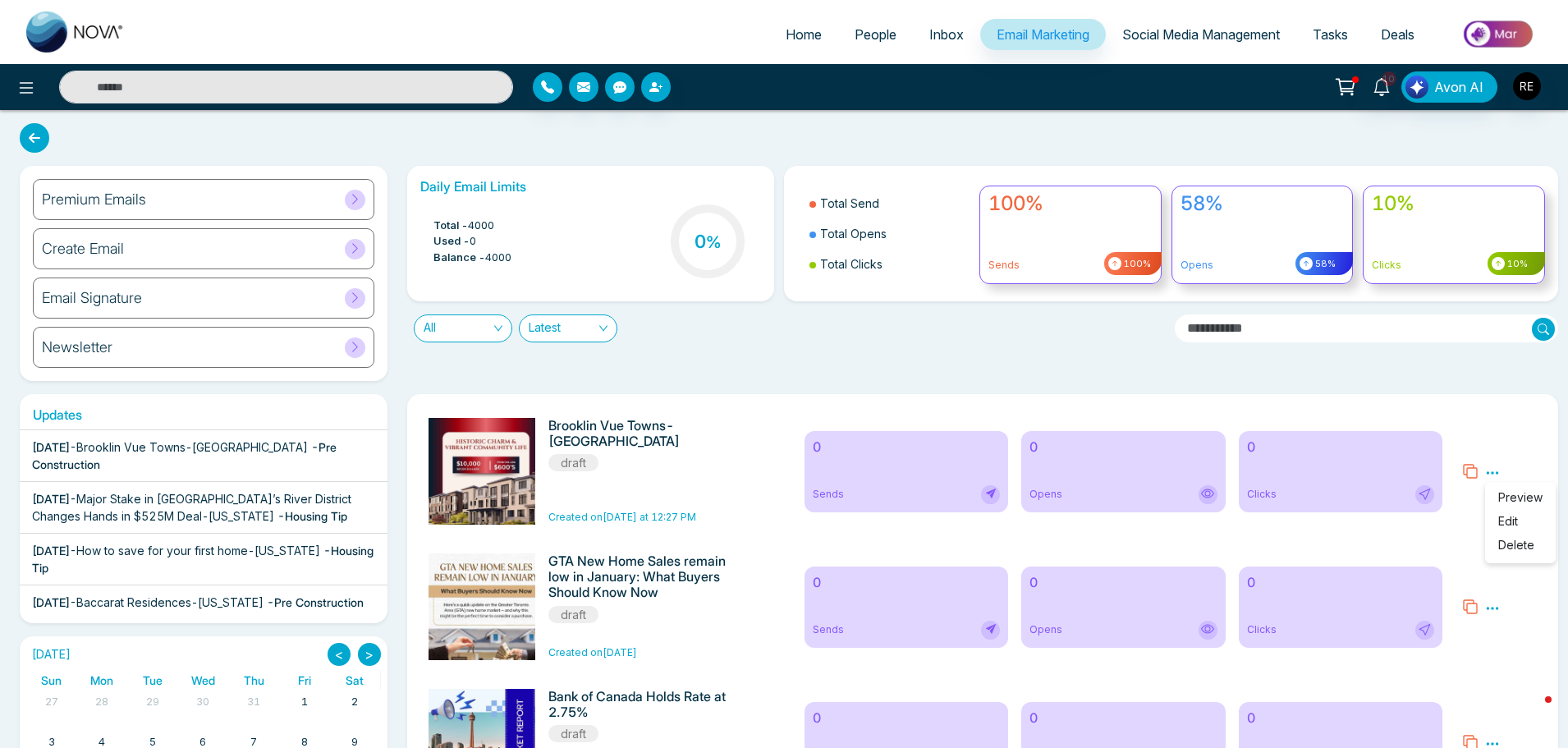
scroll to position [164, 0]
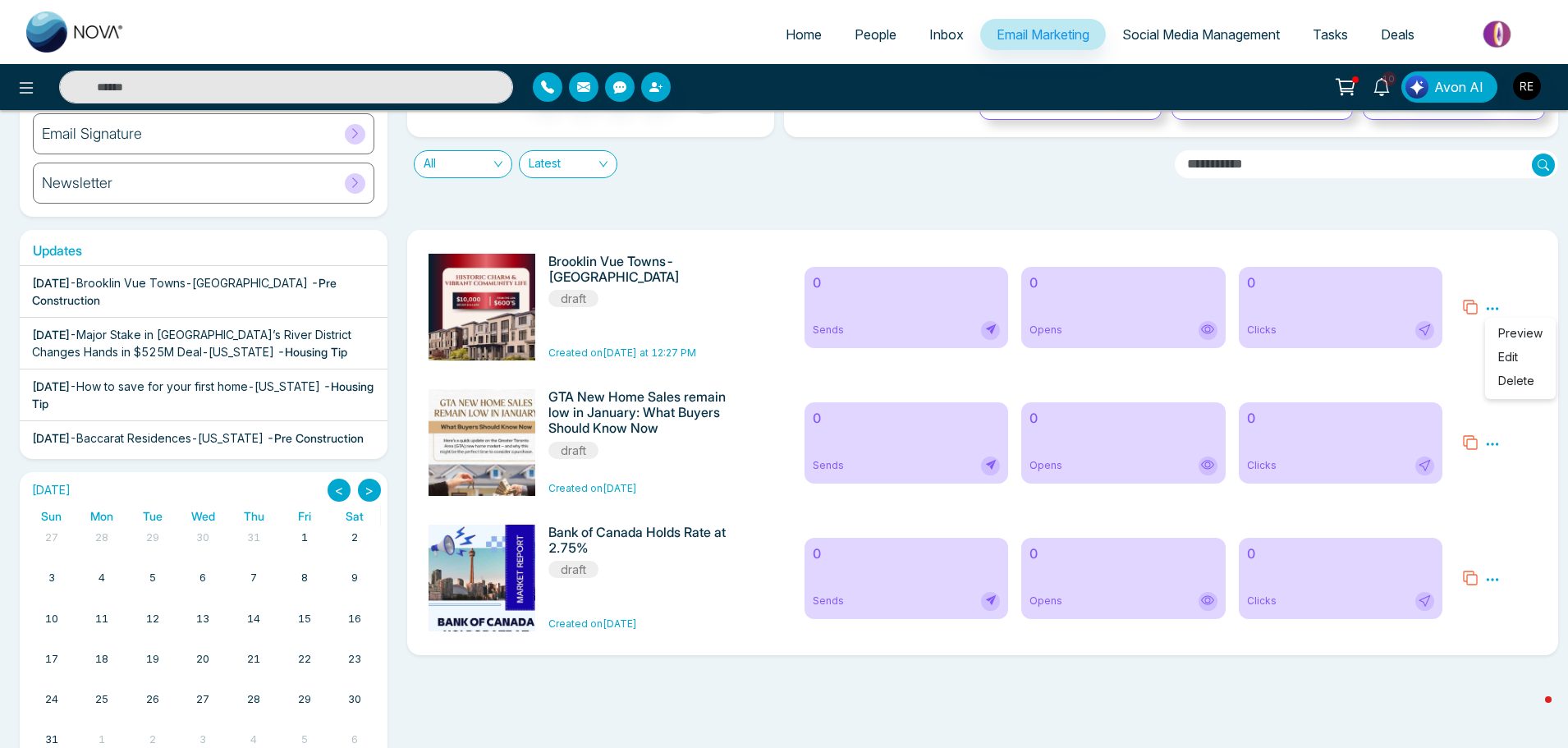
click at [1175, 21] on link "Social Media Management" at bounding box center [1201, 35] width 190 height 32
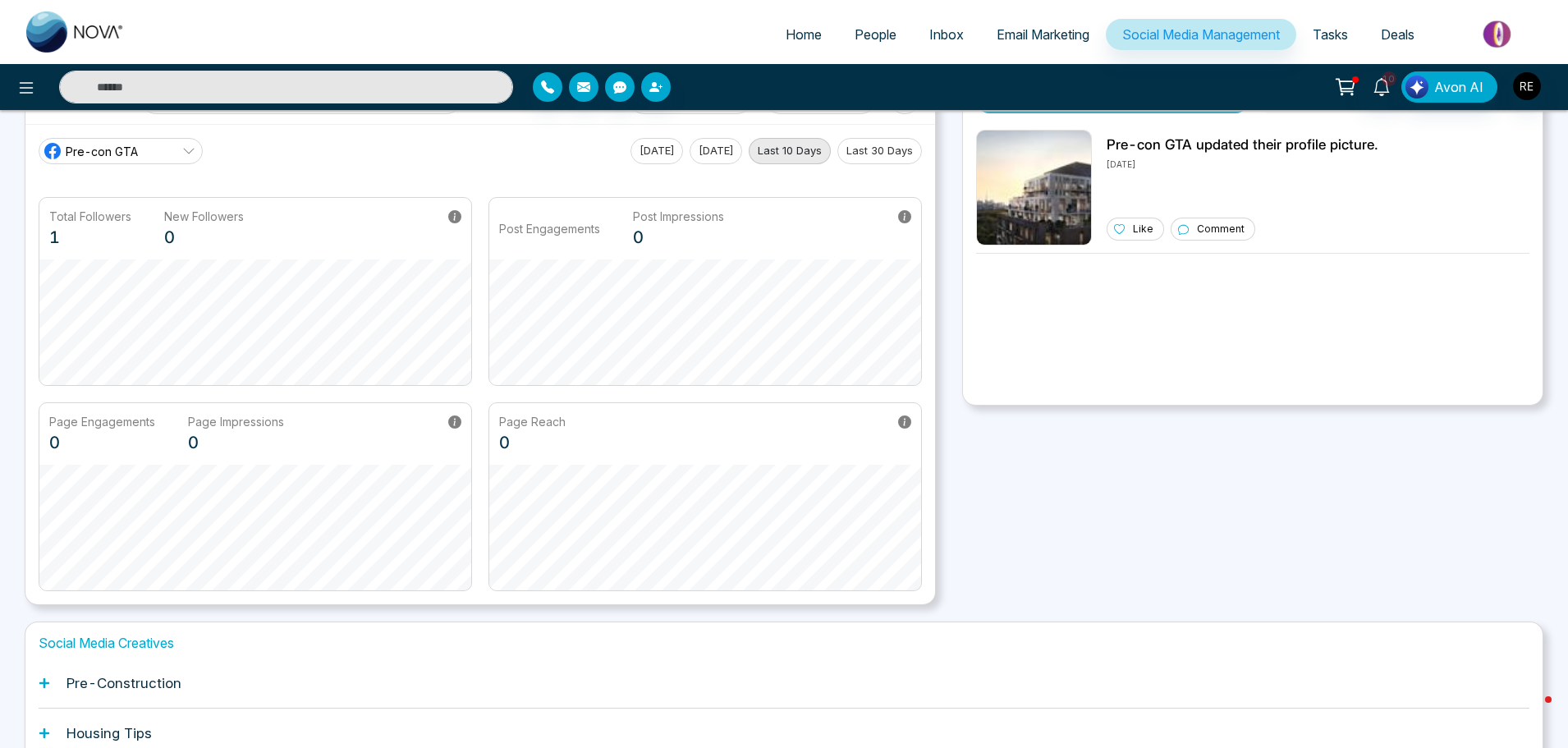
scroll to position [257, 0]
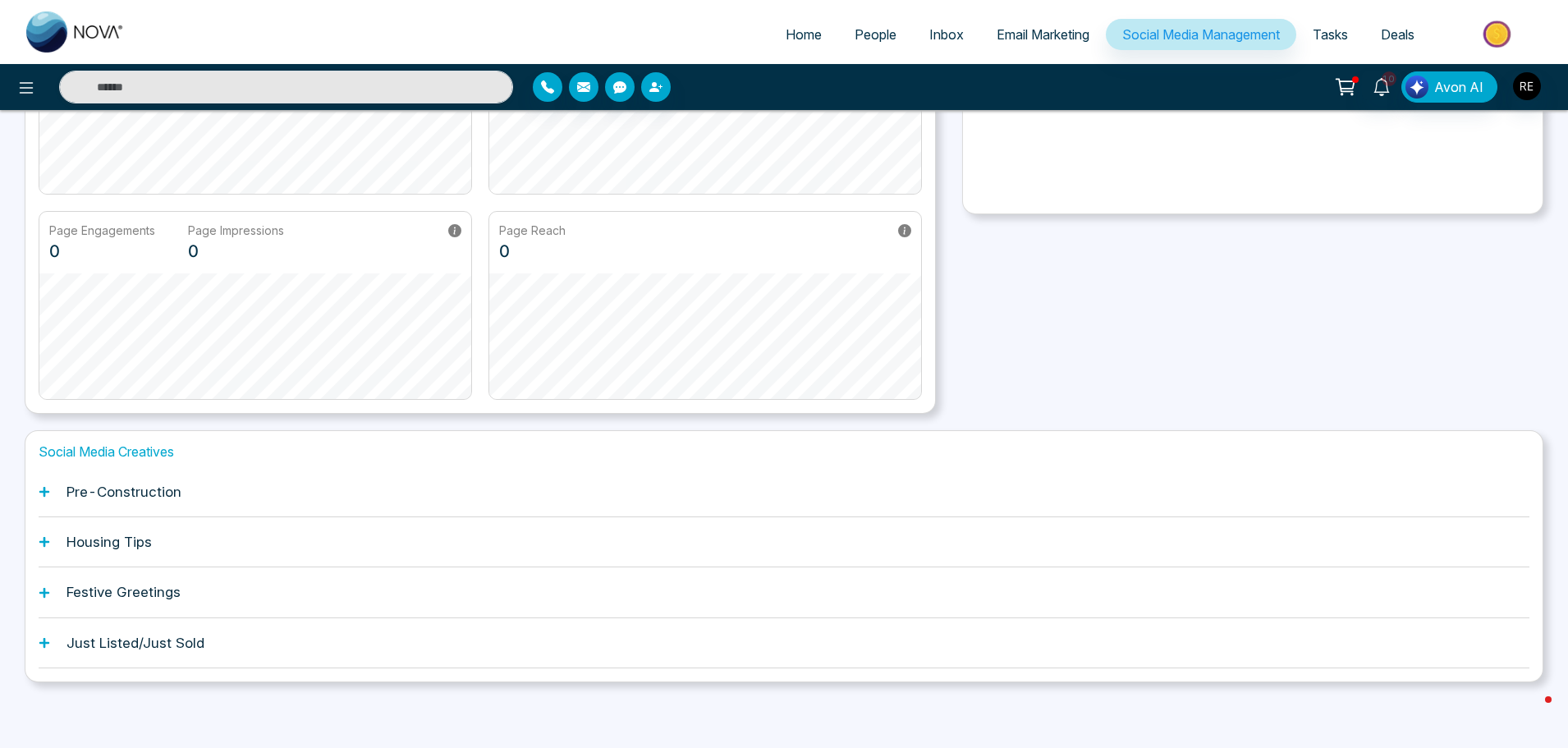
click at [42, 494] on icon at bounding box center [44, 491] width 11 height 11
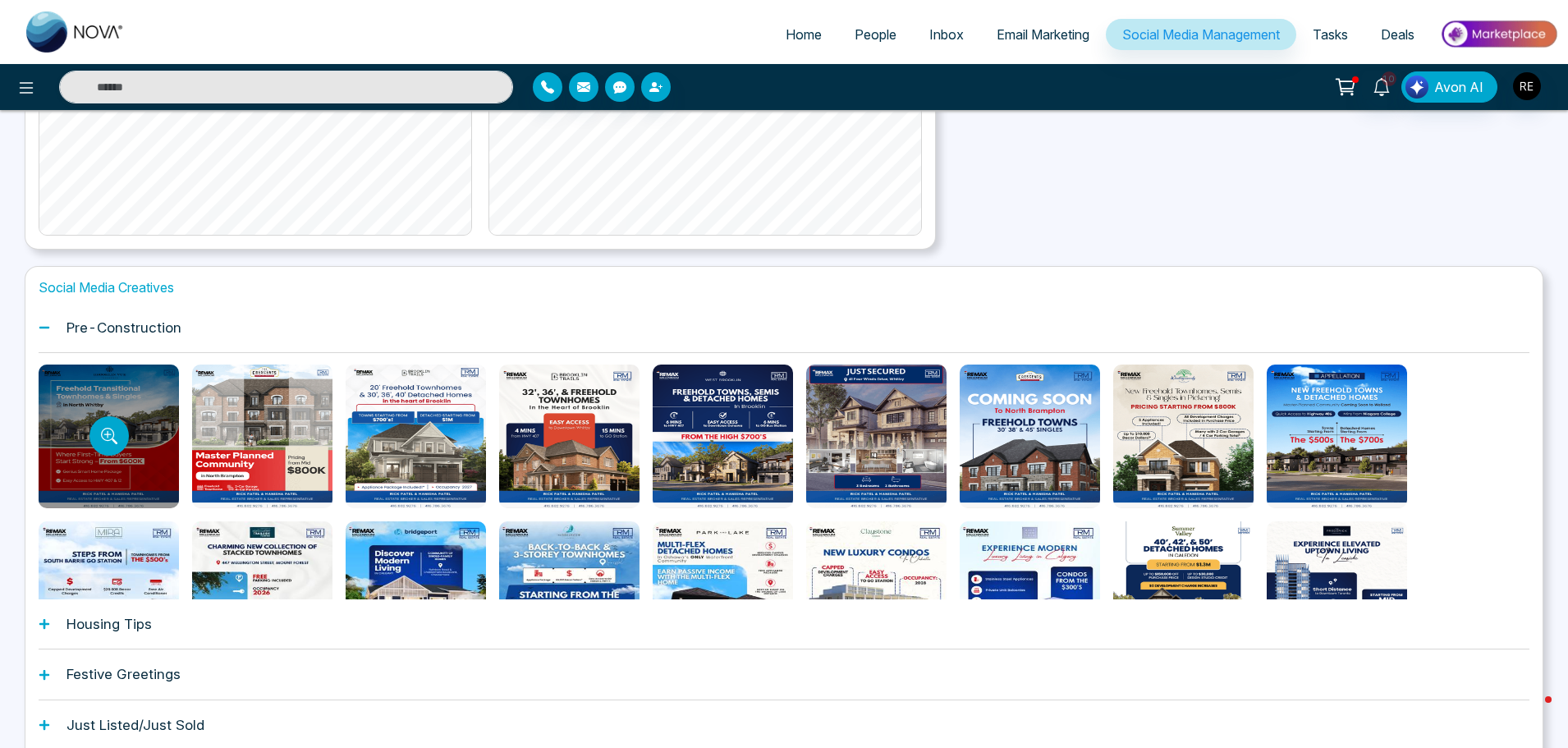
scroll to position [0, 0]
